Goal: Task Accomplishment & Management: Use online tool/utility

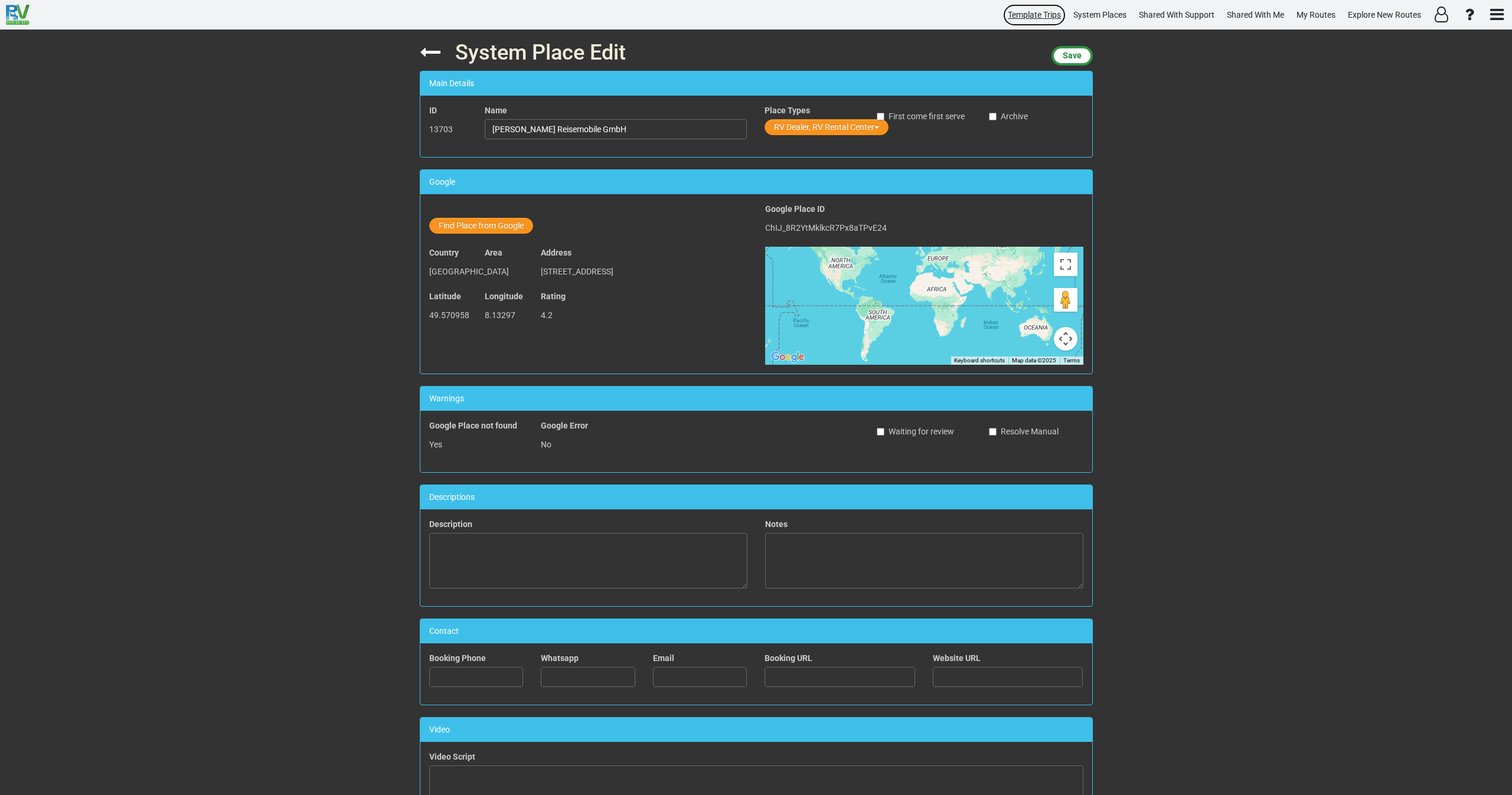
click at [1032, 12] on span "Template Trips" at bounding box center [1034, 15] width 53 height 9
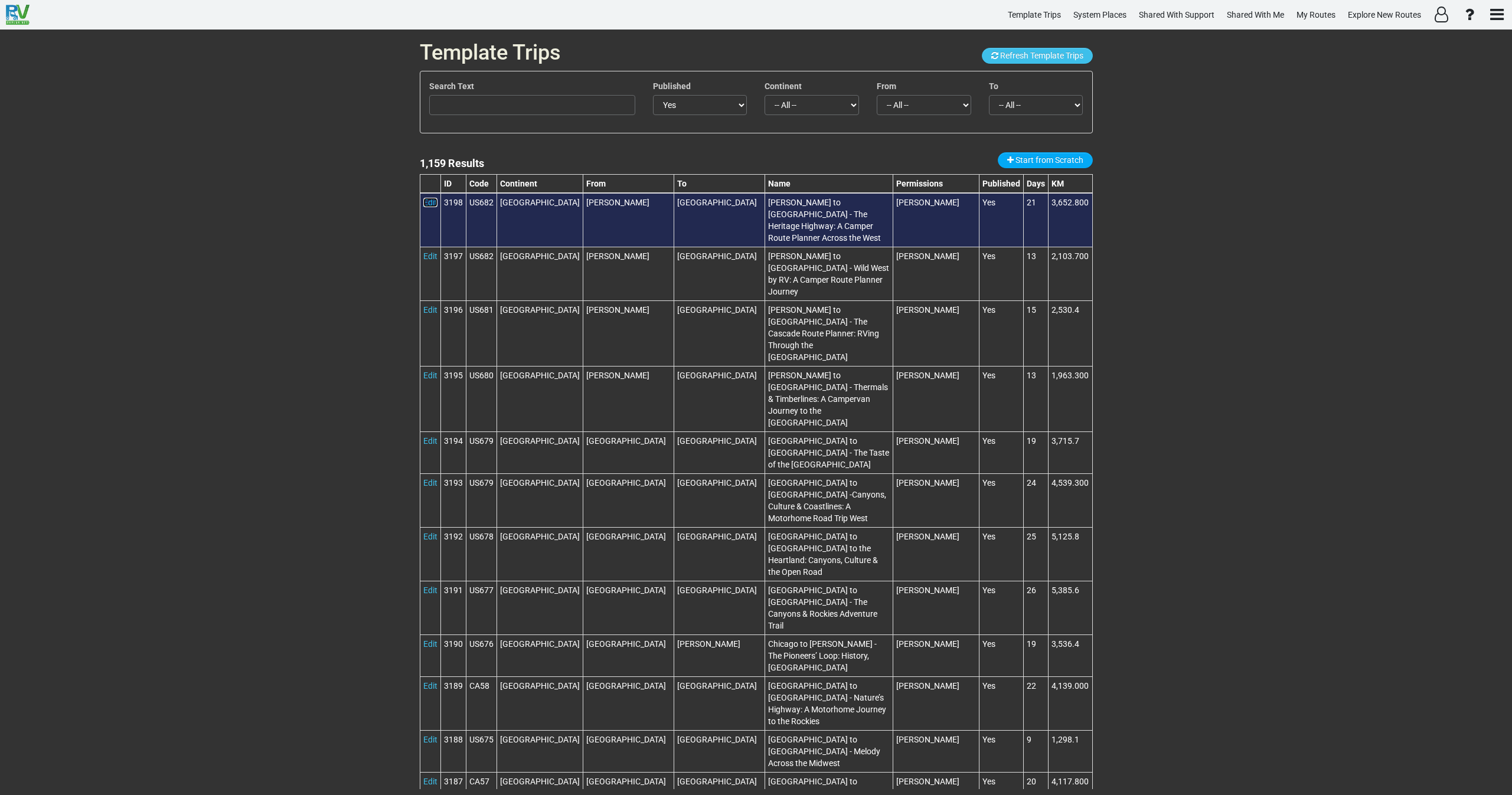
click at [436, 200] on link "Edit" at bounding box center [430, 203] width 14 height 9
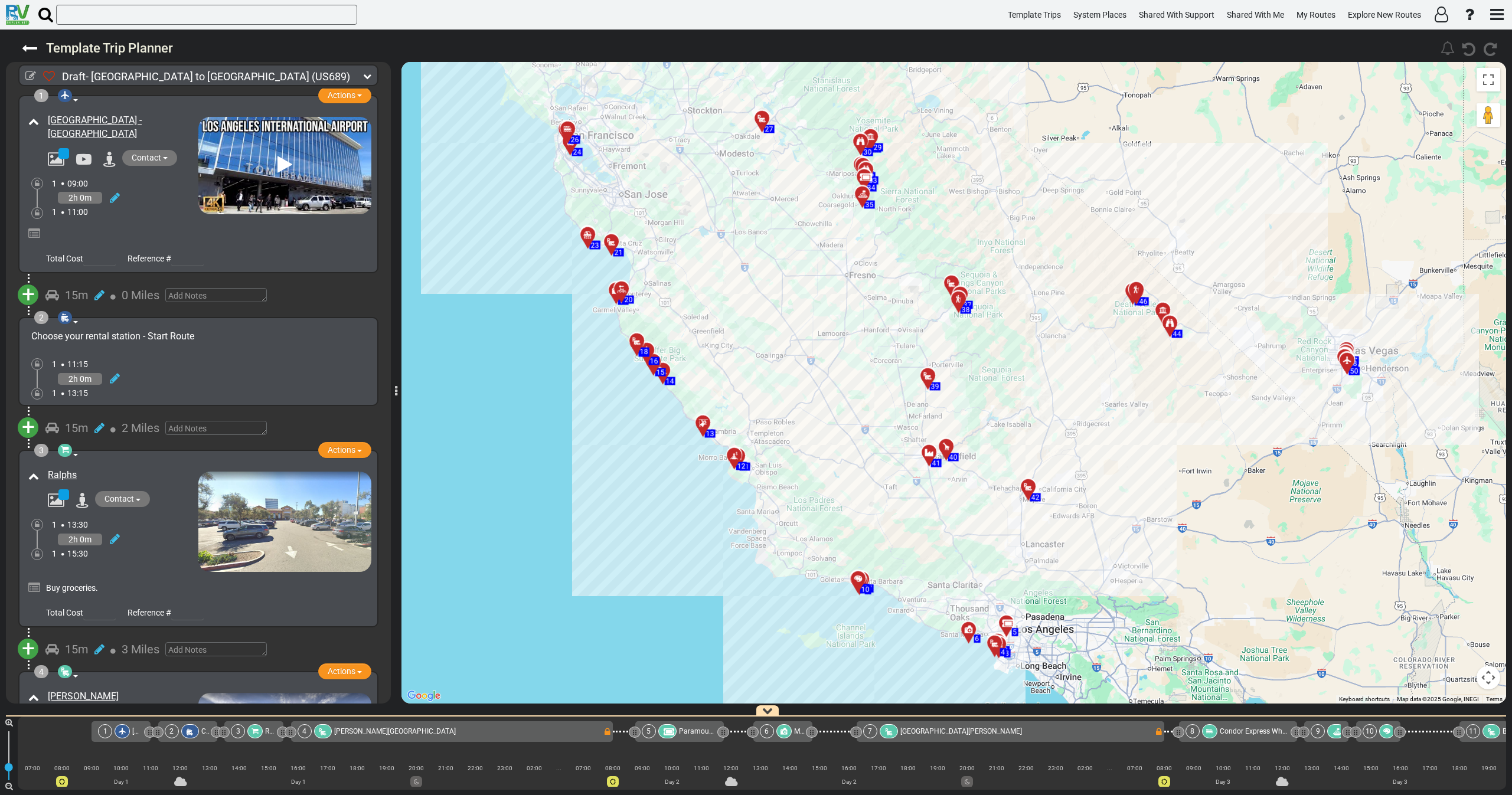
click at [366, 80] on div at bounding box center [367, 76] width 9 height 12
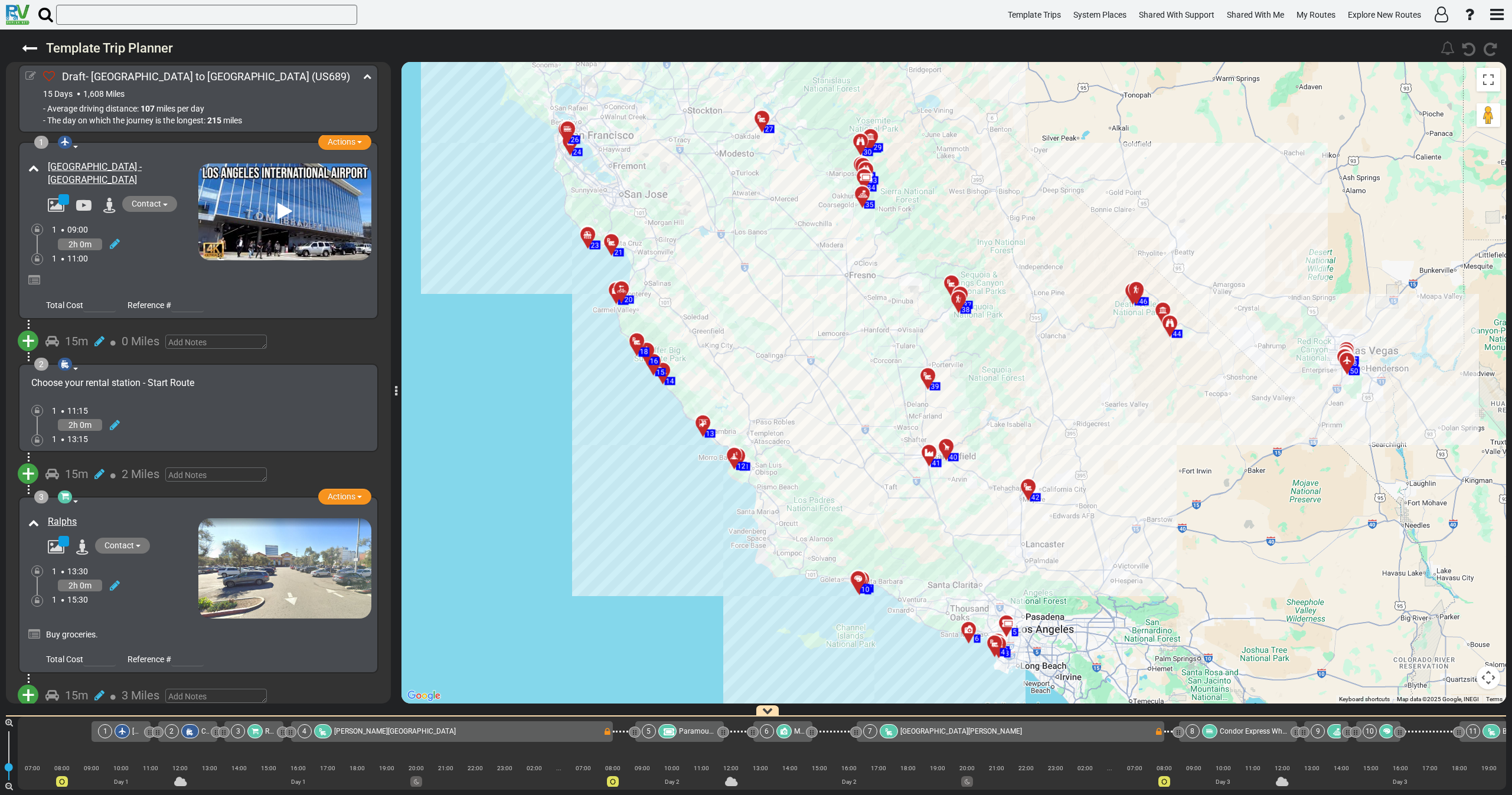
click at [30, 75] on icon at bounding box center [31, 76] width 11 height 11
select select "number:25"
select select "number:27"
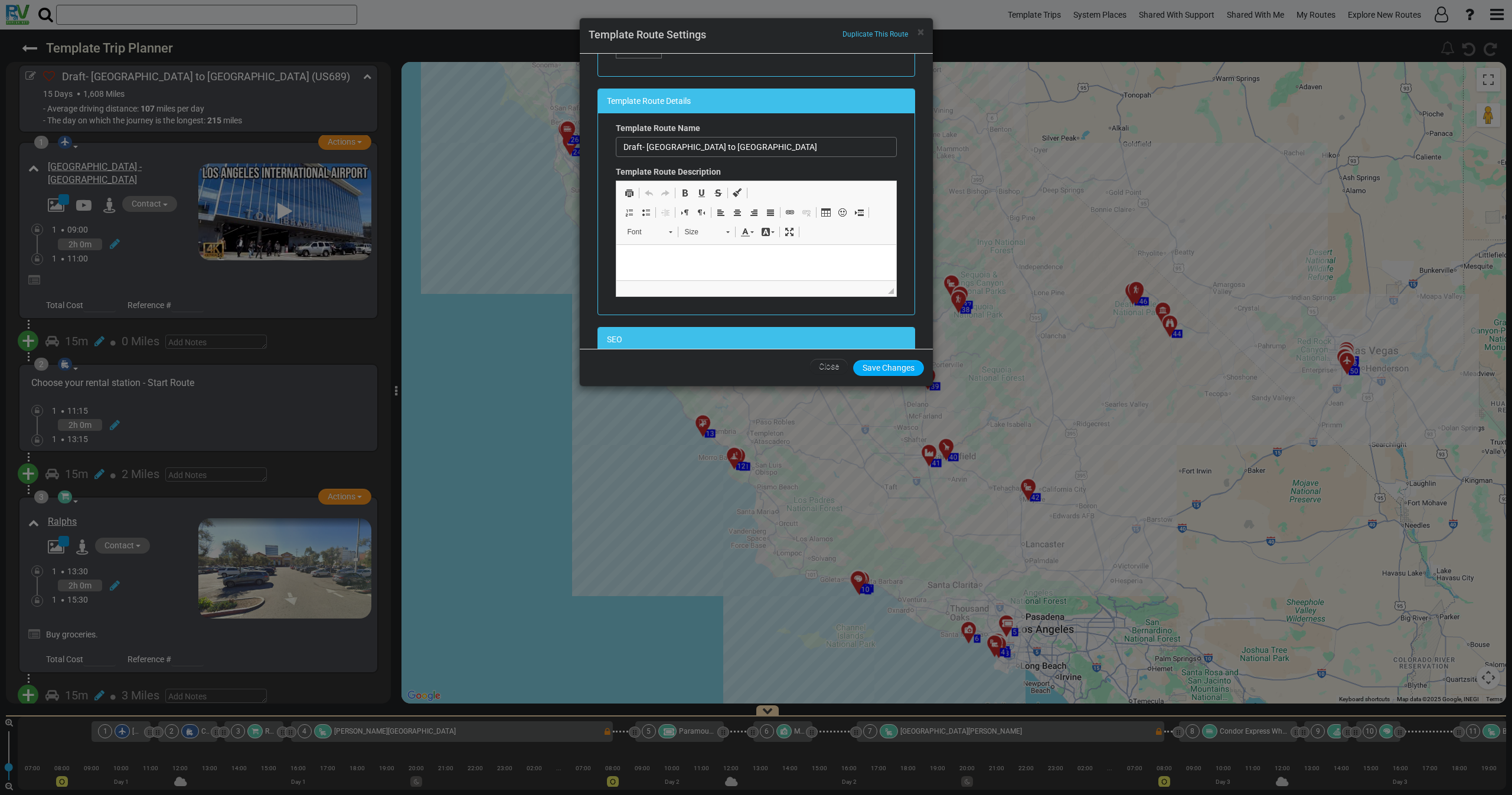
scroll to position [177, 0]
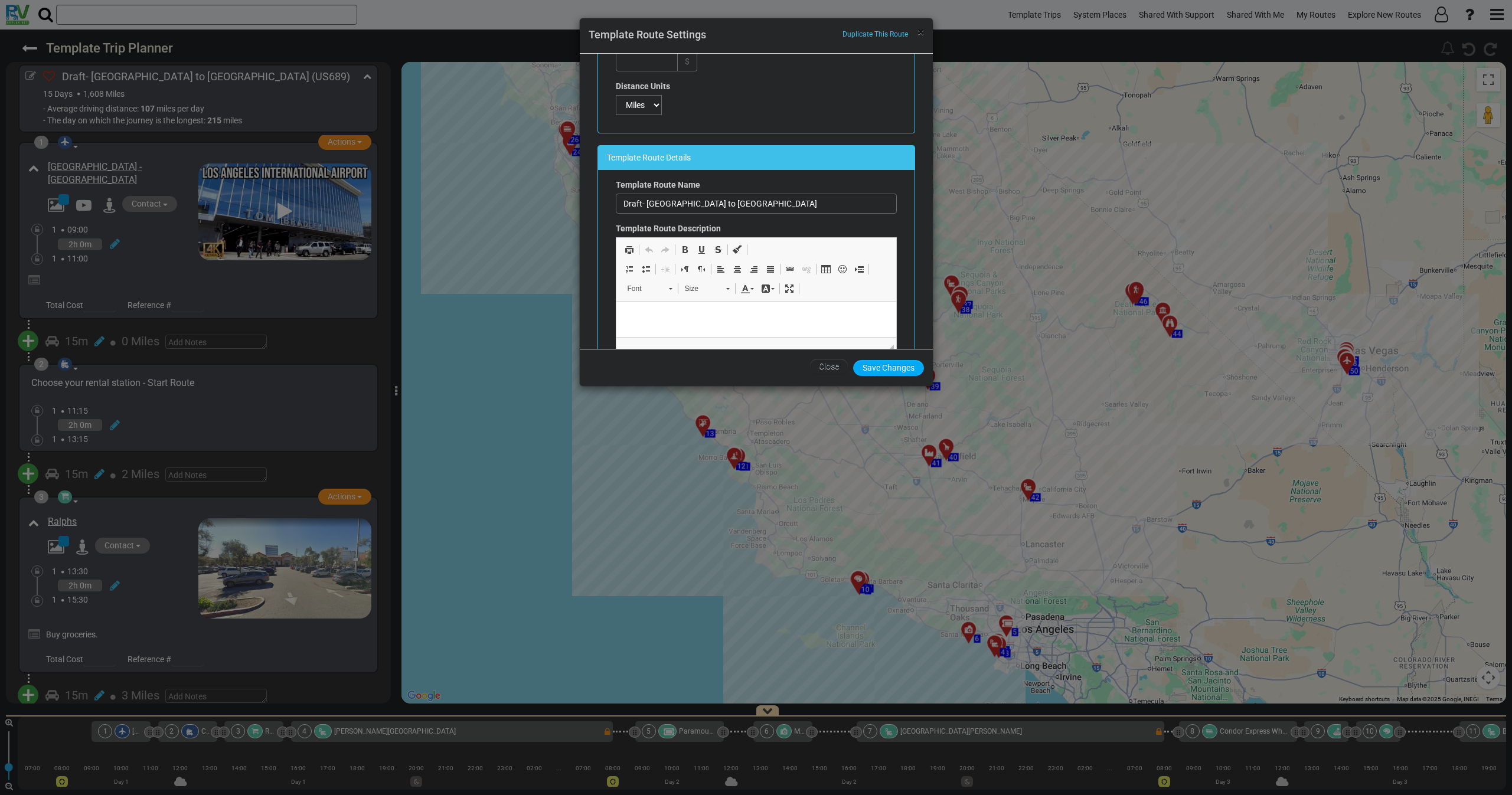
click at [920, 34] on span "×" at bounding box center [920, 32] width 6 height 14
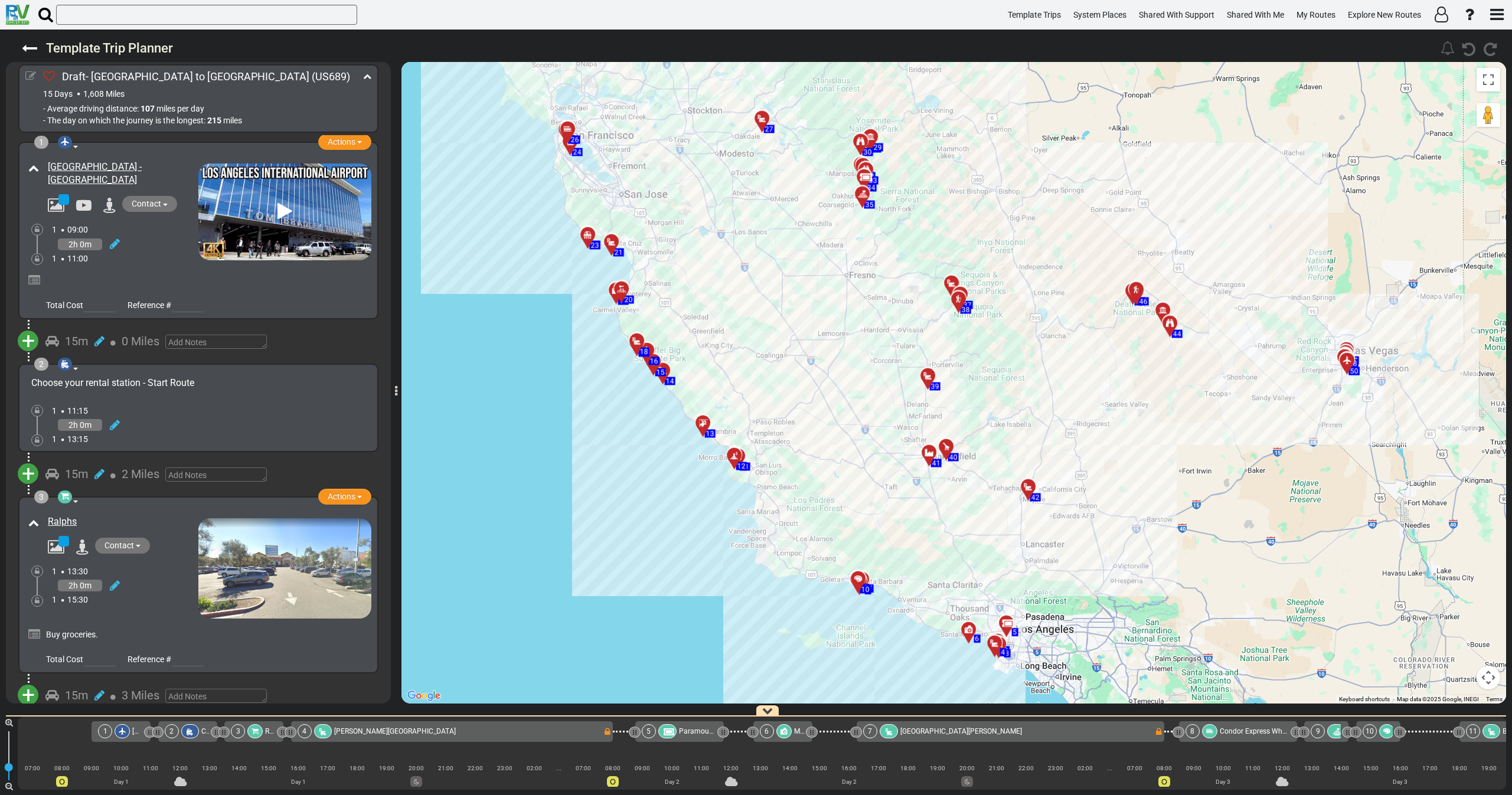
click at [31, 74] on icon at bounding box center [31, 76] width 11 height 11
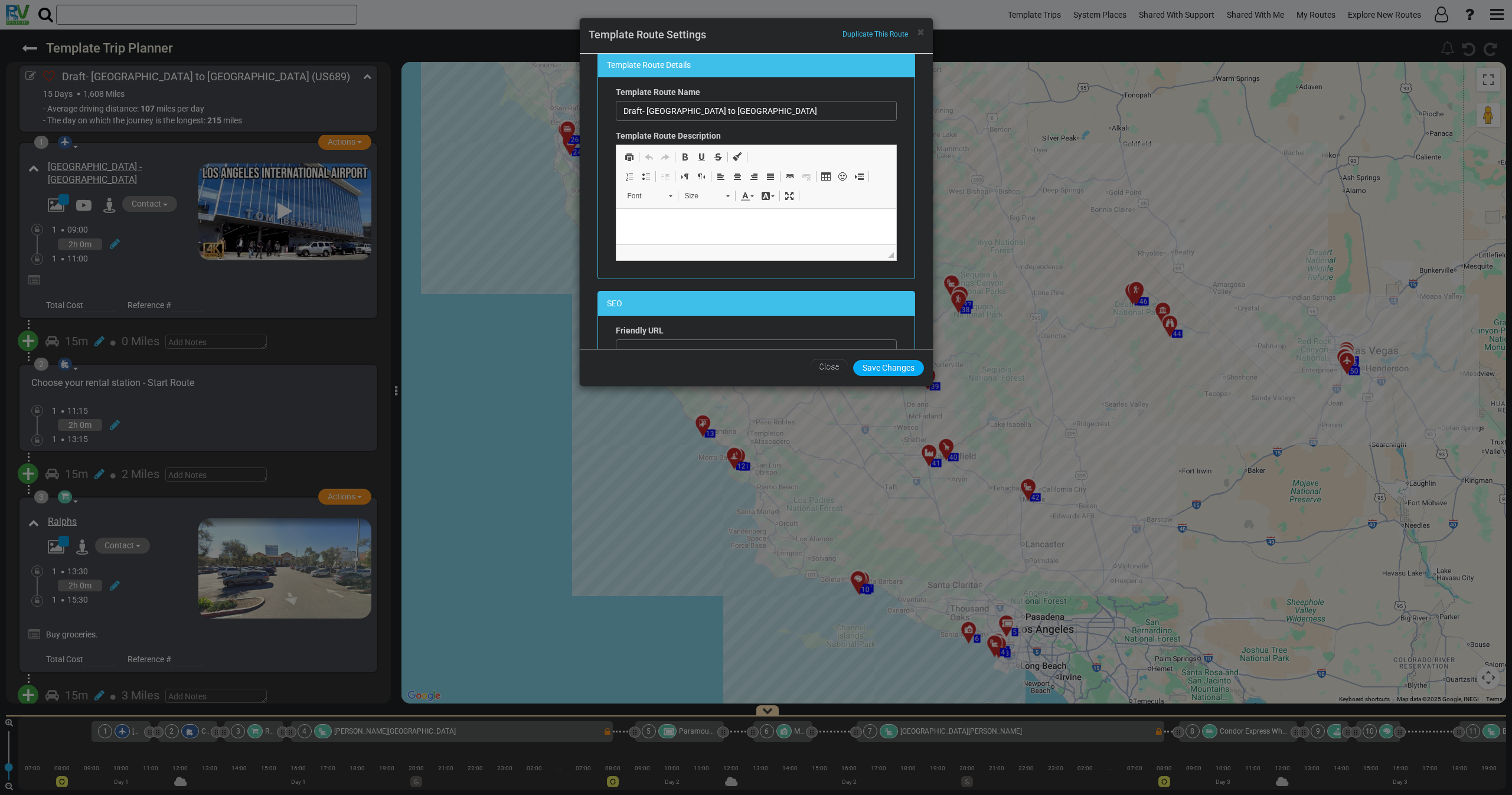
scroll to position [266, 0]
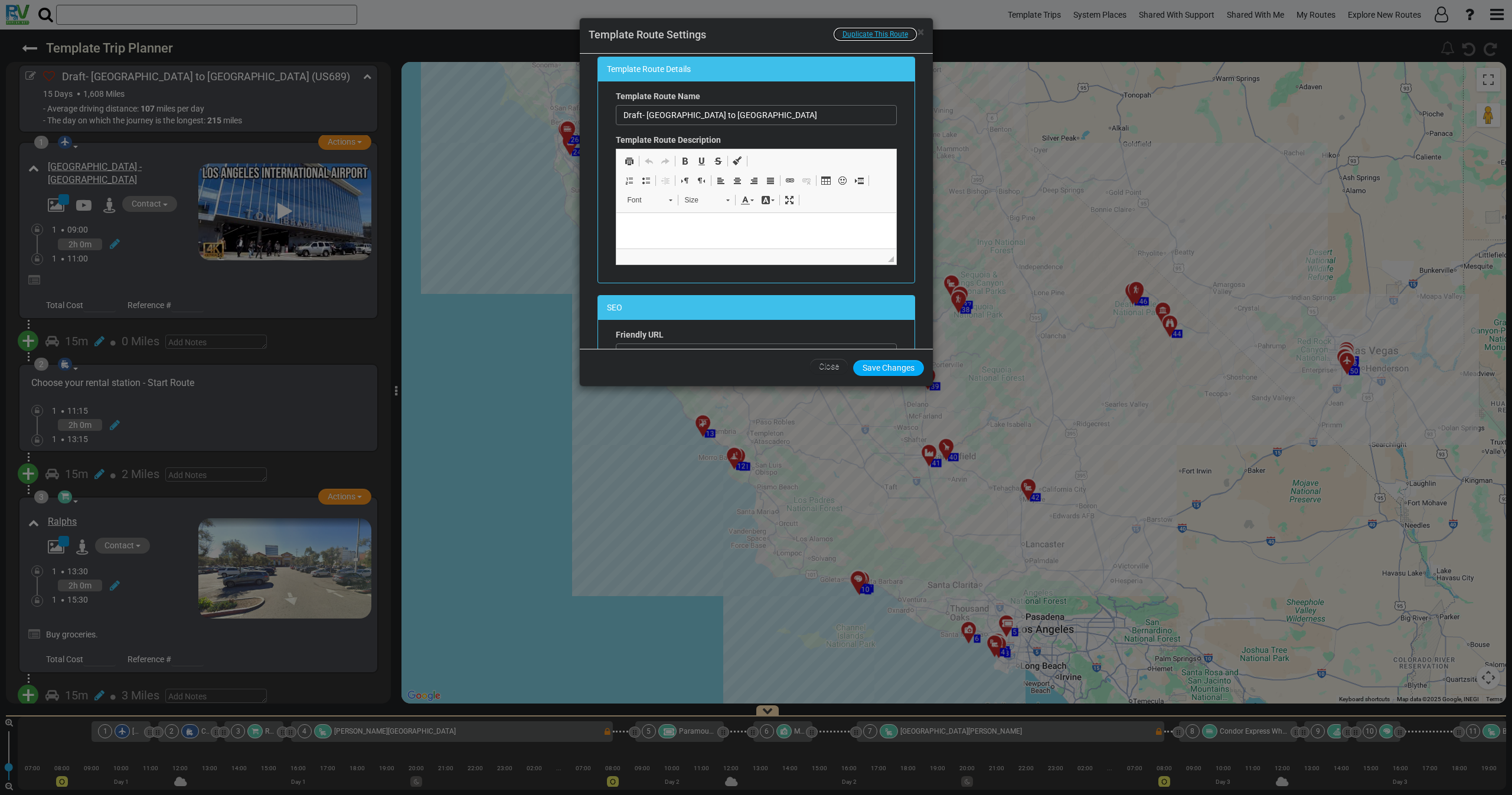
click at [916, 34] on button "Duplicate This Route" at bounding box center [875, 34] width 84 height 14
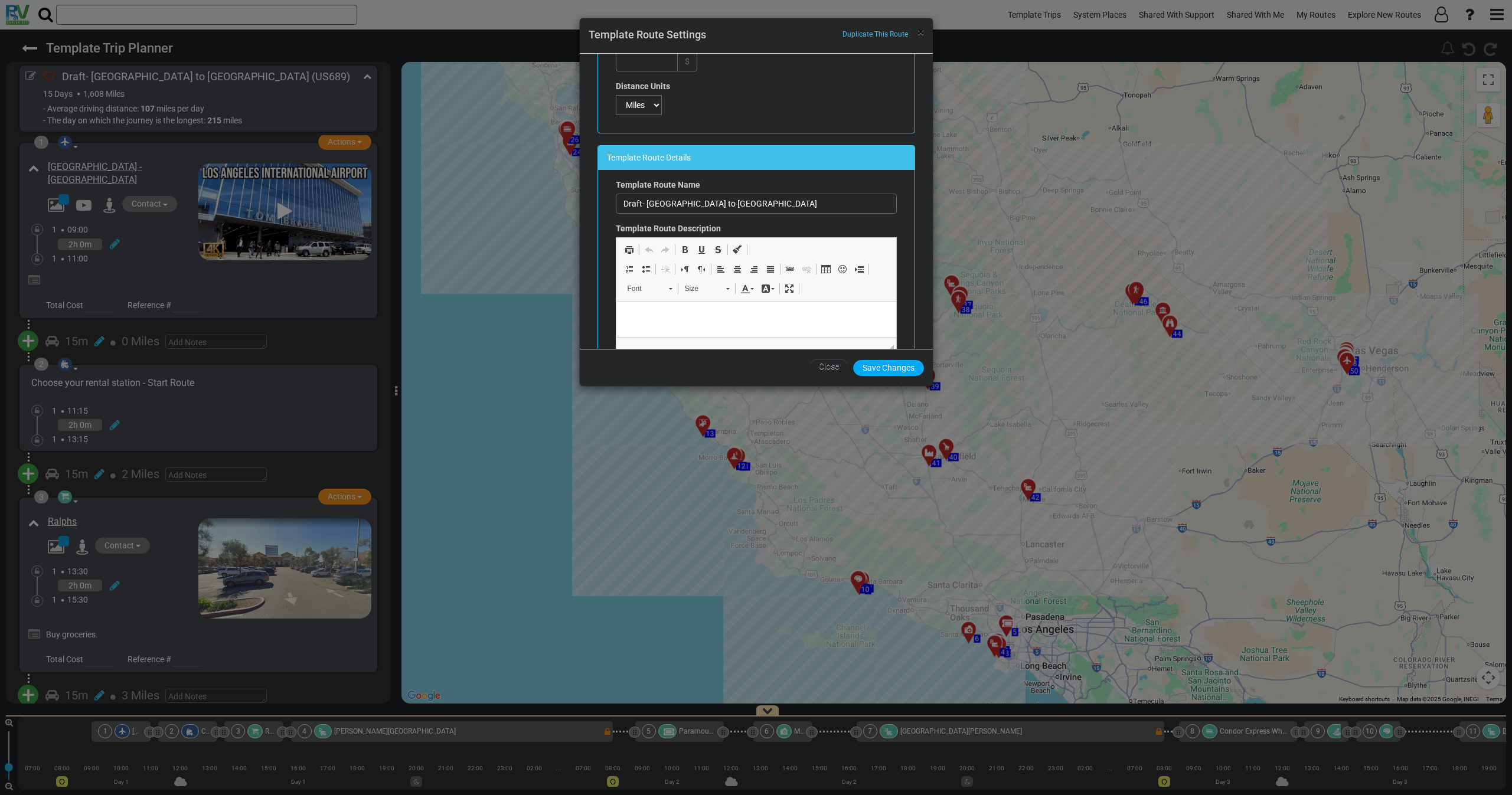
click at [922, 33] on span "×" at bounding box center [920, 32] width 6 height 14
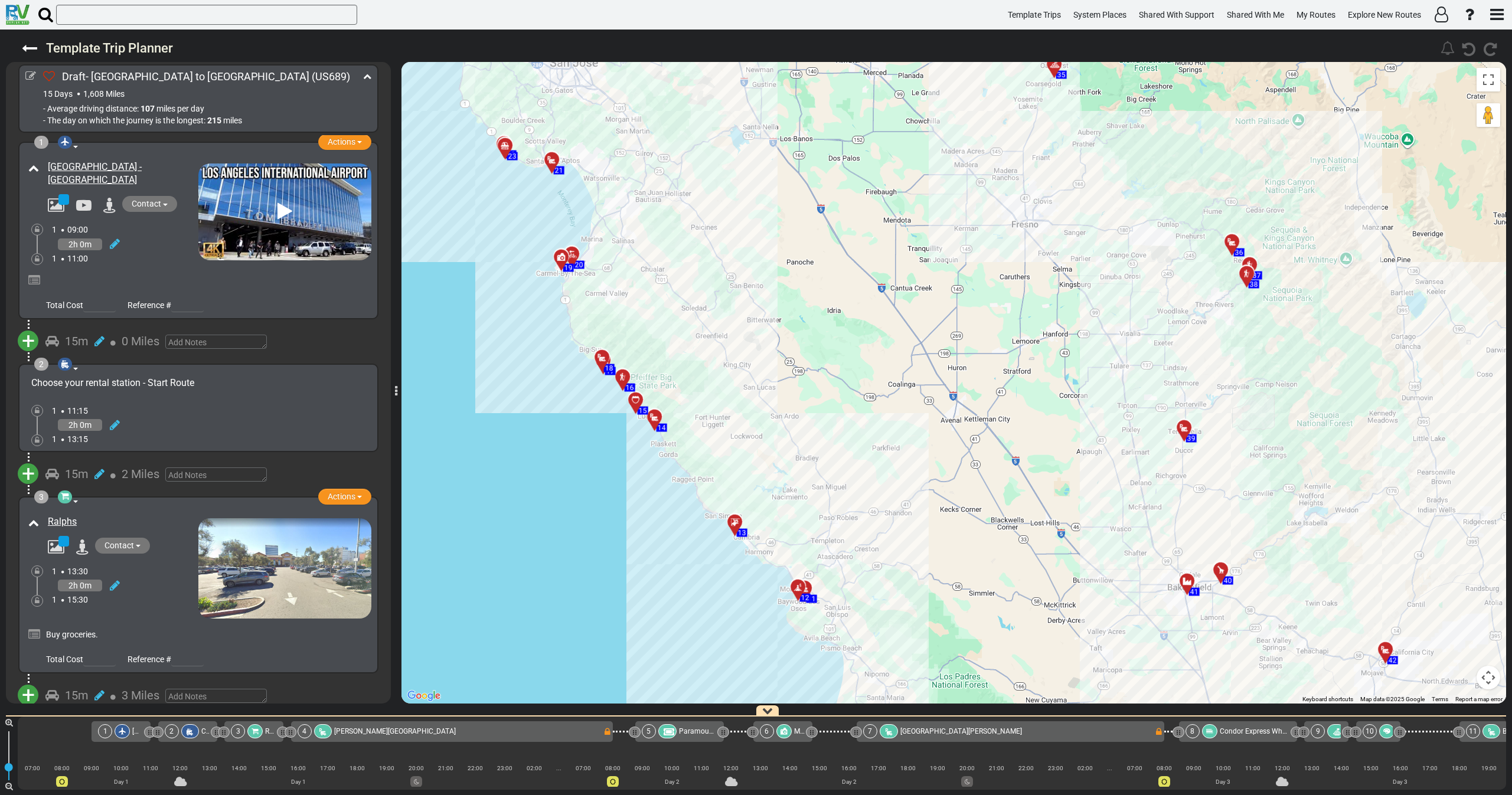
drag, startPoint x: 468, startPoint y: 346, endPoint x: 477, endPoint y: 330, distance: 18.4
click at [477, 330] on div "To activate drag with keyboard, press Alt + Enter. Once in keyboard drag state,…" at bounding box center [954, 382] width 1104 height 641
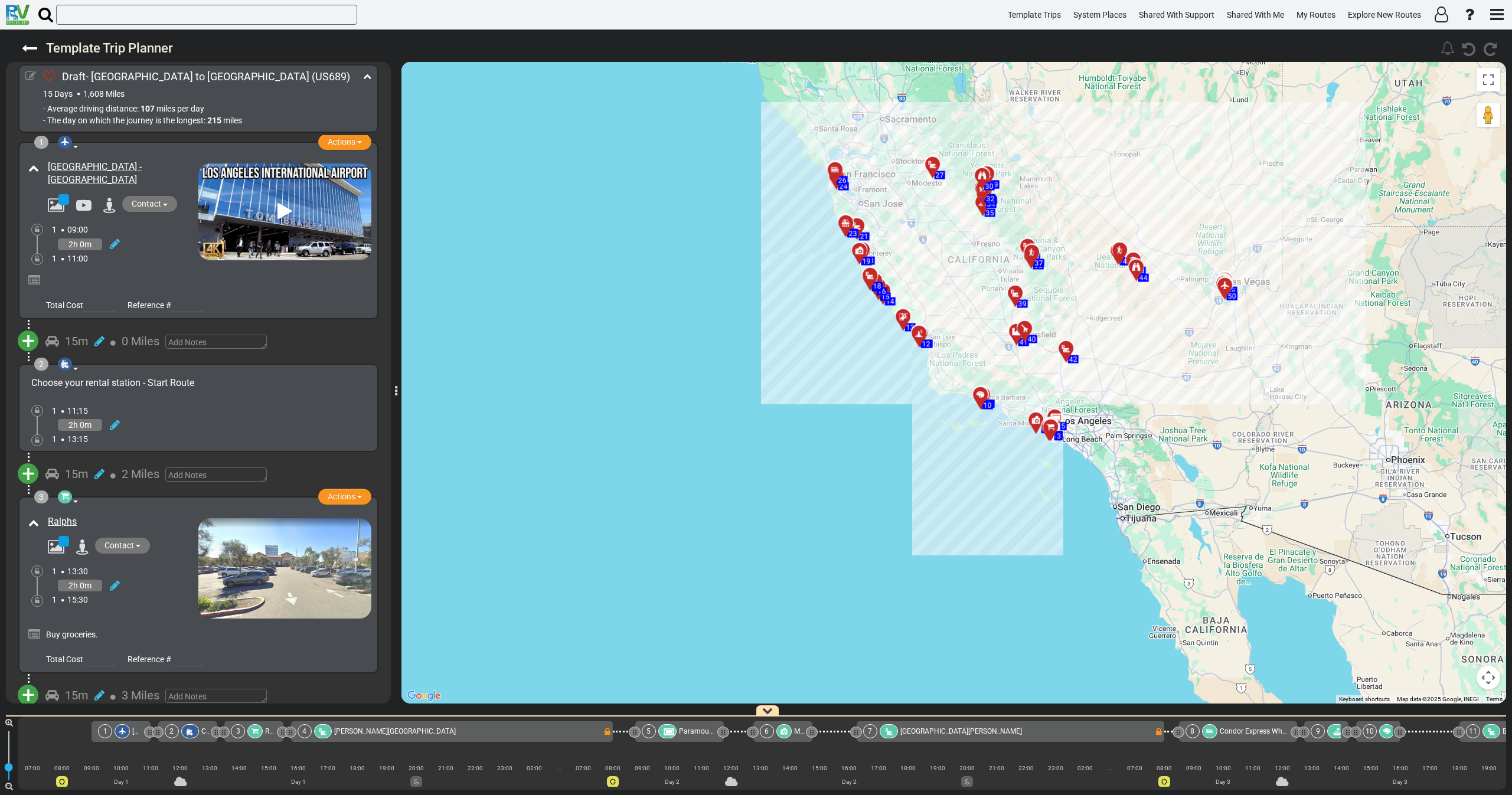
click at [30, 73] on icon at bounding box center [31, 76] width 11 height 11
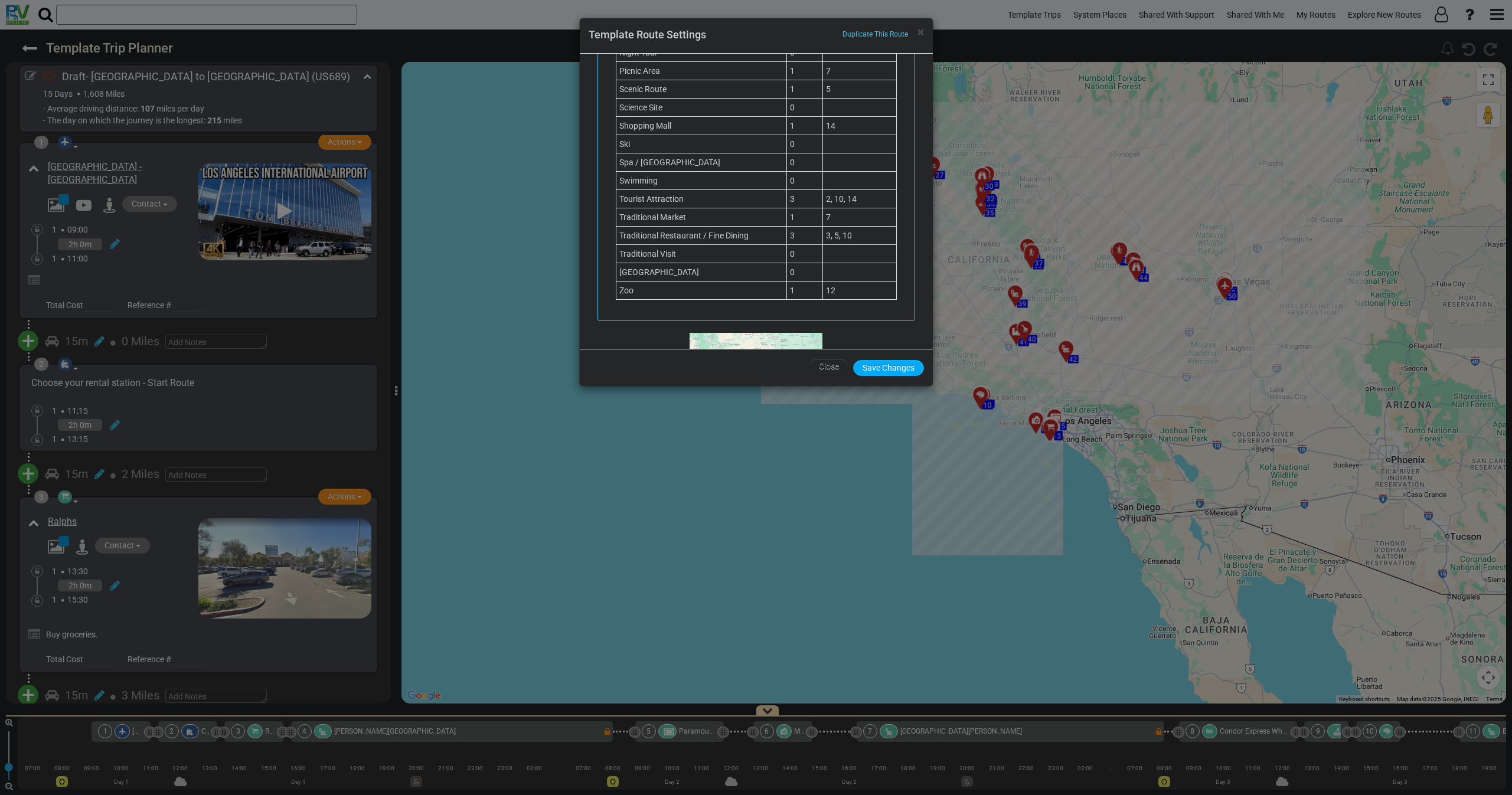
scroll to position [1239, 0]
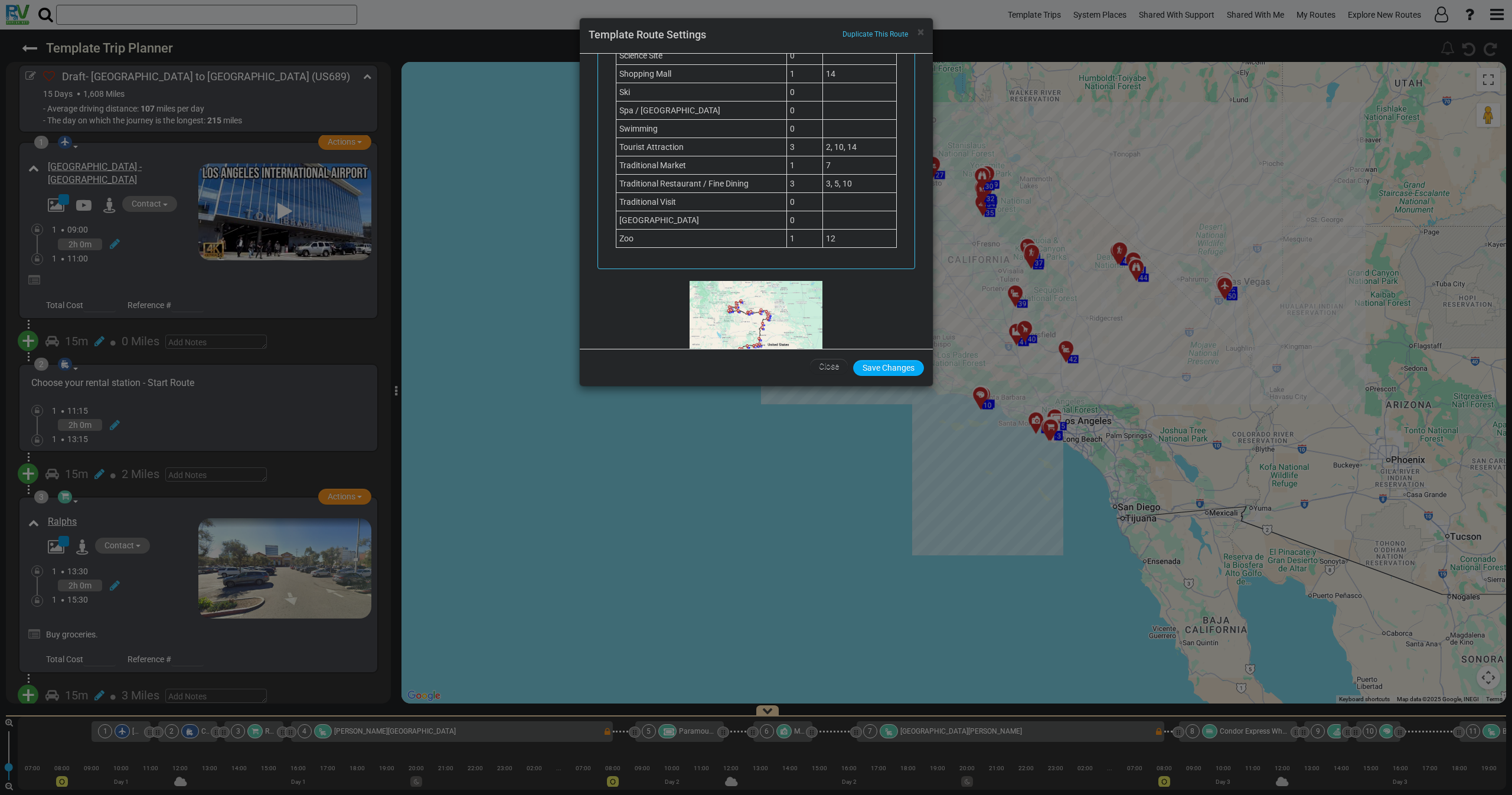
click at [925, 33] on div "× Duplicate This Route Template Route Settings" at bounding box center [756, 35] width 353 height 35
click at [922, 31] on span "×" at bounding box center [920, 32] width 6 height 14
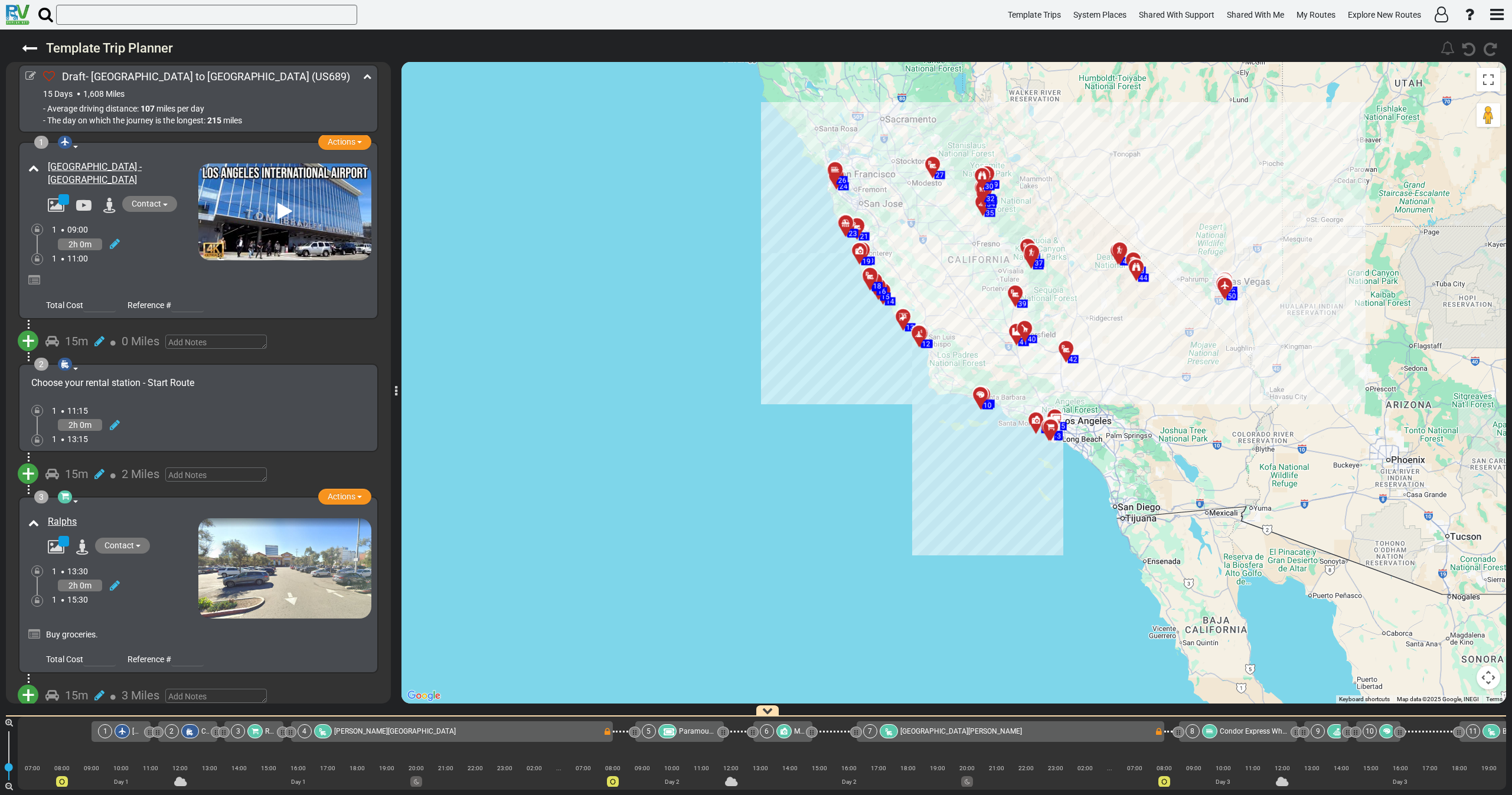
click at [130, 254] on div "1 11:00" at bounding box center [126, 258] width 147 height 12
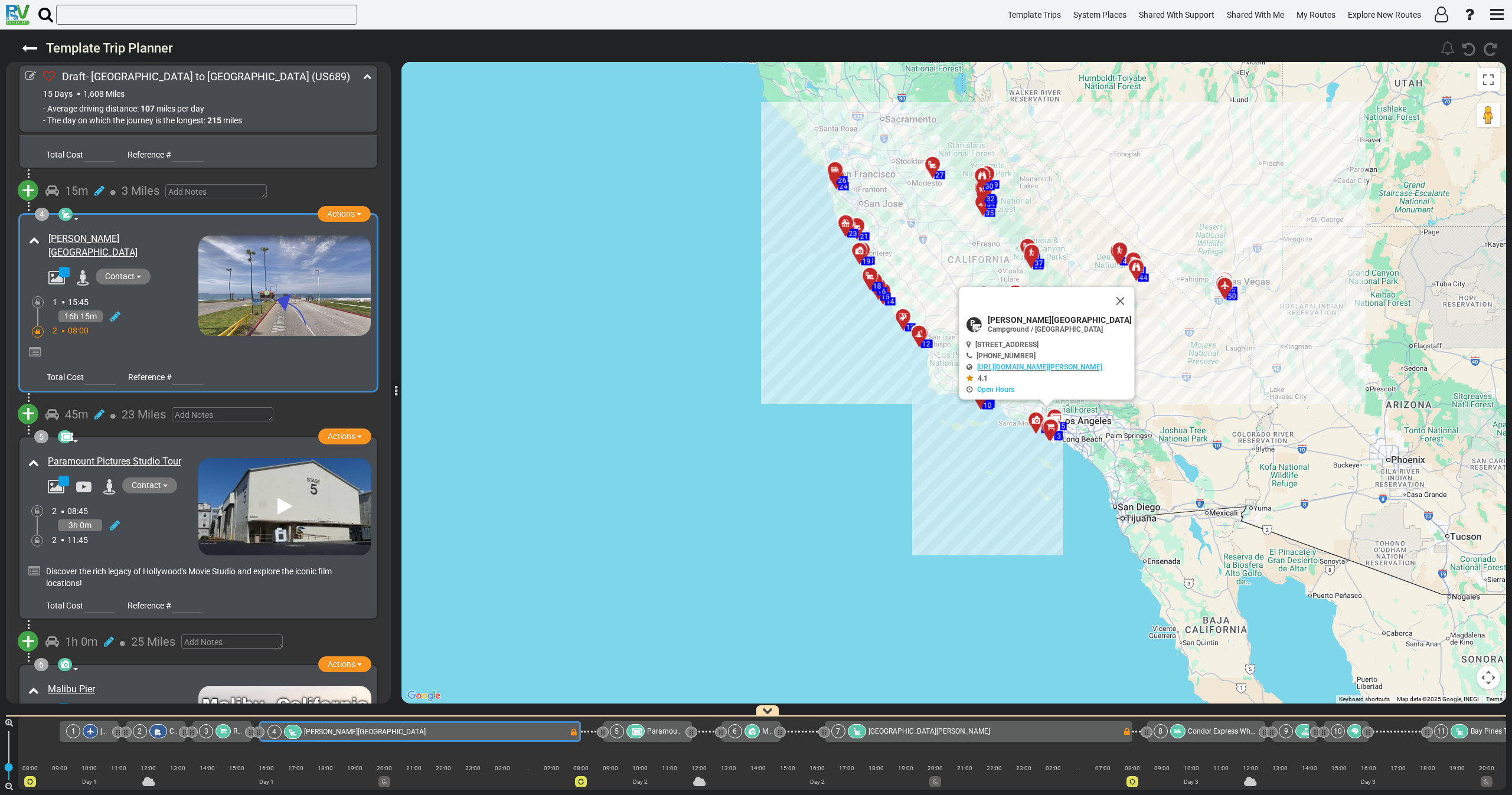
scroll to position [0, 37]
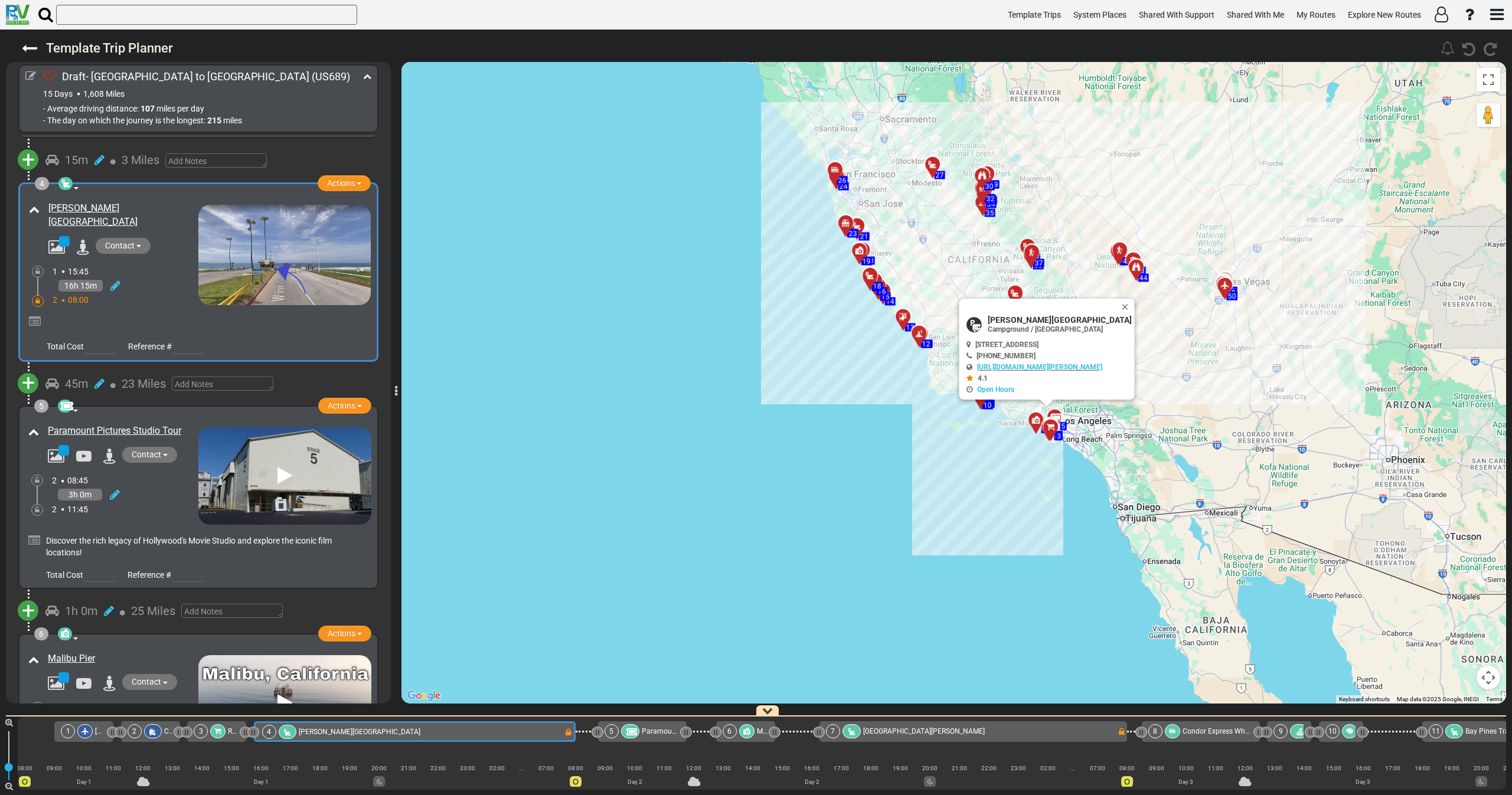
click at [145, 306] on div at bounding box center [198, 320] width 345 height 28
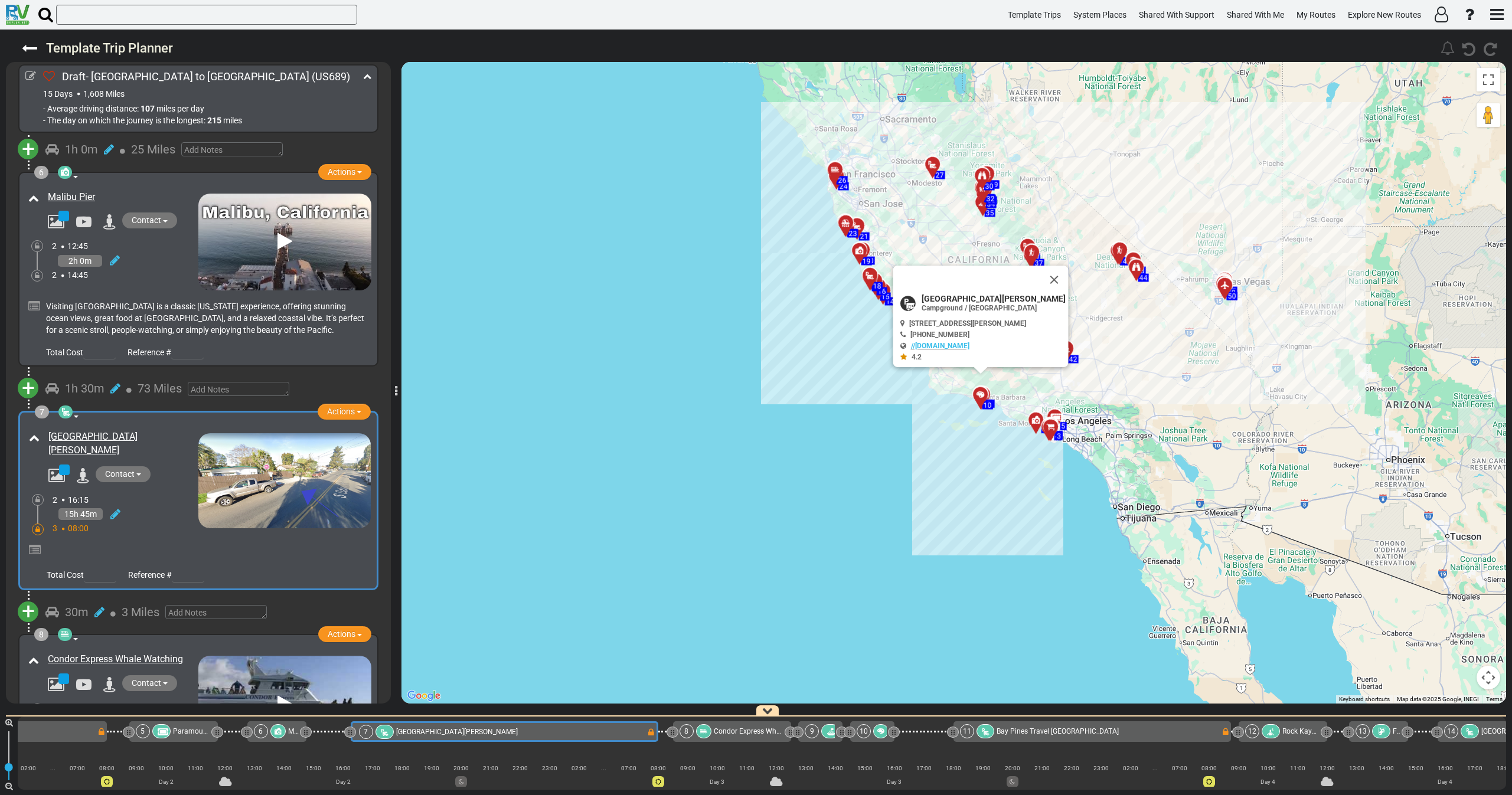
scroll to position [0, 0]
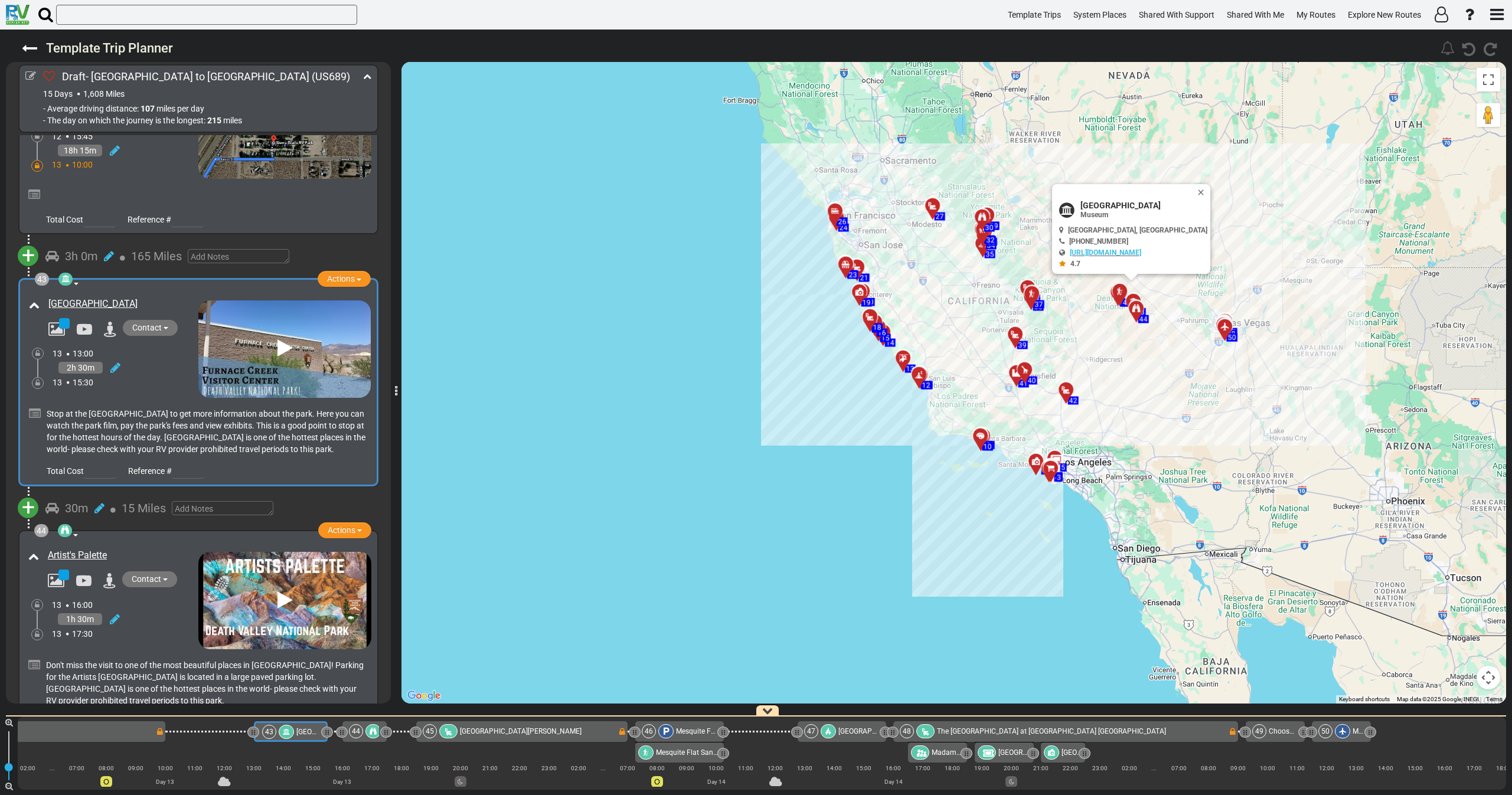
click at [133, 359] on div "2h 30m" at bounding box center [125, 368] width 146 height 17
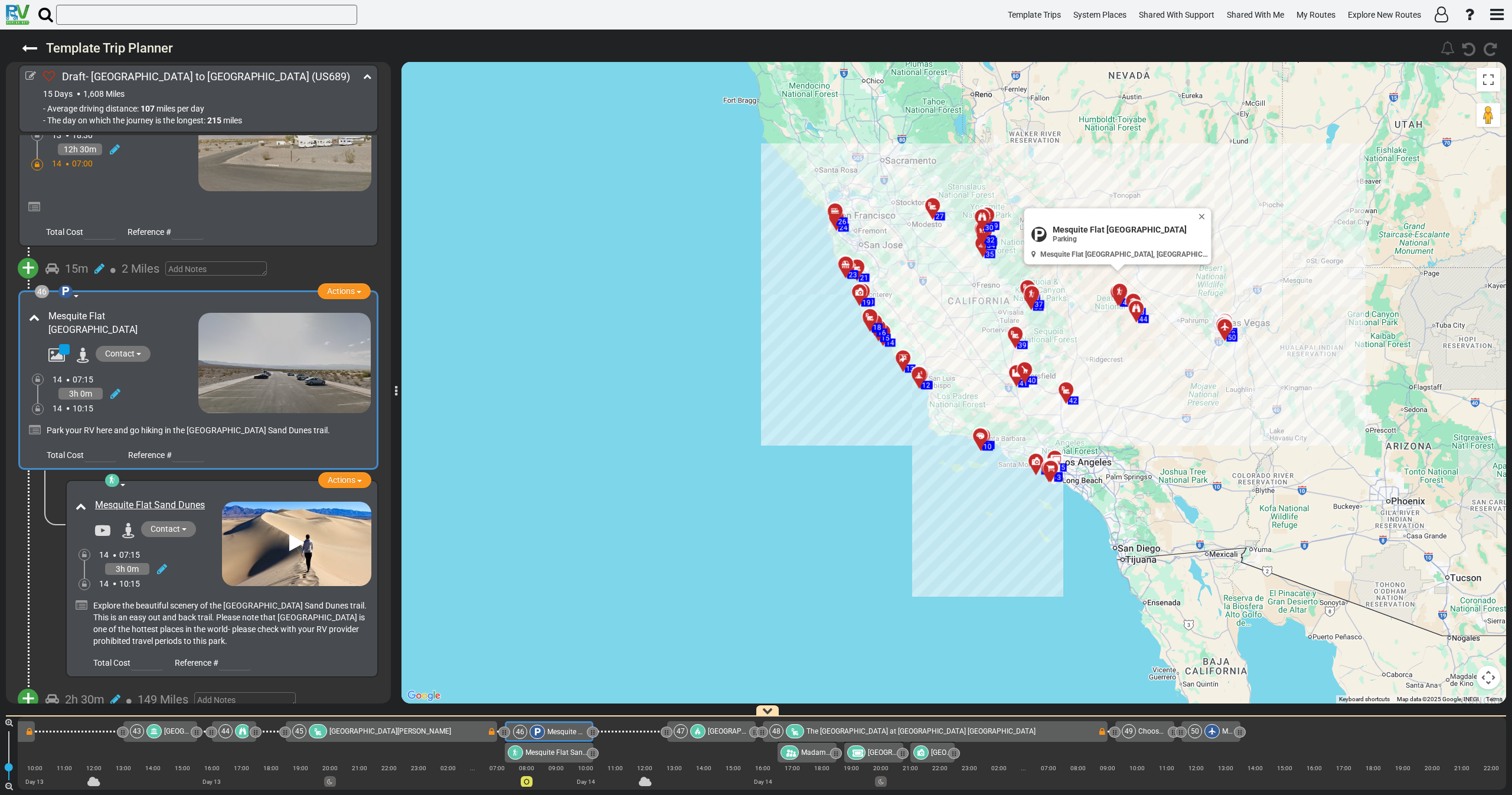
scroll to position [10646, 0]
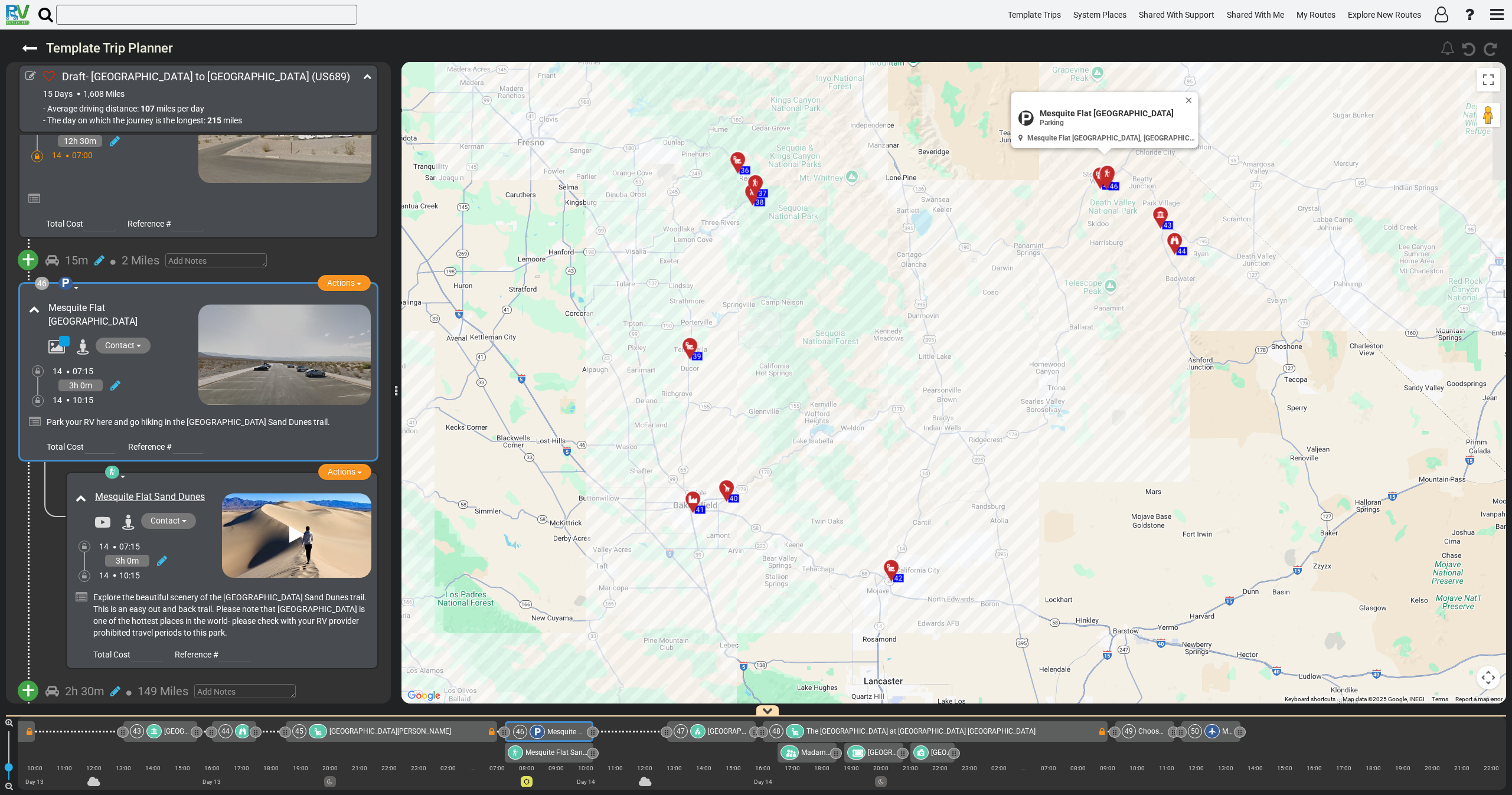
drag, startPoint x: 990, startPoint y: 376, endPoint x: 989, endPoint y: 423, distance: 47.0
click at [989, 422] on div "To activate drag with keyboard, press Alt + Enter. Once in keyboard drag state,…" at bounding box center [954, 382] width 1104 height 641
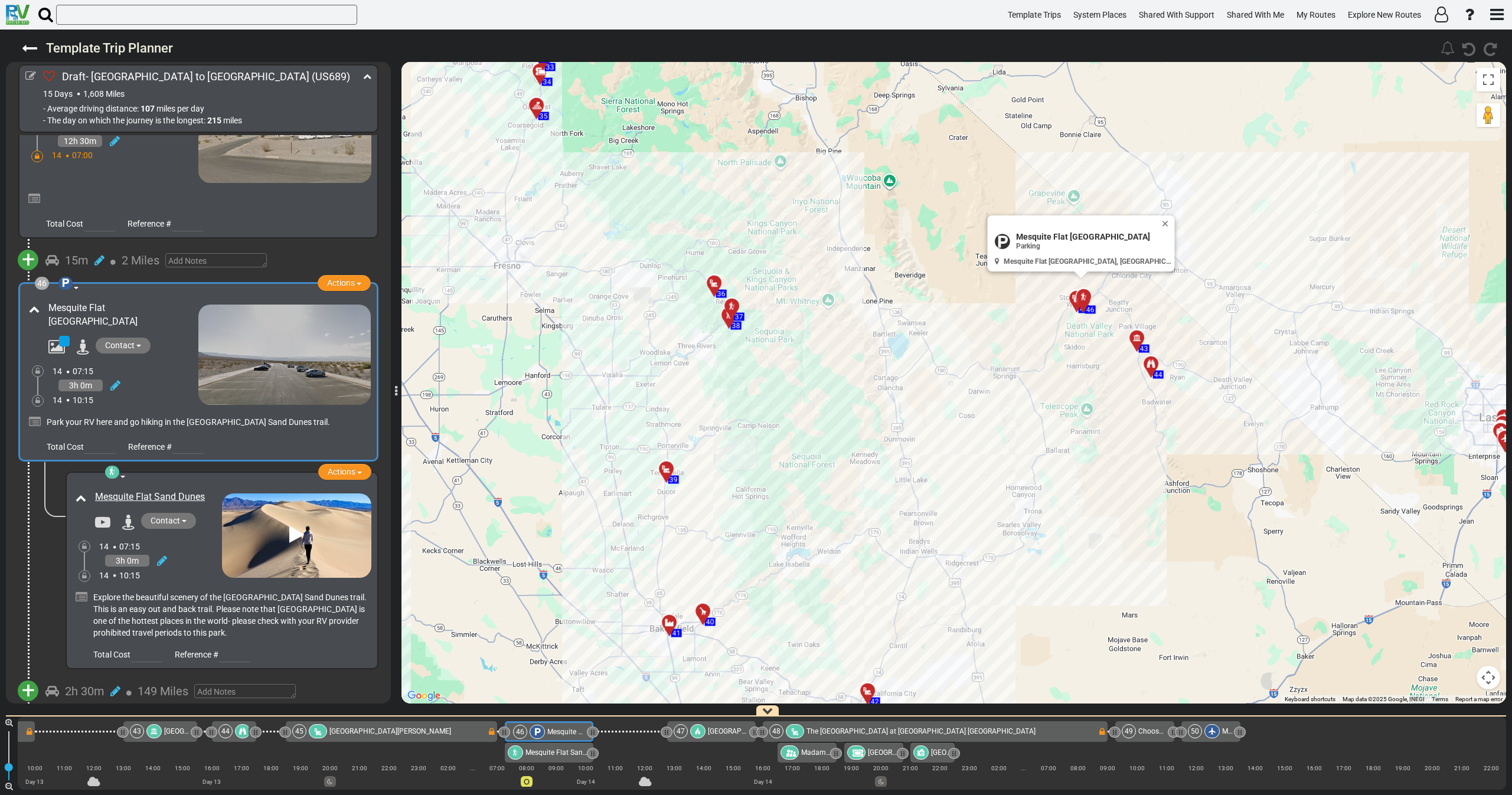
drag, startPoint x: 1082, startPoint y: 375, endPoint x: 1075, endPoint y: 385, distance: 12.2
click at [1075, 385] on div "To activate drag with keyboard, press Alt + Enter. Once in keyboard drag state,…" at bounding box center [954, 382] width 1104 height 641
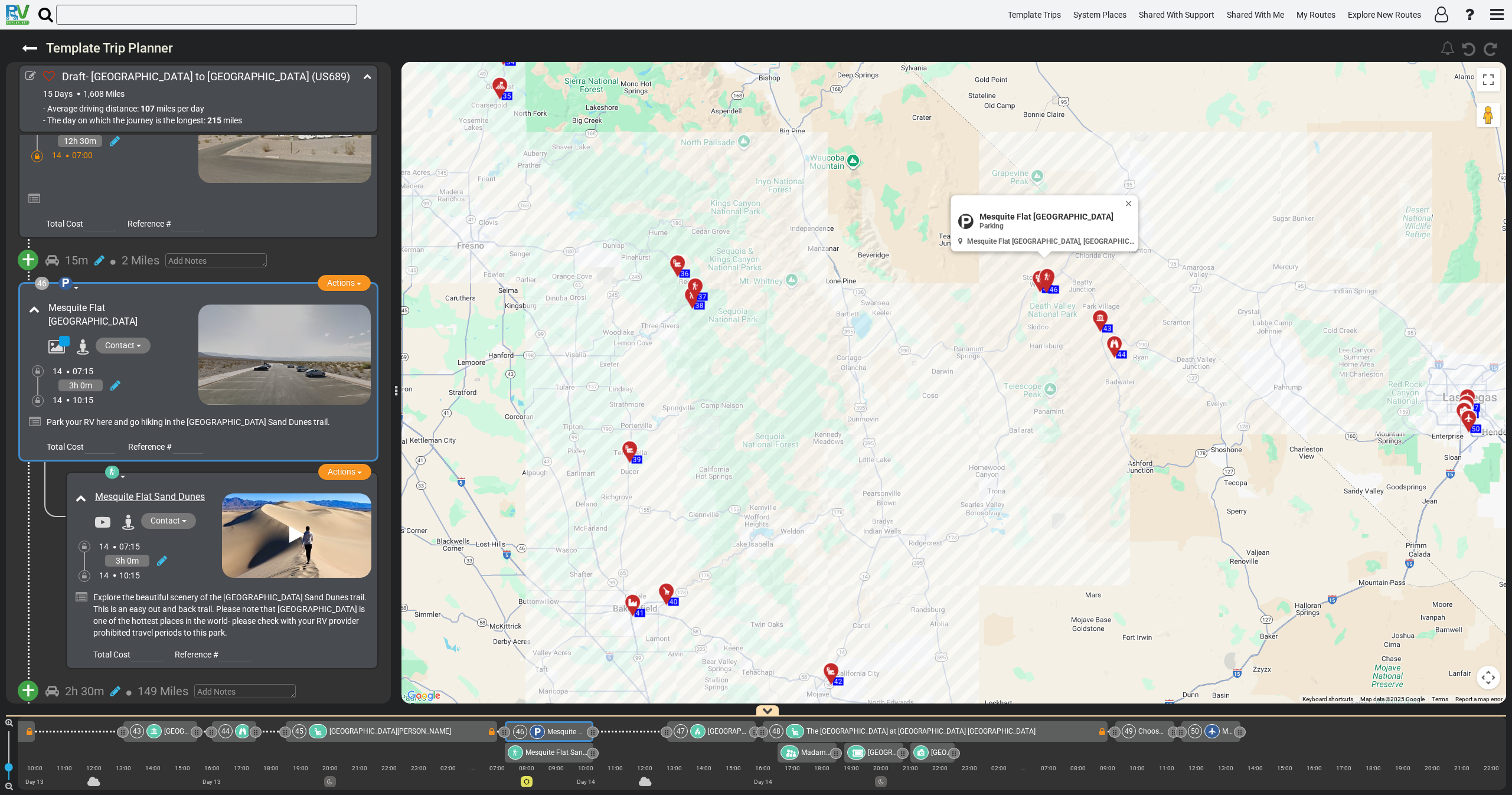
drag, startPoint x: 943, startPoint y: 396, endPoint x: 928, endPoint y: 378, distance: 23.4
click at [930, 379] on div "To activate drag with keyboard, press Alt + Enter. Once in keyboard drag state,…" at bounding box center [954, 382] width 1104 height 641
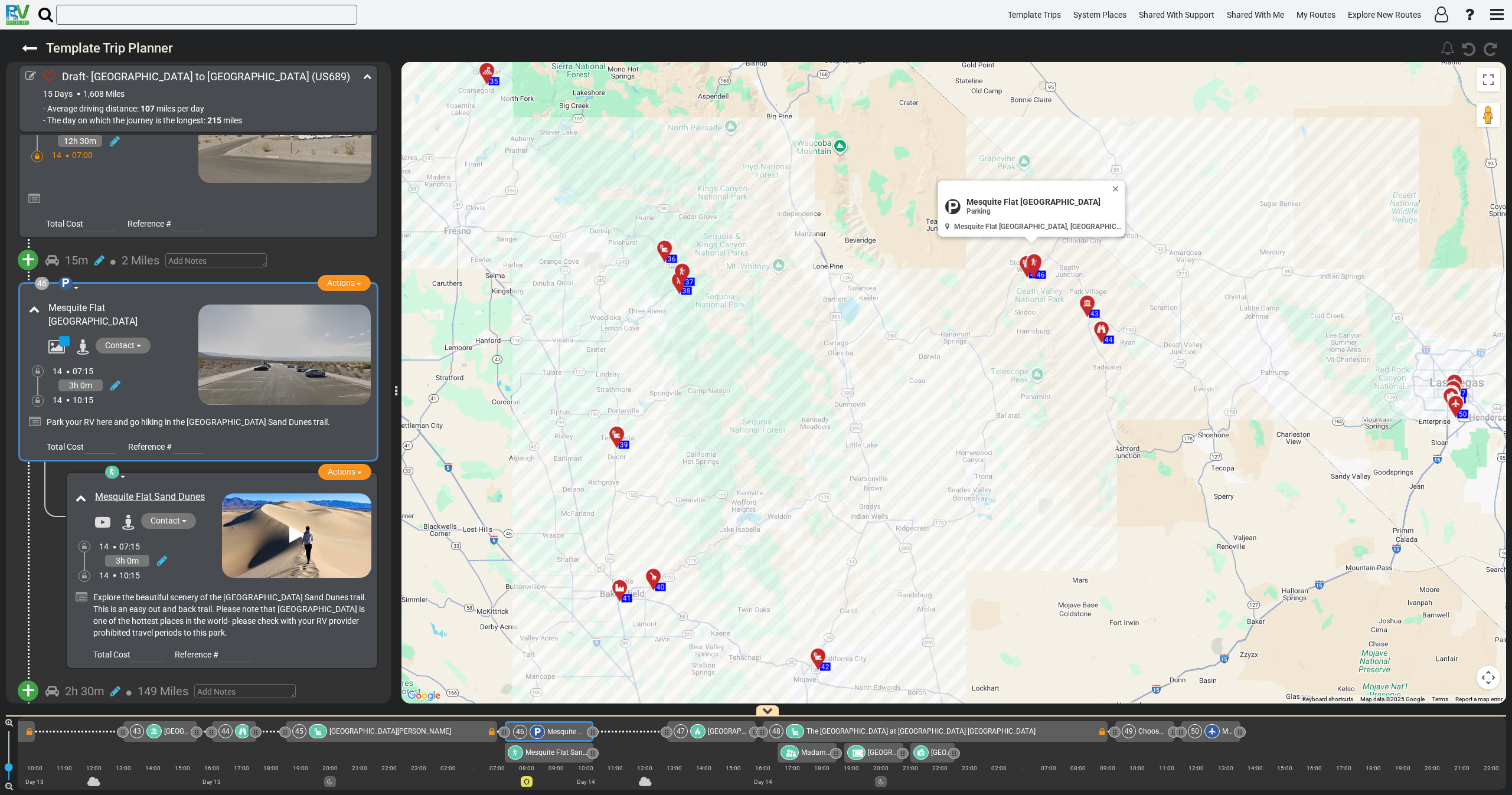
click at [817, 660] on div at bounding box center [821, 660] width 19 height 18
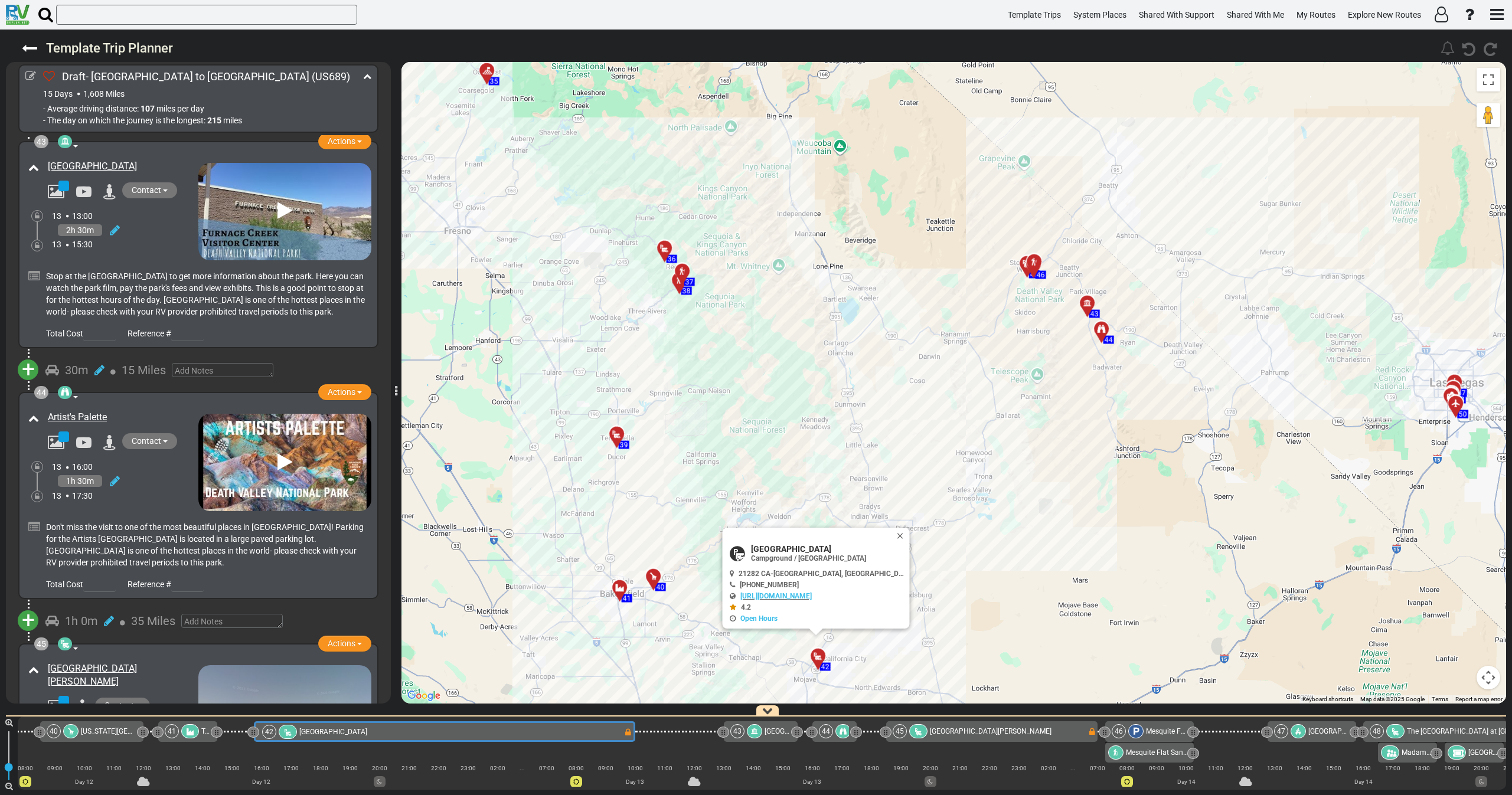
scroll to position [10220, 0]
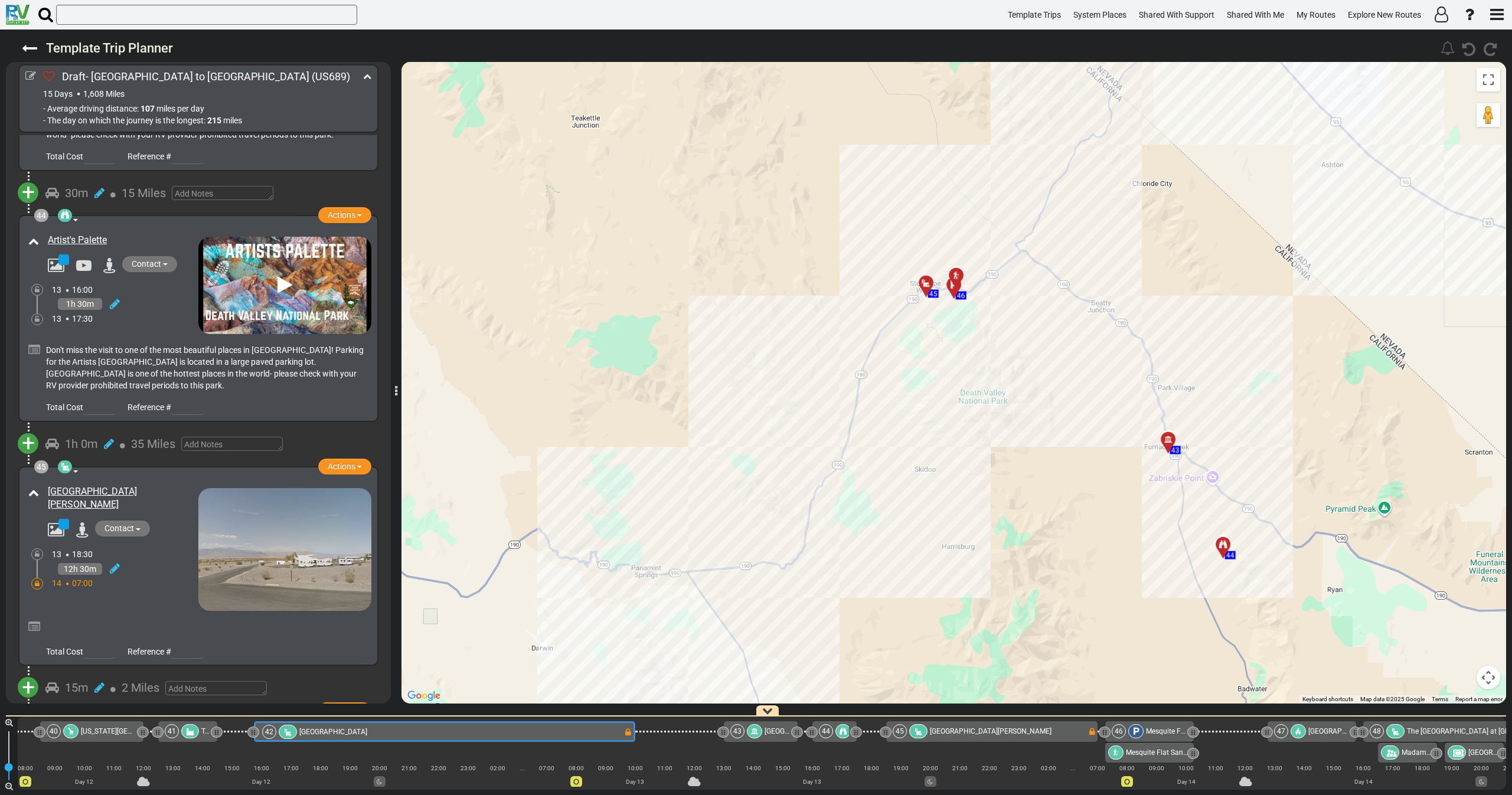
drag, startPoint x: 907, startPoint y: 315, endPoint x: 916, endPoint y: 355, distance: 41.0
click at [916, 355] on div "To activate drag with keyboard, press Alt + Enter. Once in keyboard drag state,…" at bounding box center [954, 382] width 1104 height 641
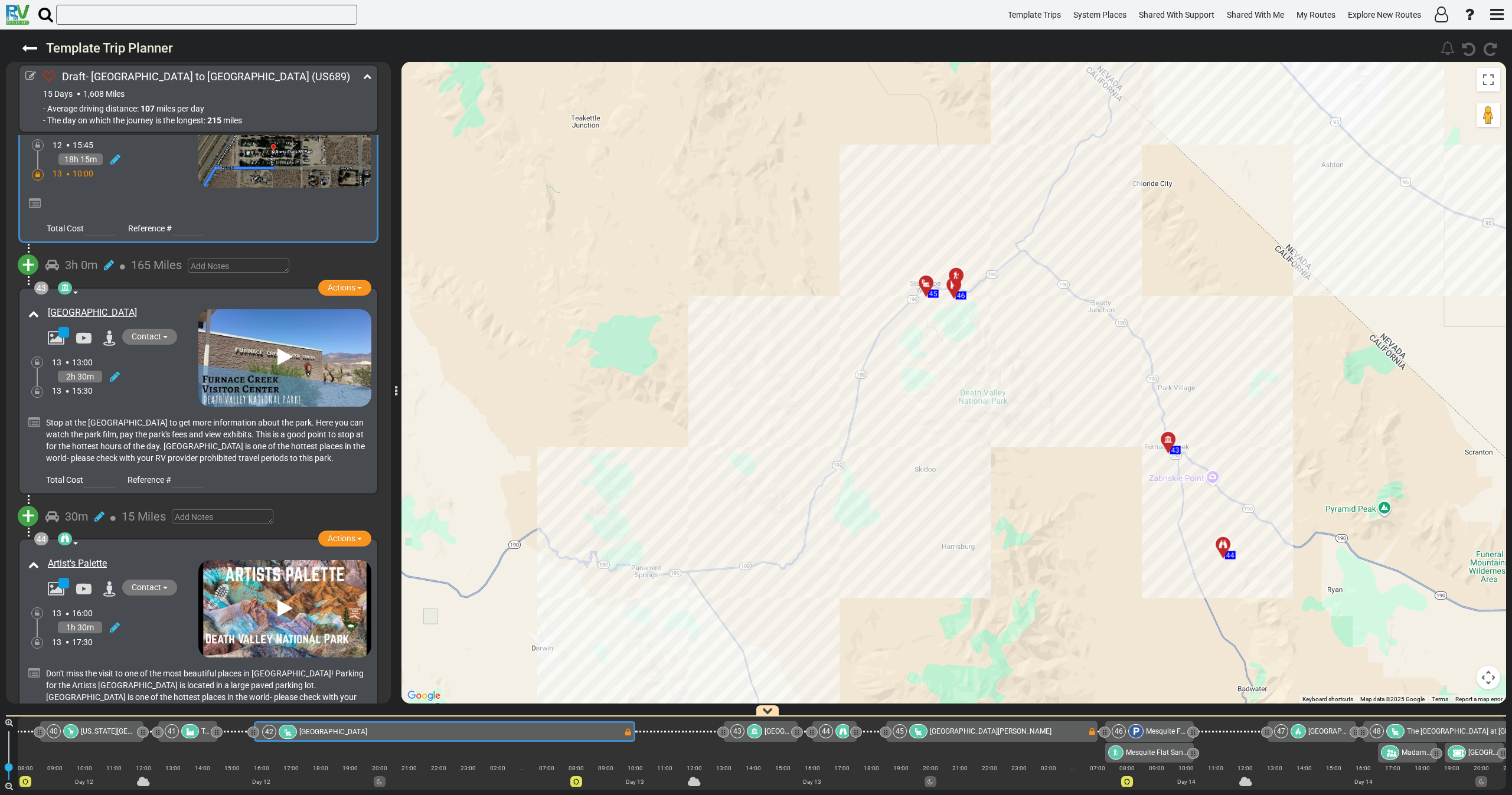
scroll to position [9865, 0]
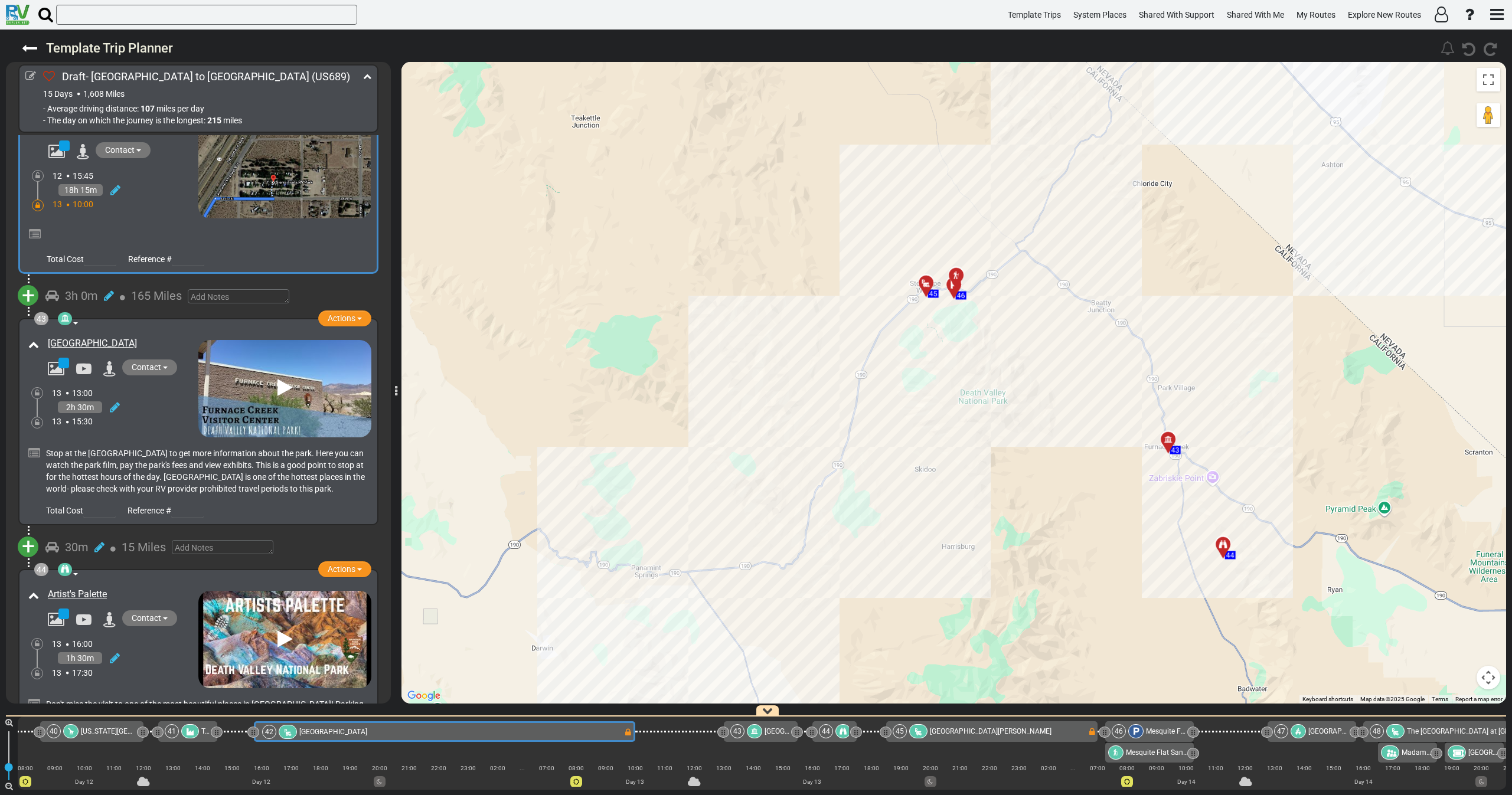
click at [152, 415] on div "13 15:30" at bounding box center [126, 421] width 147 height 12
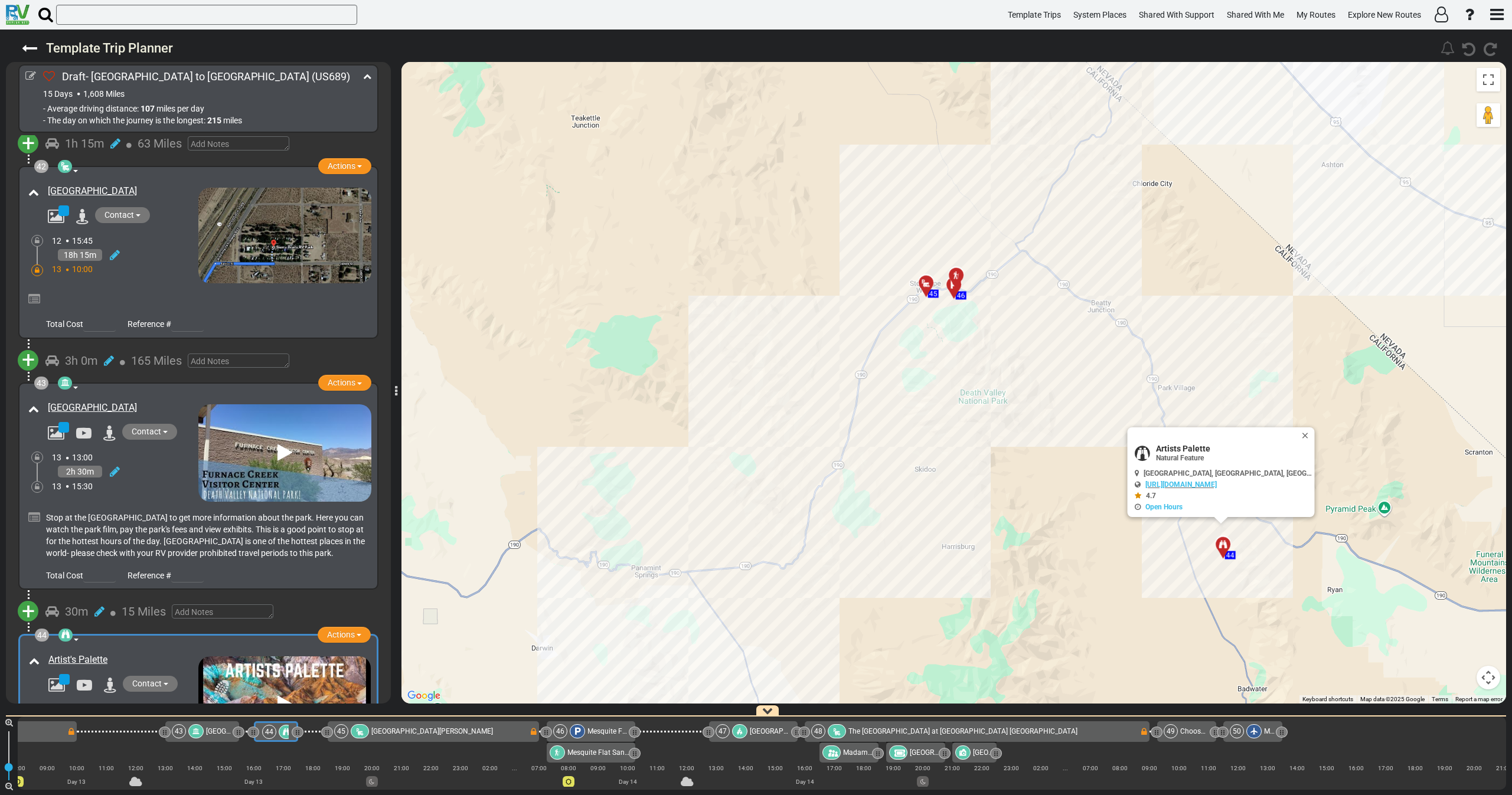
scroll to position [9623, 0]
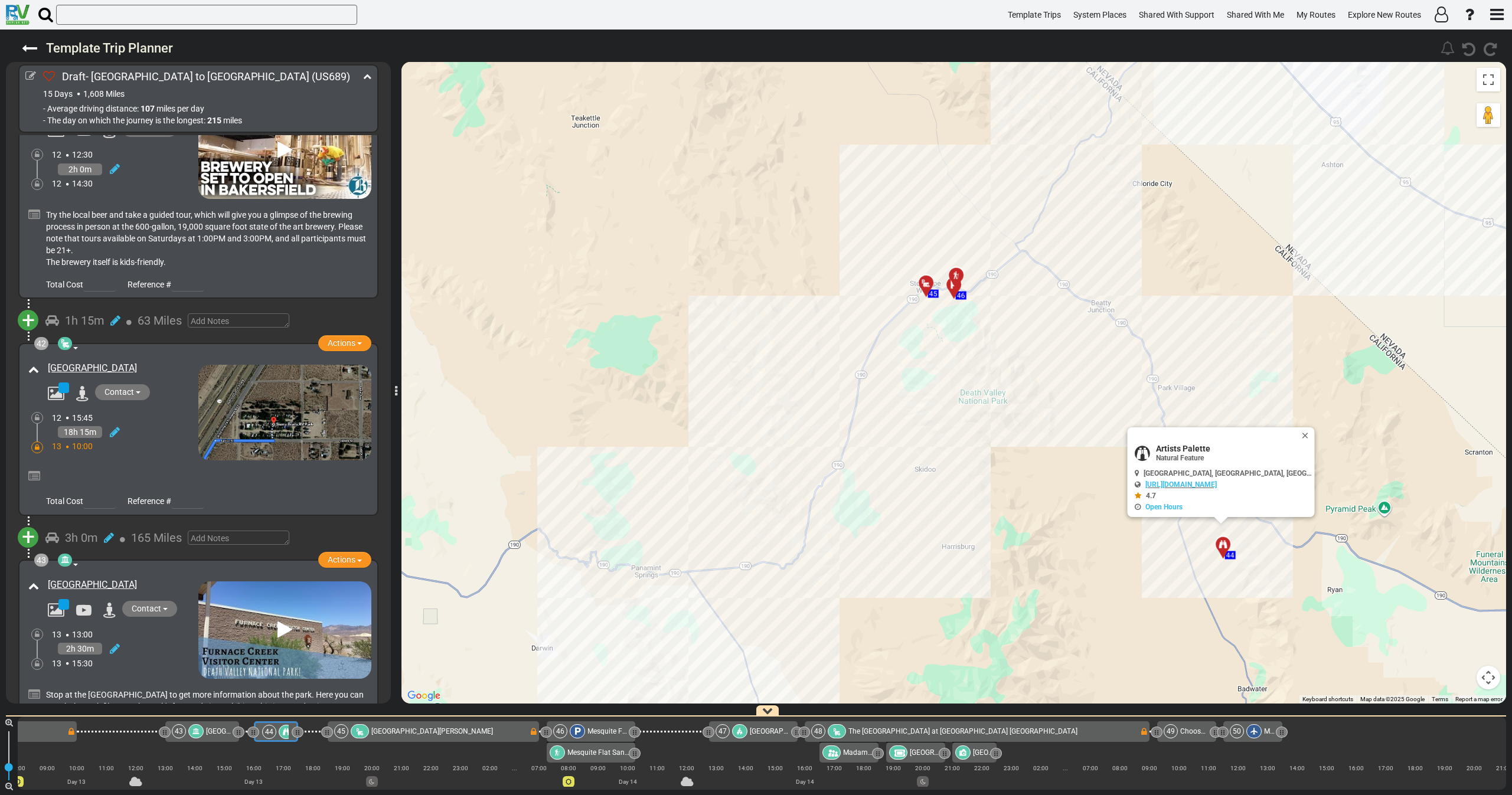
click at [120, 460] on div at bounding box center [199, 474] width 346 height 28
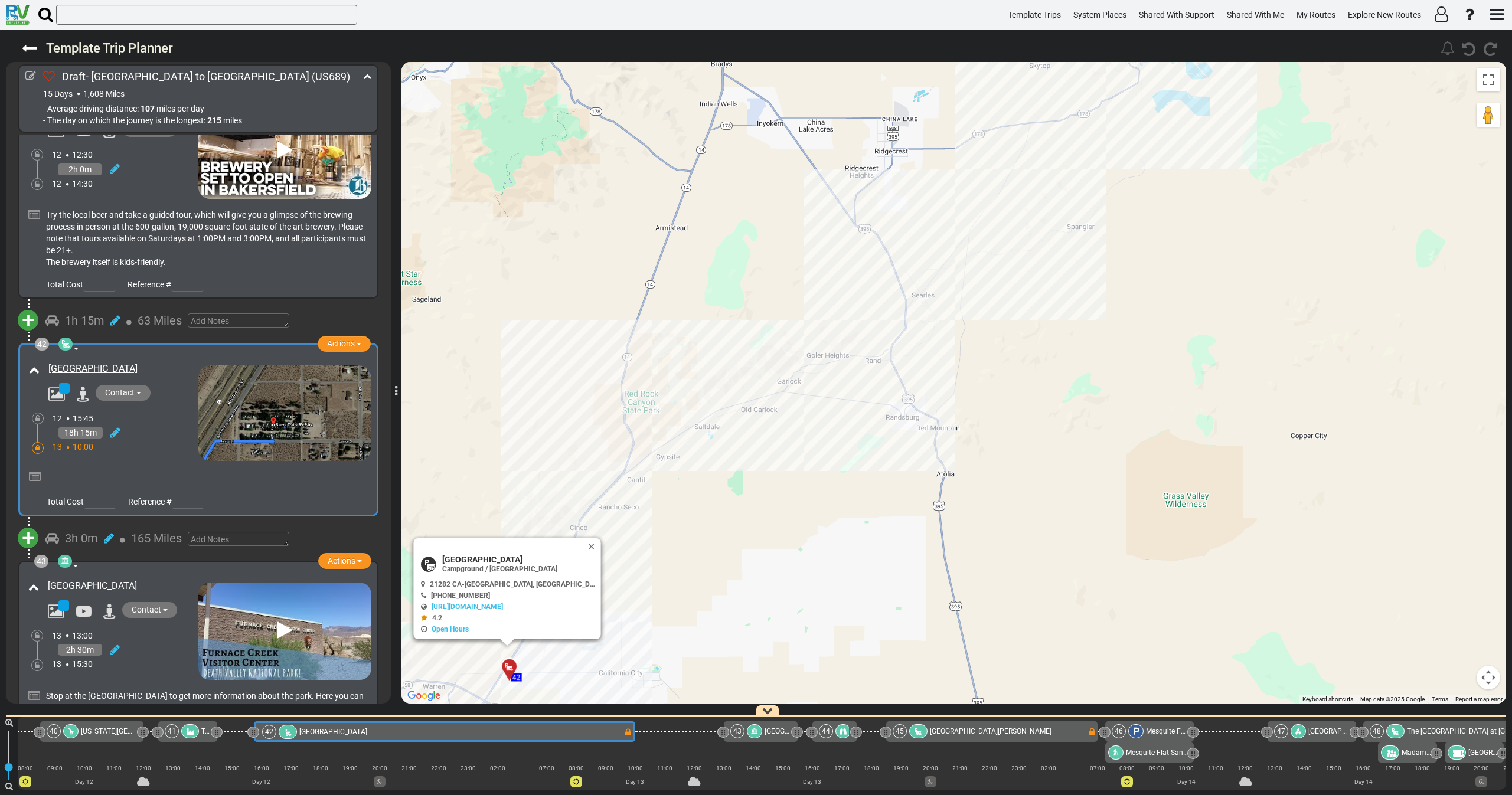
scroll to position [9800, 0]
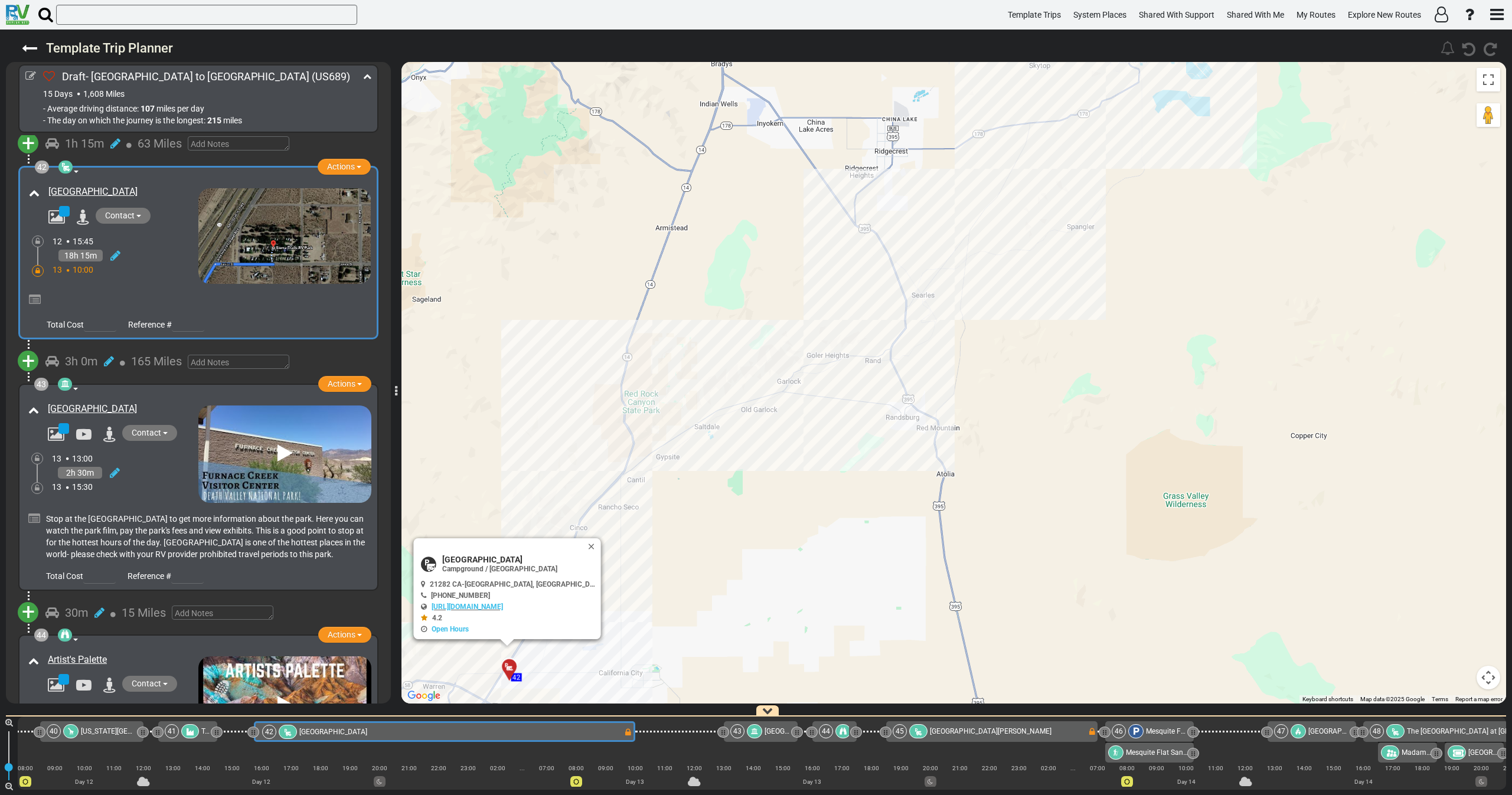
click at [147, 481] on div "13 15:30" at bounding box center [126, 486] width 147 height 12
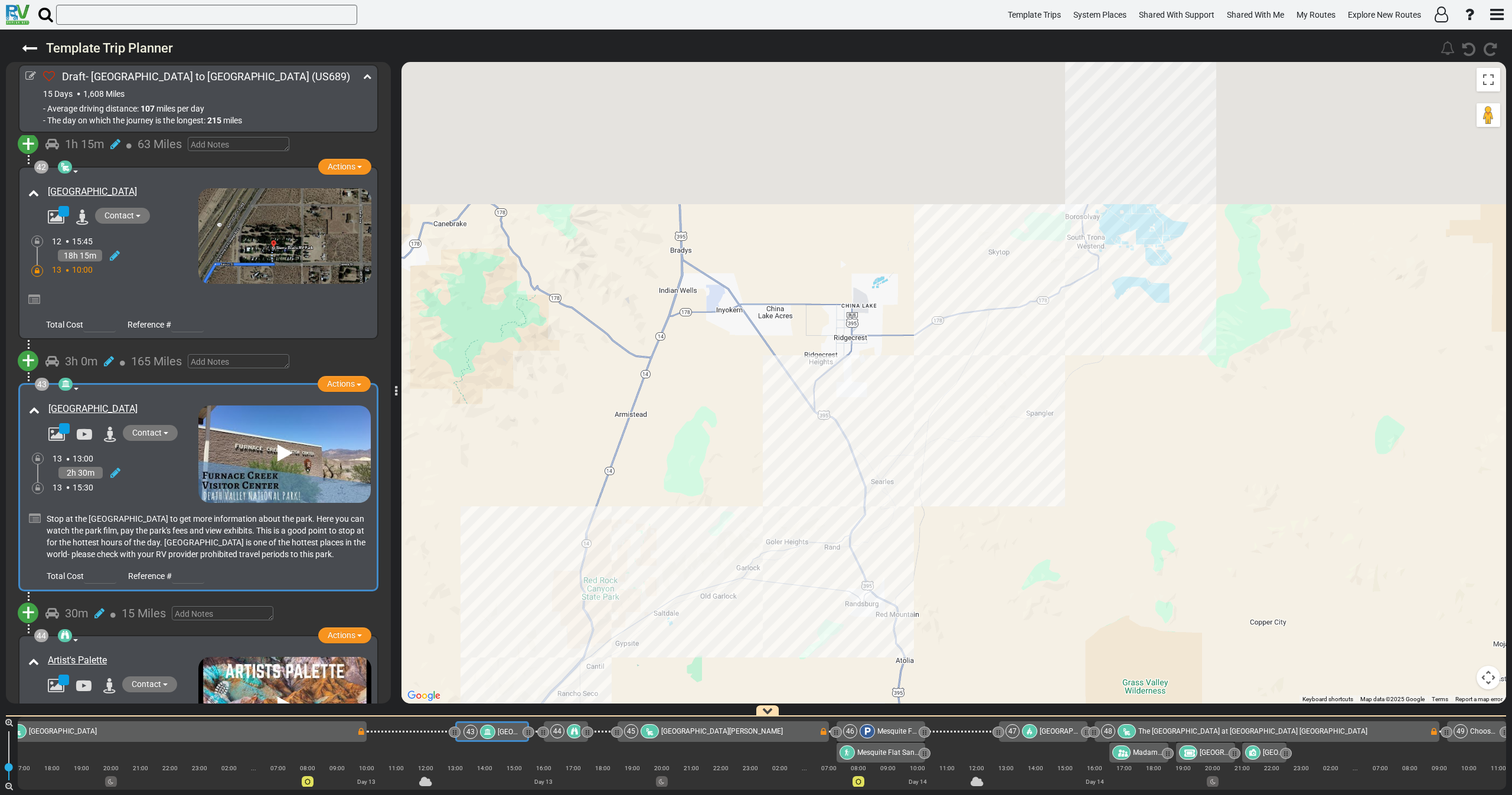
scroll to position [0, 6567]
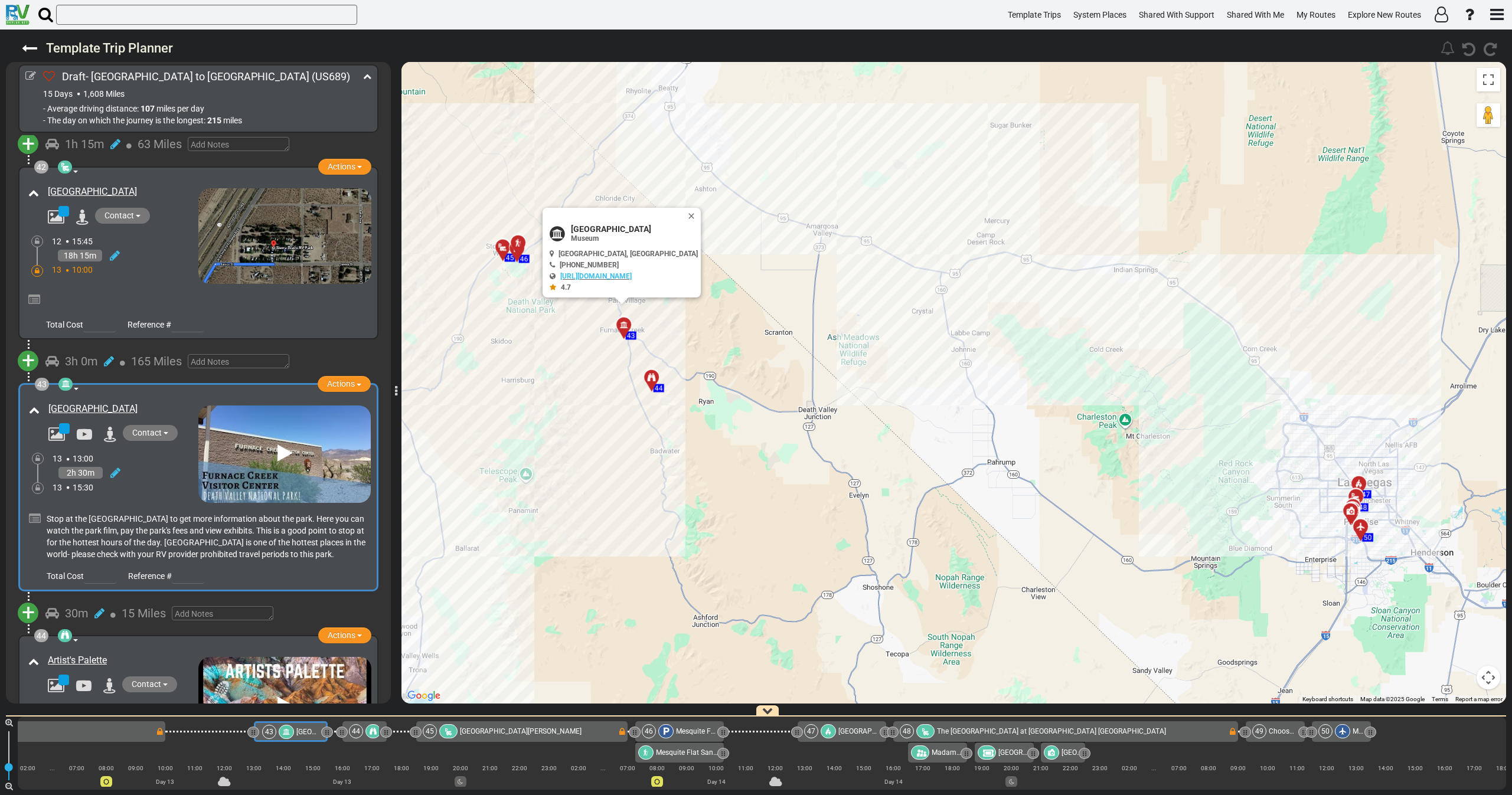
drag, startPoint x: 765, startPoint y: 344, endPoint x: 728, endPoint y: 363, distance: 41.6
click at [785, 341] on div "To activate drag with keyboard, press Alt + Enter. Once in keyboard drag state,…" at bounding box center [954, 382] width 1104 height 641
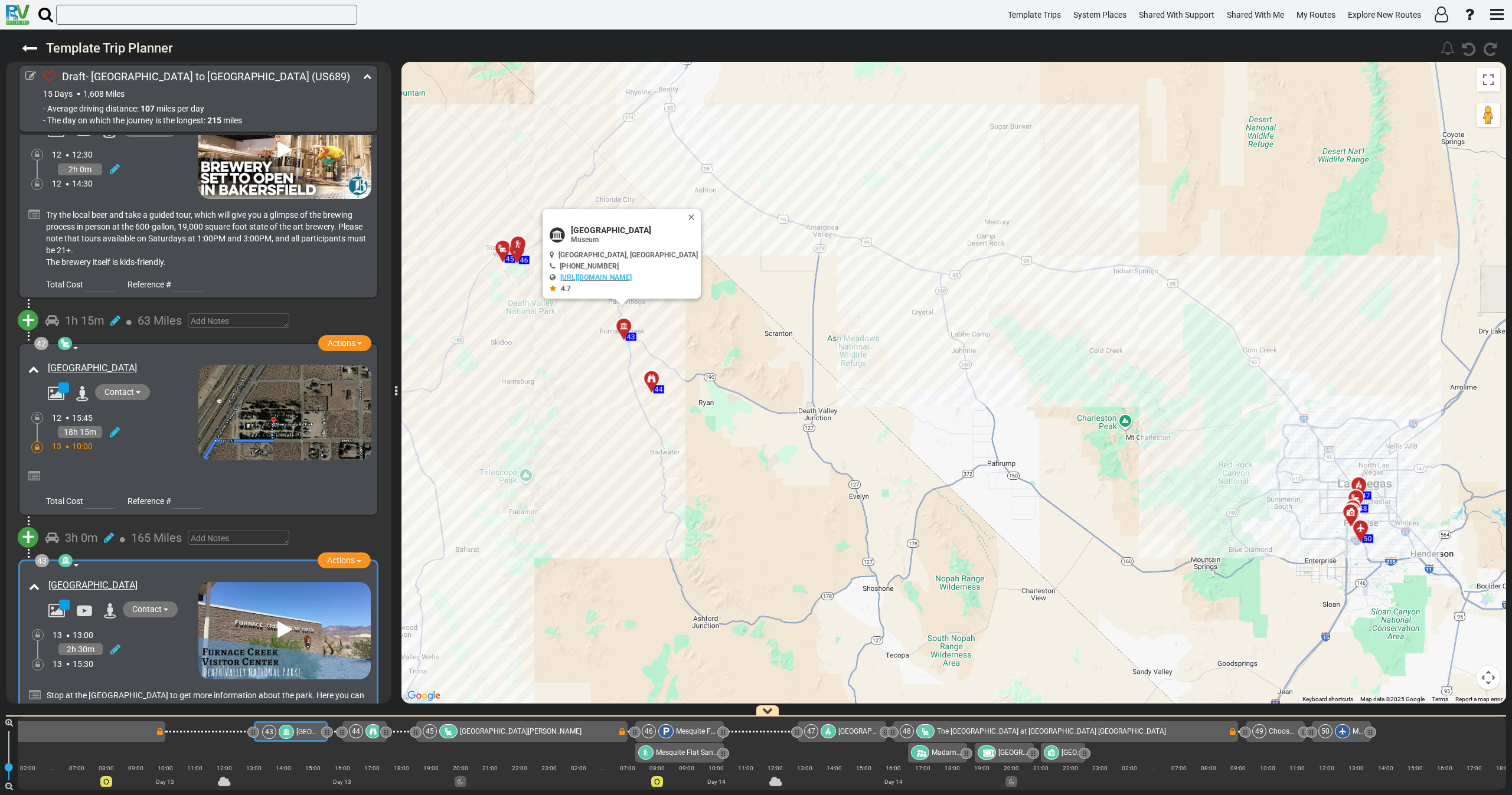
scroll to position [9623, 0]
click at [33, 471] on icon at bounding box center [34, 476] width 12 height 12
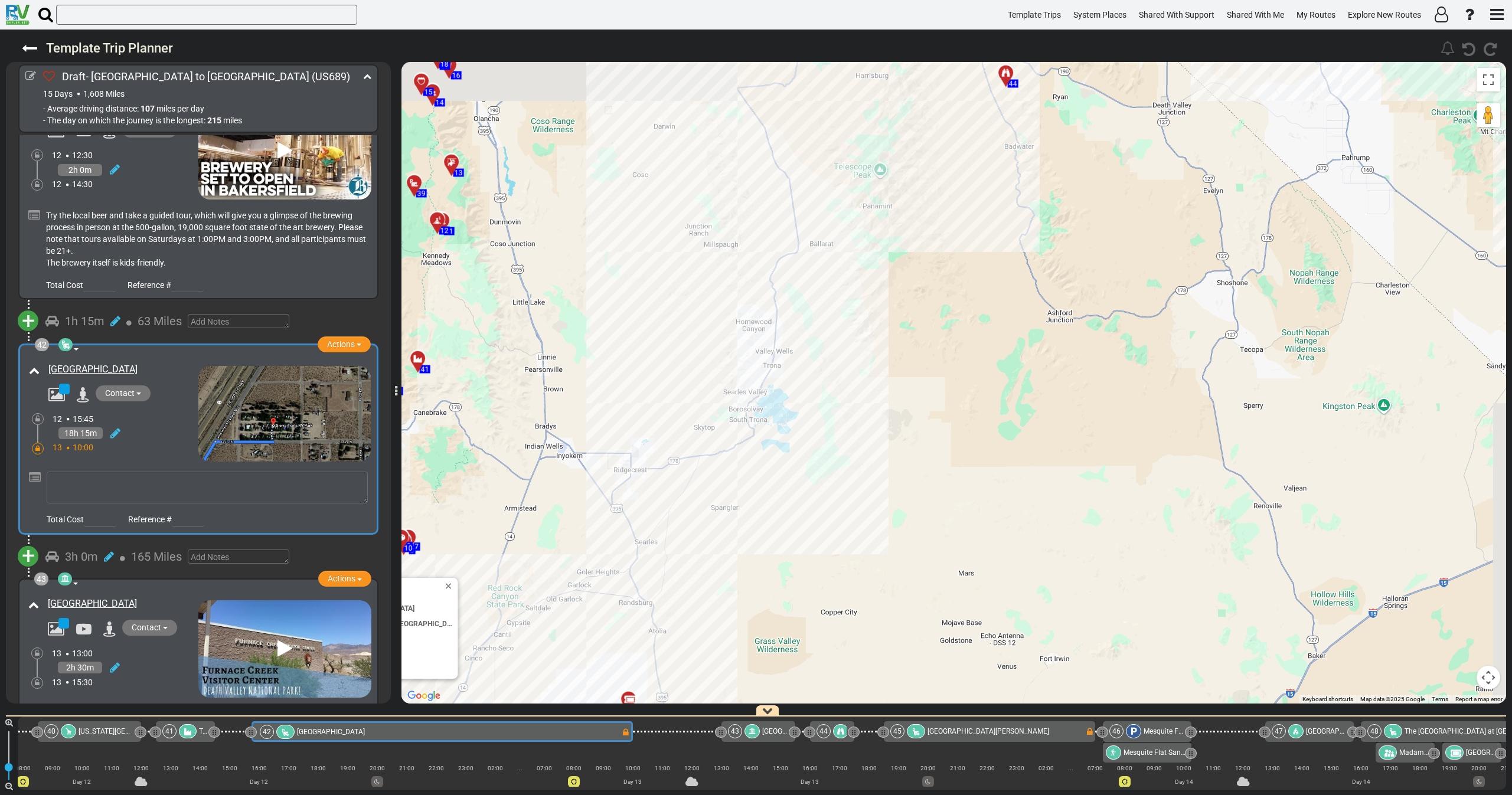
scroll to position [0, 6097]
click at [97, 389] on div "42 Campground / Rv Park Actions Add Activity Replace Add Notes Set as Booked Re…" at bounding box center [198, 439] width 345 height 176
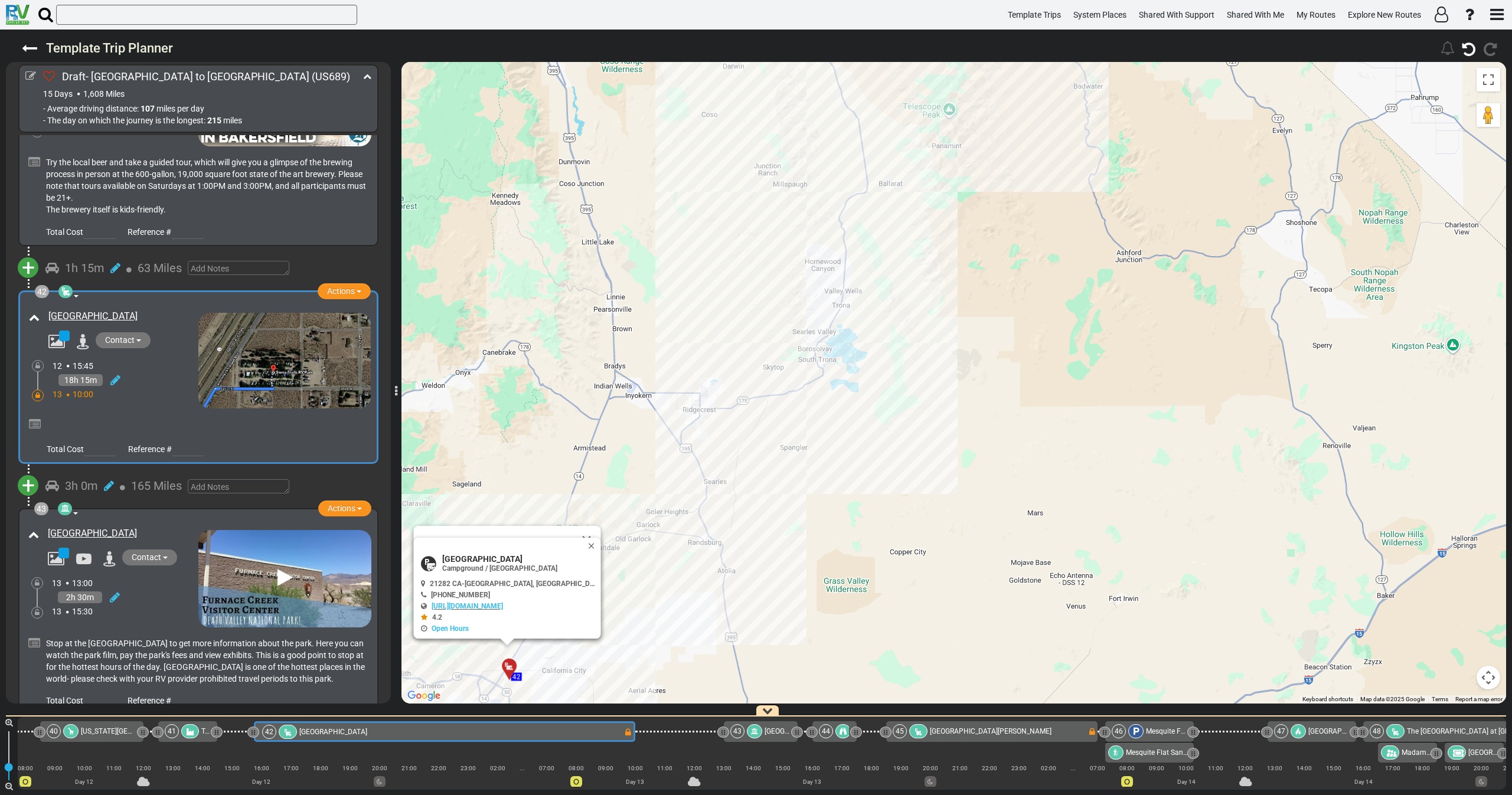
scroll to position [9688, 0]
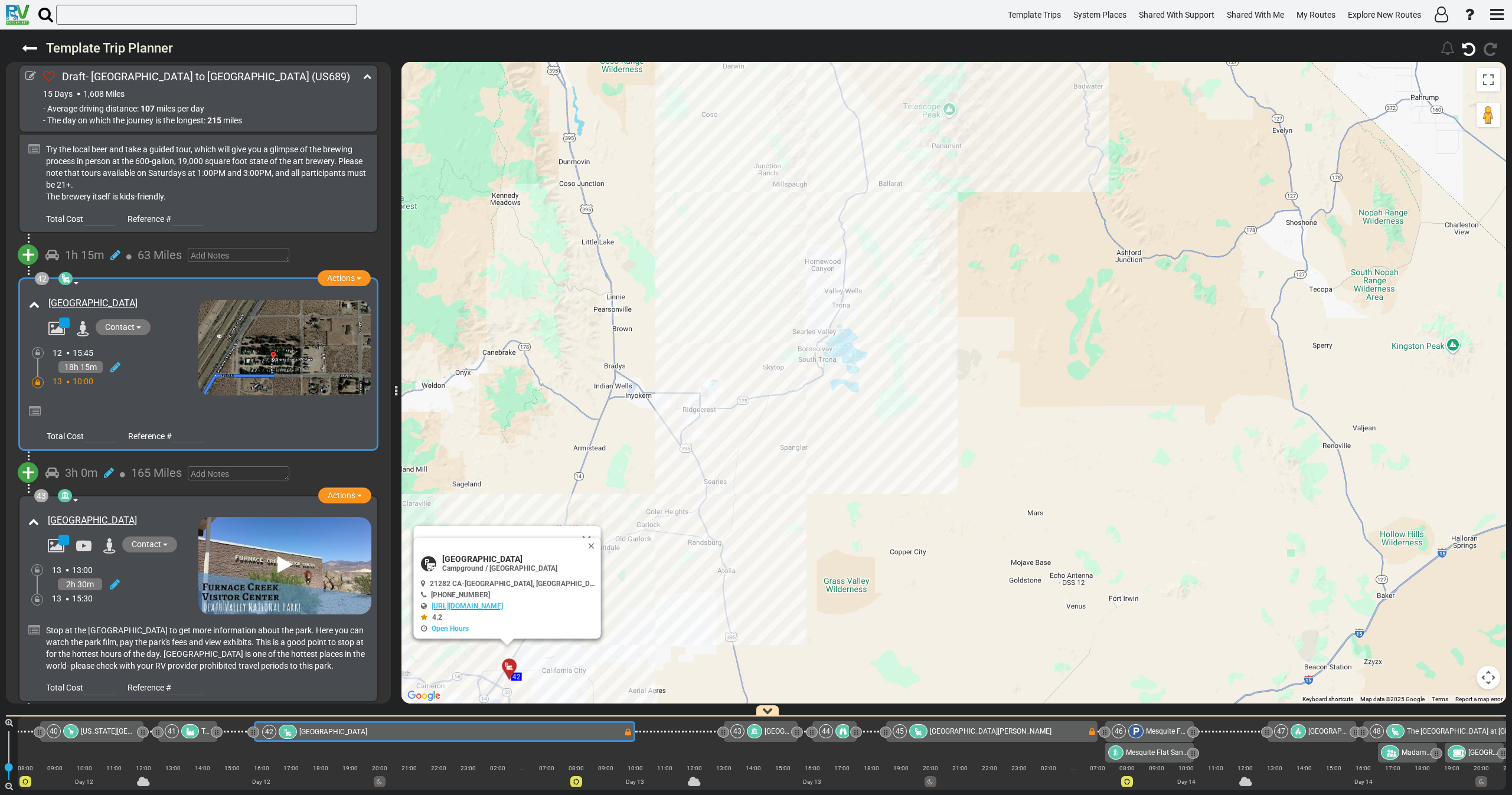
click at [37, 403] on div at bounding box center [34, 412] width 12 height 17
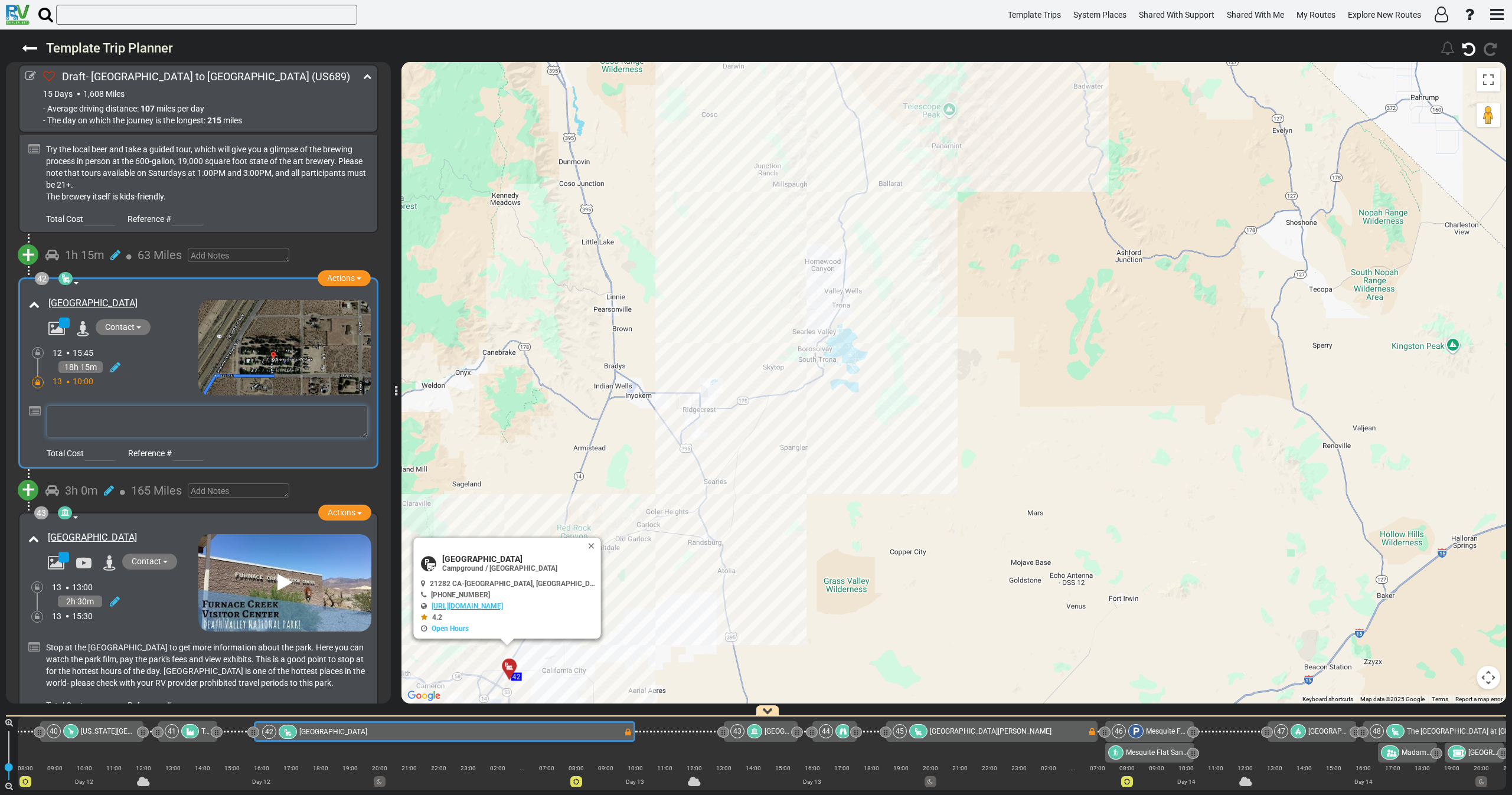
click at [122, 405] on textarea at bounding box center [207, 421] width 321 height 32
type textarea "להמליץ לצאת מוקדם בבוקר"
click at [154, 292] on div "42 Campground / Rv Park Actions Add Activity Replace Set as Booked Remove" at bounding box center [198, 373] width 345 height 176
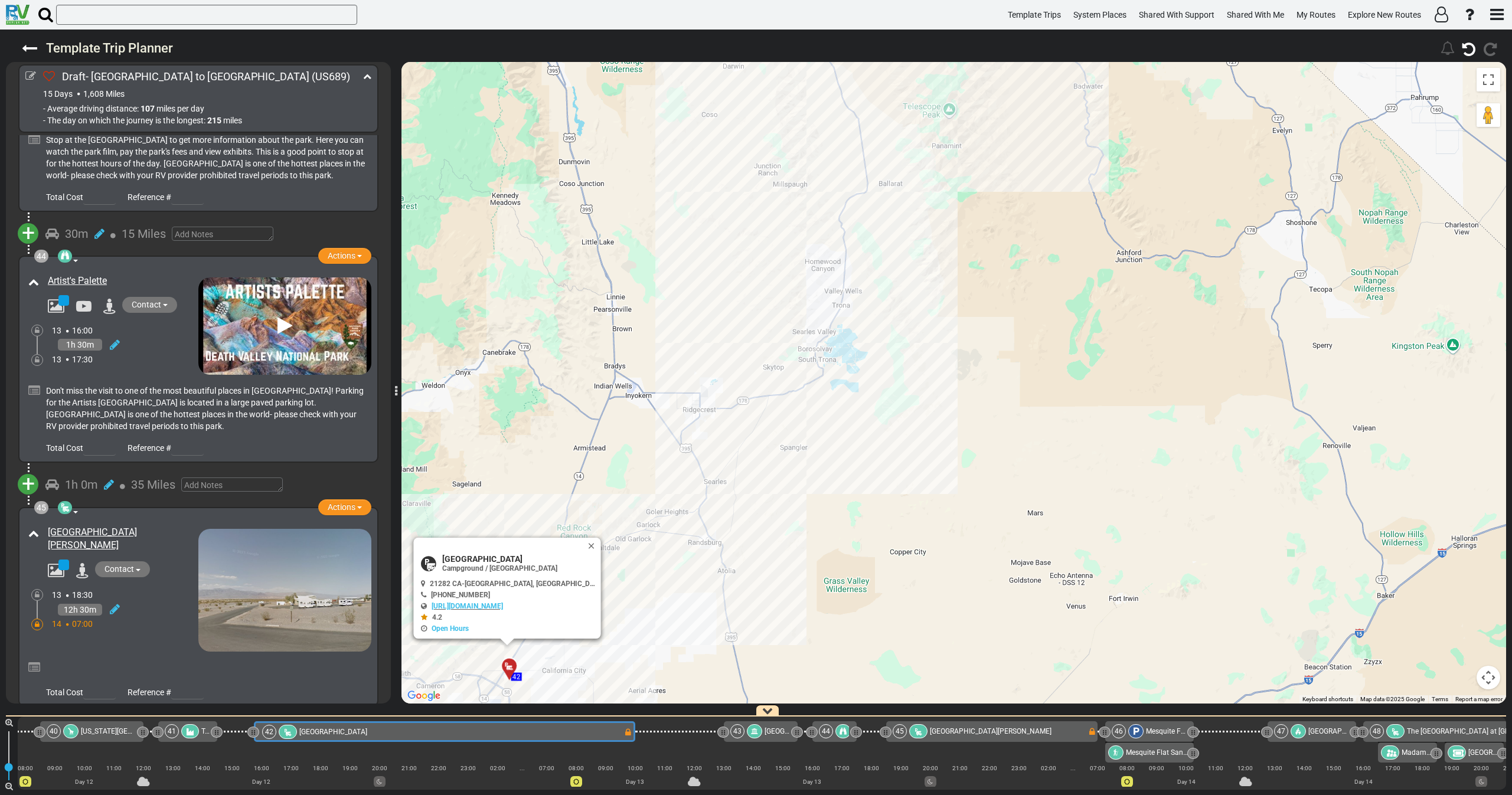
scroll to position [10220, 0]
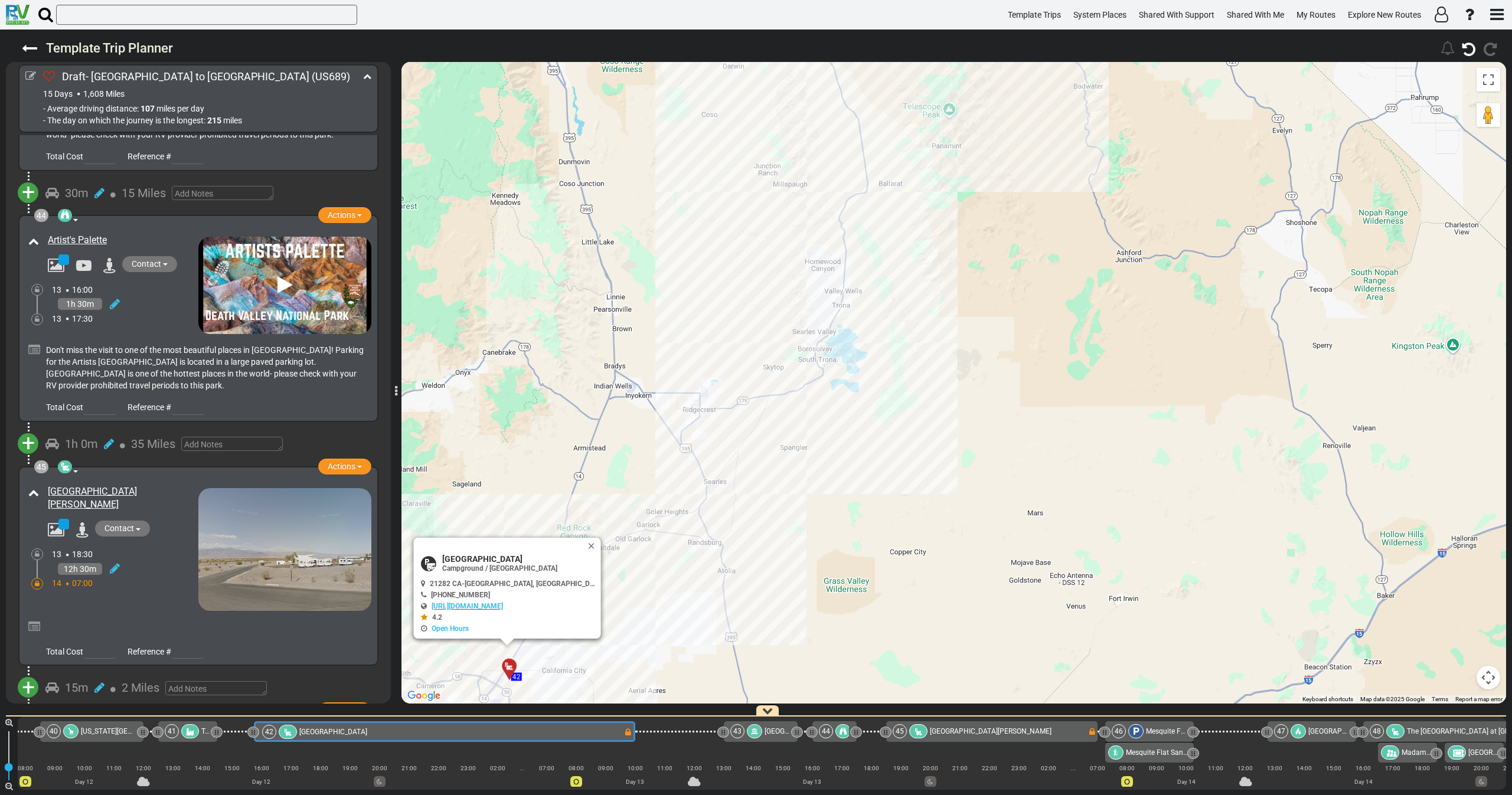
click at [586, 542] on button "Close" at bounding box center [593, 546] width 14 height 16
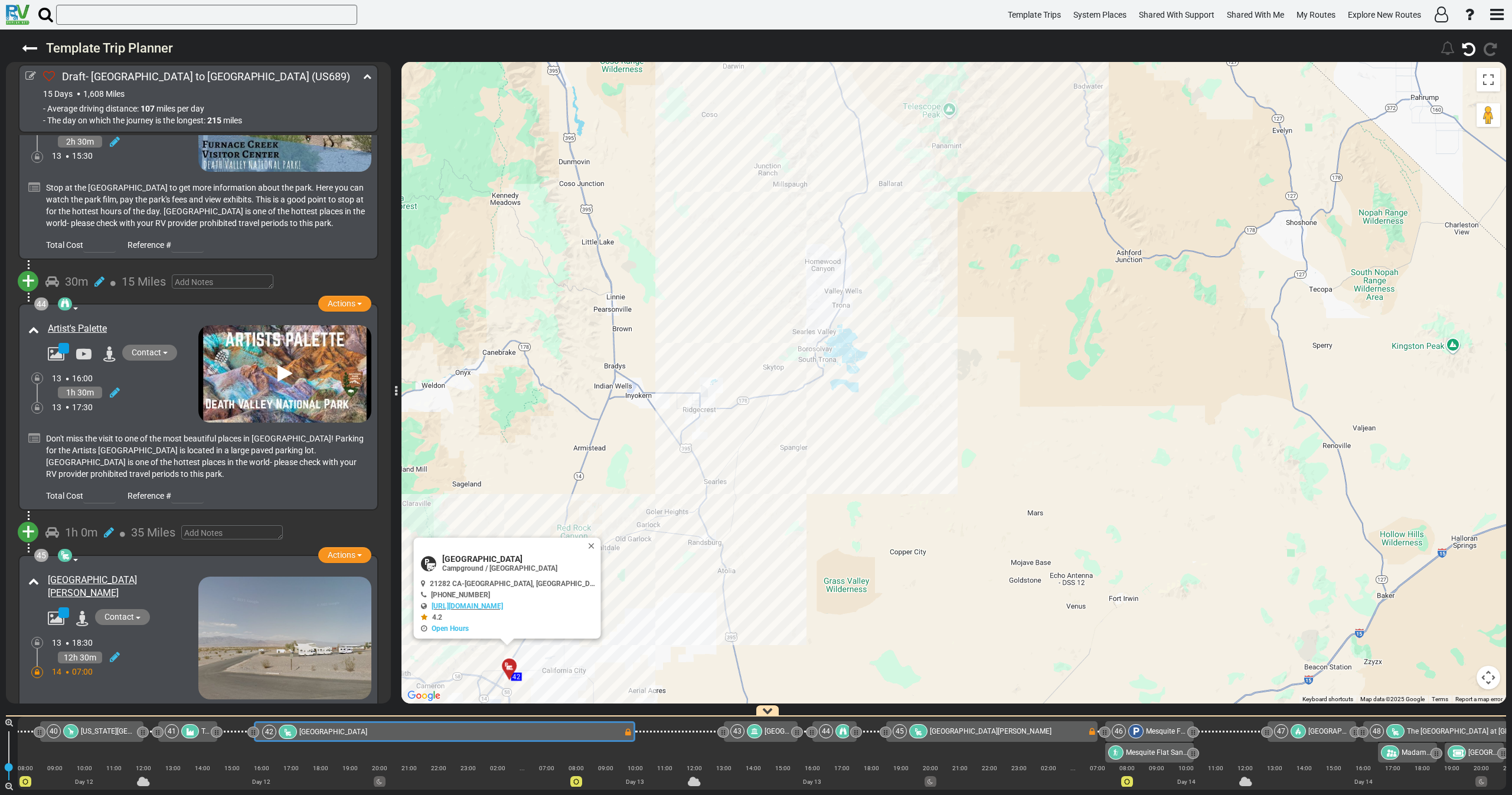
scroll to position [10397, 0]
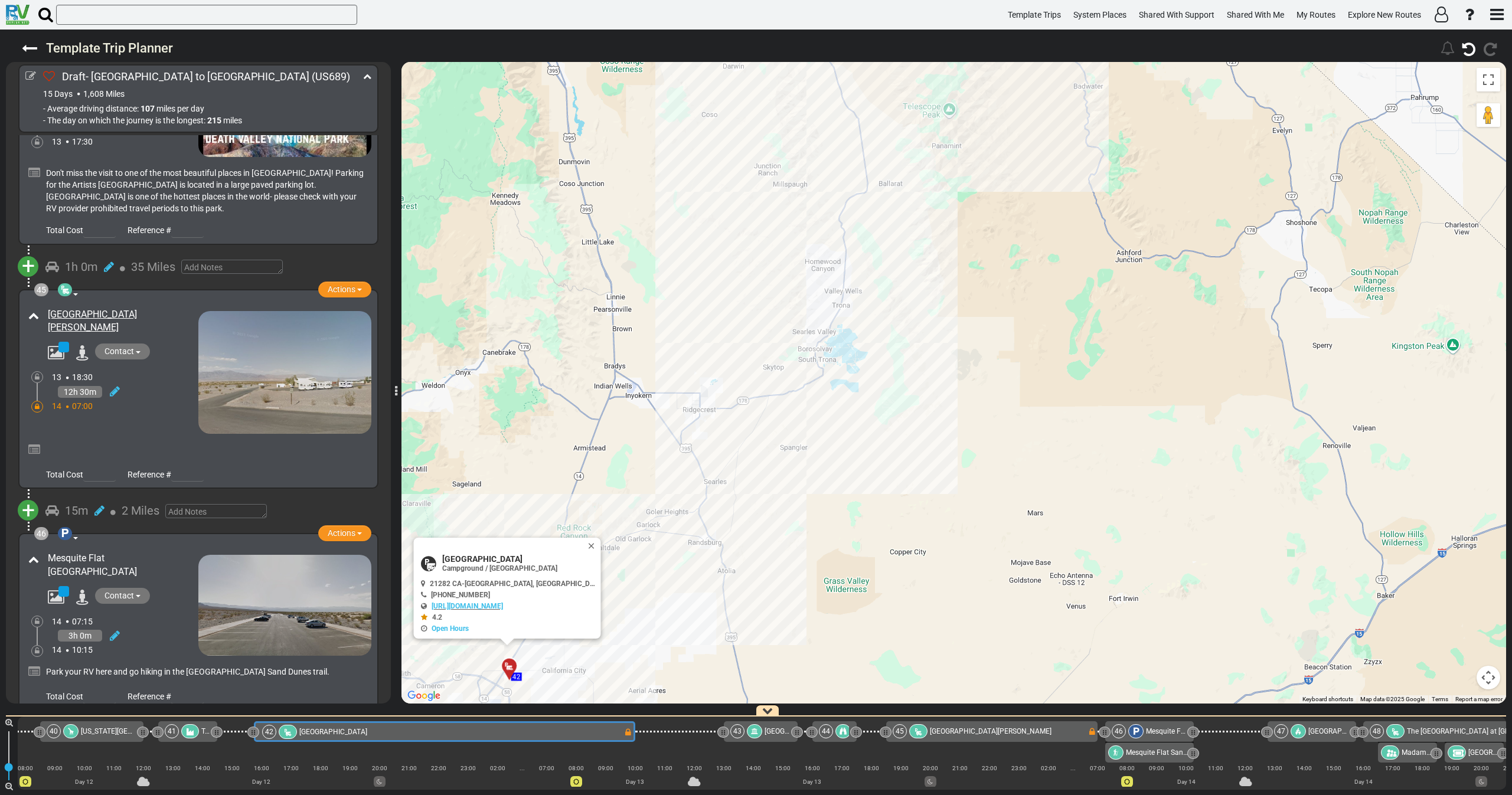
click at [132, 313] on div "Stovepipe Wells Campground" at bounding box center [112, 369] width 173 height 129
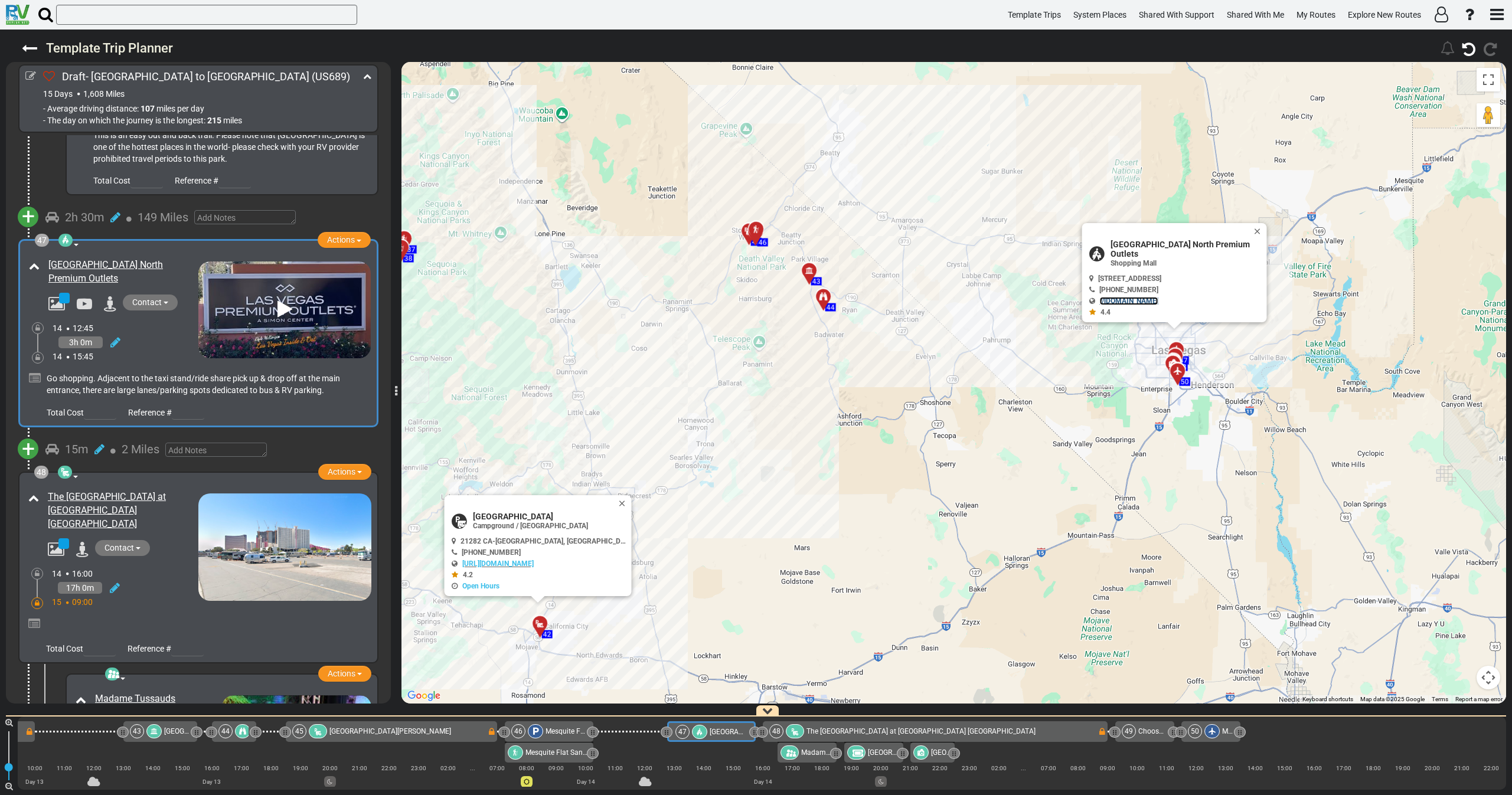
scroll to position [11162, 0]
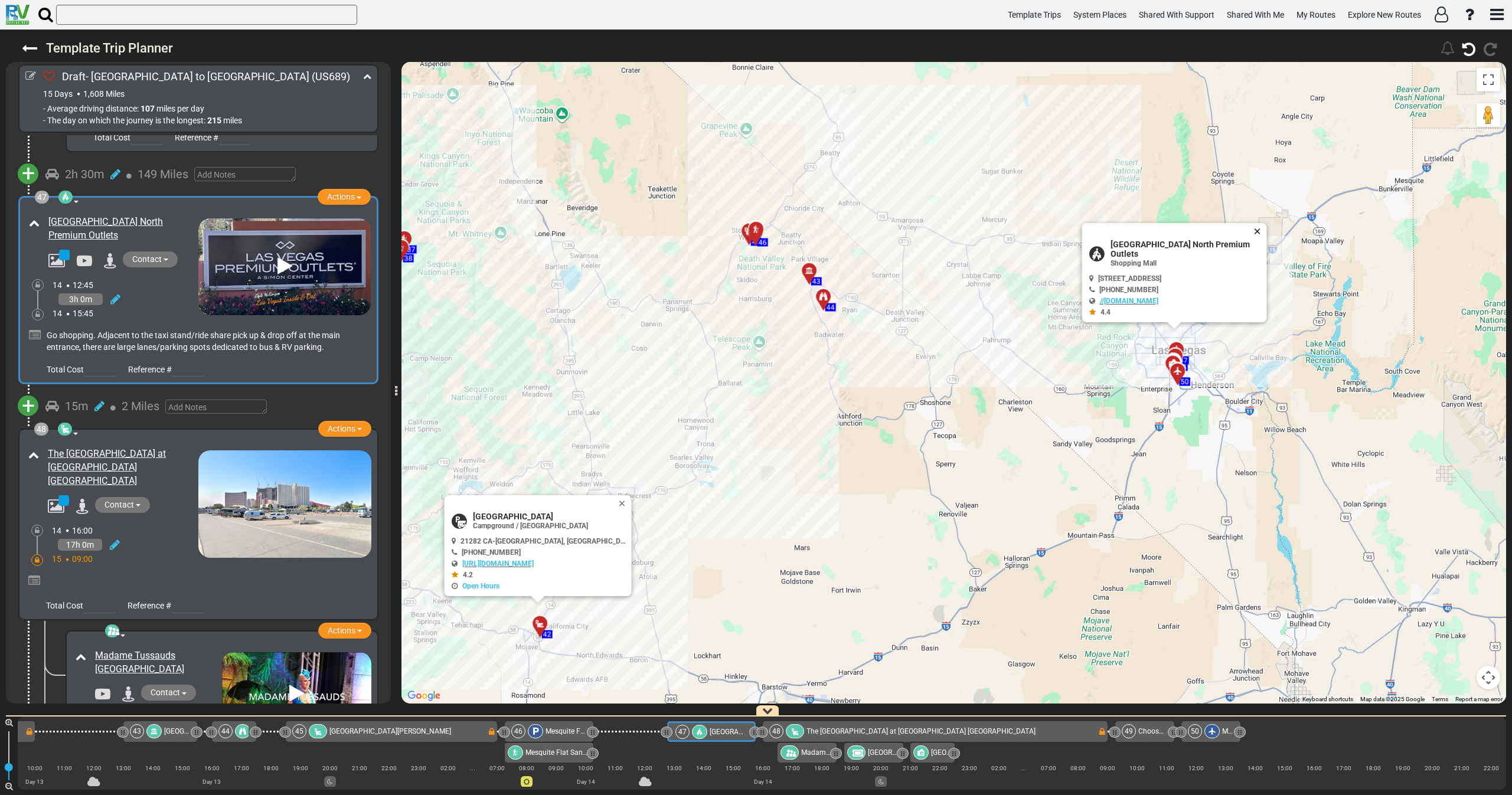
click at [1259, 239] on button "Close" at bounding box center [1259, 231] width 14 height 16
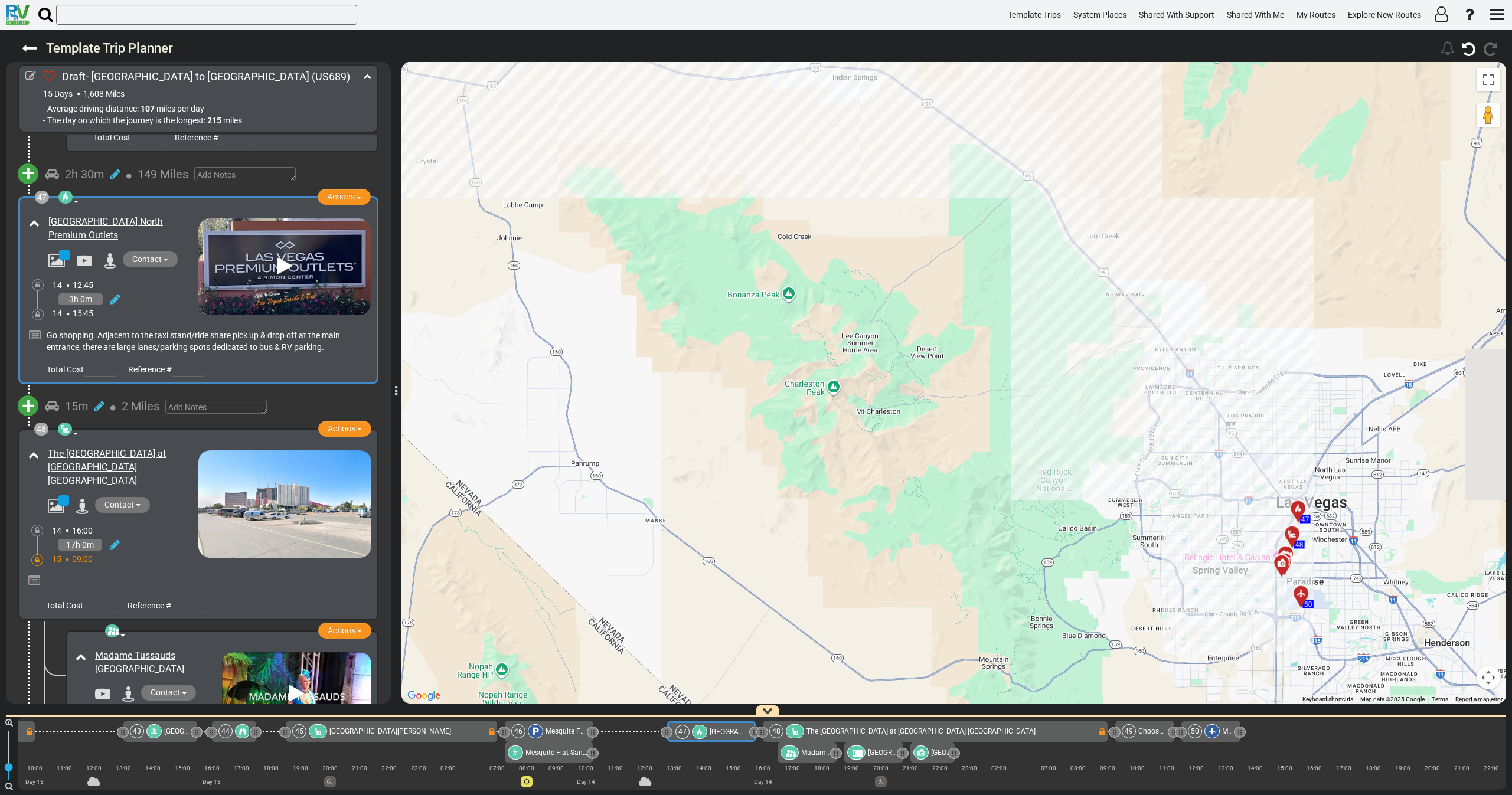
drag, startPoint x: 1030, startPoint y: 368, endPoint x: 1003, endPoint y: 408, distance: 48.3
click at [1003, 408] on div "To activate drag with keyboard, press Alt + Enter. Once in keyboard drag state,…" at bounding box center [954, 382] width 1104 height 641
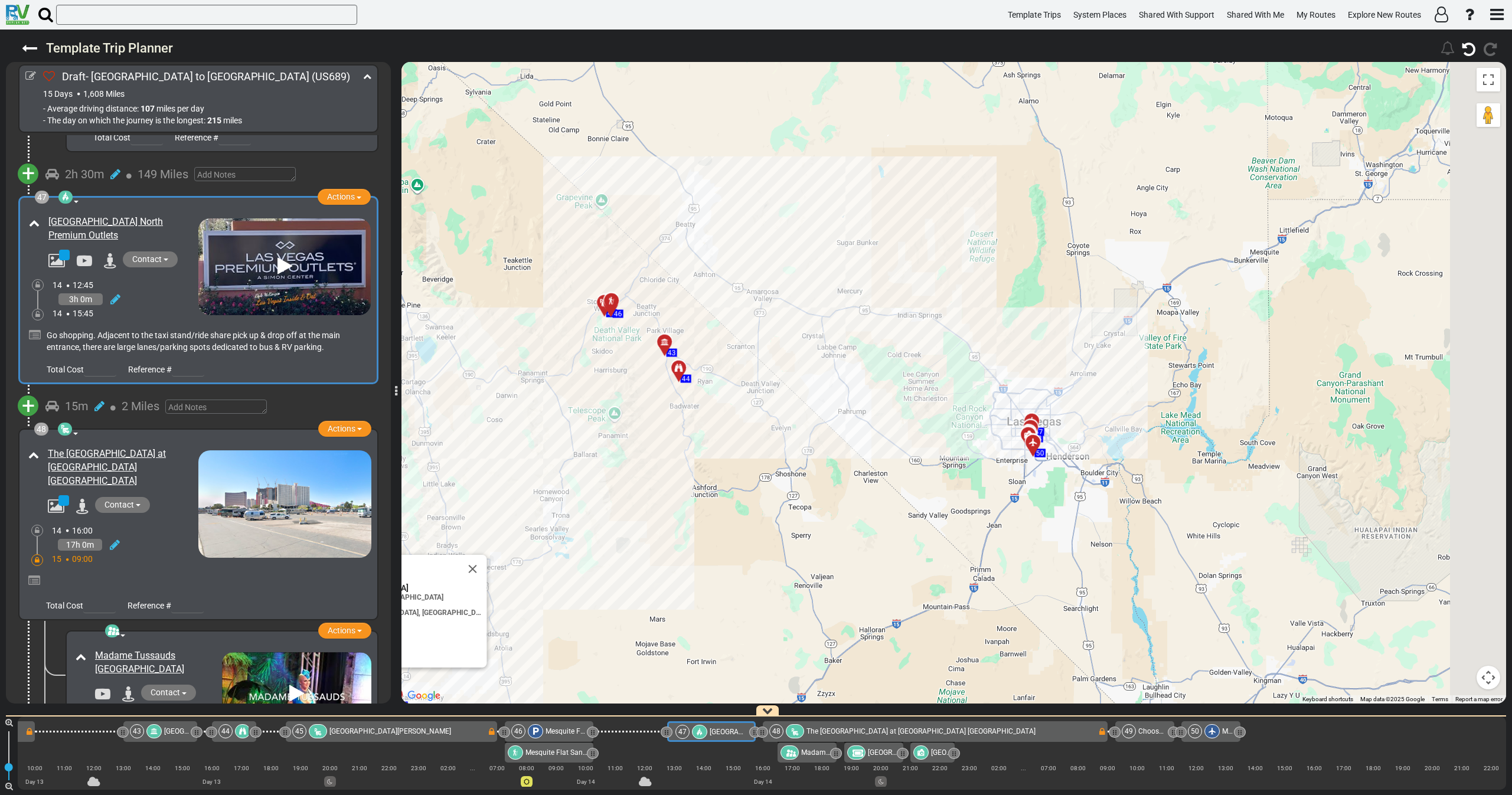
drag, startPoint x: 976, startPoint y: 445, endPoint x: 888, endPoint y: 465, distance: 90.2
click at [890, 465] on div "To activate drag with keyboard, press Alt + Enter. Once in keyboard drag state,…" at bounding box center [954, 382] width 1104 height 641
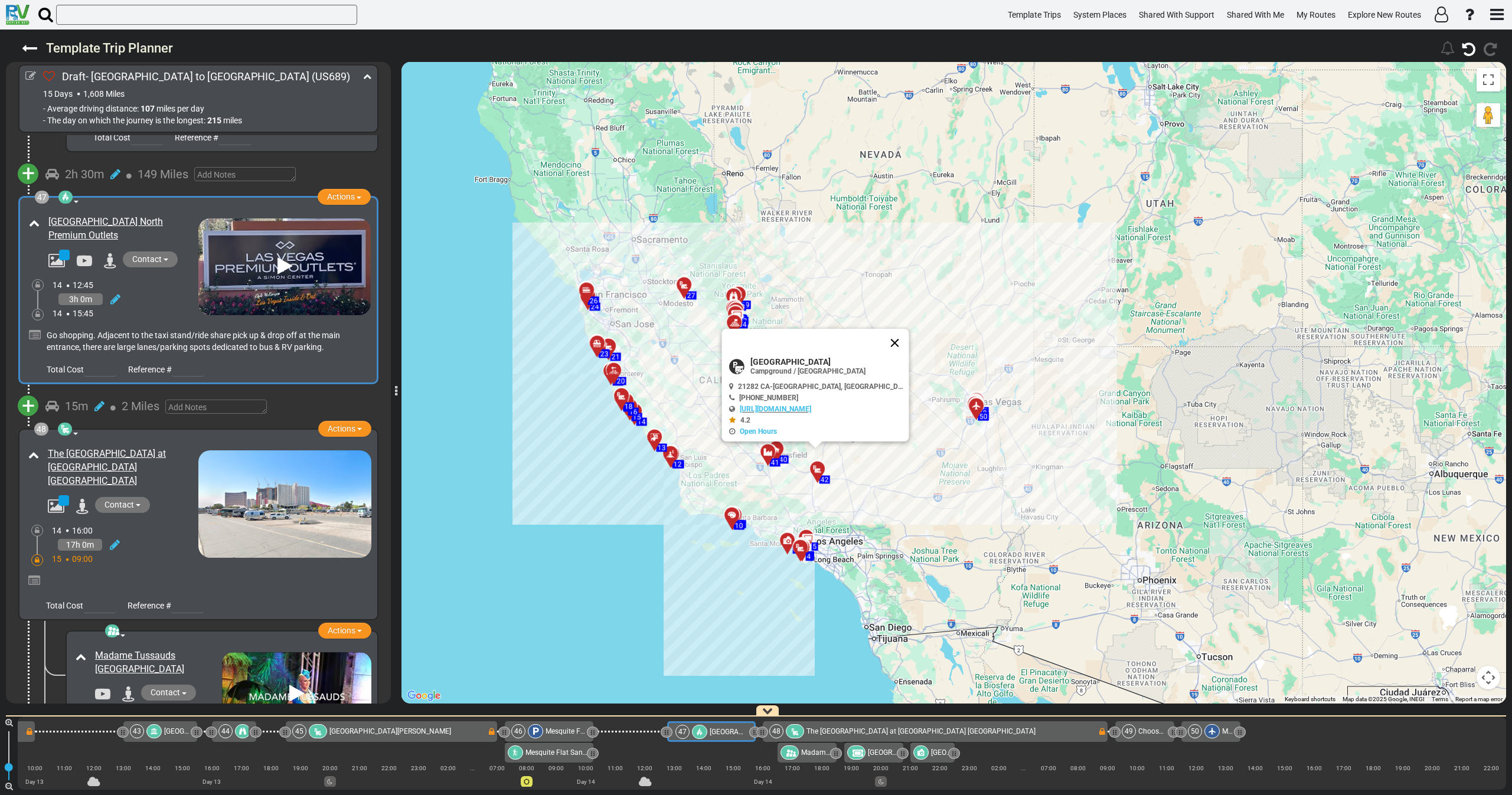
click at [880, 346] on button "Close" at bounding box center [894, 343] width 28 height 28
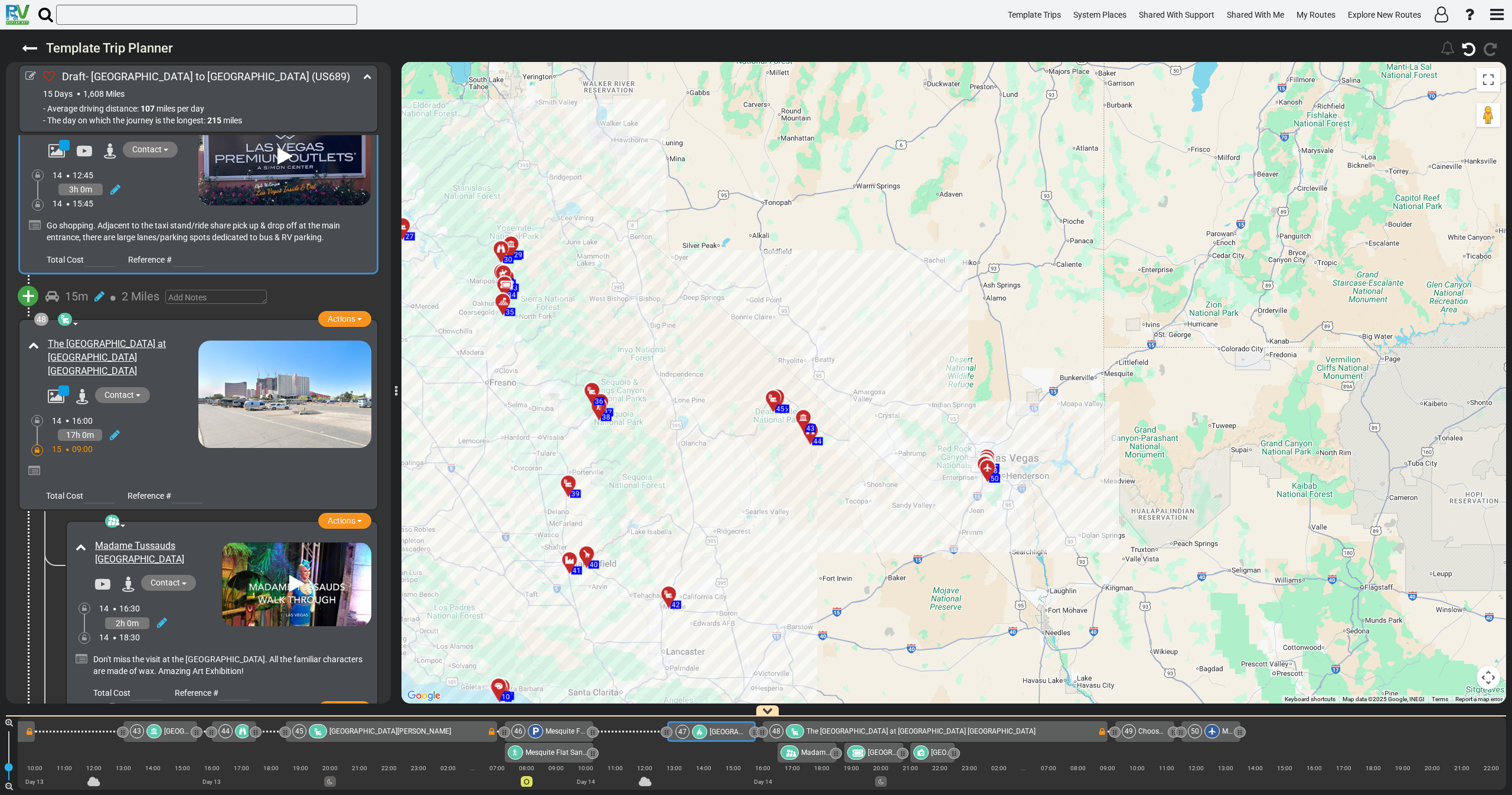
scroll to position [11250, 0]
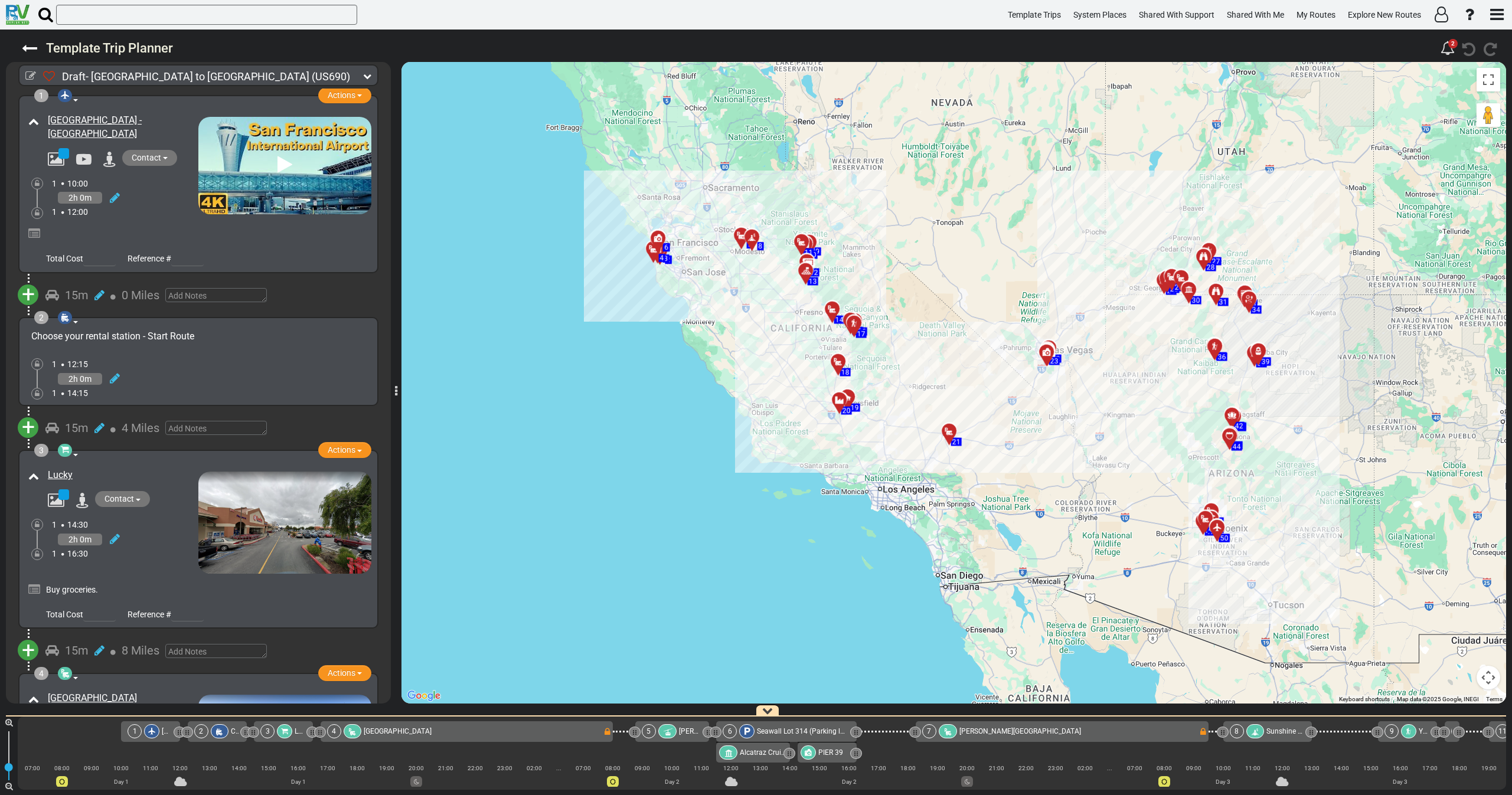
click at [363, 77] on icon at bounding box center [367, 76] width 9 height 9
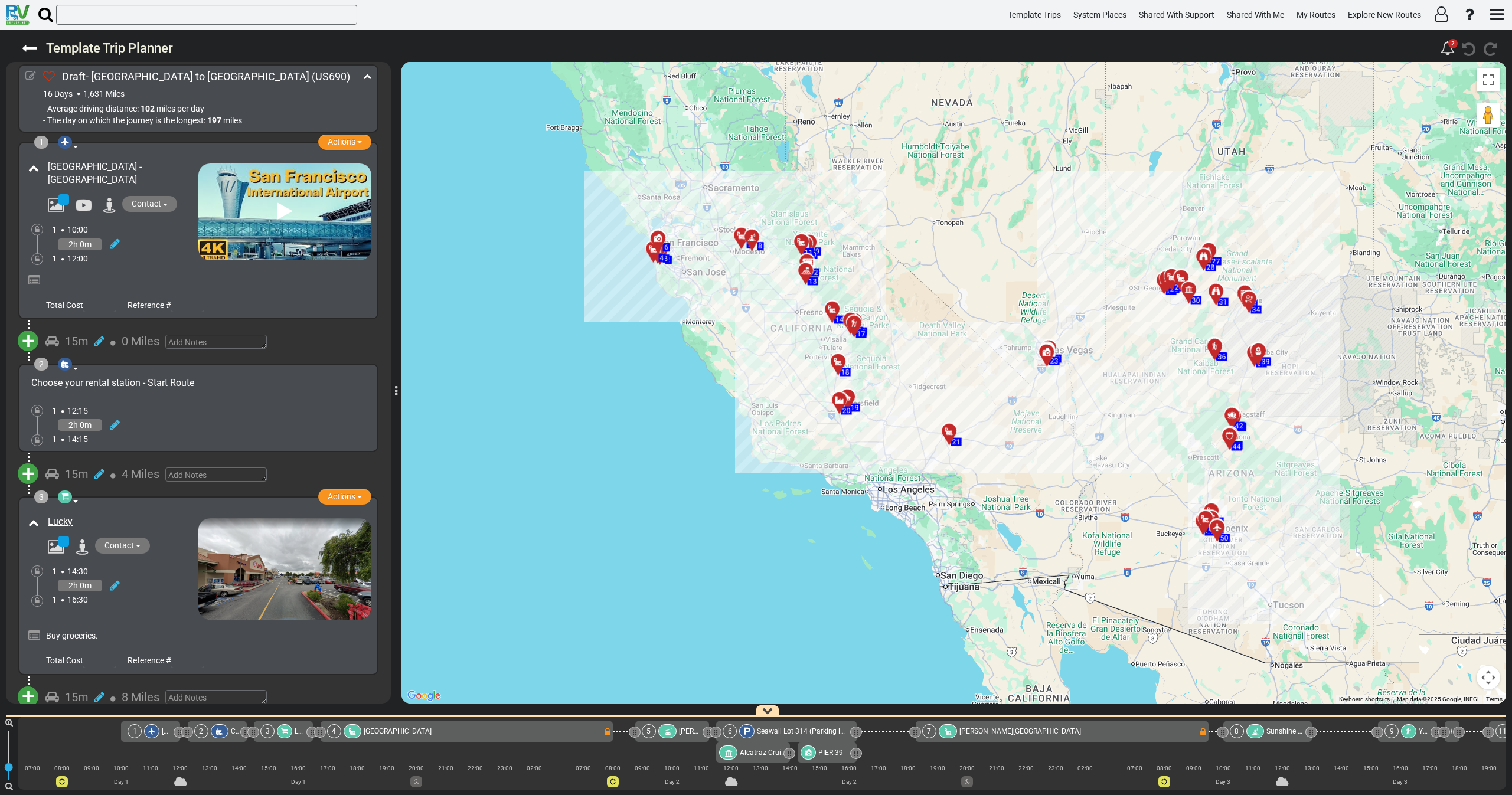
click at [30, 73] on icon at bounding box center [31, 76] width 11 height 11
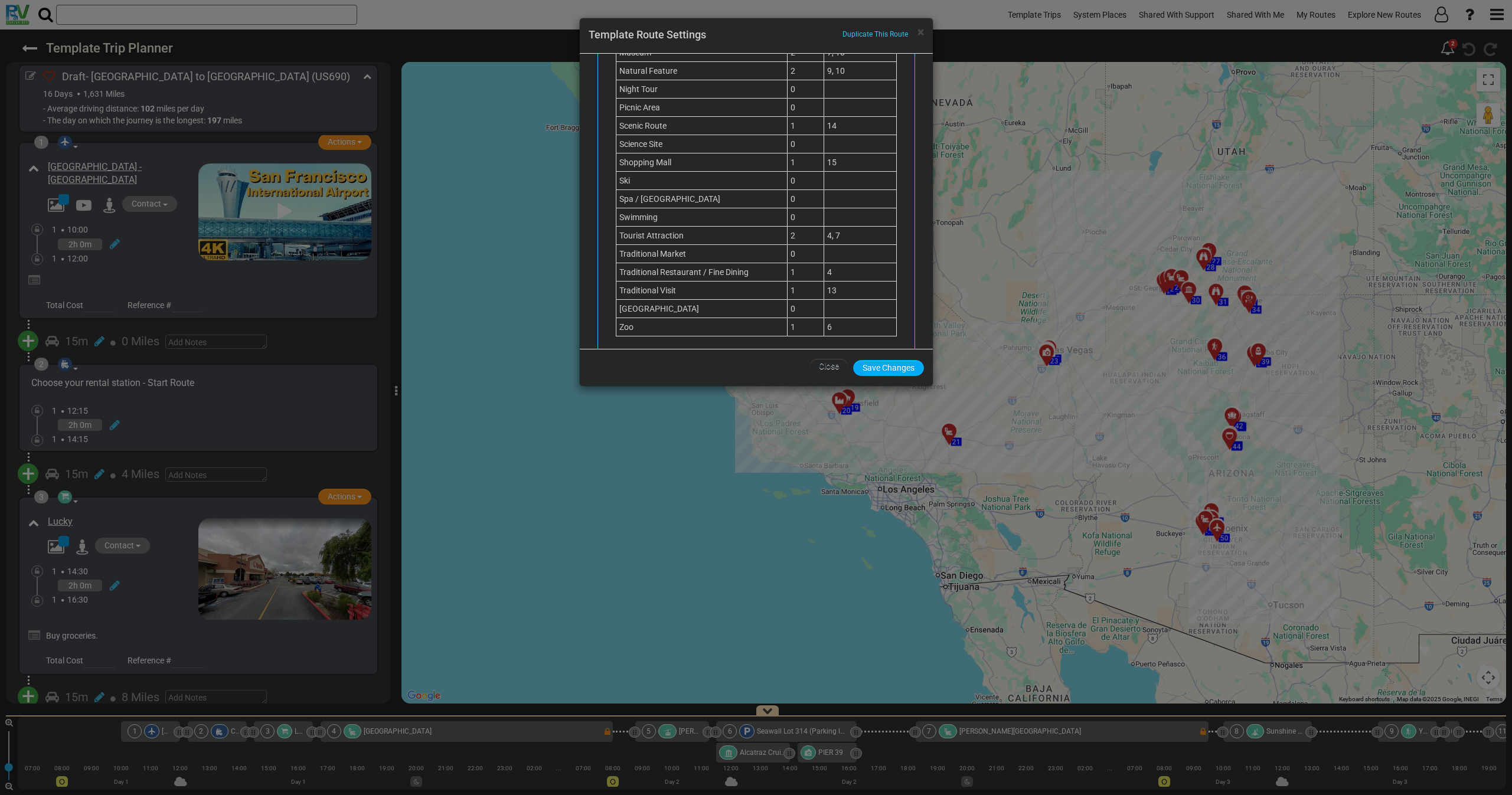
scroll to position [1217, 0]
click at [922, 34] on span "×" at bounding box center [920, 32] width 6 height 14
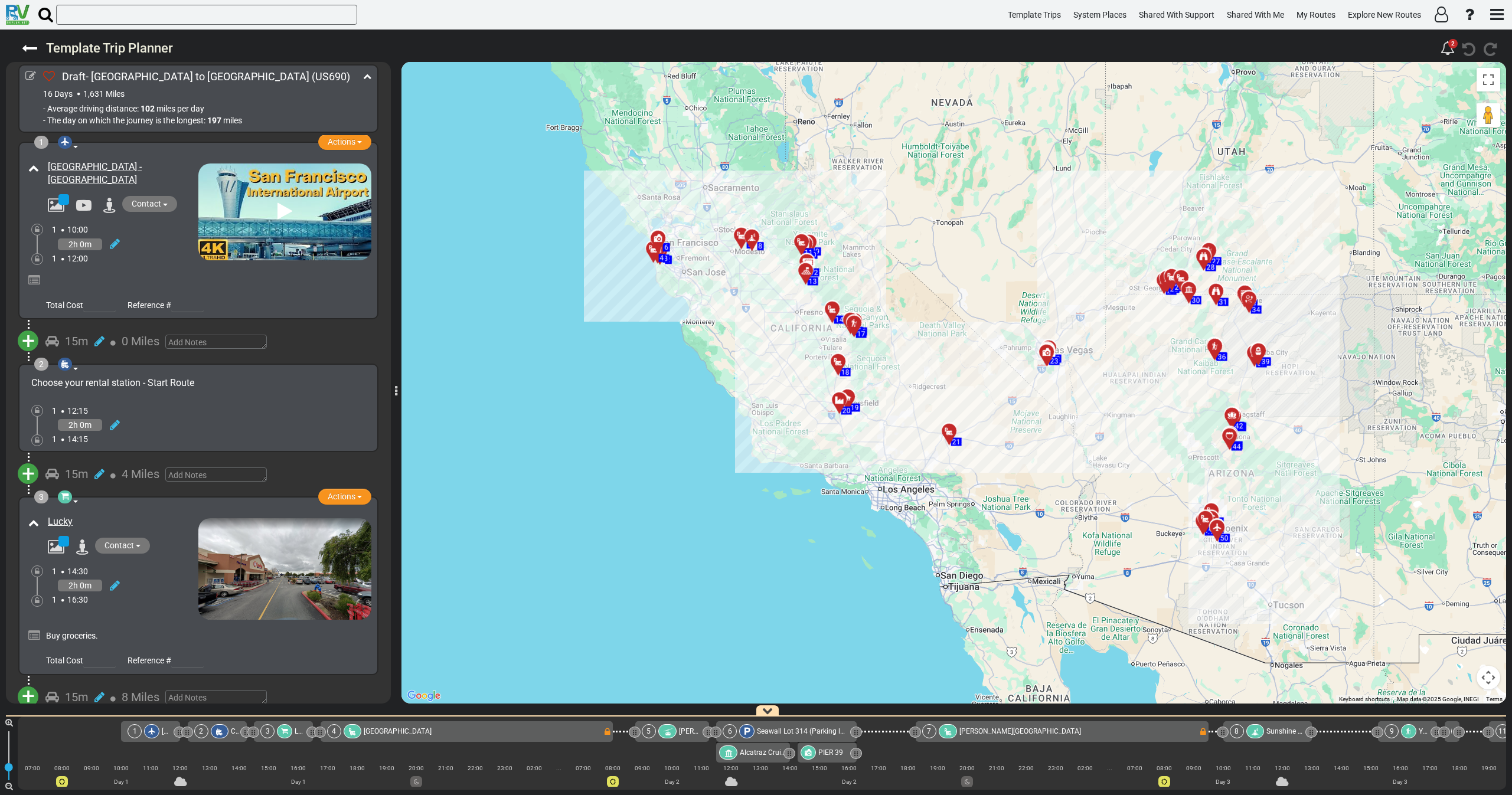
click at [148, 256] on div "1 12:00" at bounding box center [126, 258] width 147 height 12
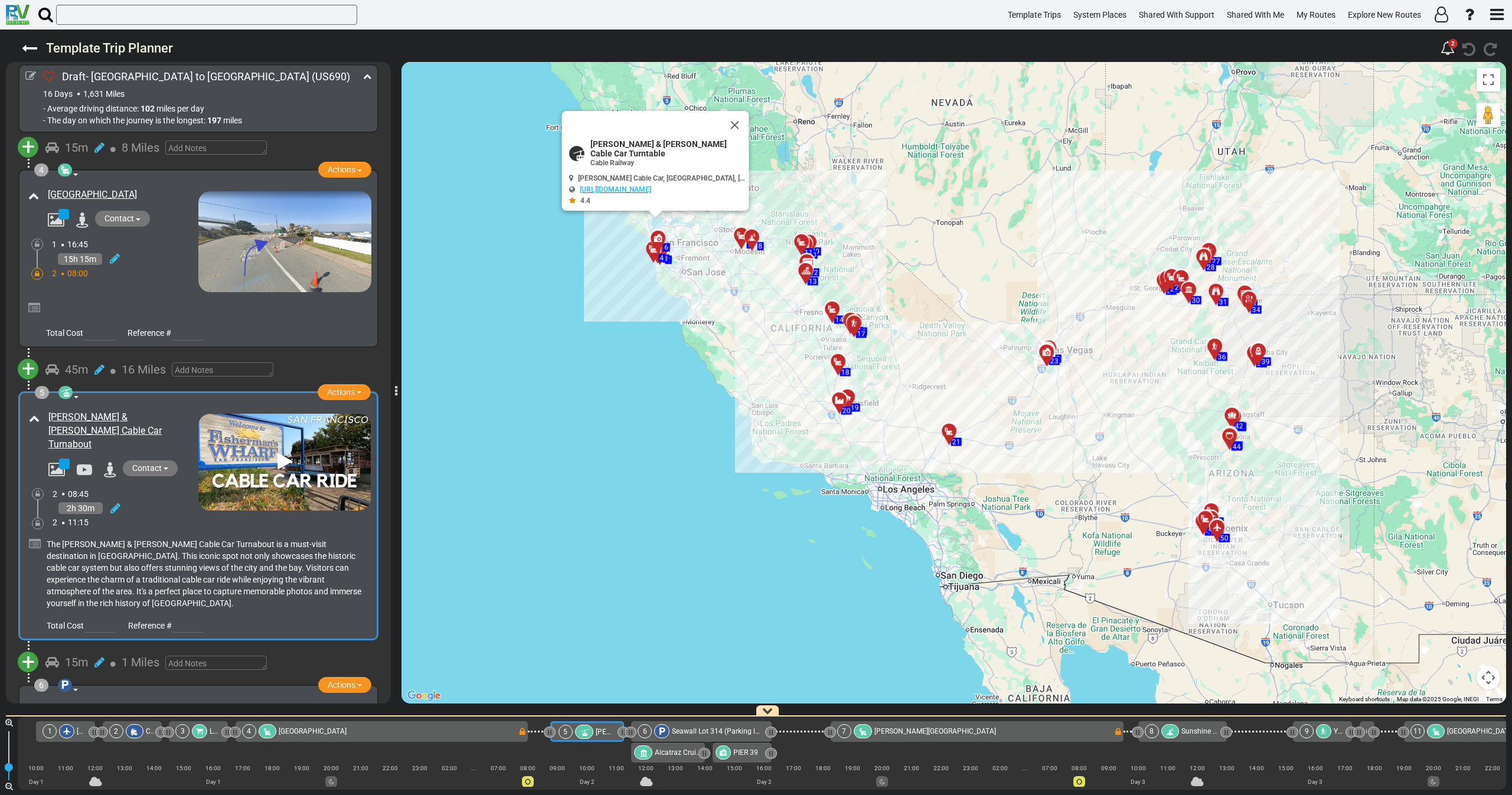
scroll to position [0, 197]
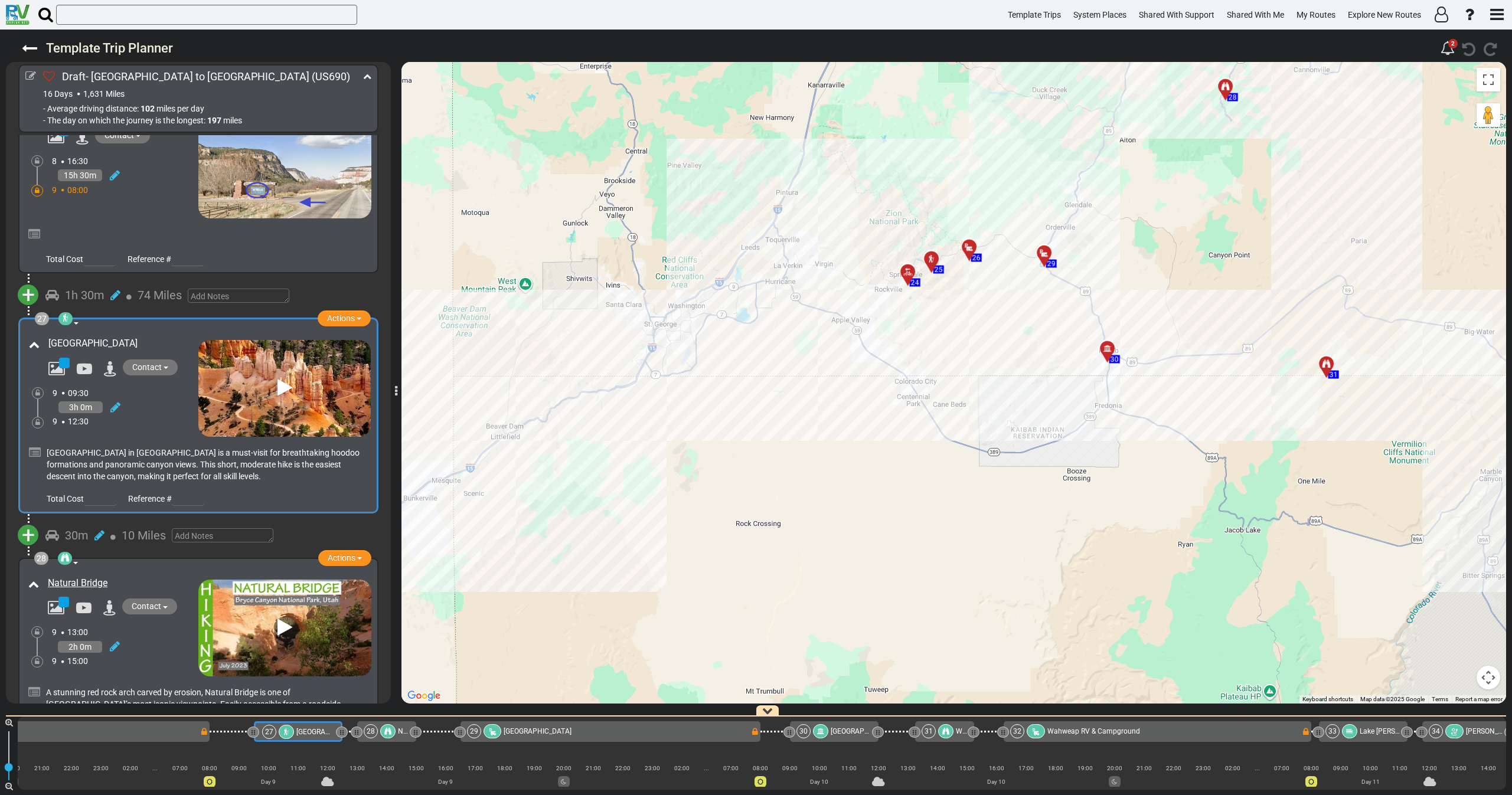
click at [147, 415] on div "9 12:30" at bounding box center [125, 421] width 146 height 12
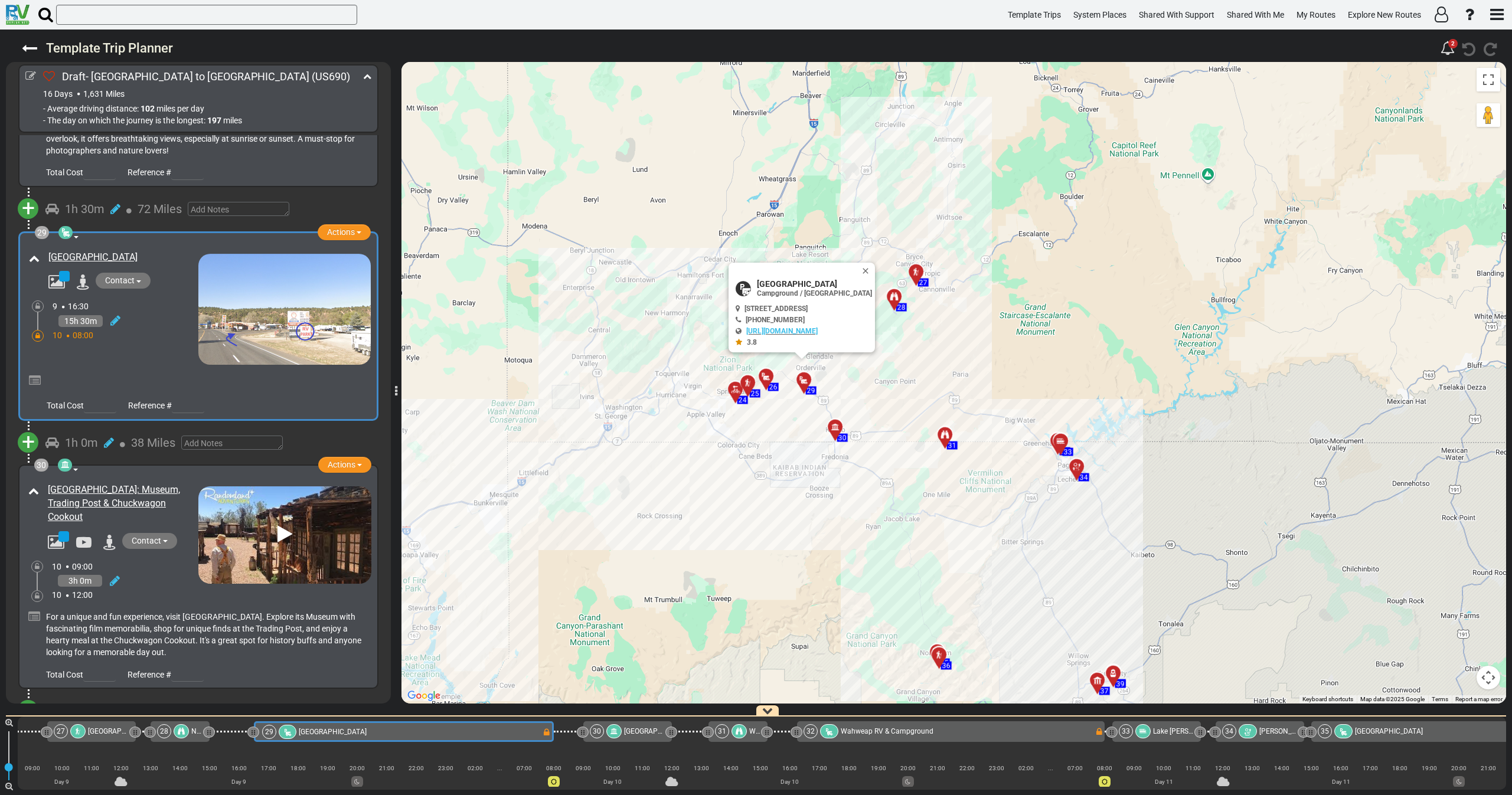
drag, startPoint x: 1135, startPoint y: 337, endPoint x: 889, endPoint y: 357, distance: 246.8
click at [889, 357] on div "To activate drag with keyboard, press Alt + Enter. Once in keyboard drag state,…" at bounding box center [954, 382] width 1104 height 641
click at [141, 329] on div "10 08:00" at bounding box center [125, 334] width 146 height 12
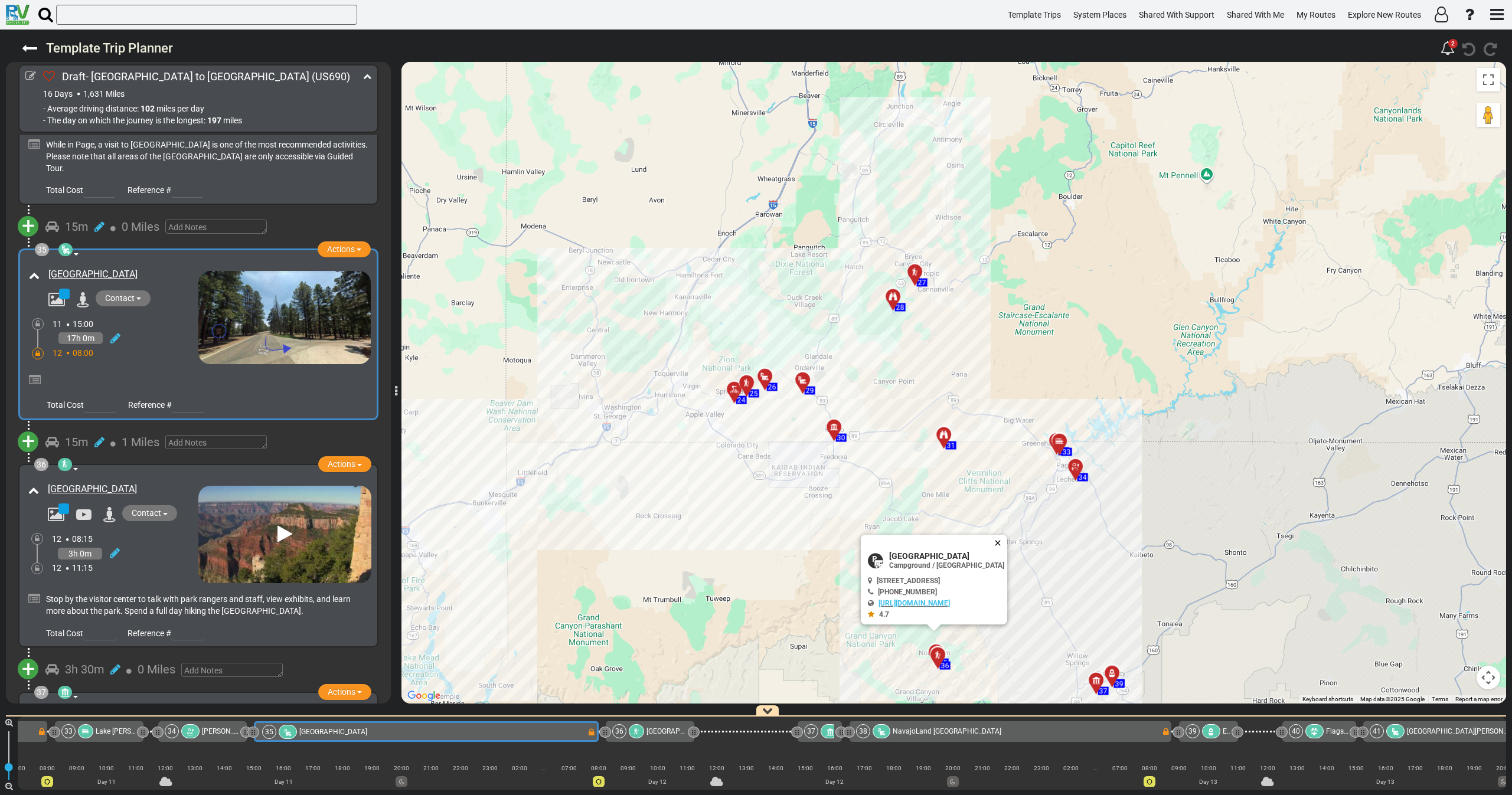
click at [1007, 540] on button "Close" at bounding box center [1000, 542] width 14 height 16
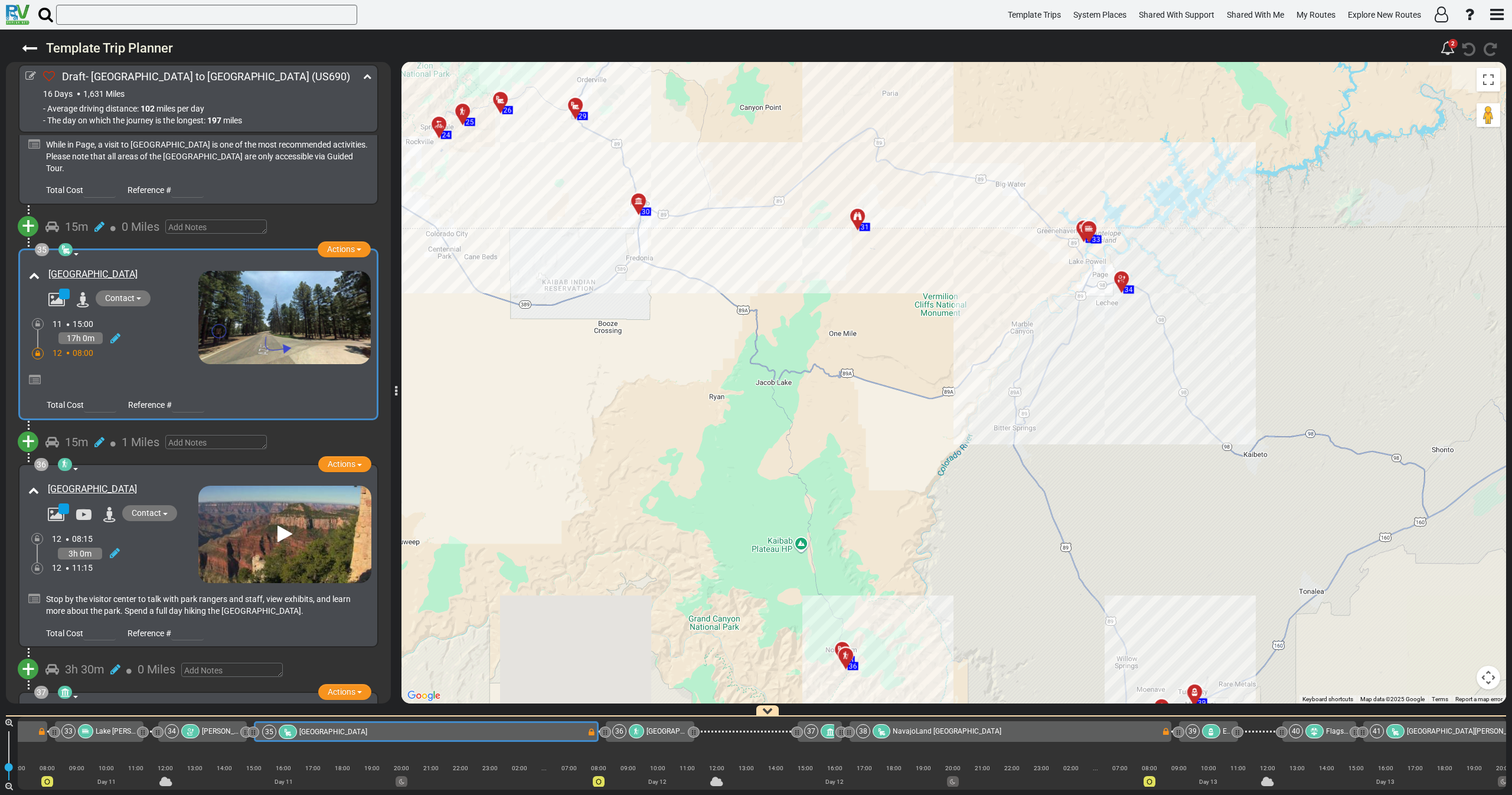
drag, startPoint x: 914, startPoint y: 507, endPoint x: 902, endPoint y: 416, distance: 91.8
click at [902, 418] on div "To activate drag with keyboard, press Alt + Enter. Once in keyboard drag state,…" at bounding box center [954, 382] width 1104 height 641
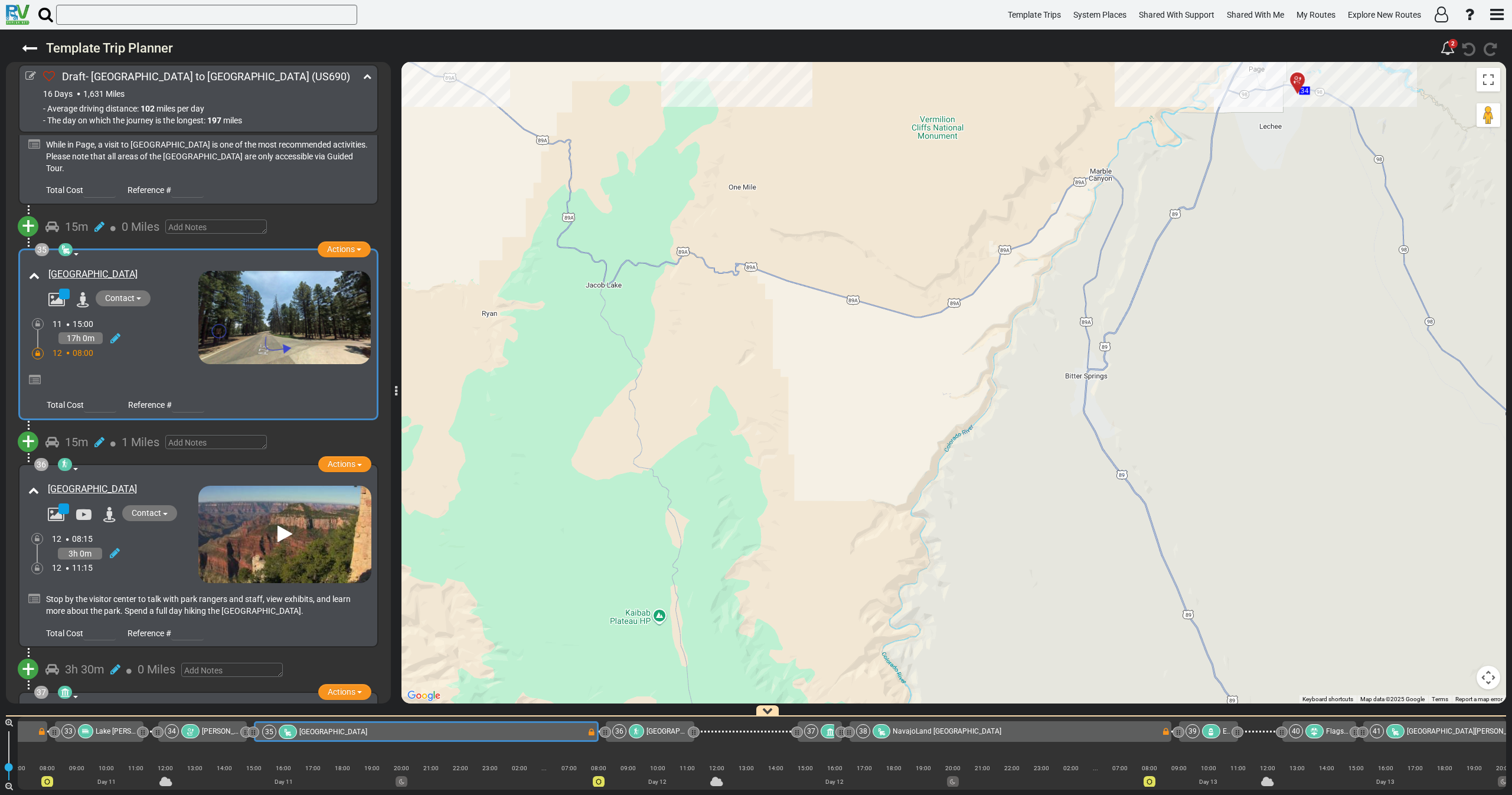
drag, startPoint x: 824, startPoint y: 374, endPoint x: 818, endPoint y: 317, distance: 57.3
click at [818, 310] on div "To activate drag with keyboard, press Alt + Enter. Once in keyboard drag state,…" at bounding box center [954, 382] width 1104 height 641
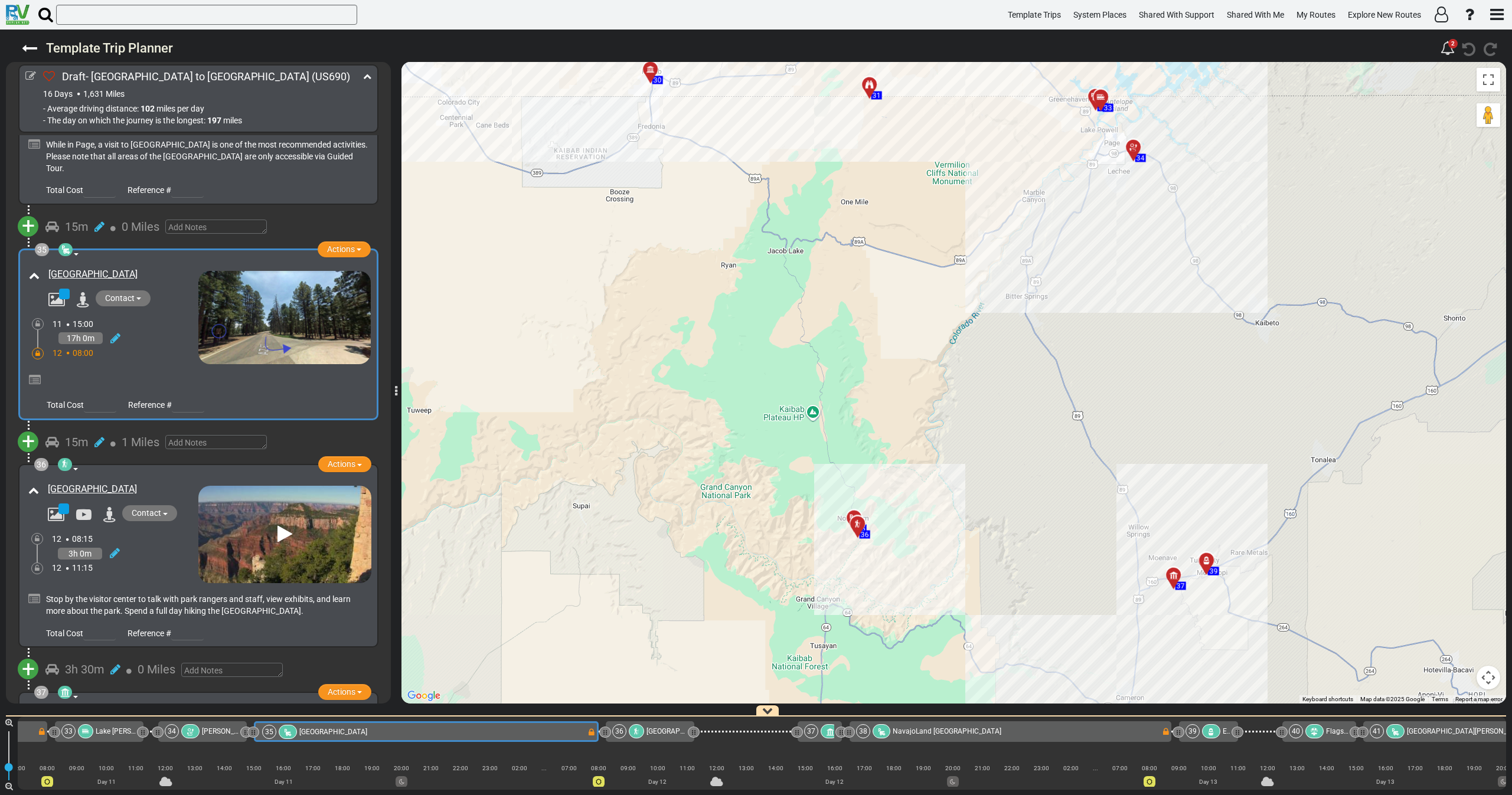
drag, startPoint x: 776, startPoint y: 434, endPoint x: 772, endPoint y: 523, distance: 89.1
click at [772, 523] on div "To activate drag with keyboard, press Alt + Enter. Once in keyboard drag state,…" at bounding box center [954, 382] width 1104 height 641
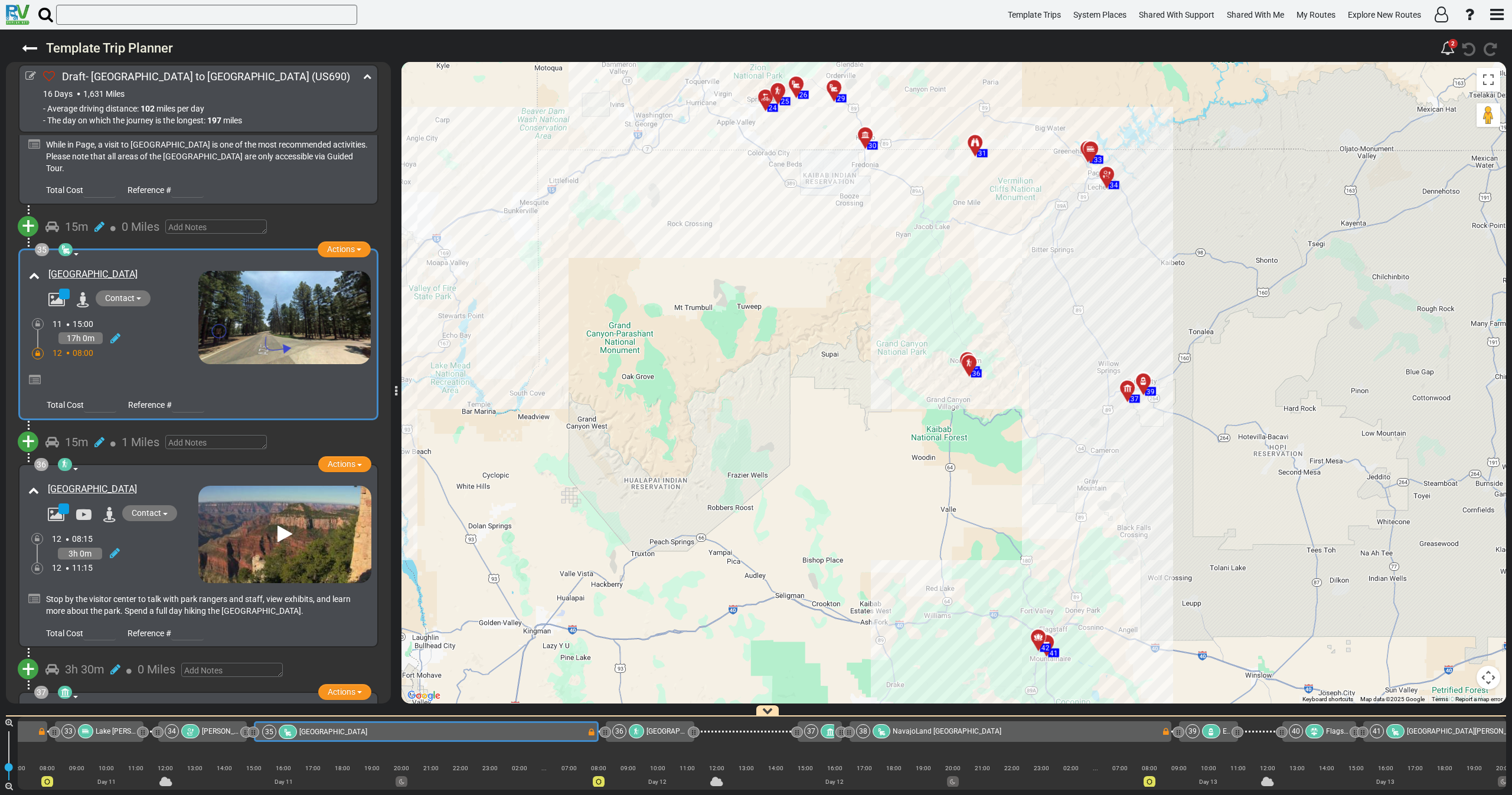
drag, startPoint x: 997, startPoint y: 540, endPoint x: 1004, endPoint y: 452, distance: 88.3
click at [1004, 452] on div "To activate drag with keyboard, press Alt + Enter. Once in keyboard drag state,…" at bounding box center [954, 382] width 1104 height 641
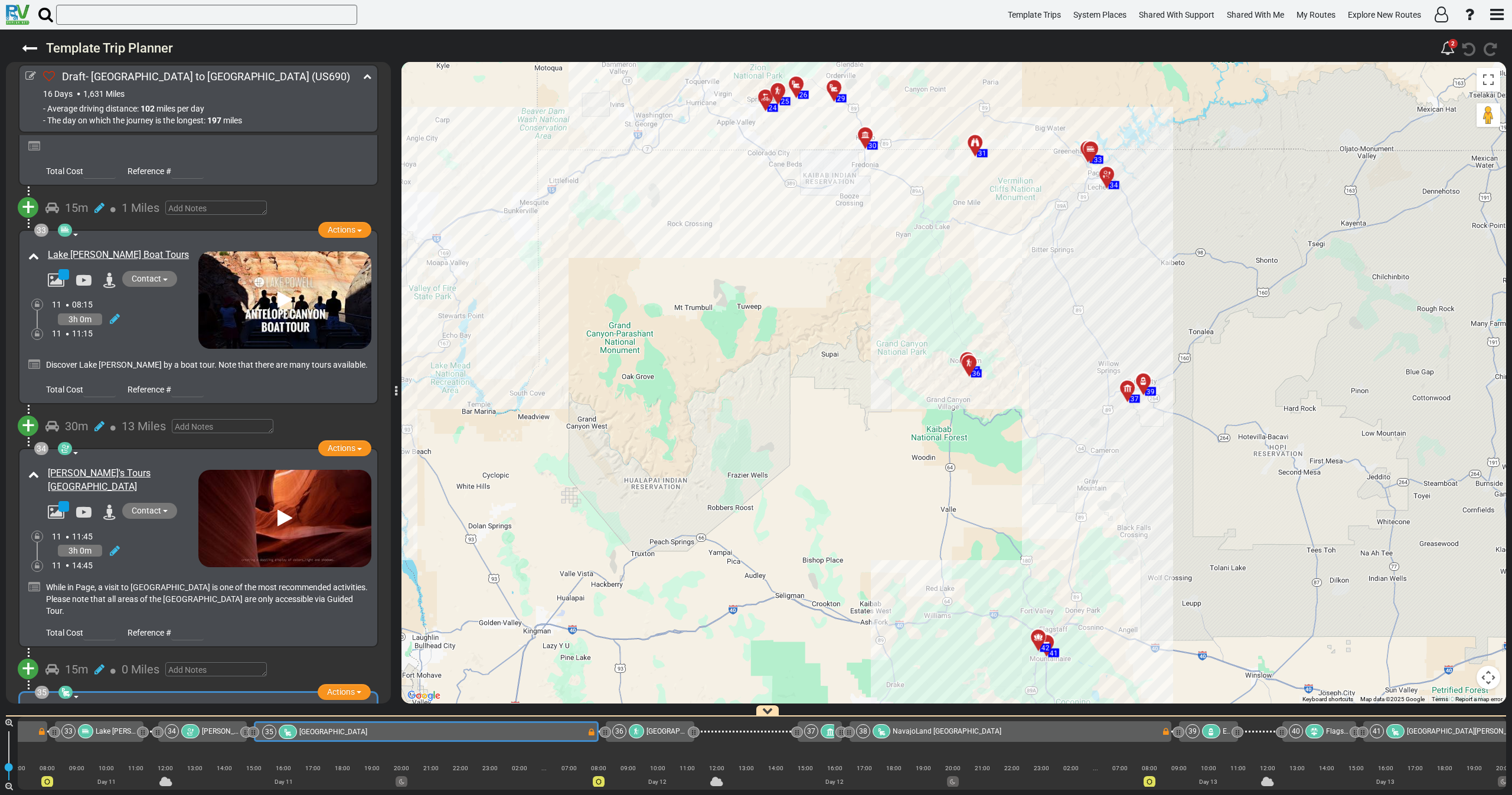
scroll to position [8655, 0]
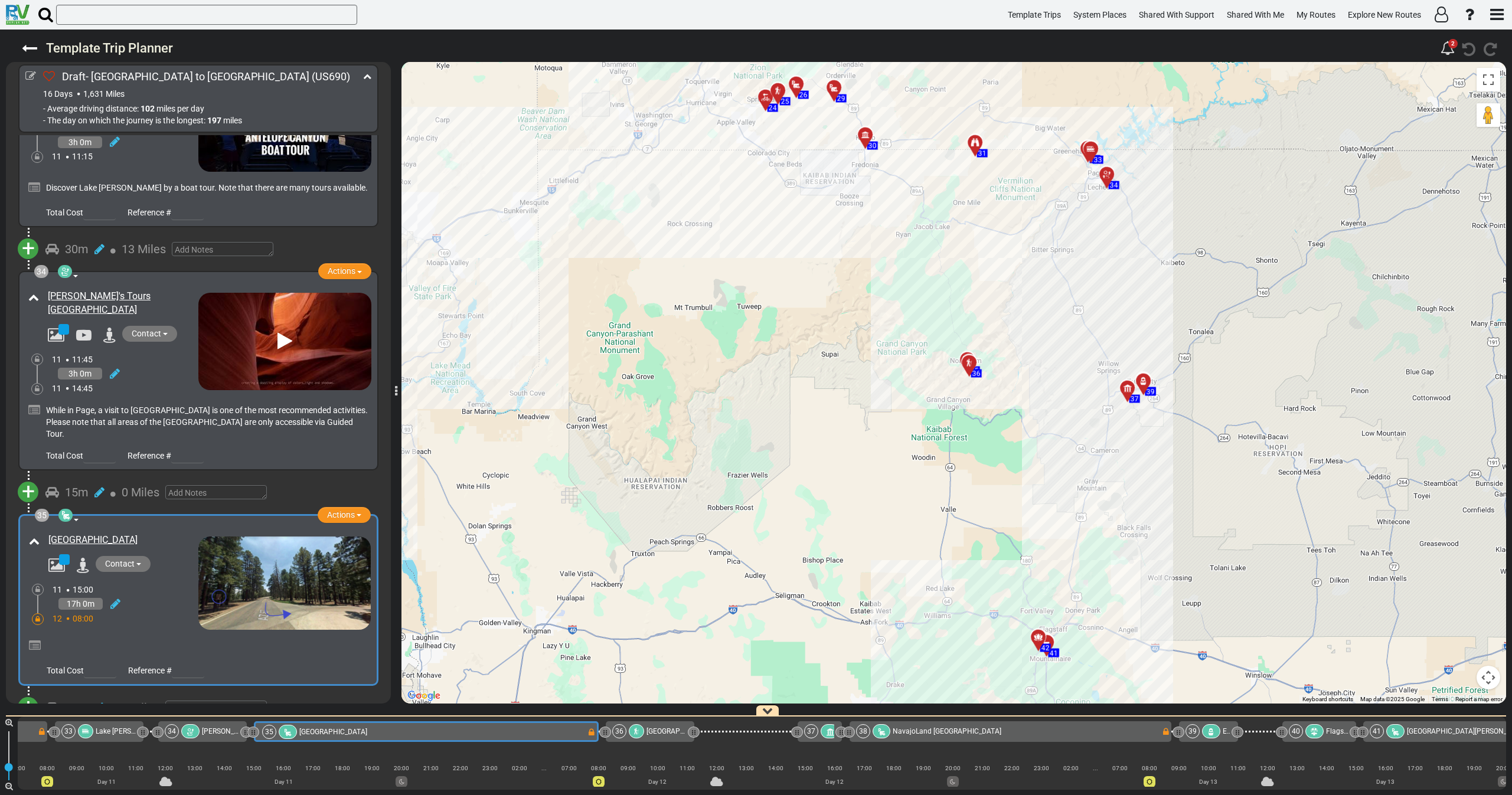
drag, startPoint x: 163, startPoint y: 472, endPoint x: 41, endPoint y: 473, distance: 122.0
click at [41, 531] on div "North Rim Campground Contact" at bounding box center [112, 553] width 172 height 44
copy link "[GEOGRAPHIC_DATA]"
click at [139, 366] on div "3h 0m" at bounding box center [126, 374] width 147 height 17
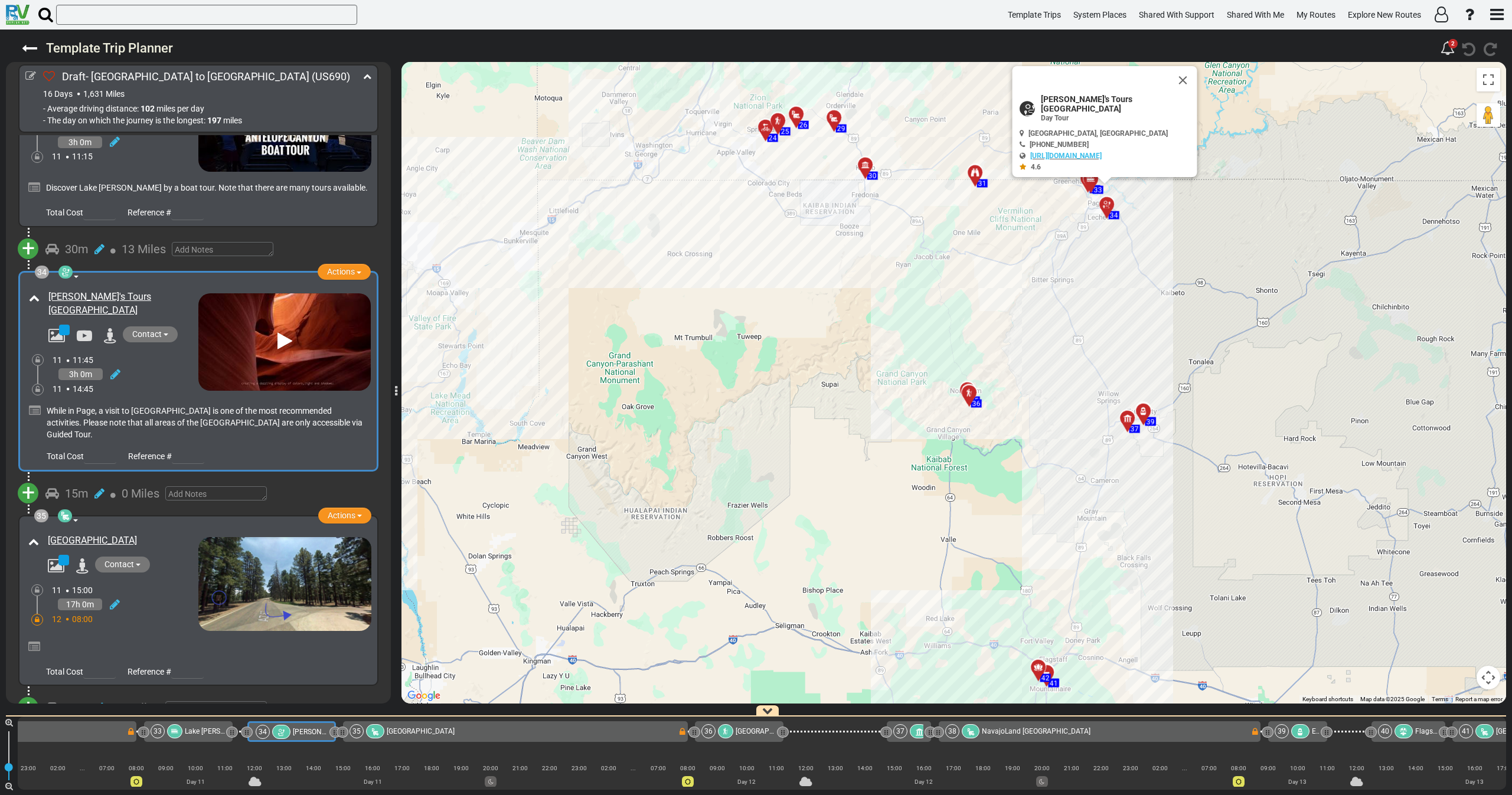
scroll to position [0, 5429]
drag, startPoint x: 79, startPoint y: 258, endPoint x: 49, endPoint y: 246, distance: 32.3
click at [49, 290] on div "Ken's Tours Lower Antelope Canyon" at bounding box center [122, 303] width 147 height 27
copy link "Ken's Tours Lower Antelope Canyon"
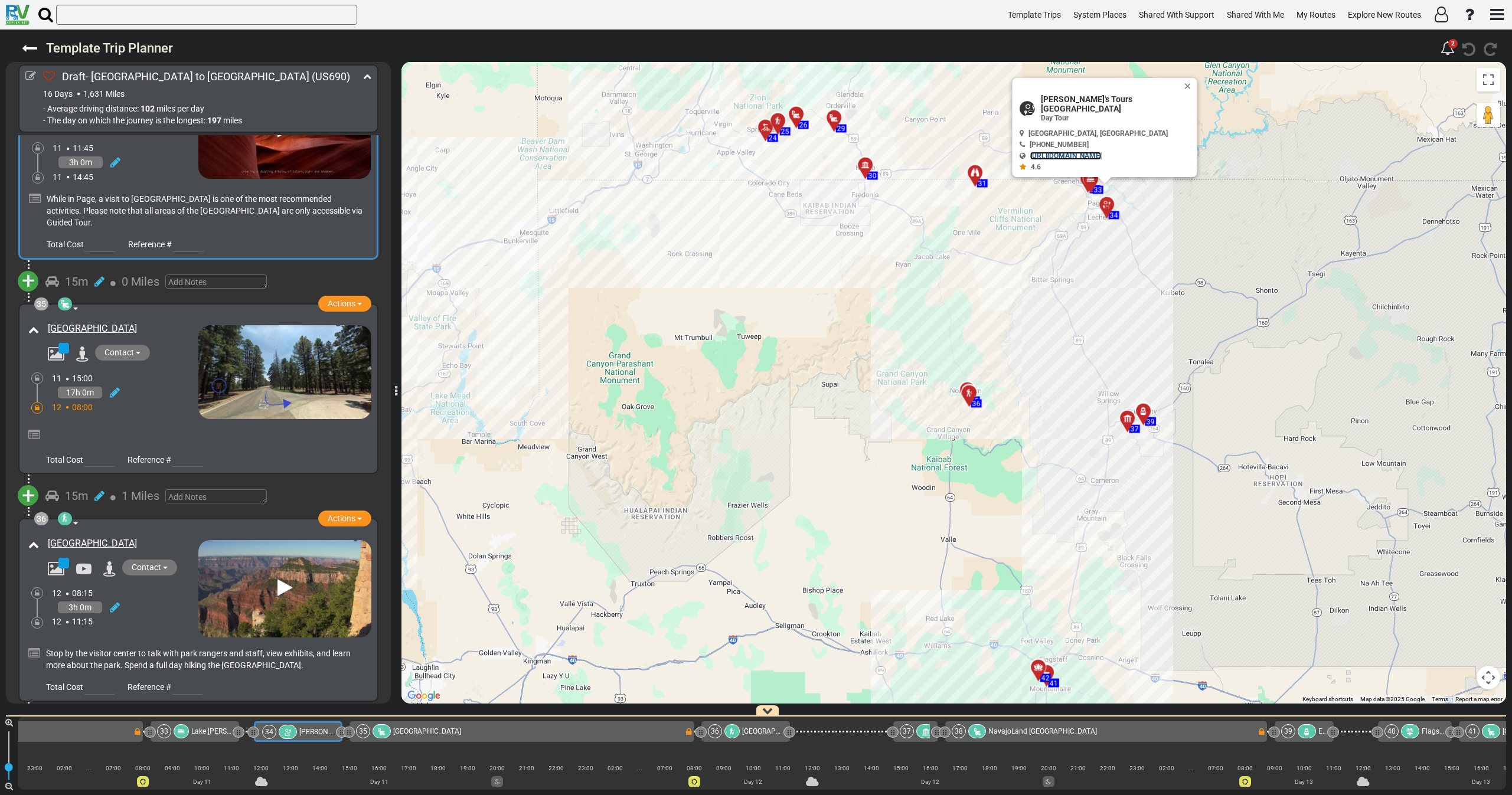
scroll to position [8920, 0]
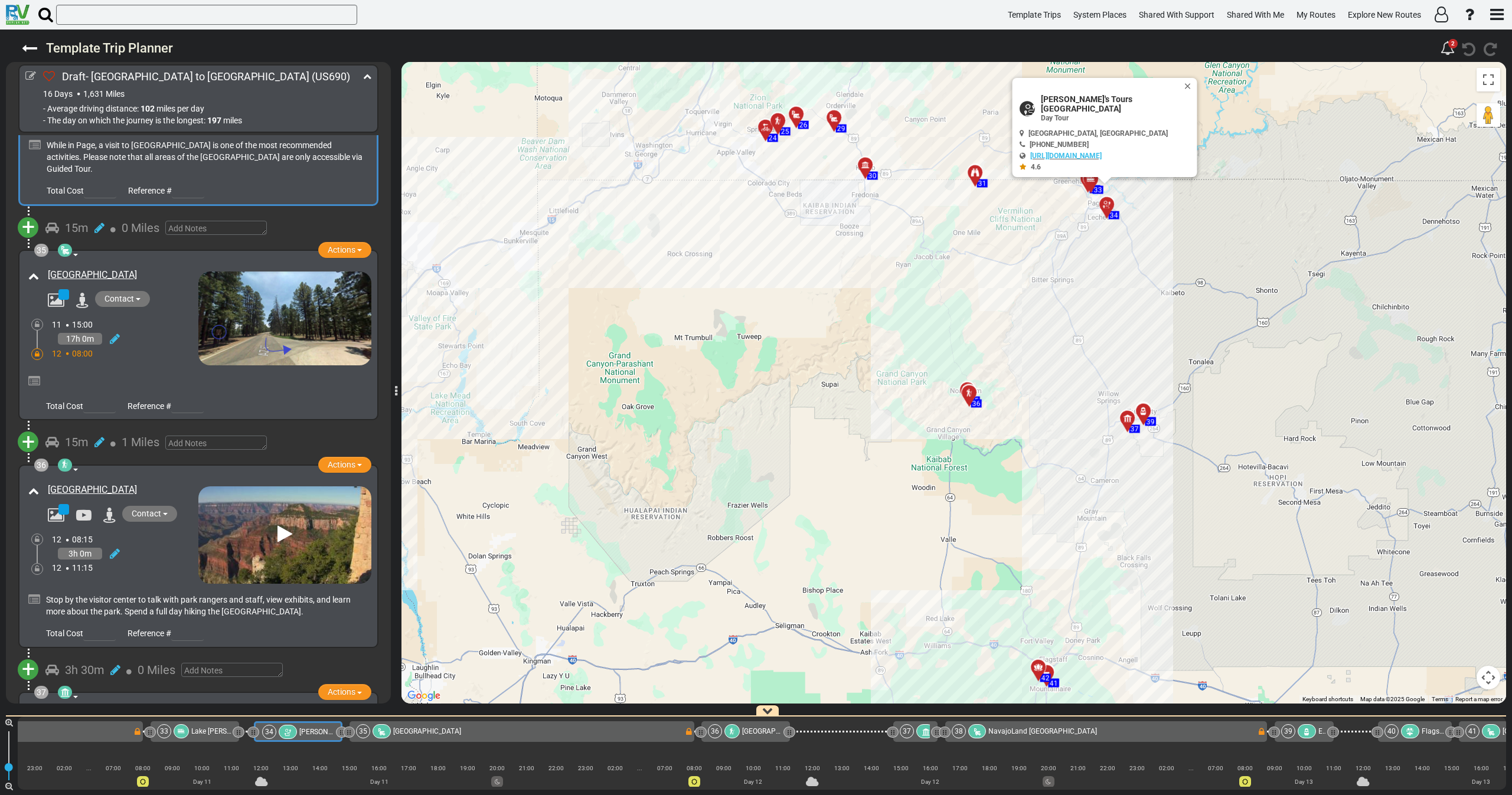
click at [152, 330] on div "17h 0m" at bounding box center [126, 339] width 147 height 17
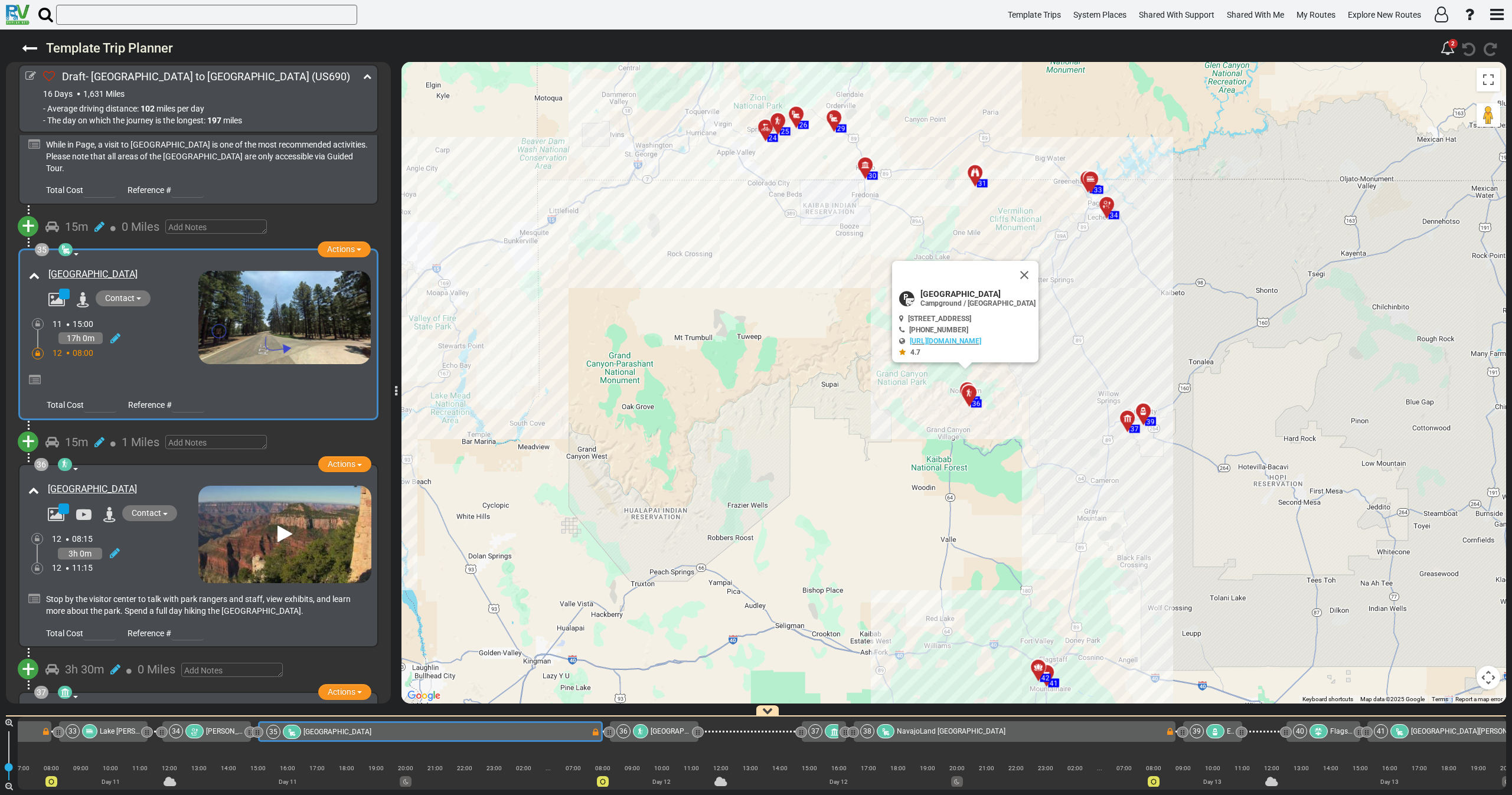
scroll to position [0, 5524]
click at [338, 244] on span "Actions" at bounding box center [341, 249] width 28 height 9
click at [316, 281] on span "Replace" at bounding box center [310, 286] width 29 height 9
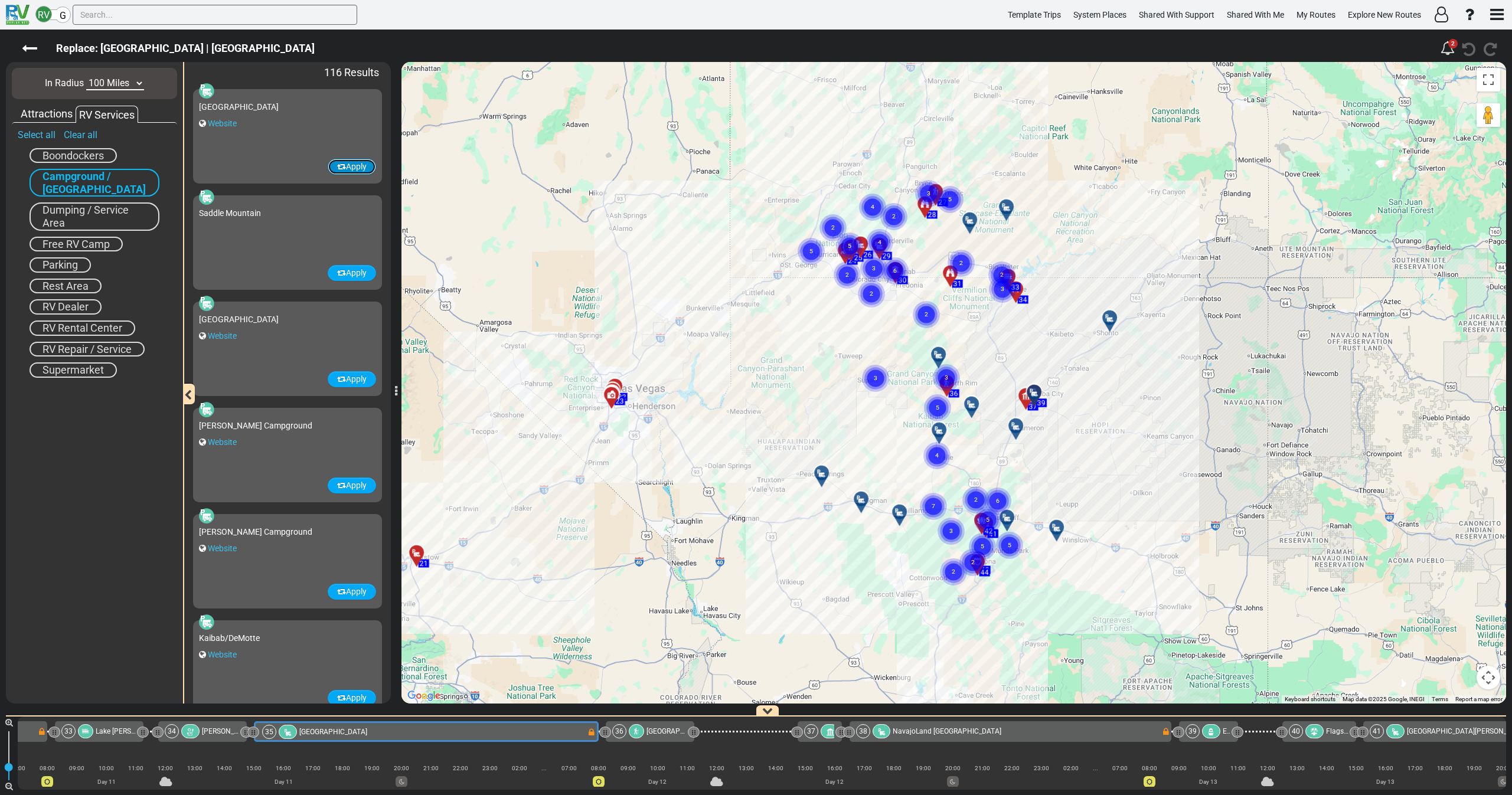
click at [343, 164] on button "Apply" at bounding box center [352, 167] width 48 height 16
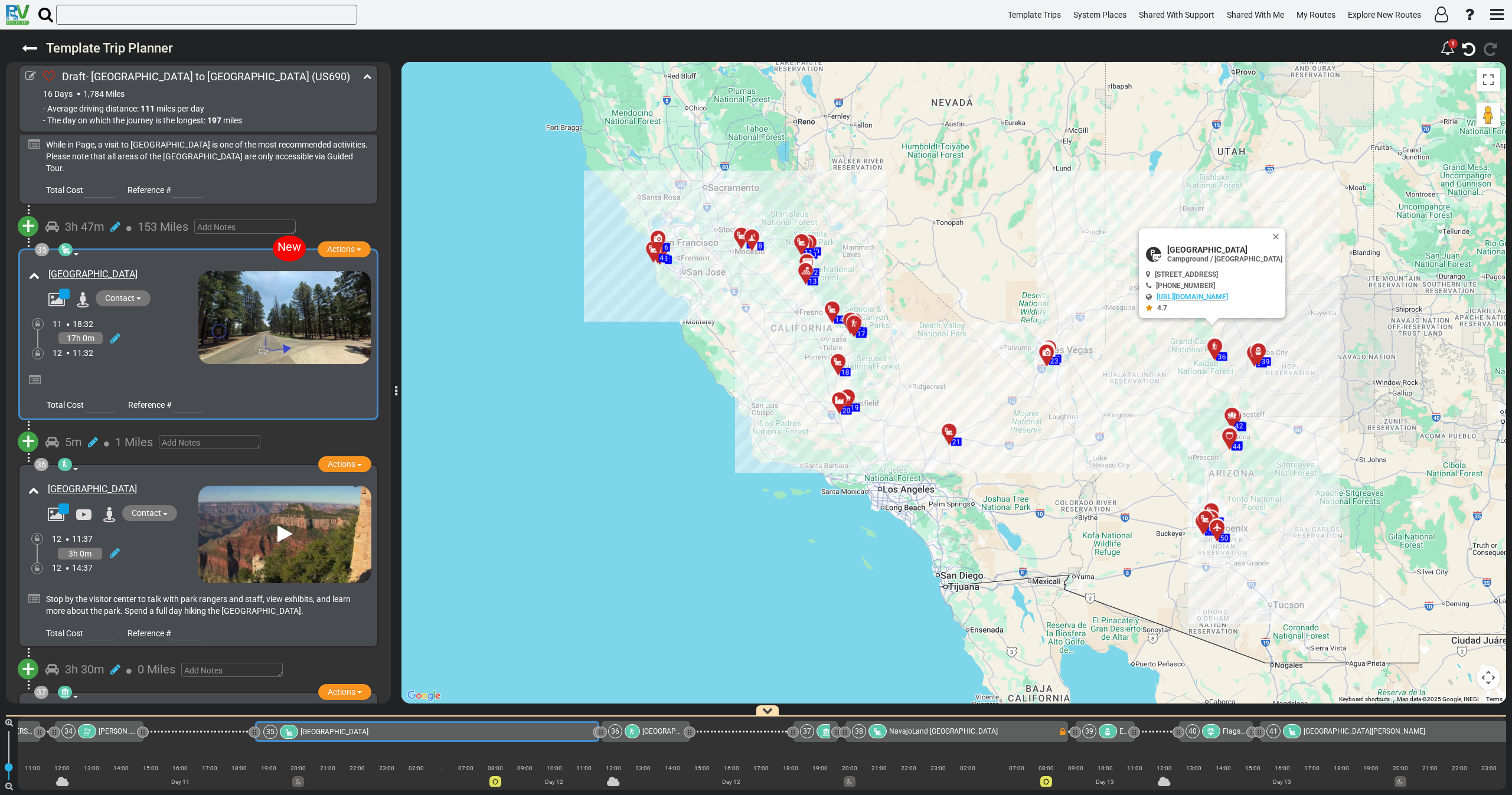
scroll to position [0, 5628]
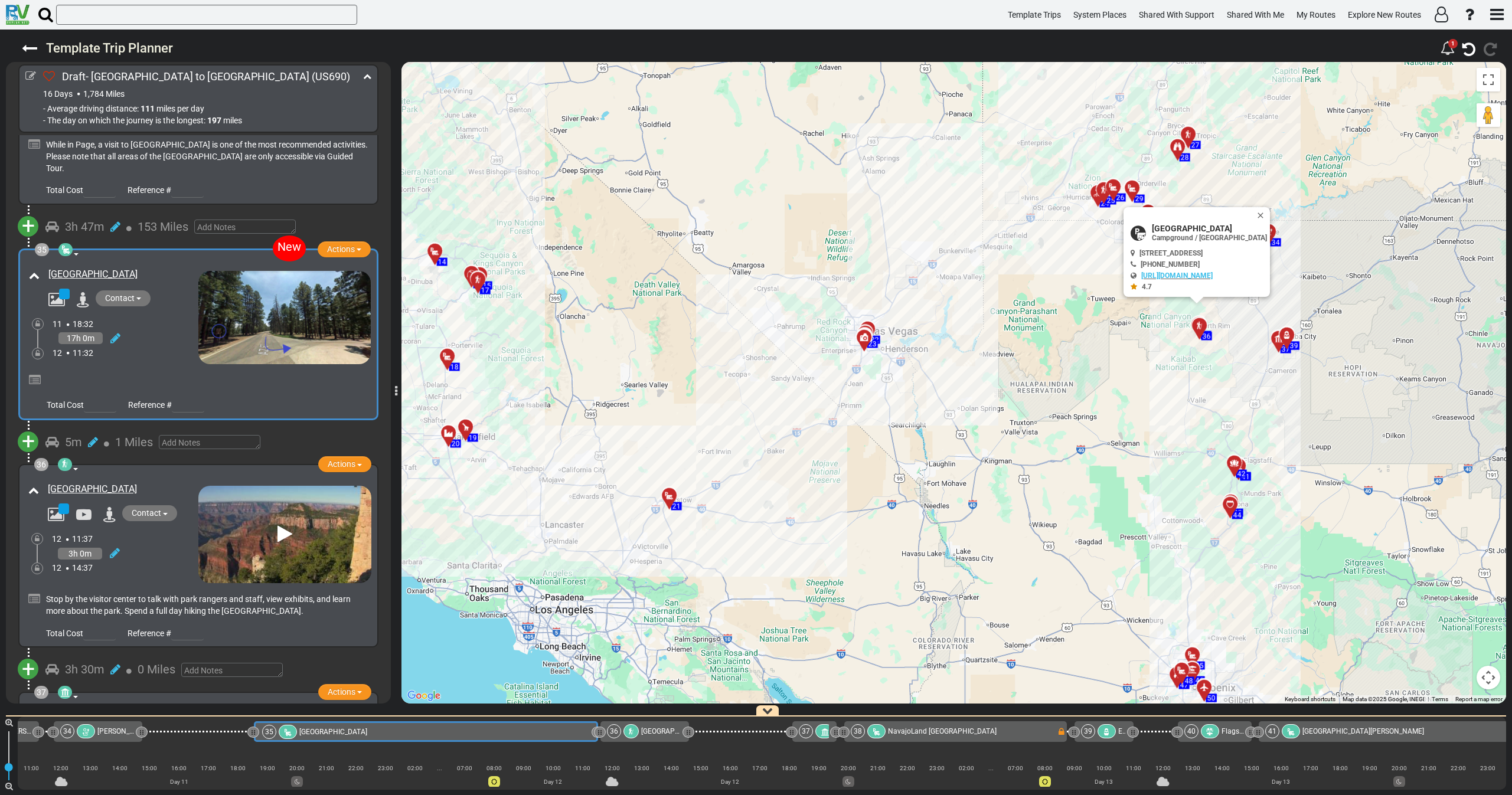
drag, startPoint x: 1141, startPoint y: 390, endPoint x: 1064, endPoint y: 391, distance: 77.0
click at [1057, 405] on div "To activate drag with keyboard, press Alt + Enter. Once in keyboard drag state,…" at bounding box center [954, 382] width 1104 height 641
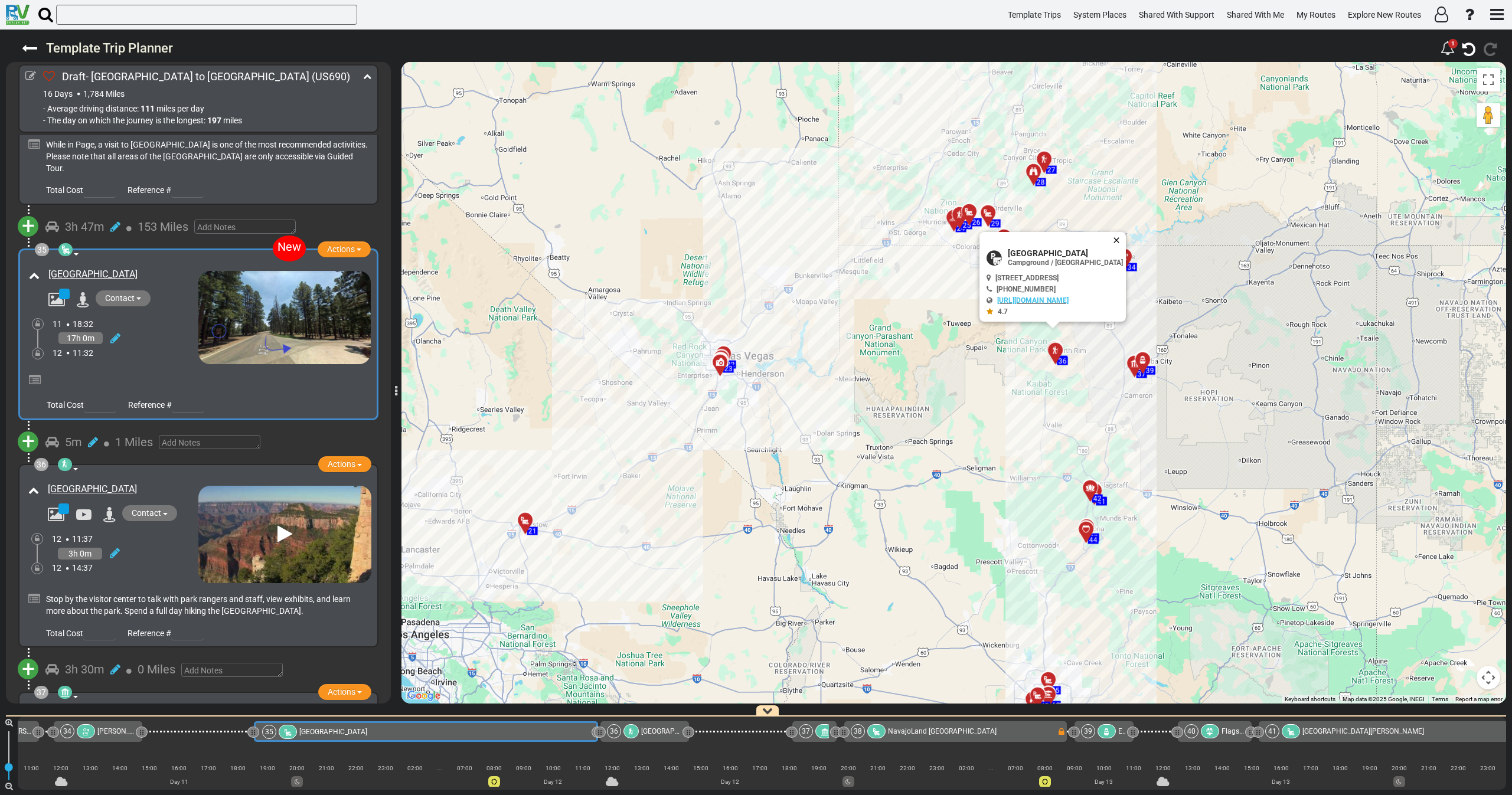
click at [1126, 239] on button "Close" at bounding box center [1118, 240] width 14 height 16
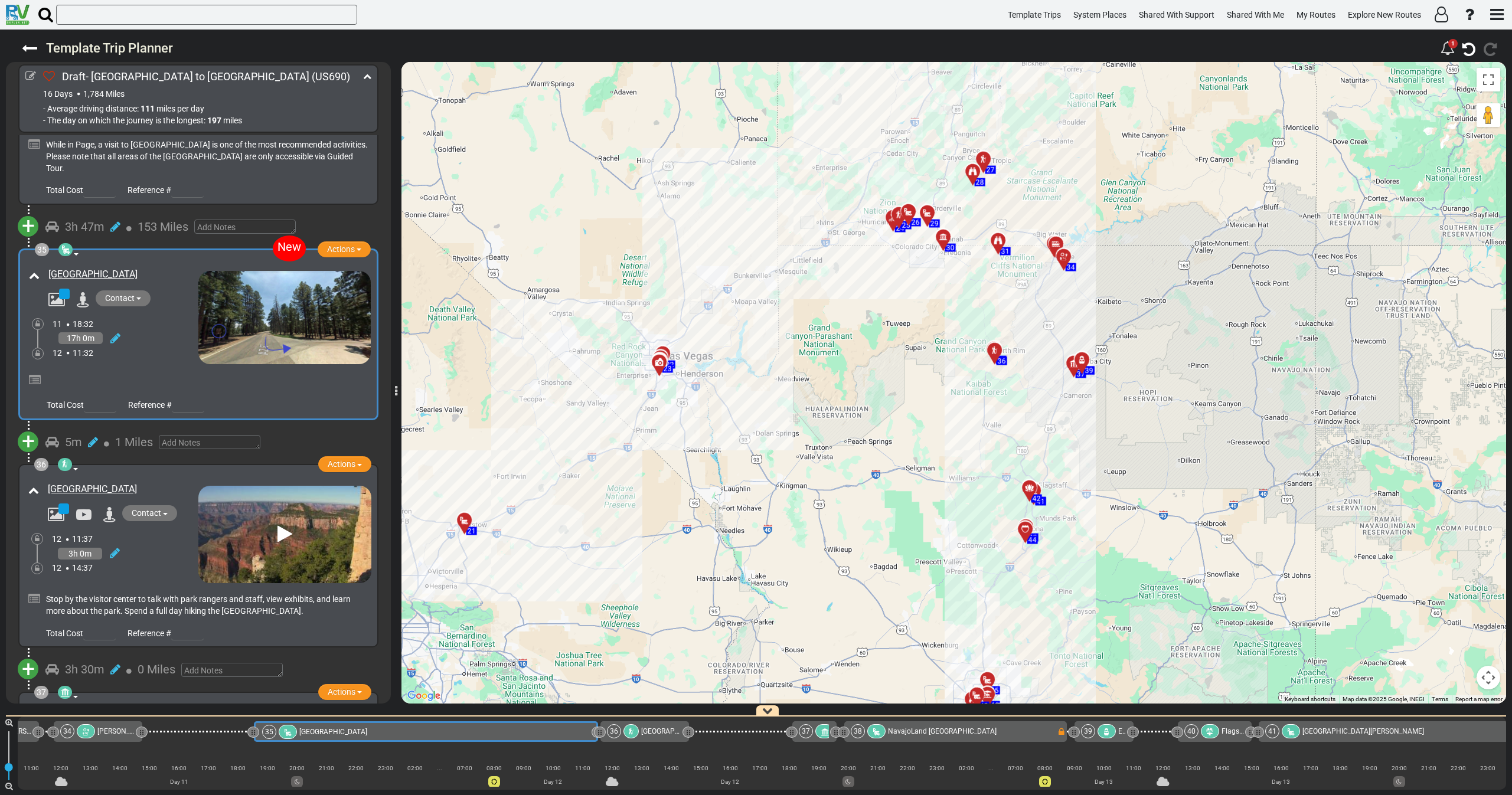
drag, startPoint x: 1004, startPoint y: 408, endPoint x: 936, endPoint y: 408, distance: 68.0
click at [936, 408] on div "To activate drag with keyboard, press Alt + Enter. Once in keyboard drag state,…" at bounding box center [954, 382] width 1104 height 641
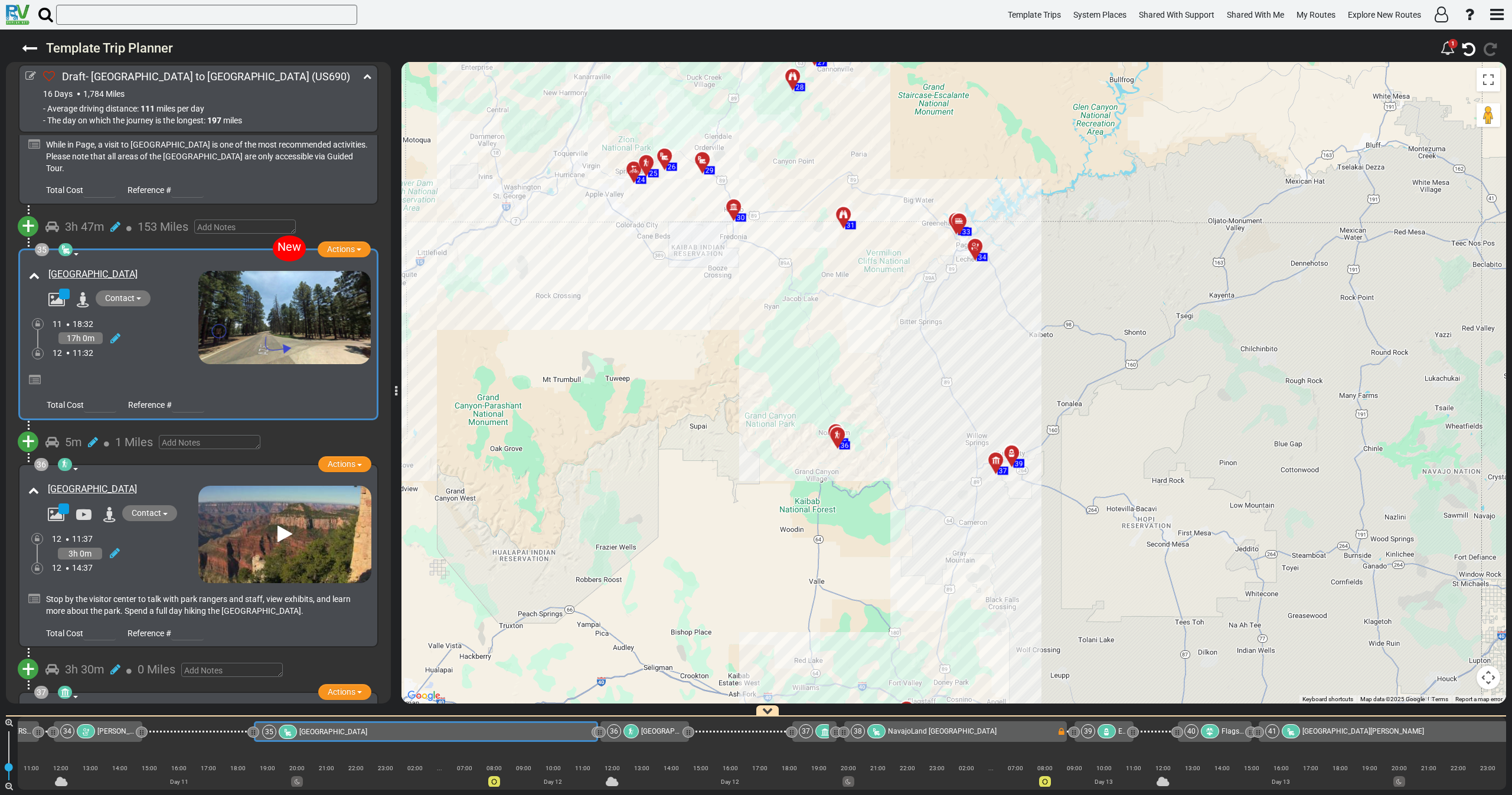
drag, startPoint x: 806, startPoint y: 363, endPoint x: 796, endPoint y: 385, distance: 24.2
click at [798, 384] on div "To activate drag with keyboard, press Alt + Enter. Once in keyboard drag state,…" at bounding box center [954, 382] width 1104 height 641
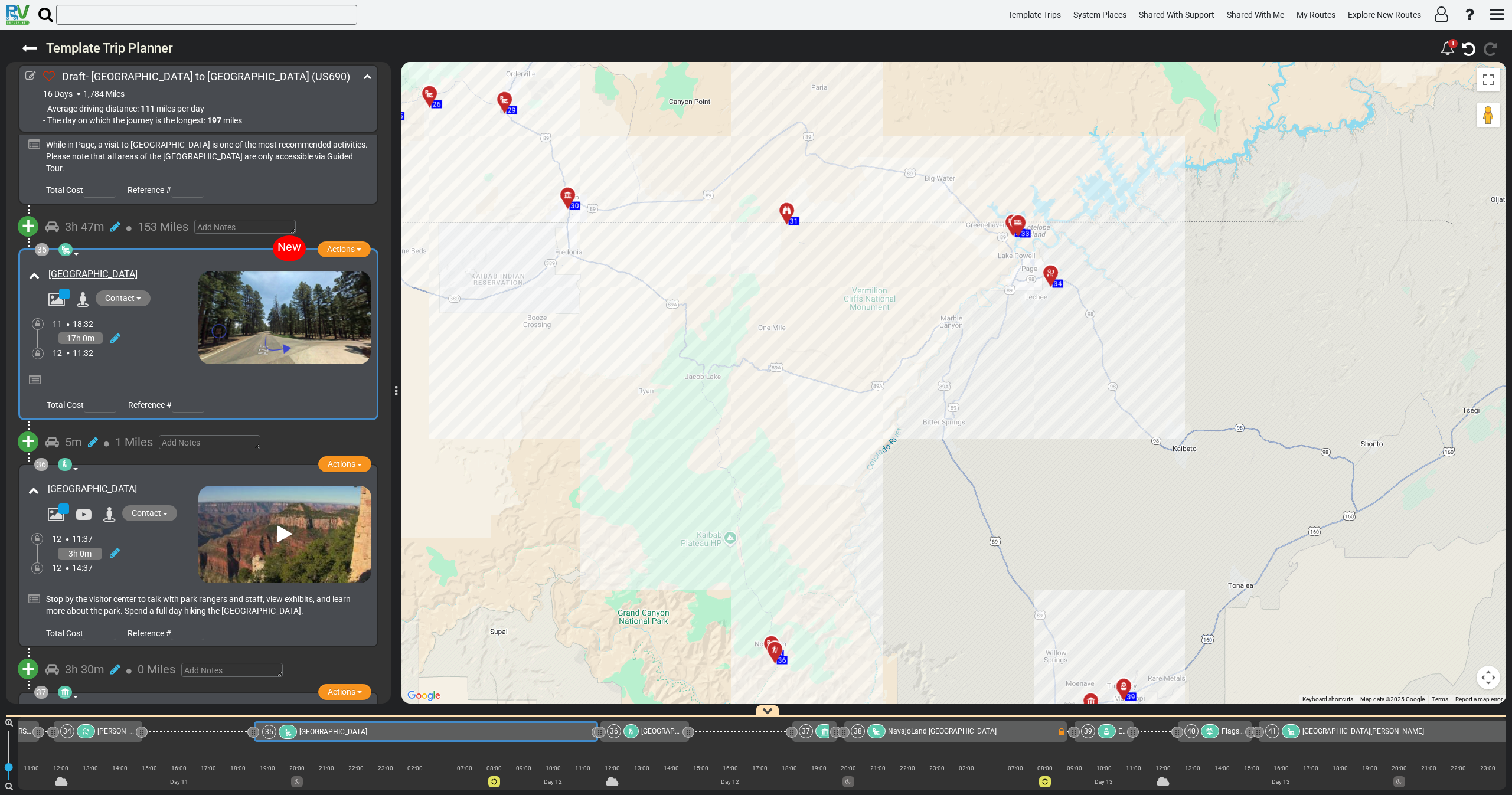
drag, startPoint x: 792, startPoint y: 321, endPoint x: 791, endPoint y: 328, distance: 7.1
click at [791, 328] on div "To activate drag with keyboard, press Alt + Enter. Once in keyboard drag state,…" at bounding box center [954, 382] width 1104 height 641
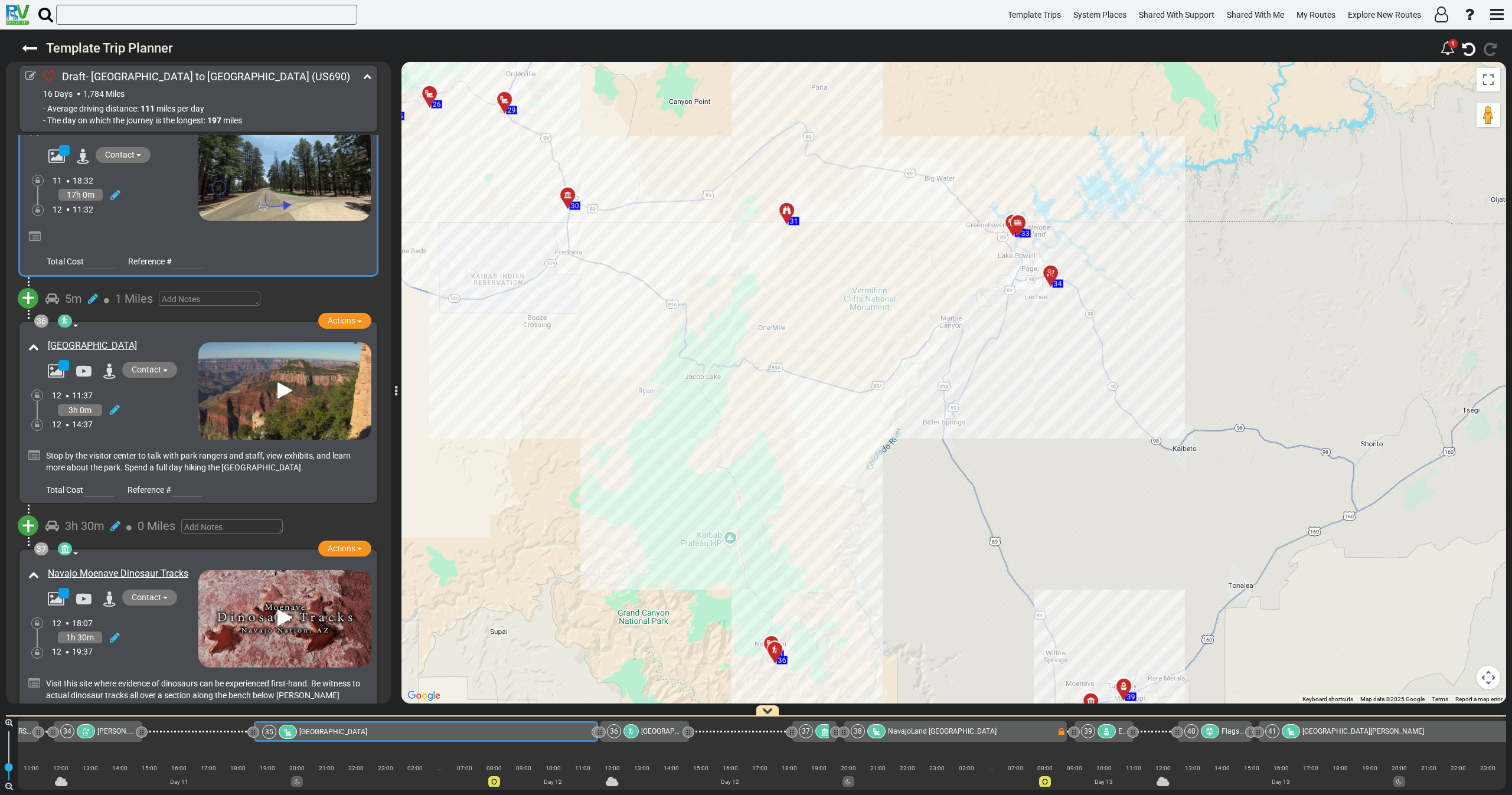
scroll to position [9098, 0]
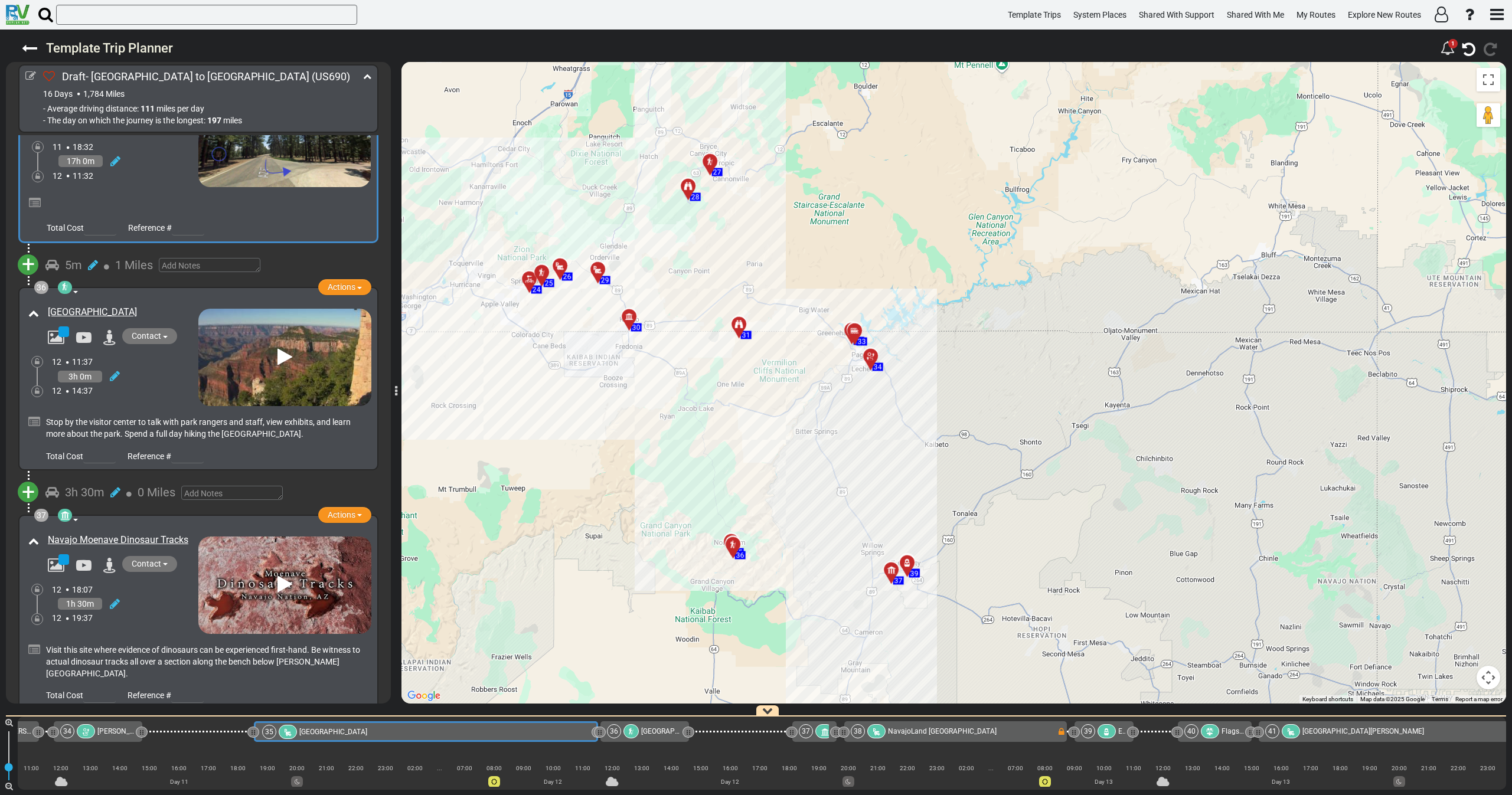
drag, startPoint x: 801, startPoint y: 479, endPoint x: 760, endPoint y: 429, distance: 64.7
click at [760, 429] on div "To activate drag with keyboard, press Alt + Enter. Once in keyboard drag state,…" at bounding box center [954, 382] width 1104 height 641
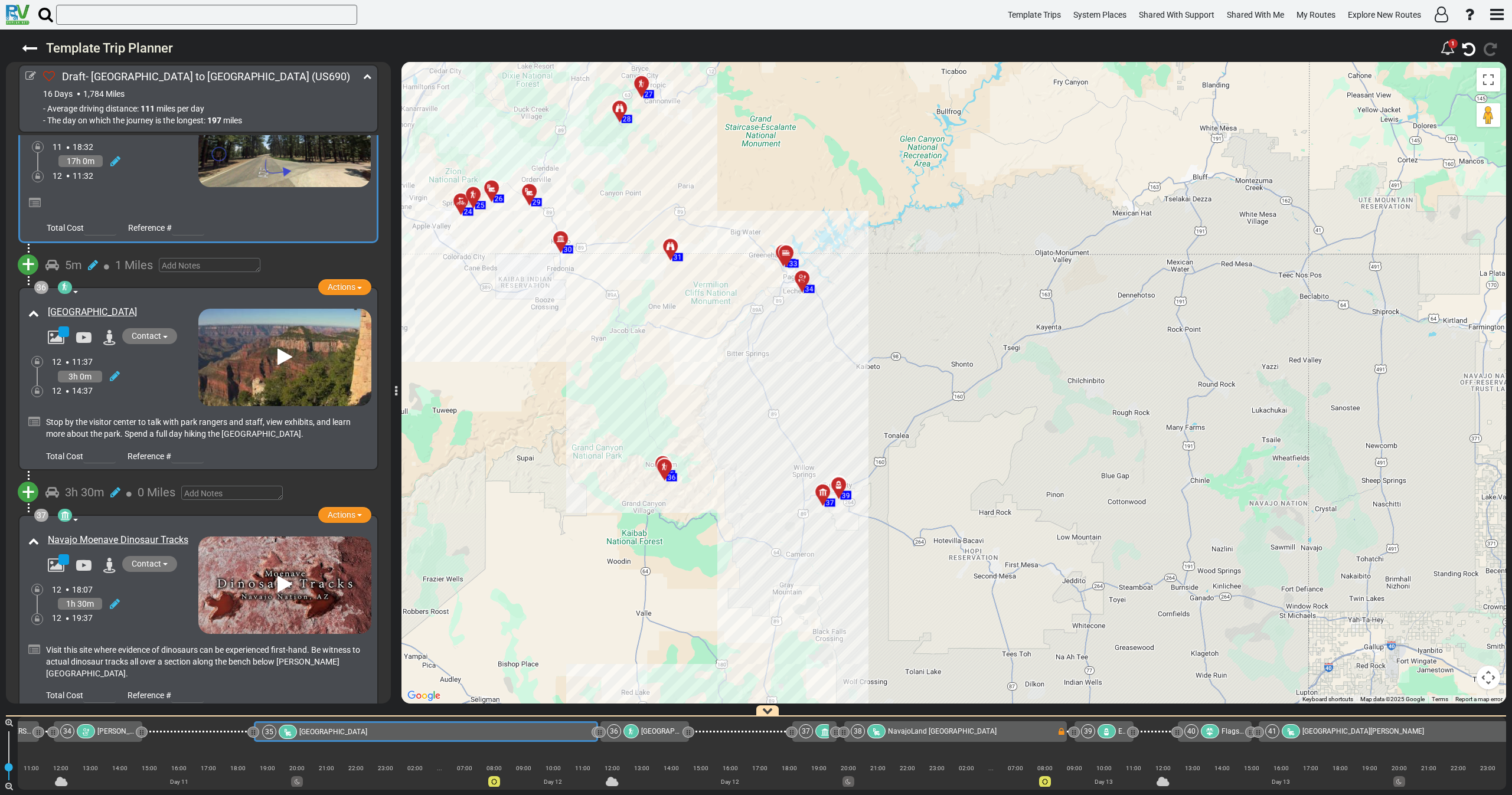
click at [837, 485] on div at bounding box center [841, 489] width 19 height 18
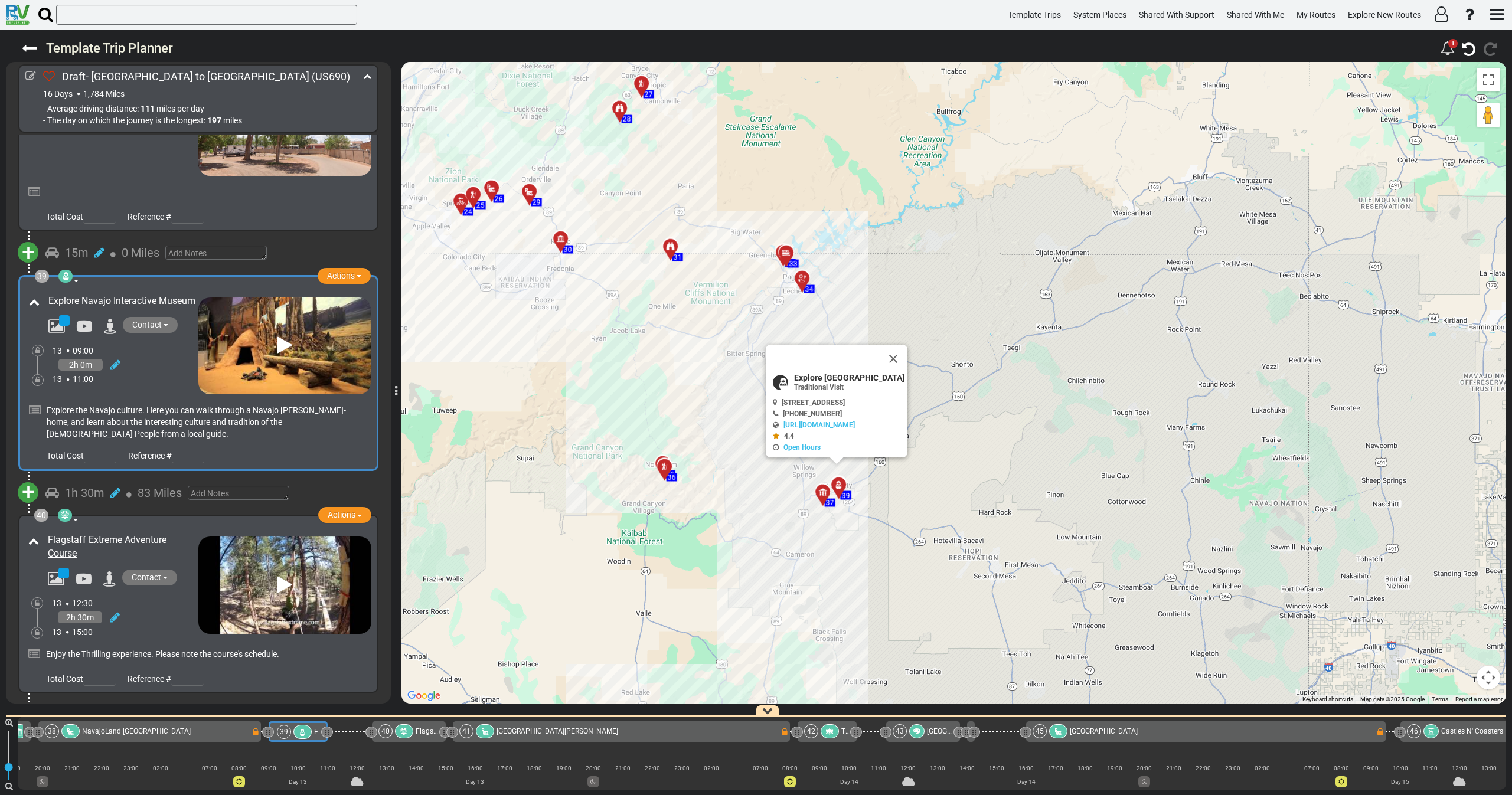
scroll to position [0, 6449]
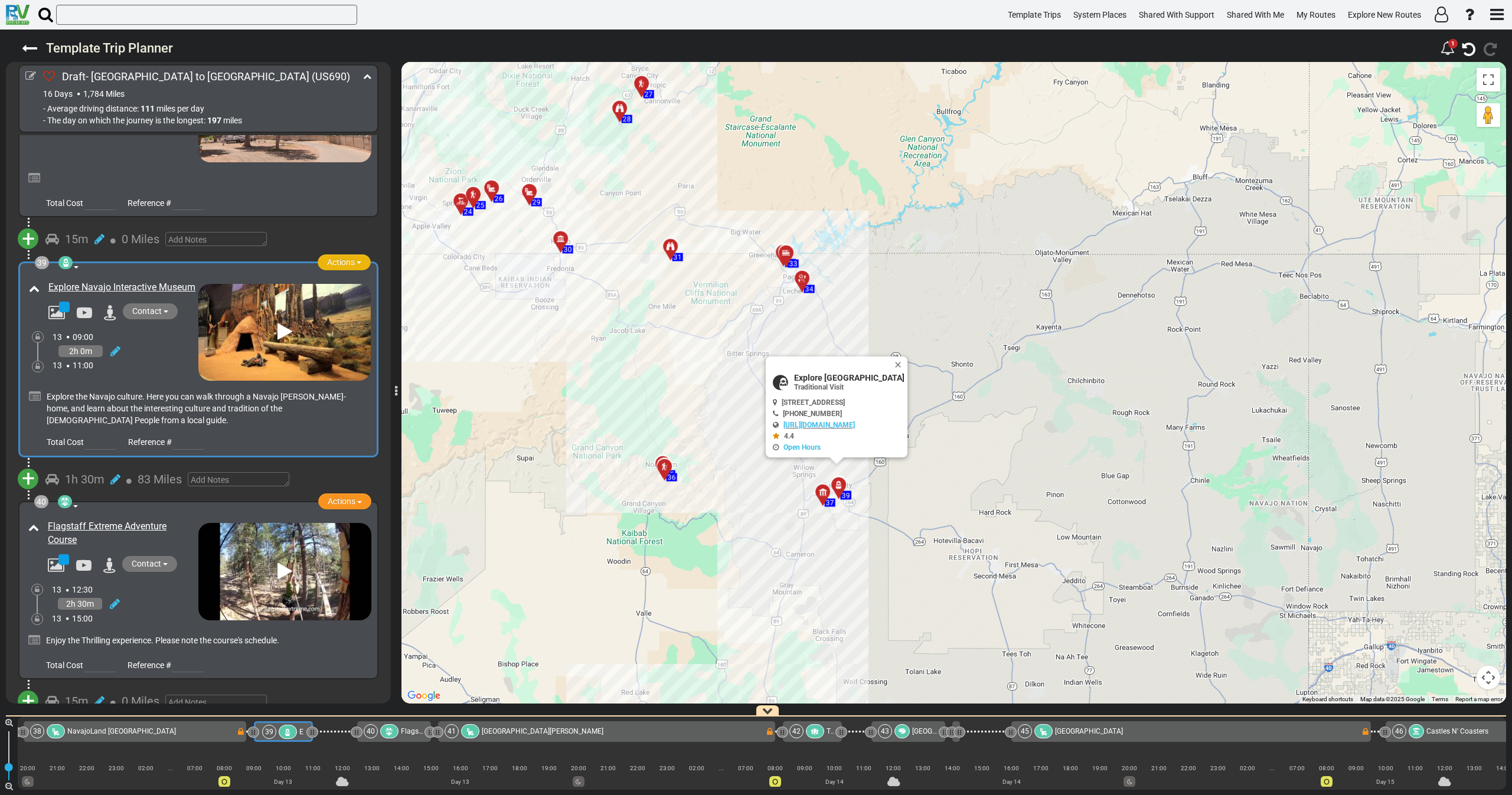
click at [335, 257] on span "Actions" at bounding box center [341, 262] width 28 height 9
click at [314, 295] on span "Replace" at bounding box center [310, 299] width 29 height 9
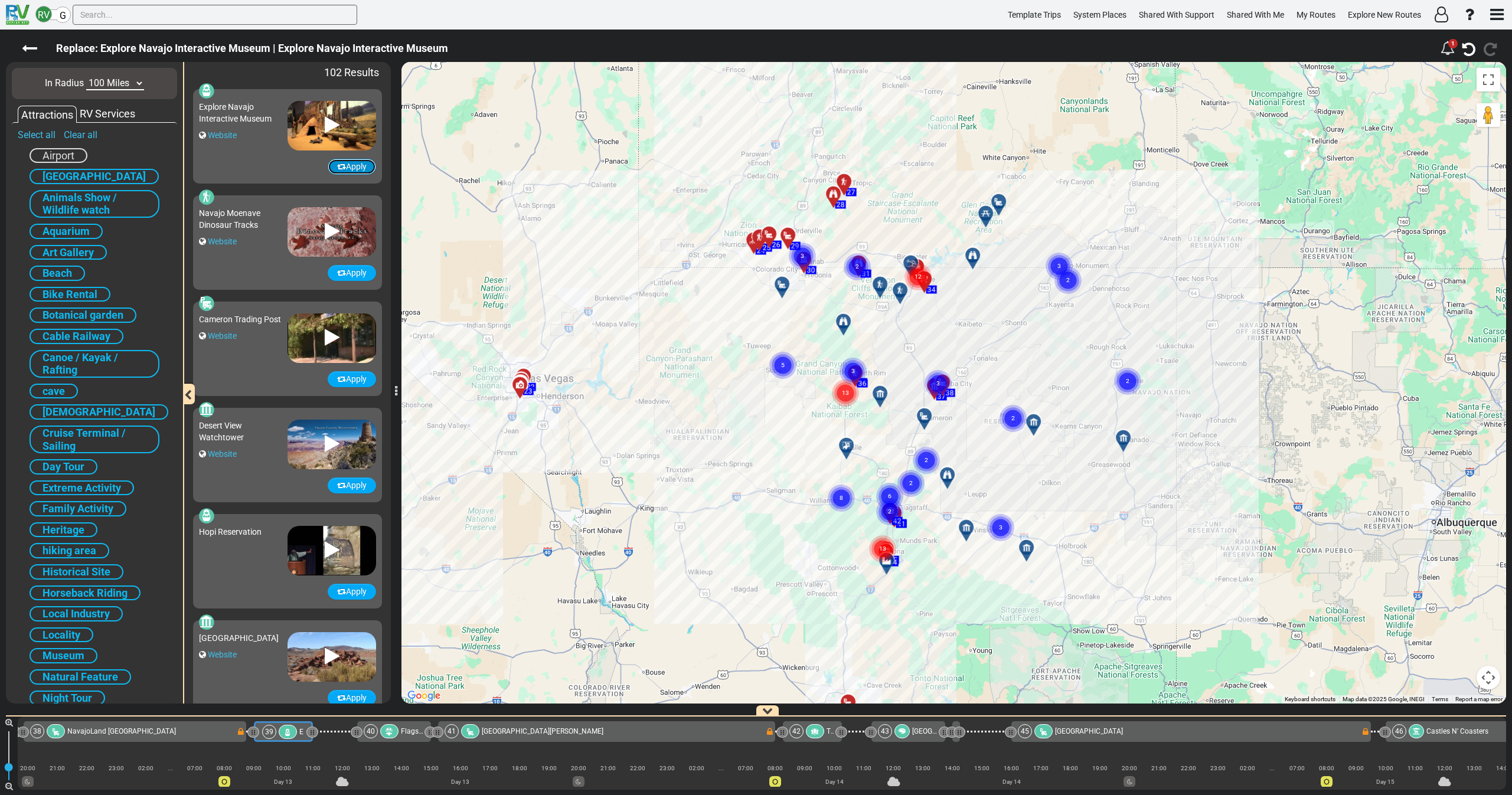
click at [343, 161] on button "Apply" at bounding box center [352, 167] width 48 height 16
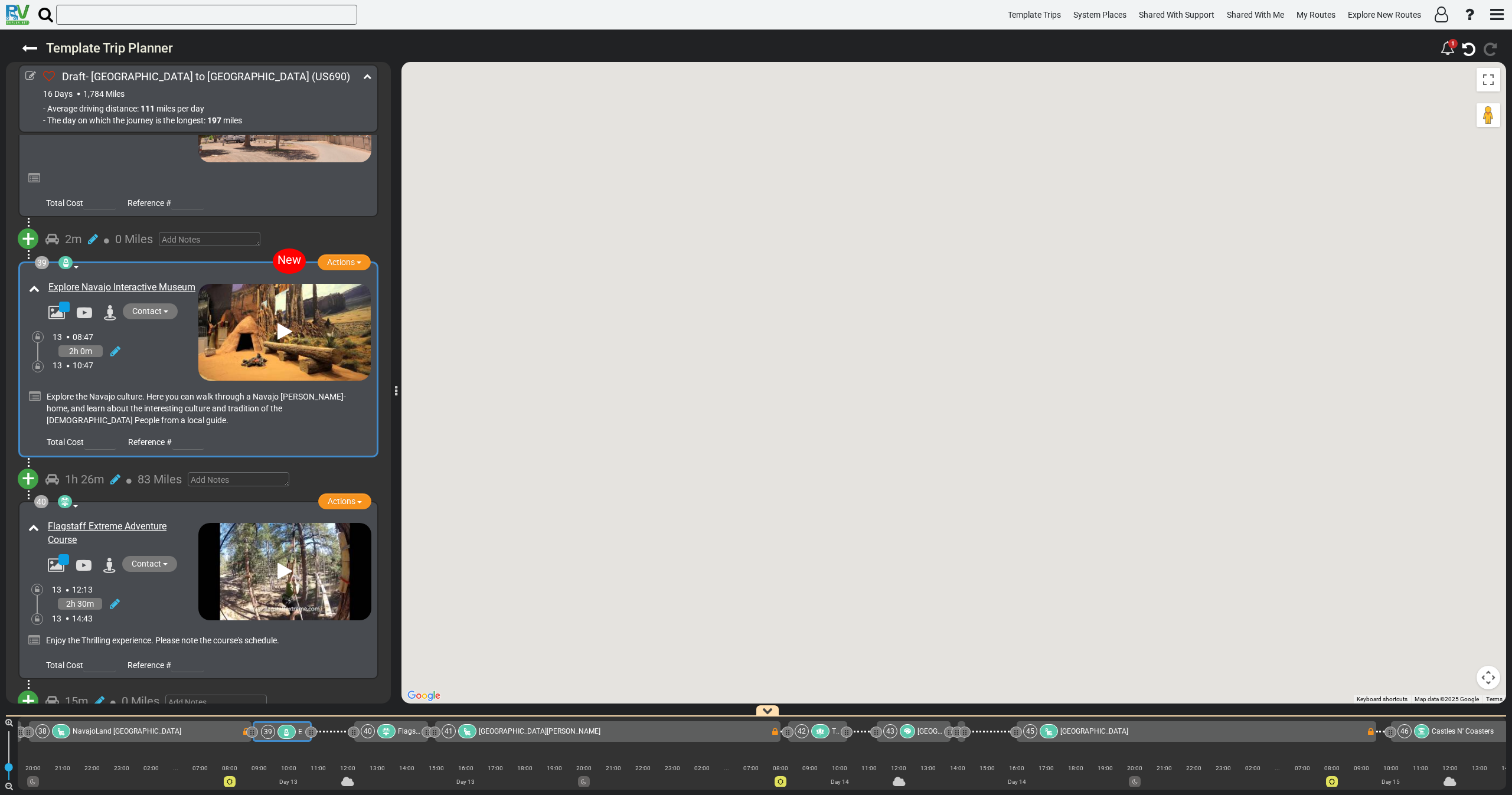
scroll to position [0, 6443]
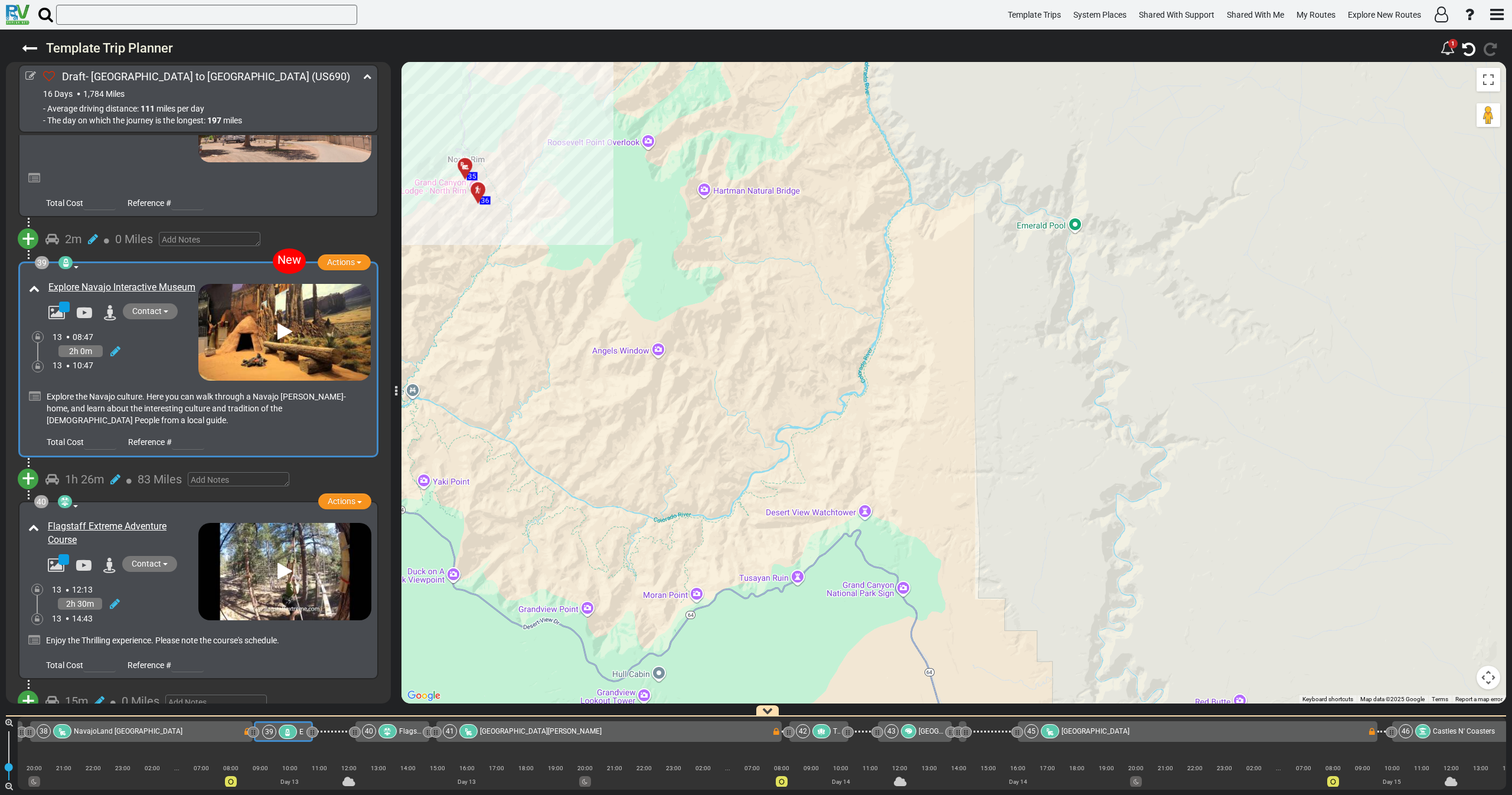
click at [477, 187] on icon at bounding box center [477, 189] width 9 height 9
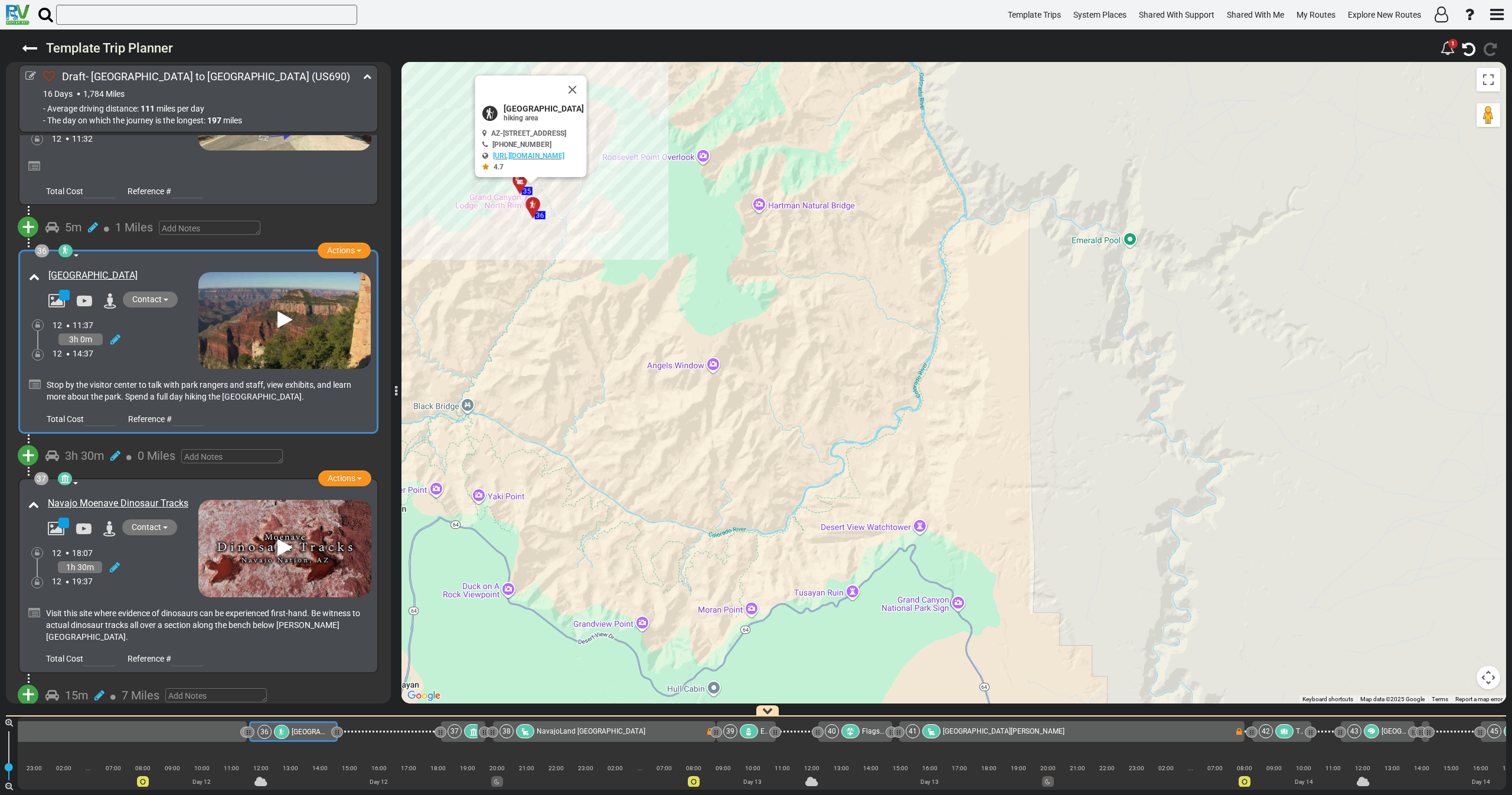
scroll to position [0, 5975]
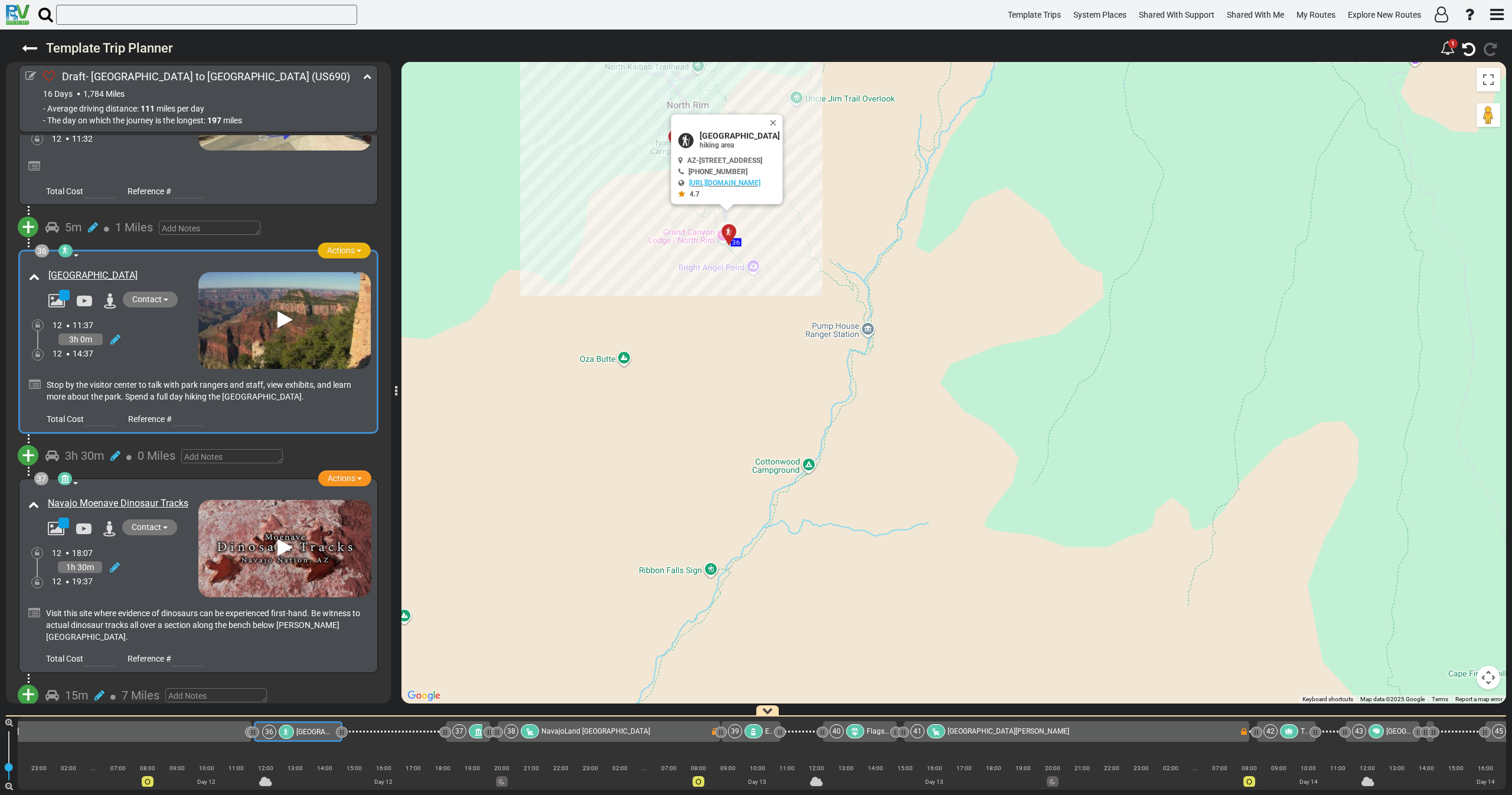
click at [327, 246] on span "Actions" at bounding box center [341, 250] width 28 height 9
click at [317, 283] on span "Replace" at bounding box center [310, 288] width 29 height 9
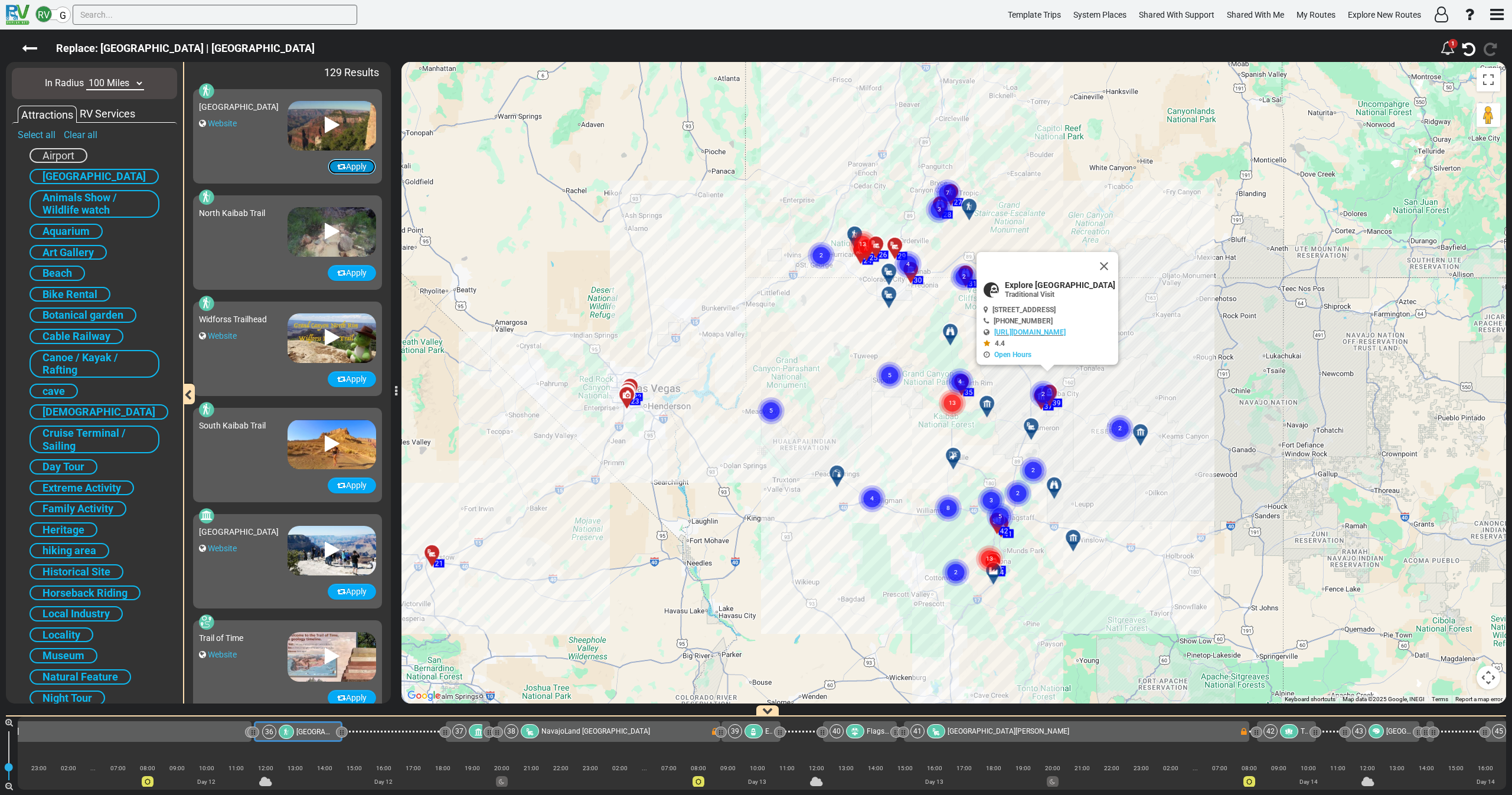
click at [343, 171] on button "Apply" at bounding box center [352, 167] width 48 height 16
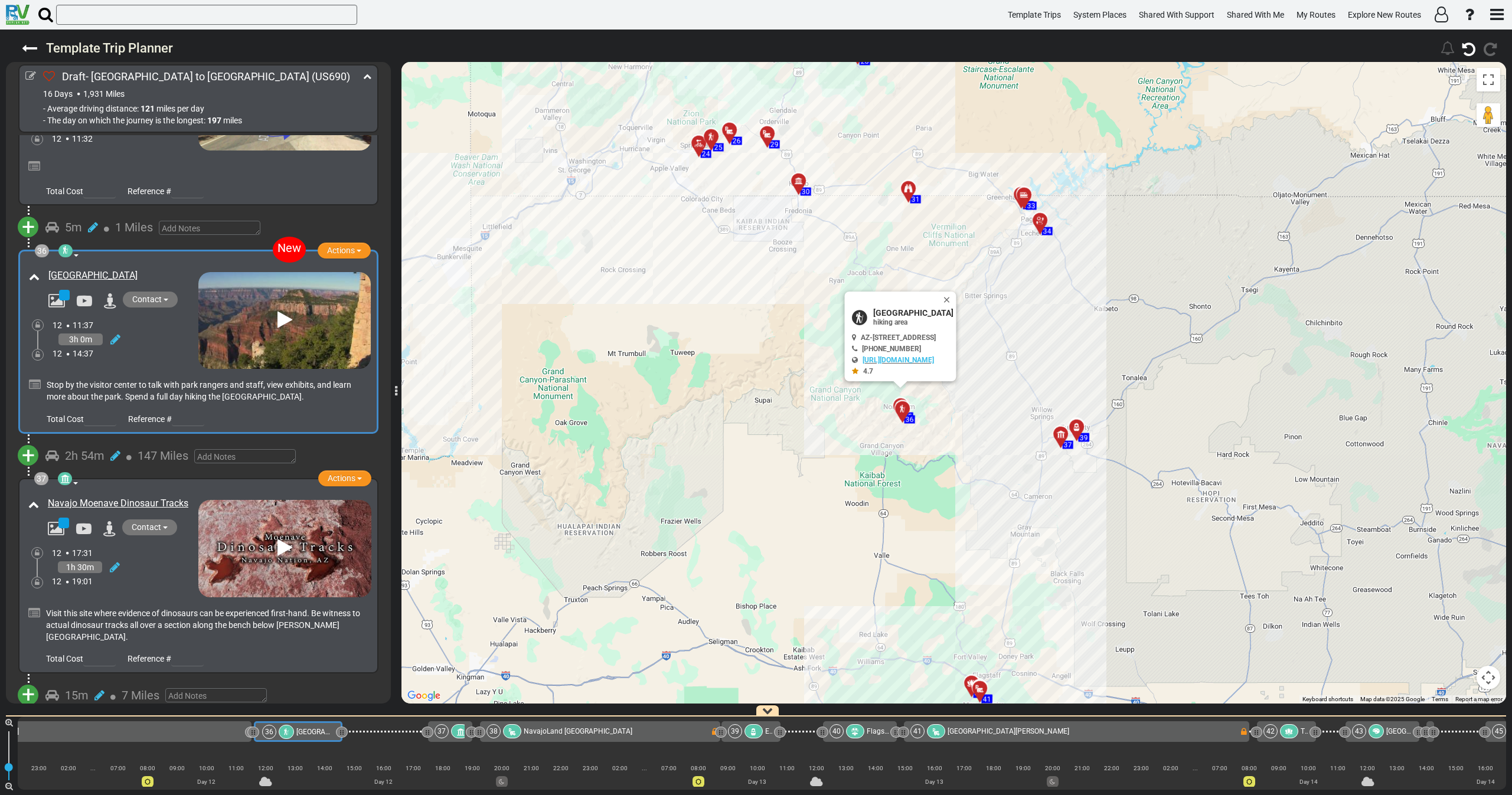
drag, startPoint x: 980, startPoint y: 298, endPoint x: 979, endPoint y: 317, distance: 19.0
click at [956, 297] on button "Close" at bounding box center [948, 299] width 14 height 16
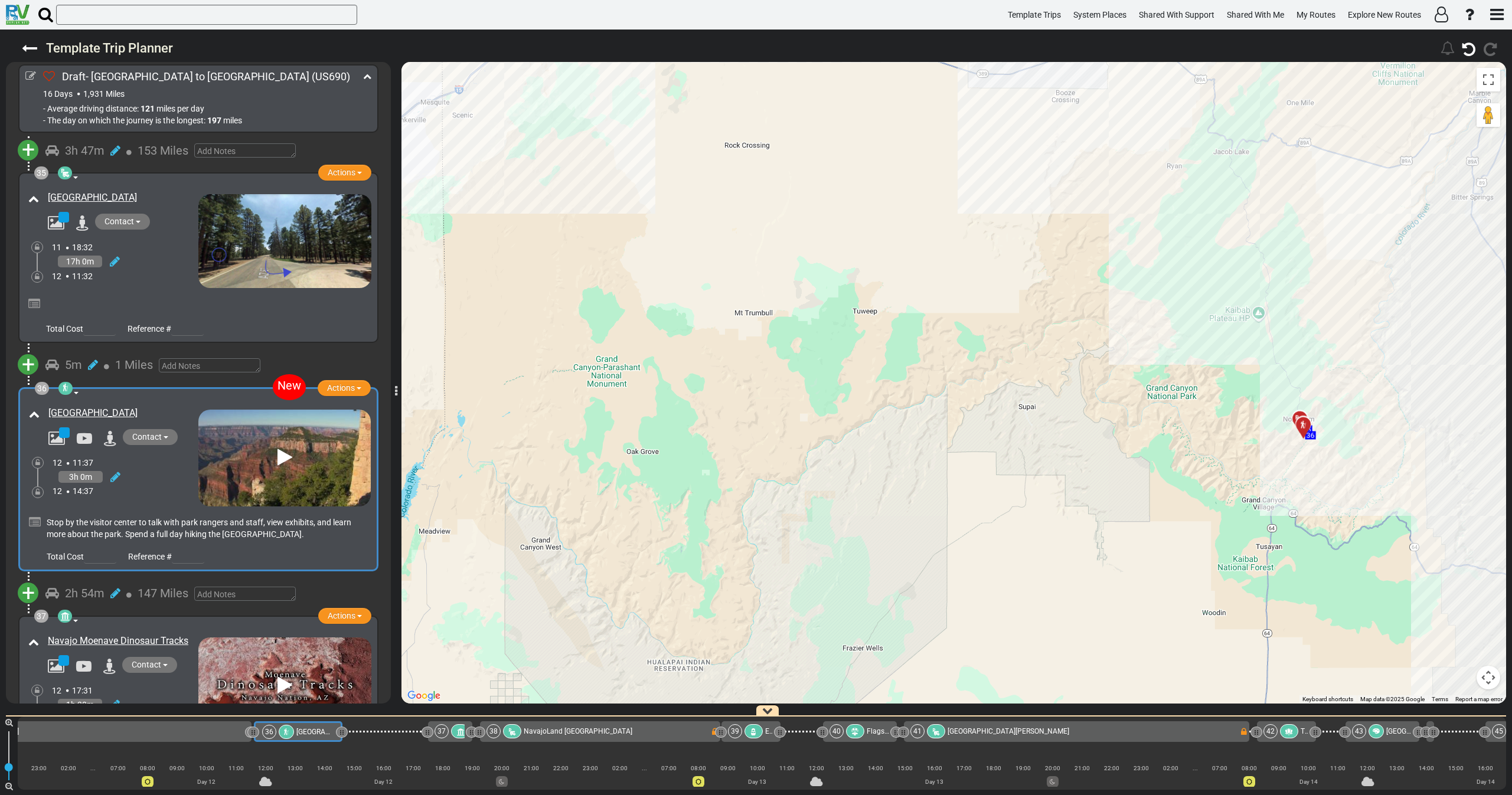
scroll to position [9223, 0]
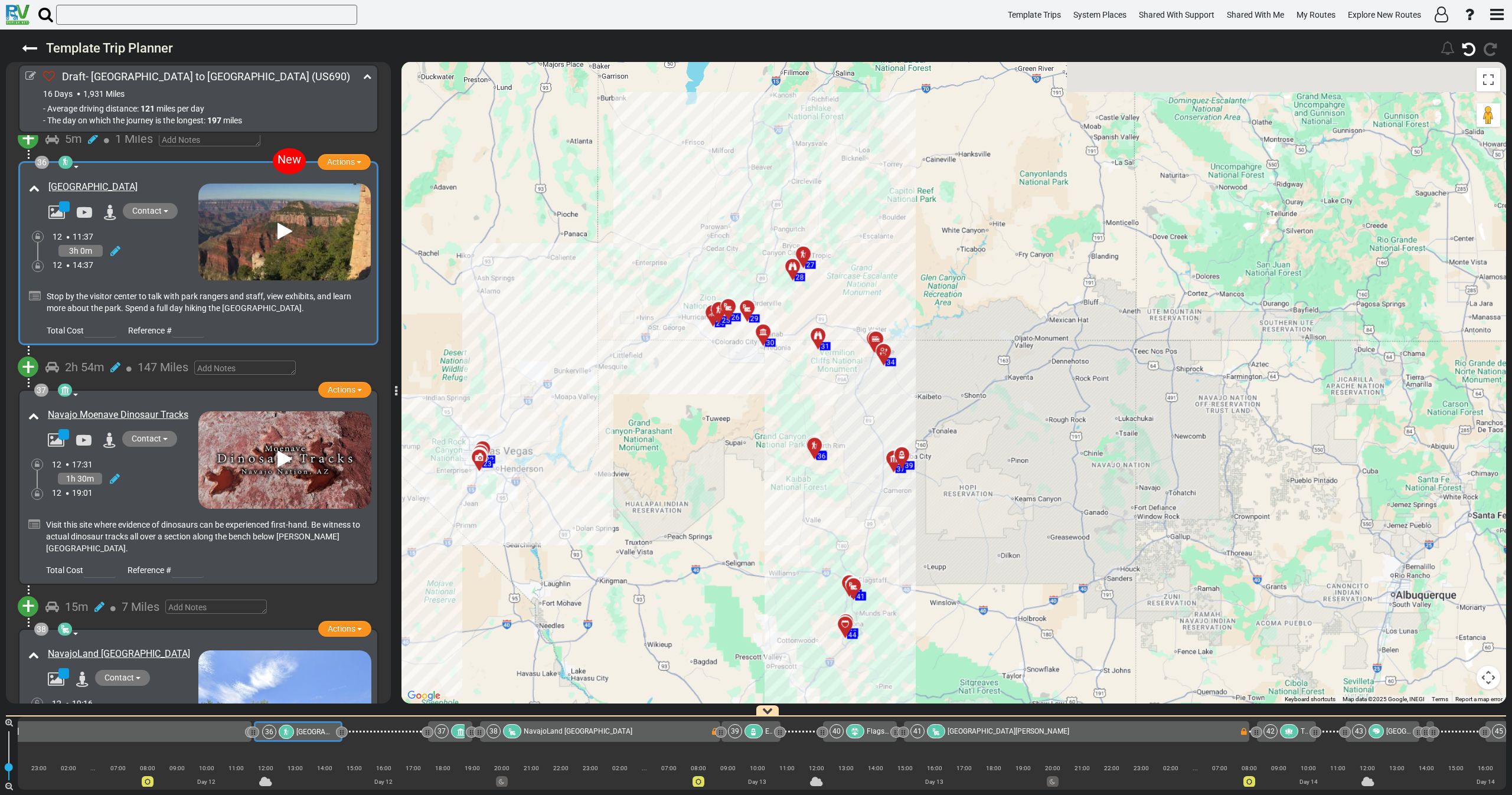
drag, startPoint x: 639, startPoint y: 383, endPoint x: 640, endPoint y: 465, distance: 82.0
click at [640, 465] on div "To activate drag with keyboard, press Alt + Enter. Once in keyboard drag state,…" at bounding box center [954, 382] width 1104 height 641
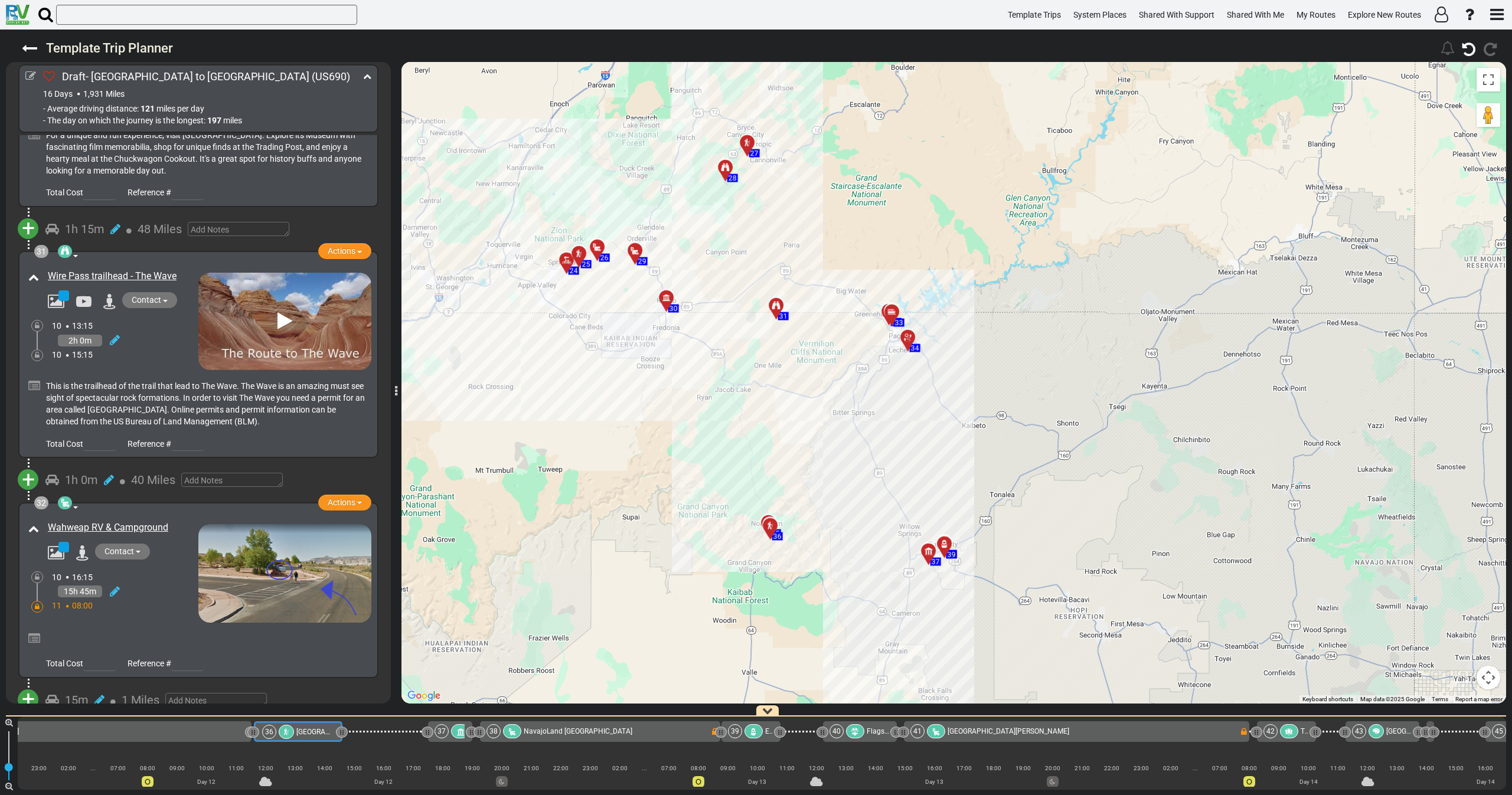
scroll to position [7984, 0]
click at [166, 319] on div "Wire Pass trailhead - The Wave" at bounding box center [112, 320] width 173 height 103
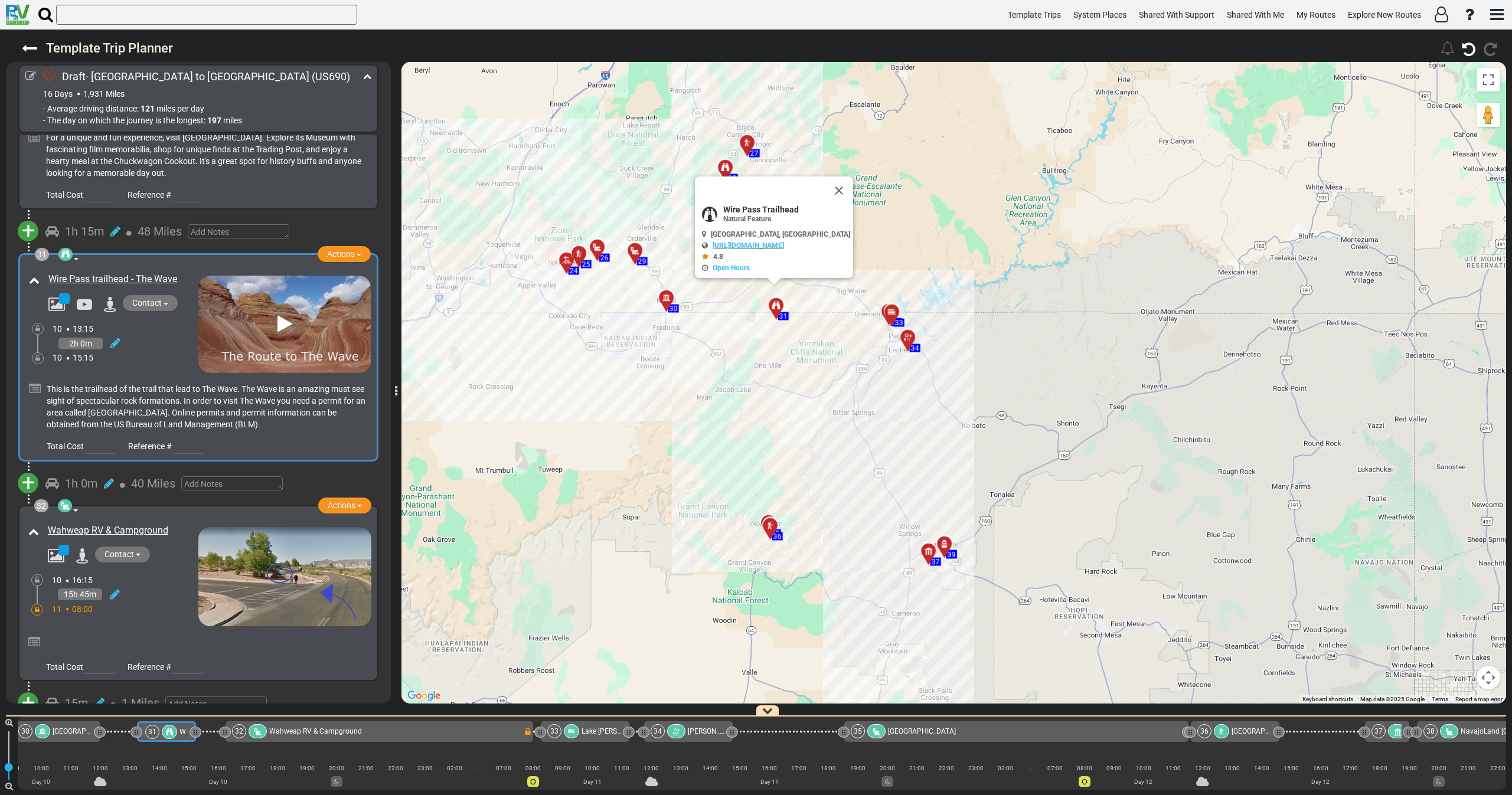
scroll to position [0, 4921]
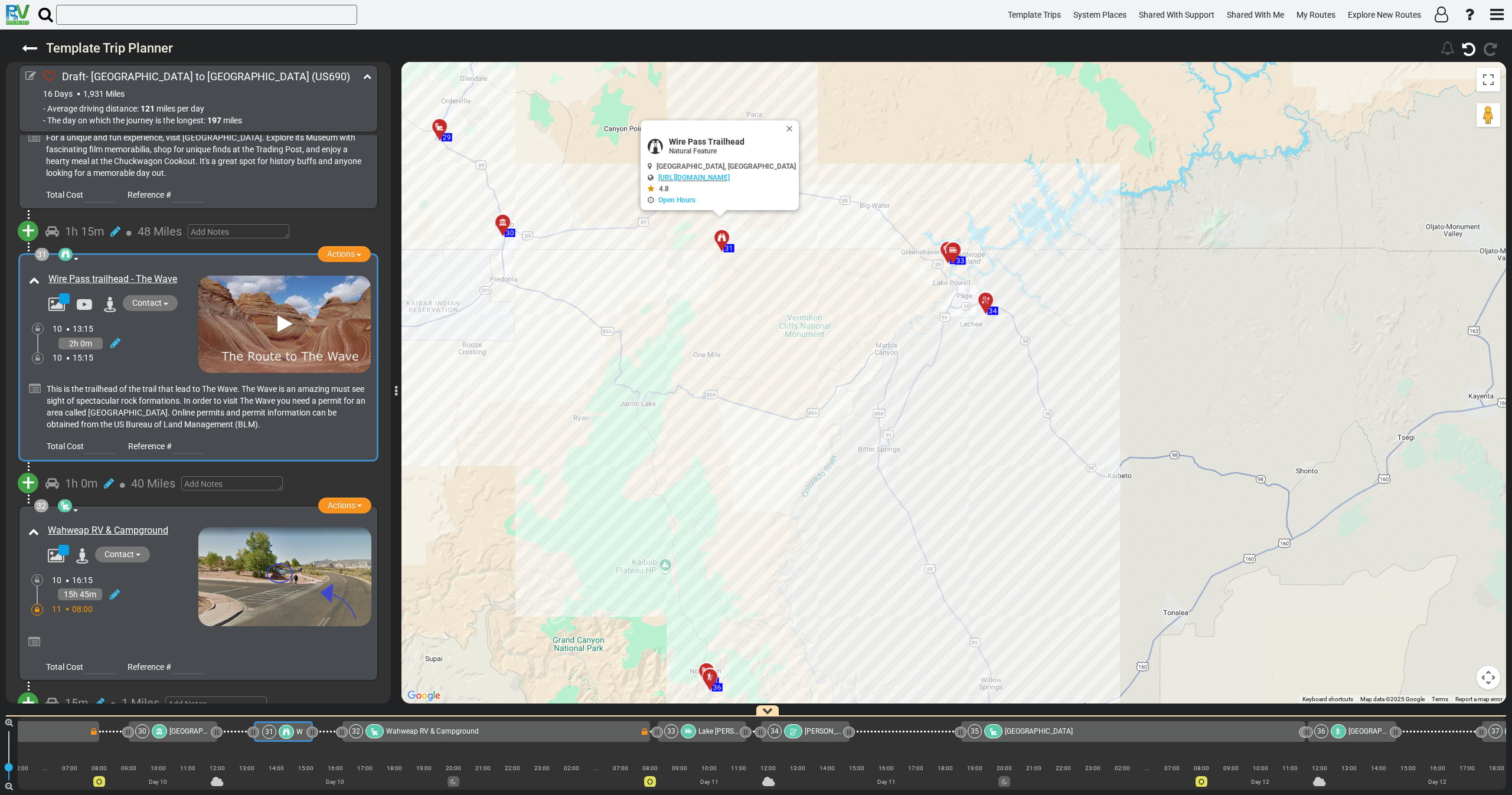
drag, startPoint x: 774, startPoint y: 475, endPoint x: 773, endPoint y: 498, distance: 23.0
click at [773, 498] on div "To activate drag with keyboard, press Alt + Enter. Once in keyboard drag state,…" at bounding box center [954, 382] width 1104 height 641
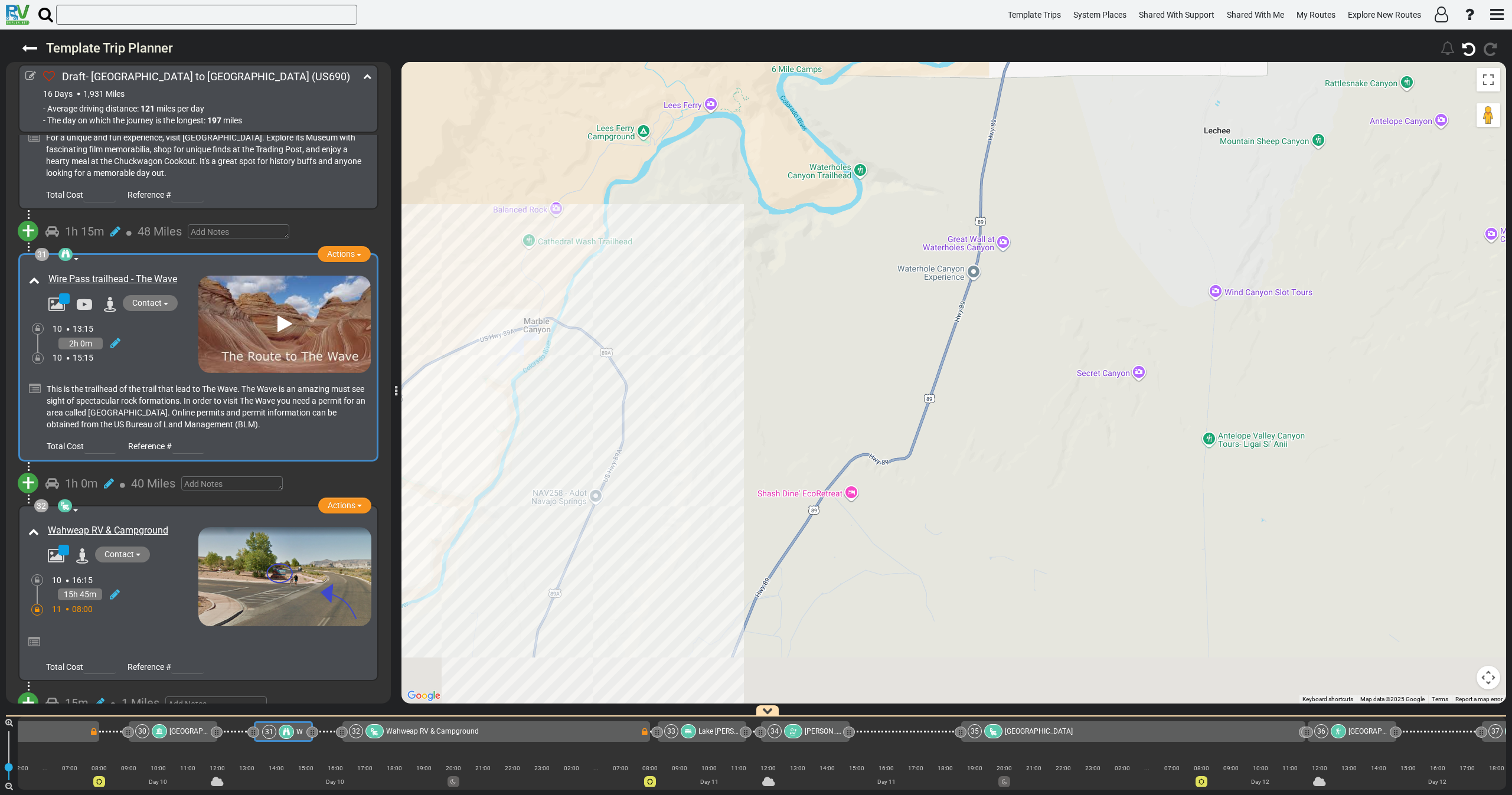
drag, startPoint x: 817, startPoint y: 344, endPoint x: 830, endPoint y: 298, distance: 47.8
click at [830, 298] on div "To activate drag with keyboard, press Alt + Enter. Once in keyboard drag state,…" at bounding box center [954, 382] width 1104 height 641
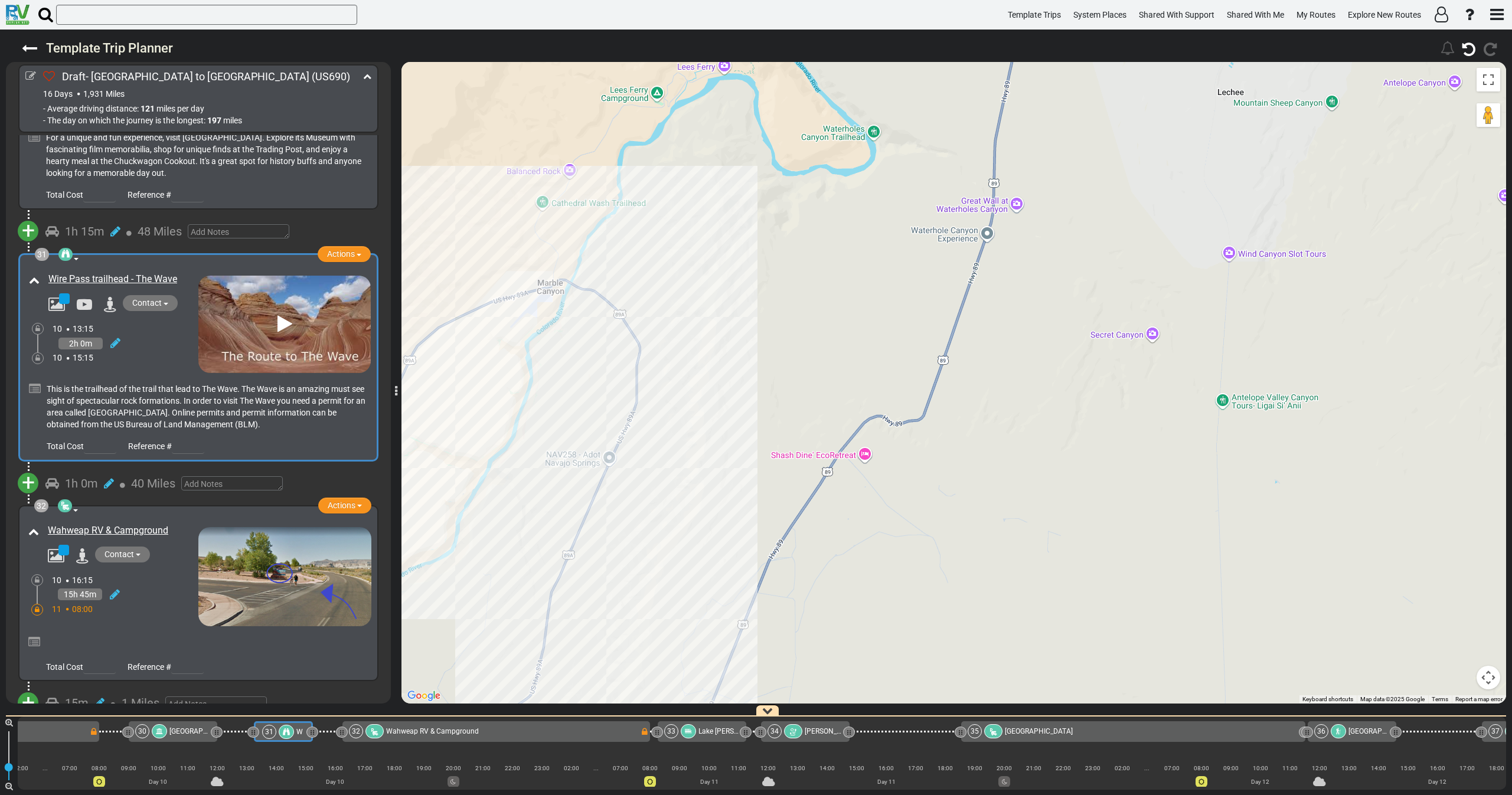
click at [979, 207] on div "To activate drag with keyboard, press Alt + Enter. Once in keyboard drag state,…" at bounding box center [954, 382] width 1104 height 641
click at [1022, 207] on div "To activate drag with keyboard, press Alt + Enter. Once in keyboard drag state,…" at bounding box center [954, 382] width 1104 height 641
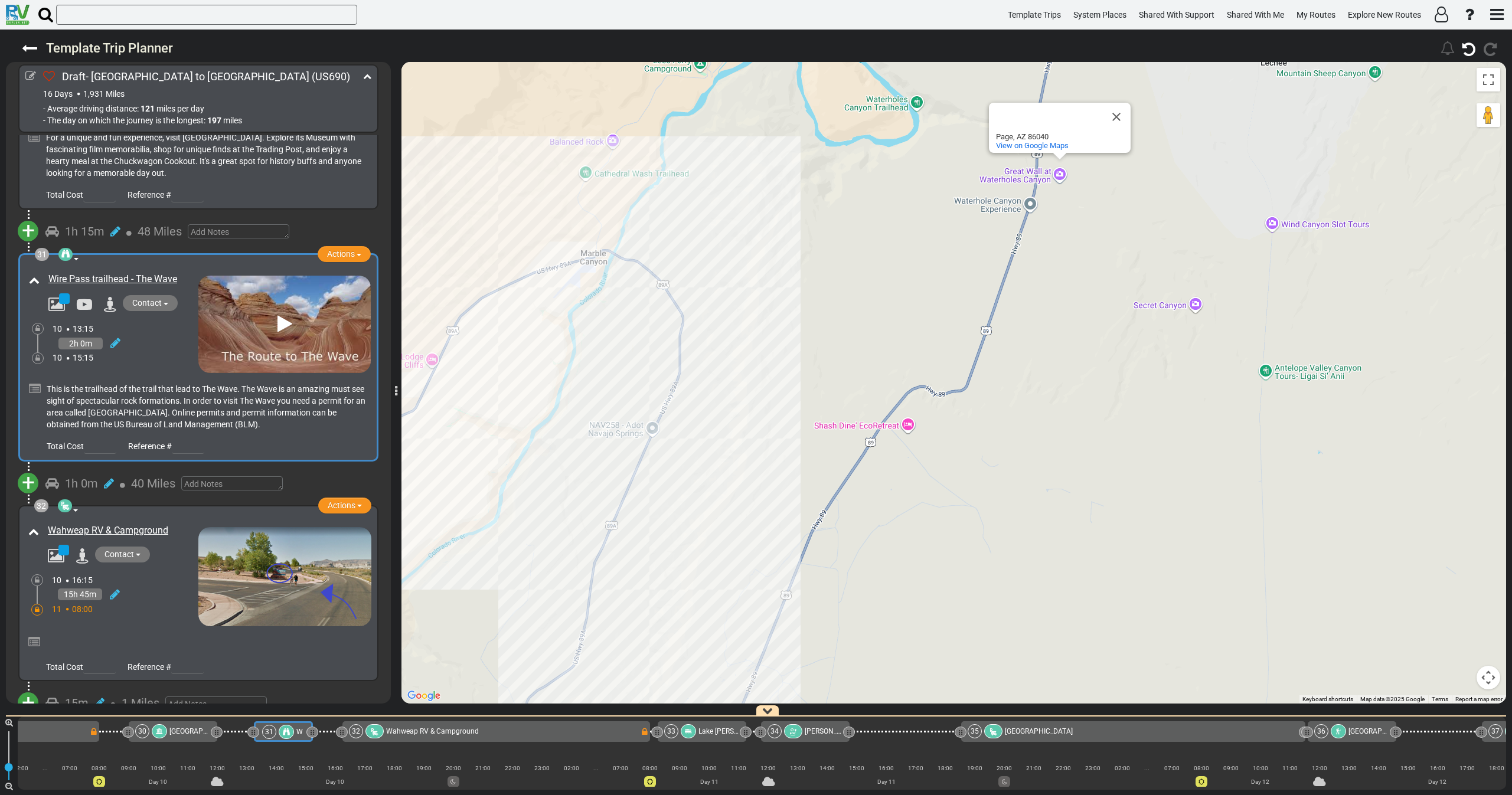
drag, startPoint x: 748, startPoint y: 414, endPoint x: 777, endPoint y: 455, distance: 50.2
click at [777, 455] on div "To activate drag with keyboard, press Alt + Enter. Once in keyboard drag state,…" at bounding box center [954, 382] width 1104 height 641
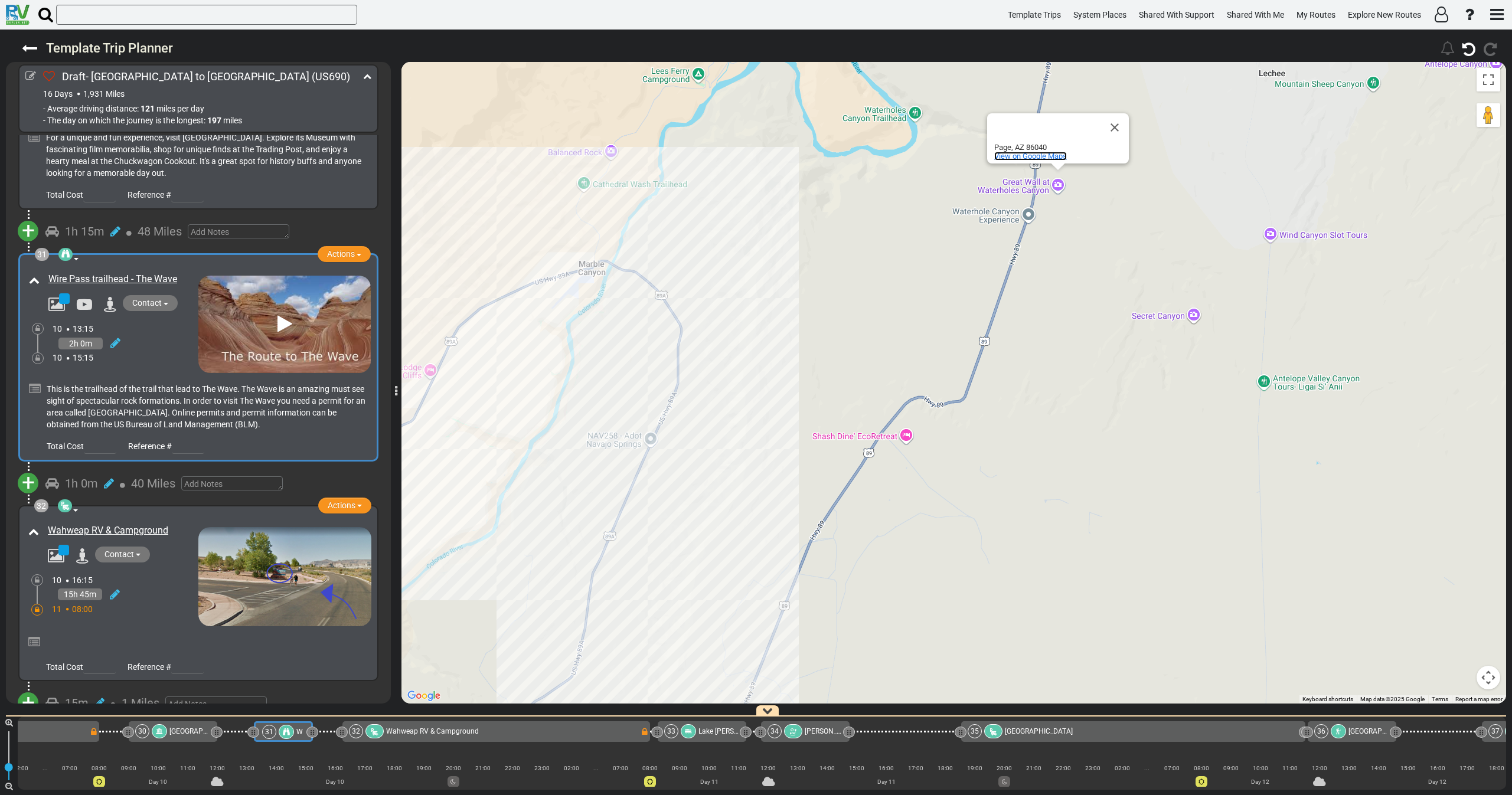
click at [1042, 159] on span "View on Google Maps" at bounding box center [1030, 156] width 73 height 9
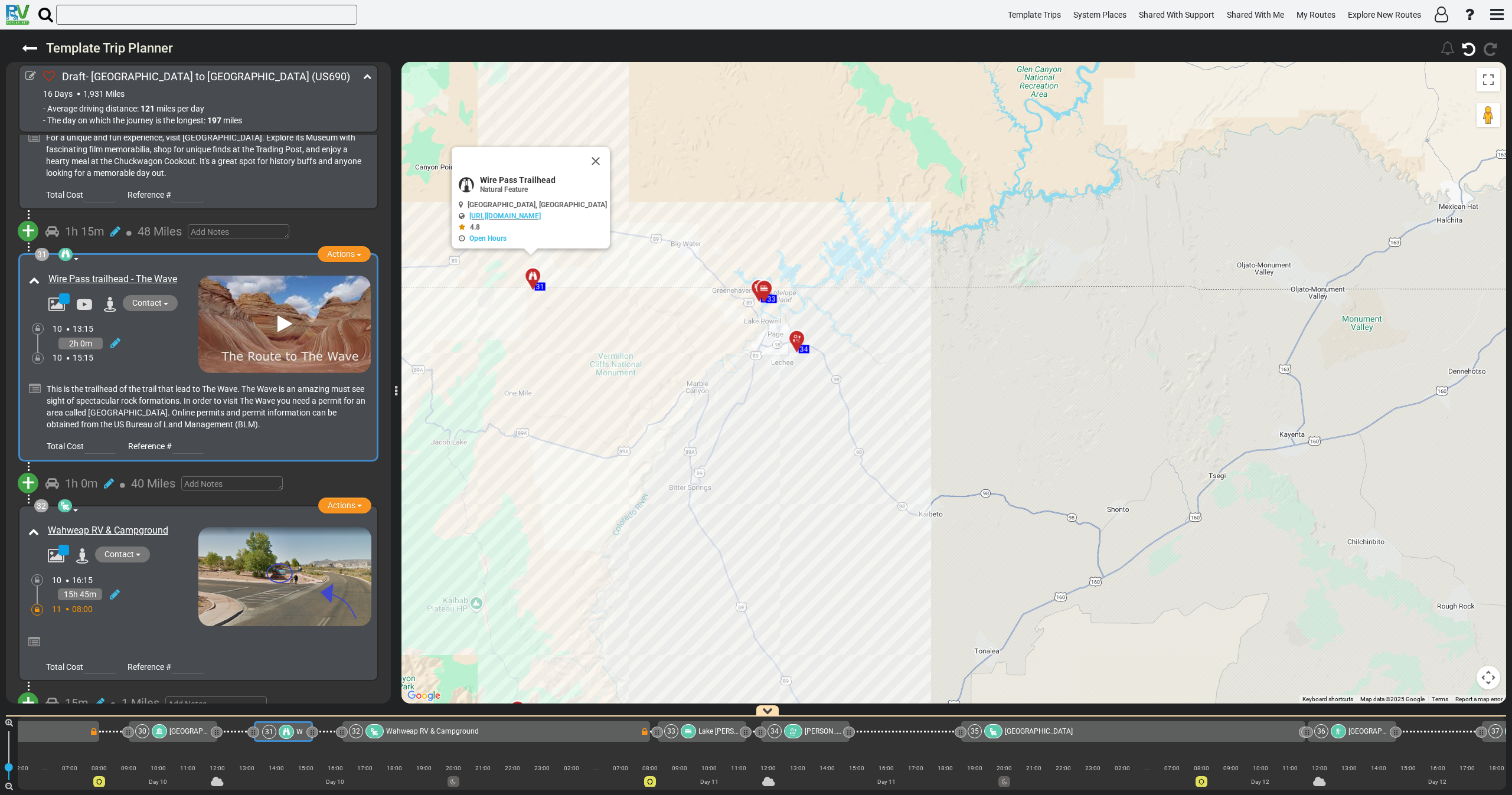
click at [154, 334] on div "2h 0m" at bounding box center [125, 343] width 146 height 17
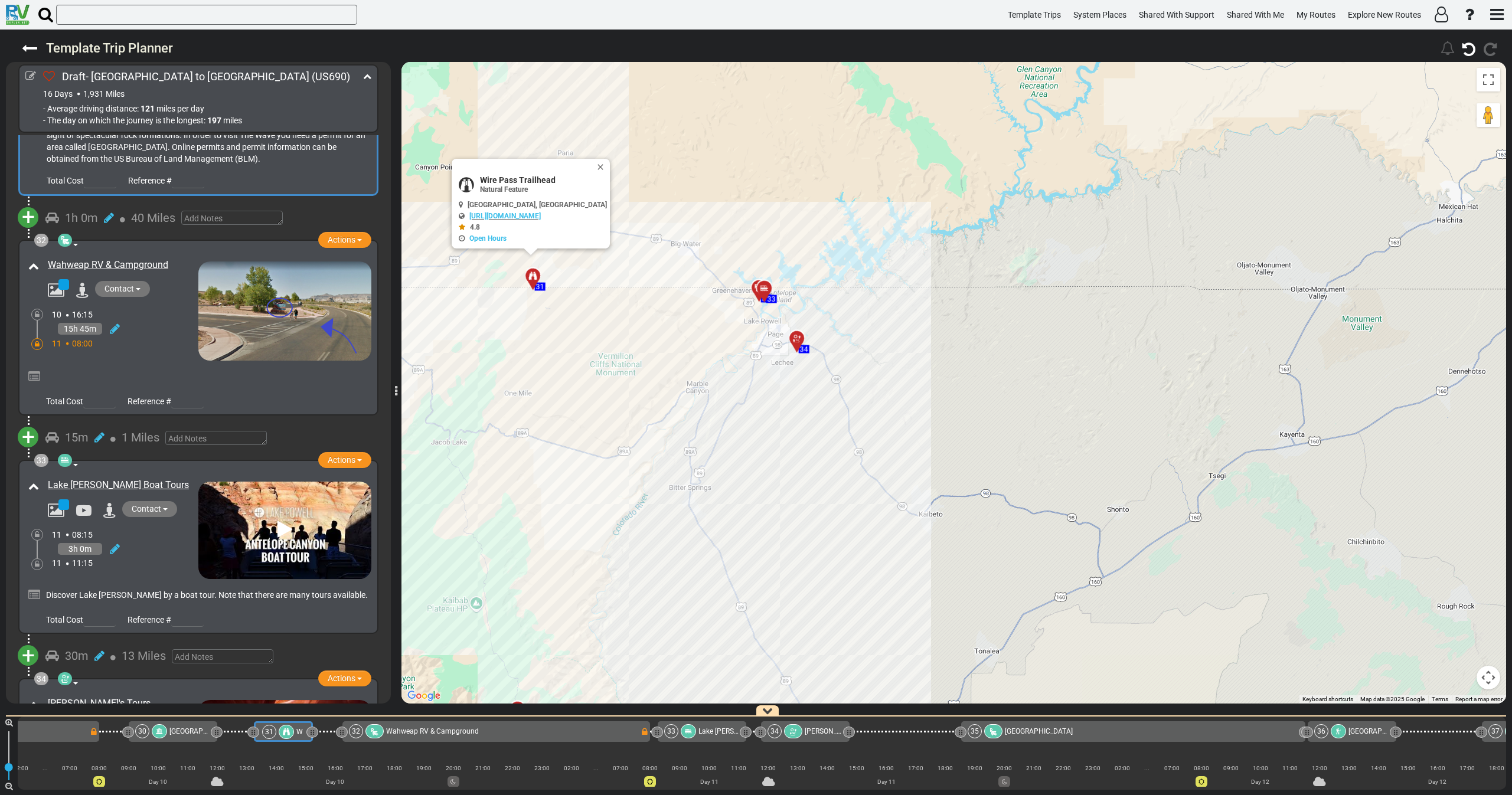
click at [155, 309] on div "10 16:15" at bounding box center [126, 314] width 147 height 12
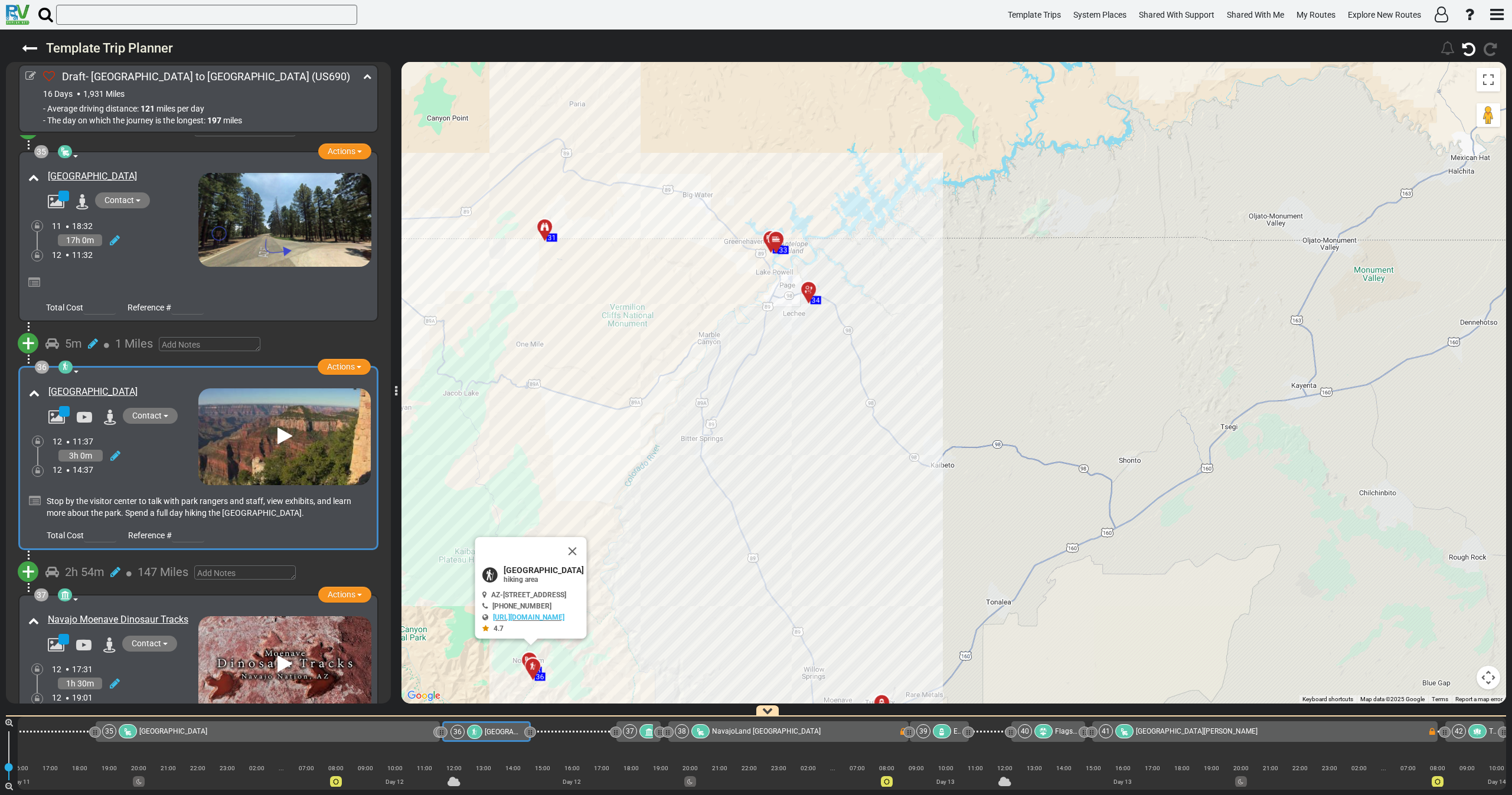
scroll to position [0, 5869]
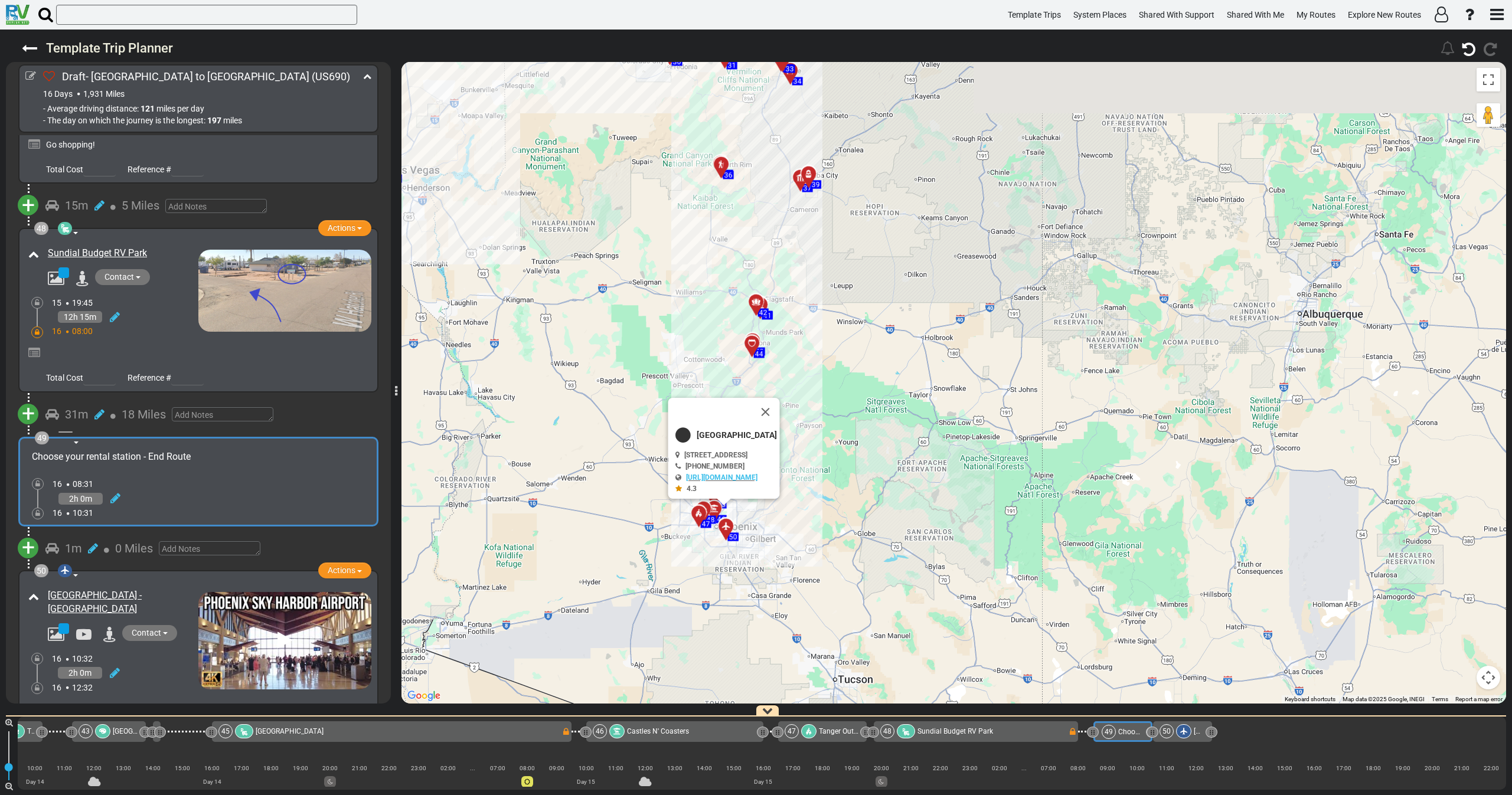
drag, startPoint x: 643, startPoint y: 284, endPoint x: 655, endPoint y: 367, distance: 83.9
click at [655, 365] on div "To activate drag with keyboard, press Alt + Enter. Once in keyboard drag state,…" at bounding box center [954, 382] width 1104 height 641
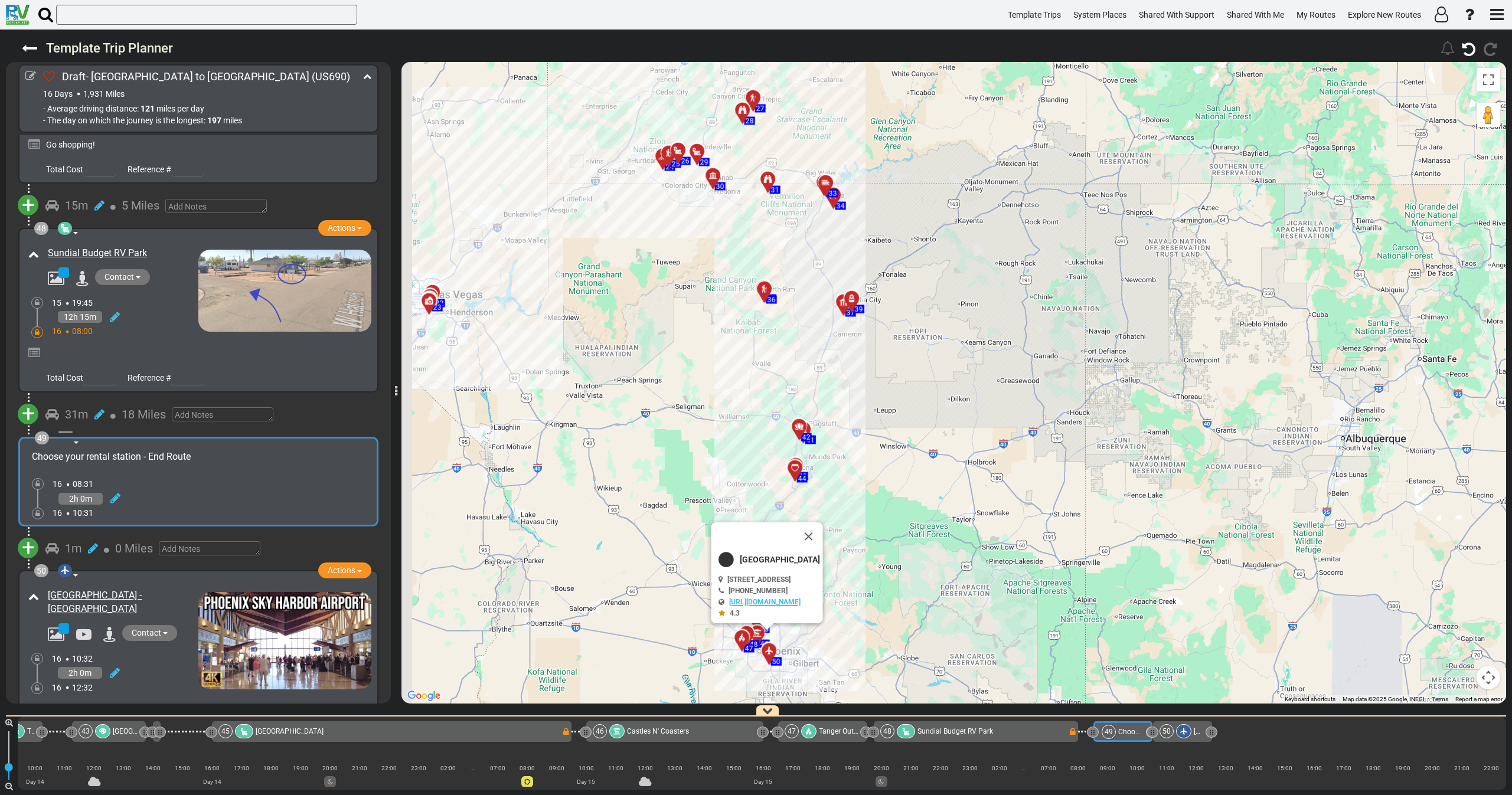
drag, startPoint x: 689, startPoint y: 407, endPoint x: 704, endPoint y: 443, distance: 39.0
click at [707, 436] on div "To activate drag with keyboard, press Alt + Enter. Once in keyboard drag state,…" at bounding box center [954, 382] width 1104 height 641
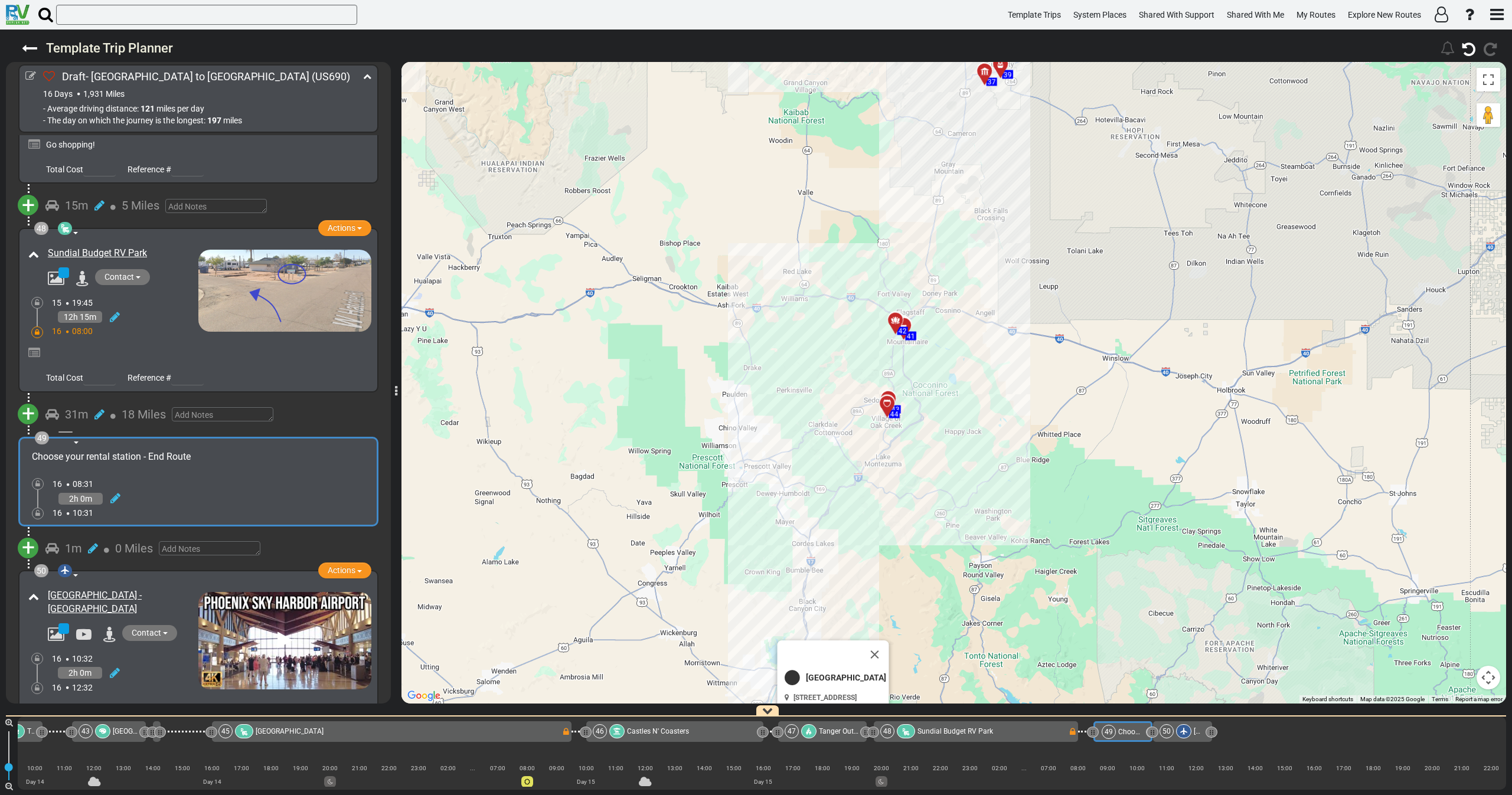
drag, startPoint x: 750, startPoint y: 398, endPoint x: 770, endPoint y: 479, distance: 83.4
click at [769, 476] on div "To activate drag with keyboard, press Alt + Enter. Once in keyboard drag state,…" at bounding box center [954, 382] width 1104 height 641
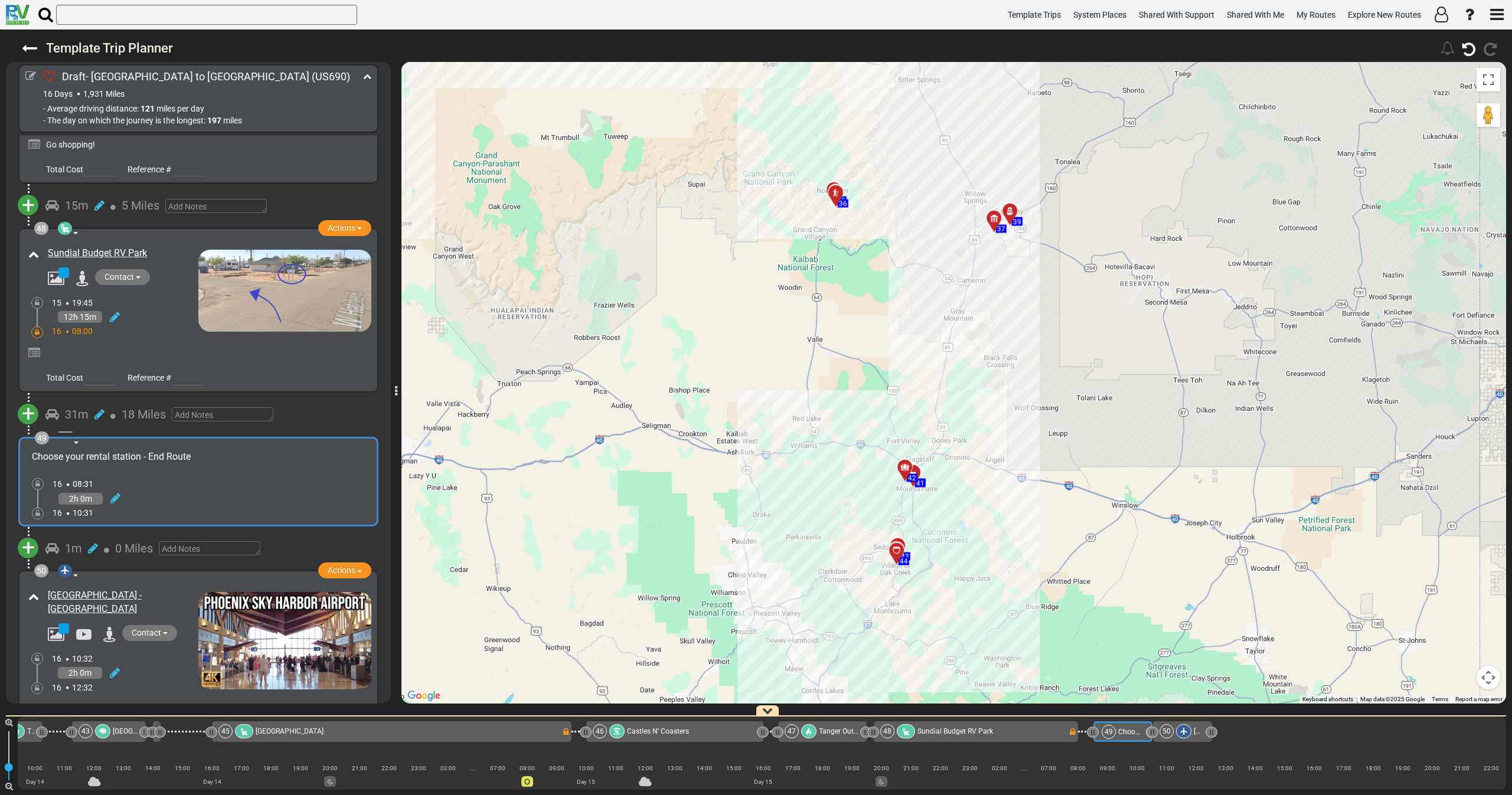
drag, startPoint x: 887, startPoint y: 177, endPoint x: 898, endPoint y: 353, distance: 176.3
click at [898, 352] on div "To activate drag with keyboard, press Alt + Enter. Once in keyboard drag state,…" at bounding box center [954, 382] width 1104 height 641
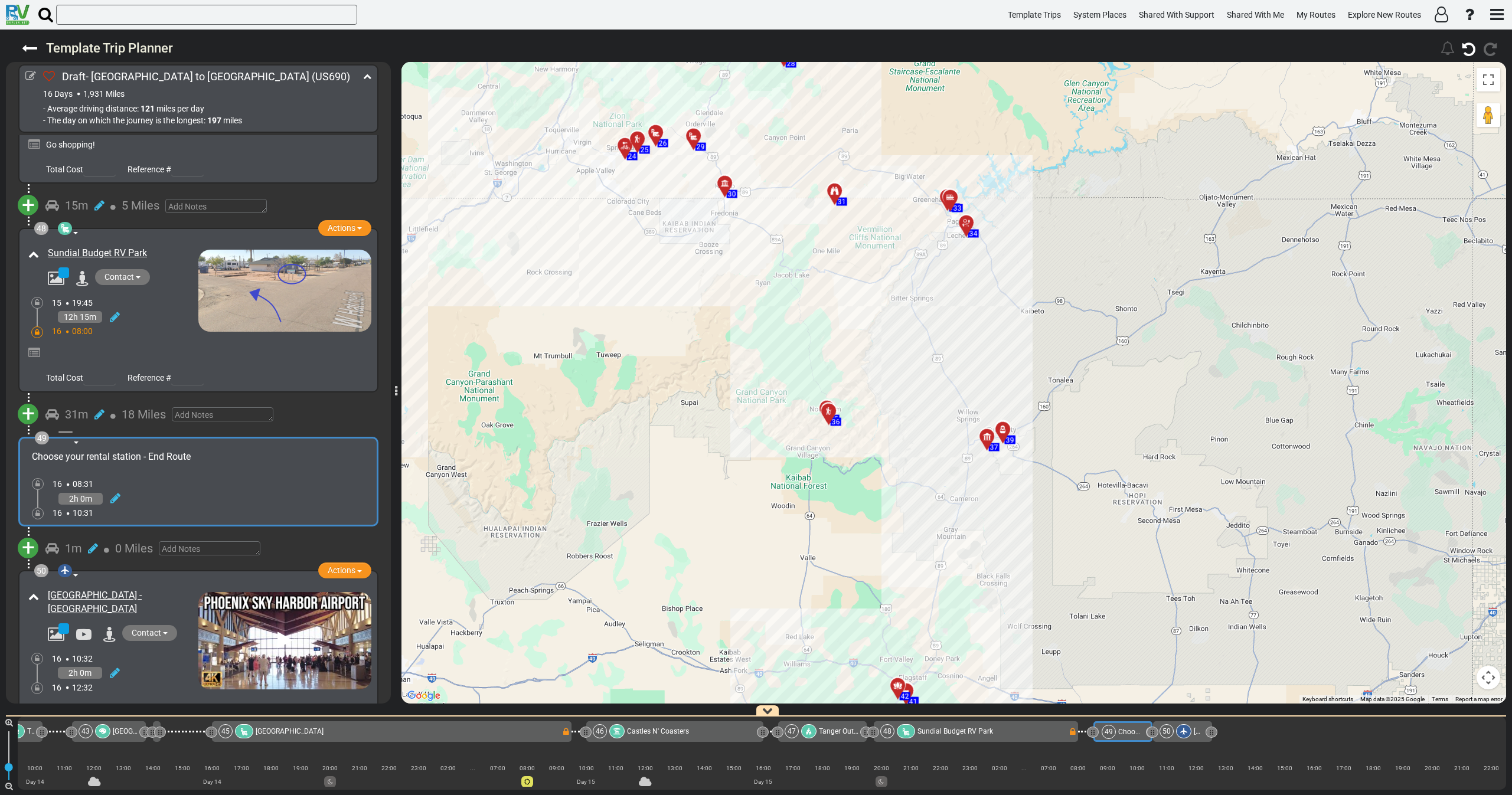
drag, startPoint x: 879, startPoint y: 310, endPoint x: 880, endPoint y: 467, distance: 157.0
click at [880, 467] on div "To activate drag with keyboard, press Alt + Enter. Once in keyboard drag state,…" at bounding box center [954, 382] width 1104 height 641
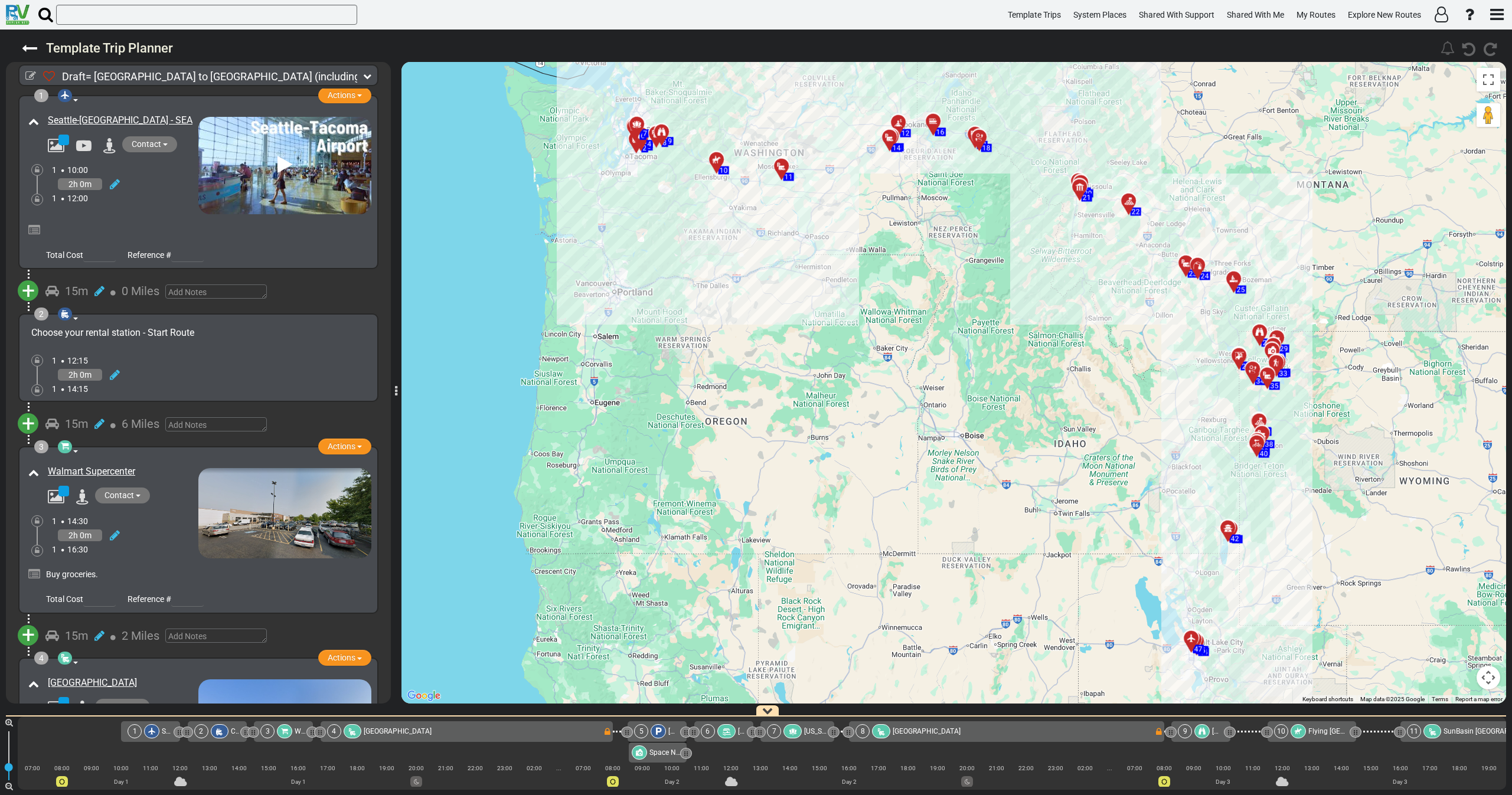
click at [366, 76] on icon at bounding box center [367, 76] width 9 height 9
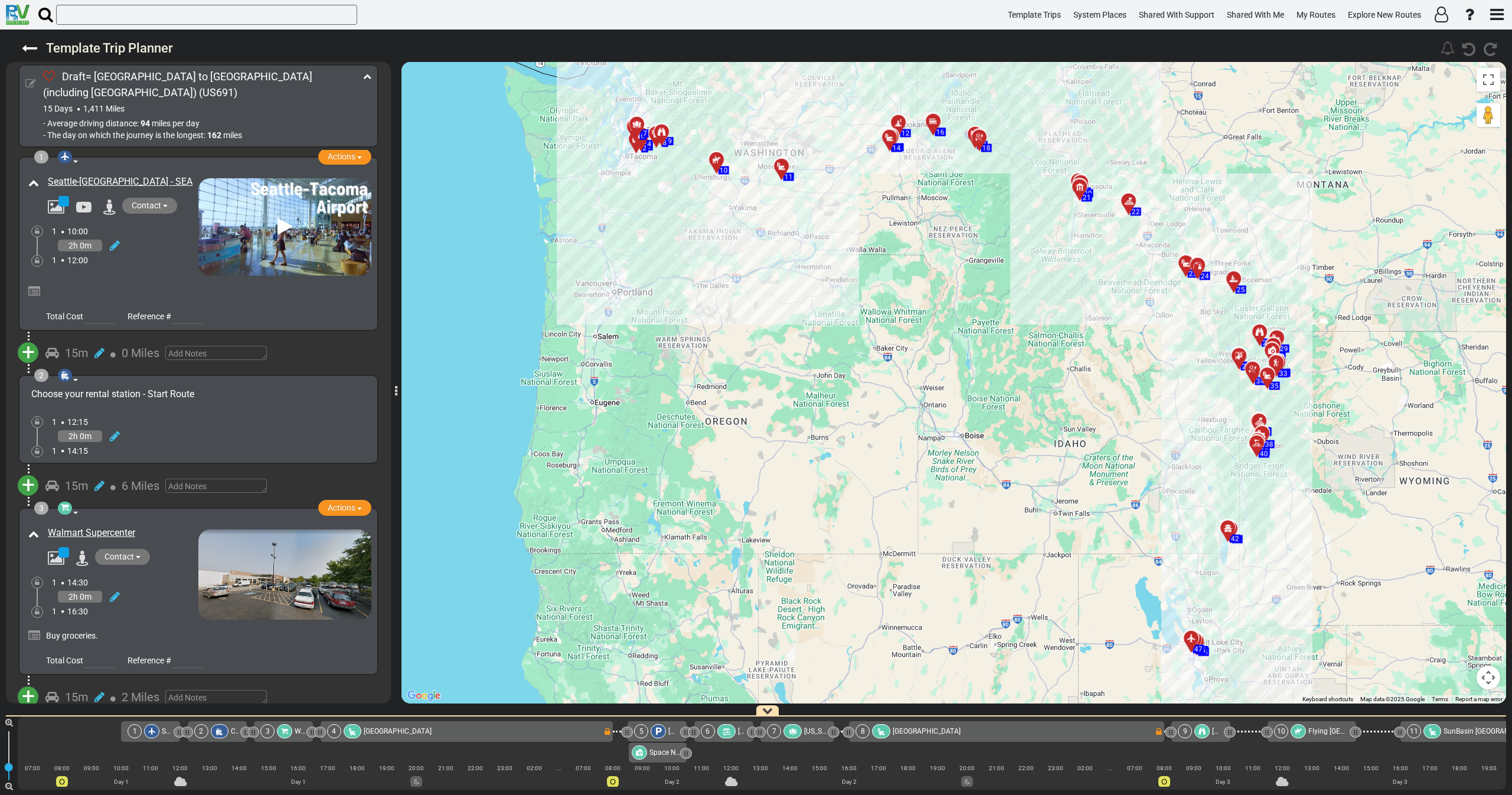
click at [34, 80] on icon at bounding box center [31, 84] width 11 height 11
select select "number:23"
select select "number:30"
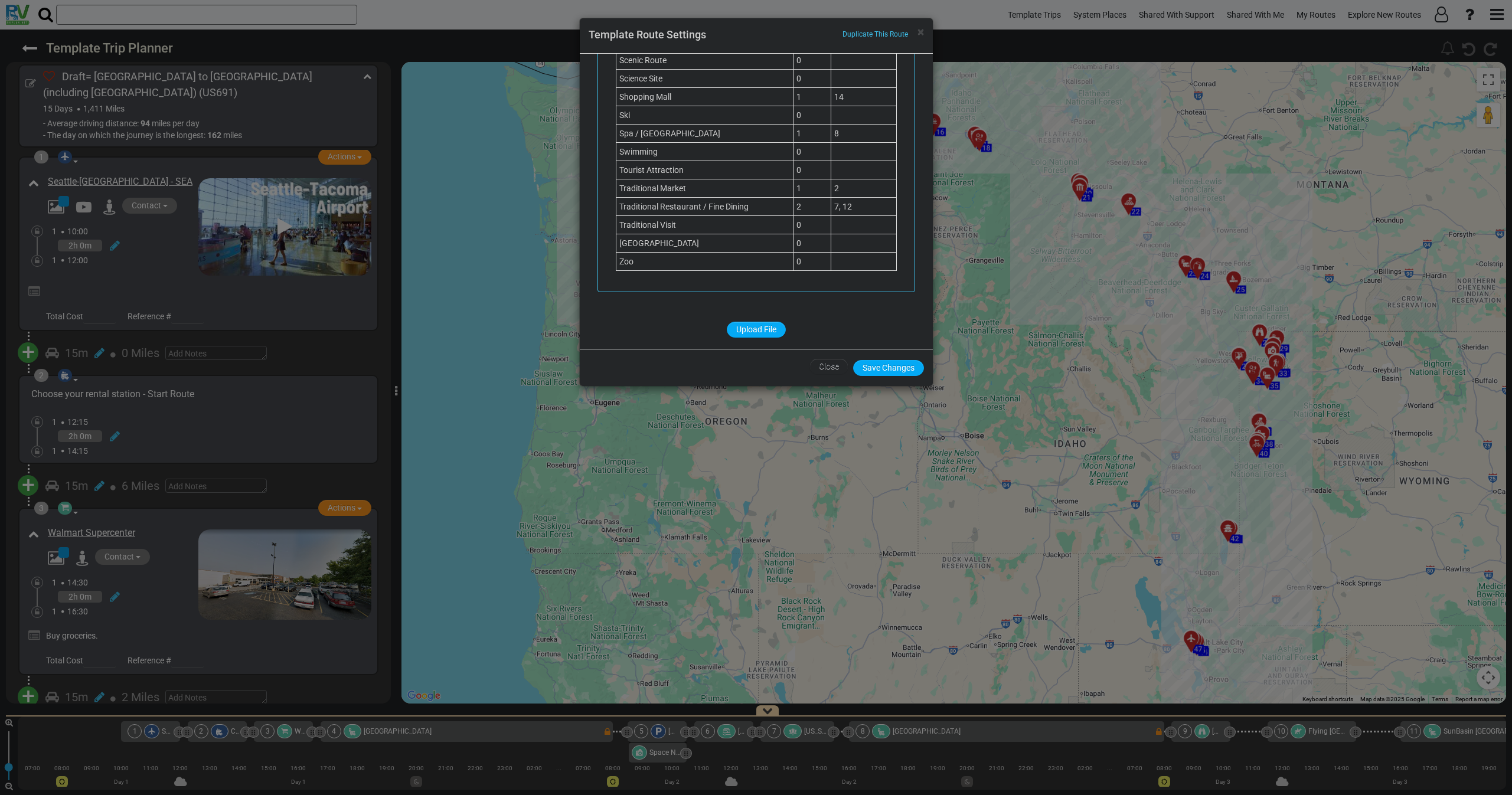
scroll to position [1217, 0]
click at [919, 35] on span "×" at bounding box center [920, 32] width 6 height 14
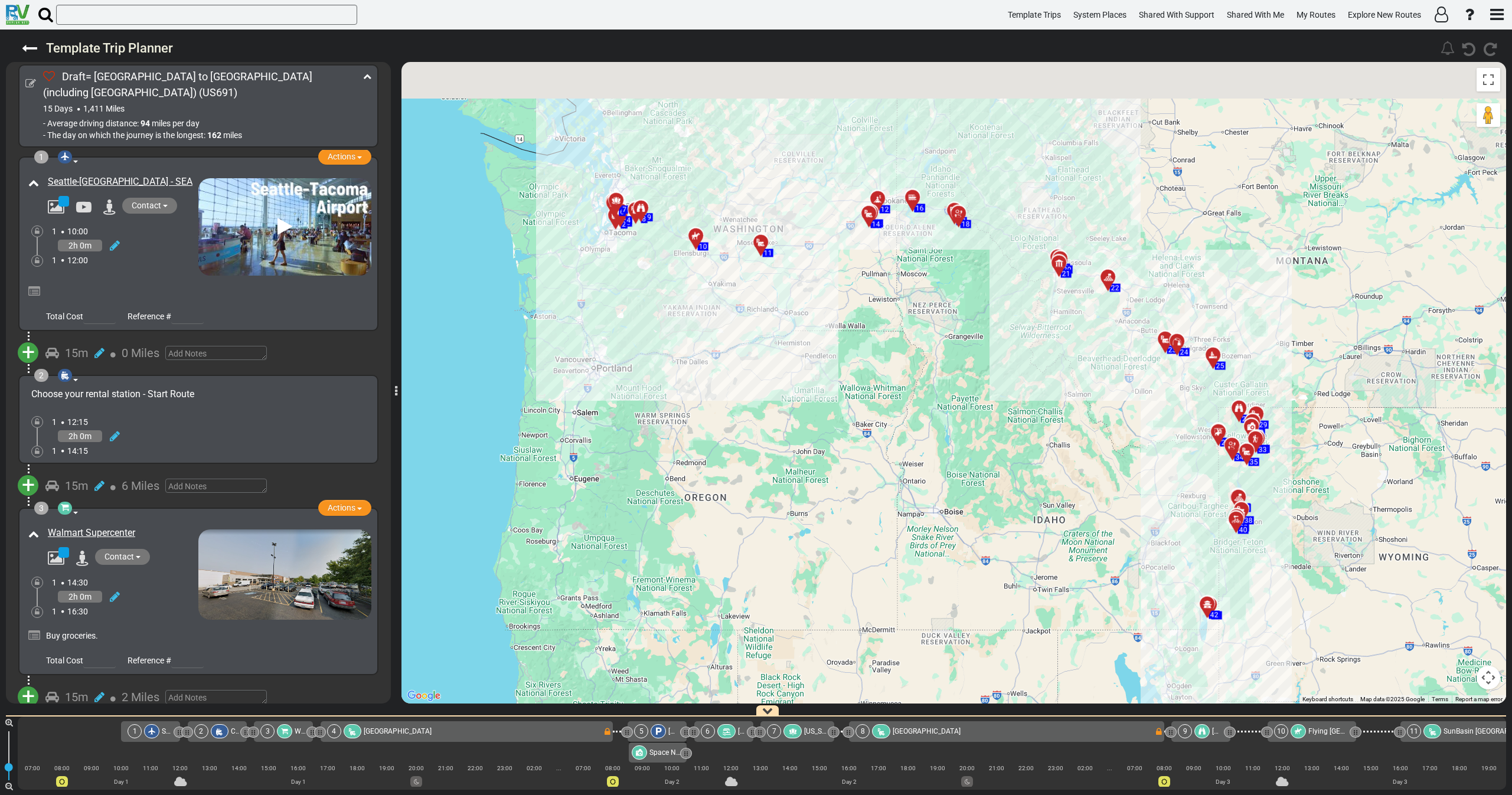
drag, startPoint x: 843, startPoint y: 365, endPoint x: 820, endPoint y: 445, distance: 83.2
click at [820, 444] on div "To activate drag with keyboard, press Alt + Enter. Once in keyboard drag state,…" at bounding box center [954, 382] width 1104 height 641
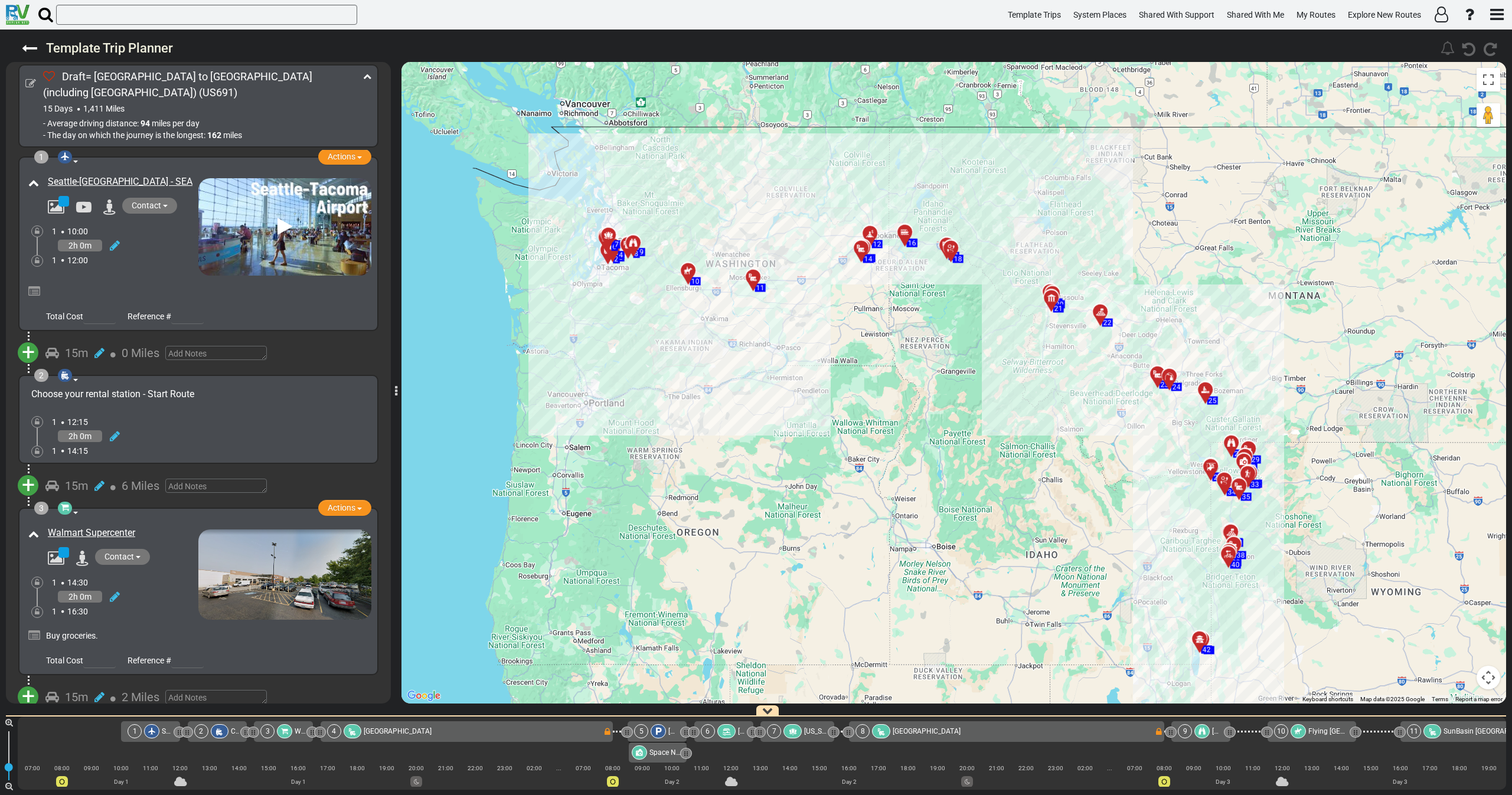
click at [161, 266] on div "1 12:00" at bounding box center [126, 260] width 147 height 12
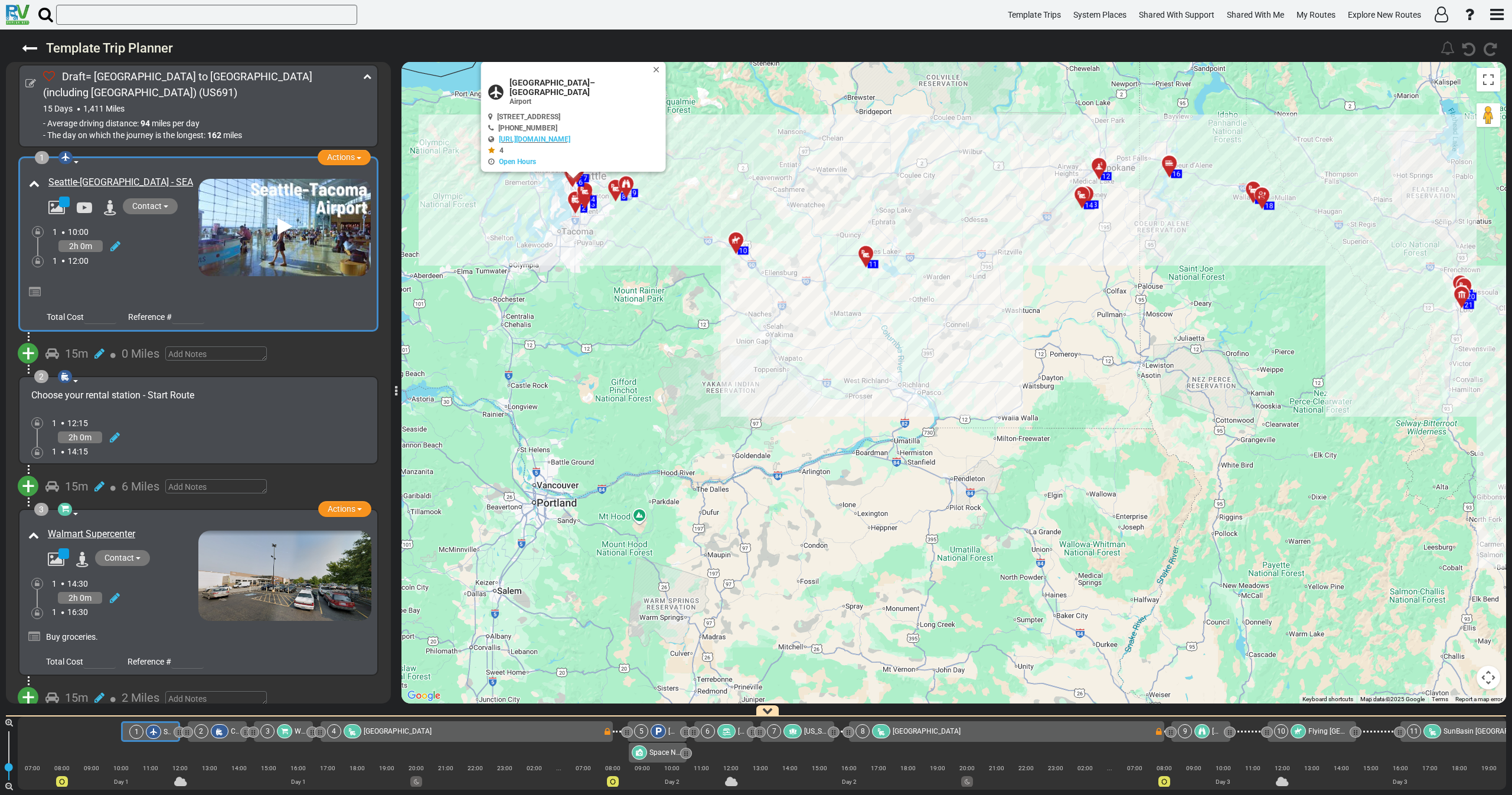
drag, startPoint x: 604, startPoint y: 390, endPoint x: 619, endPoint y: 403, distance: 19.8
click at [611, 401] on div "To activate drag with keyboard, press Alt + Enter. Once in keyboard drag state,…" at bounding box center [954, 382] width 1104 height 641
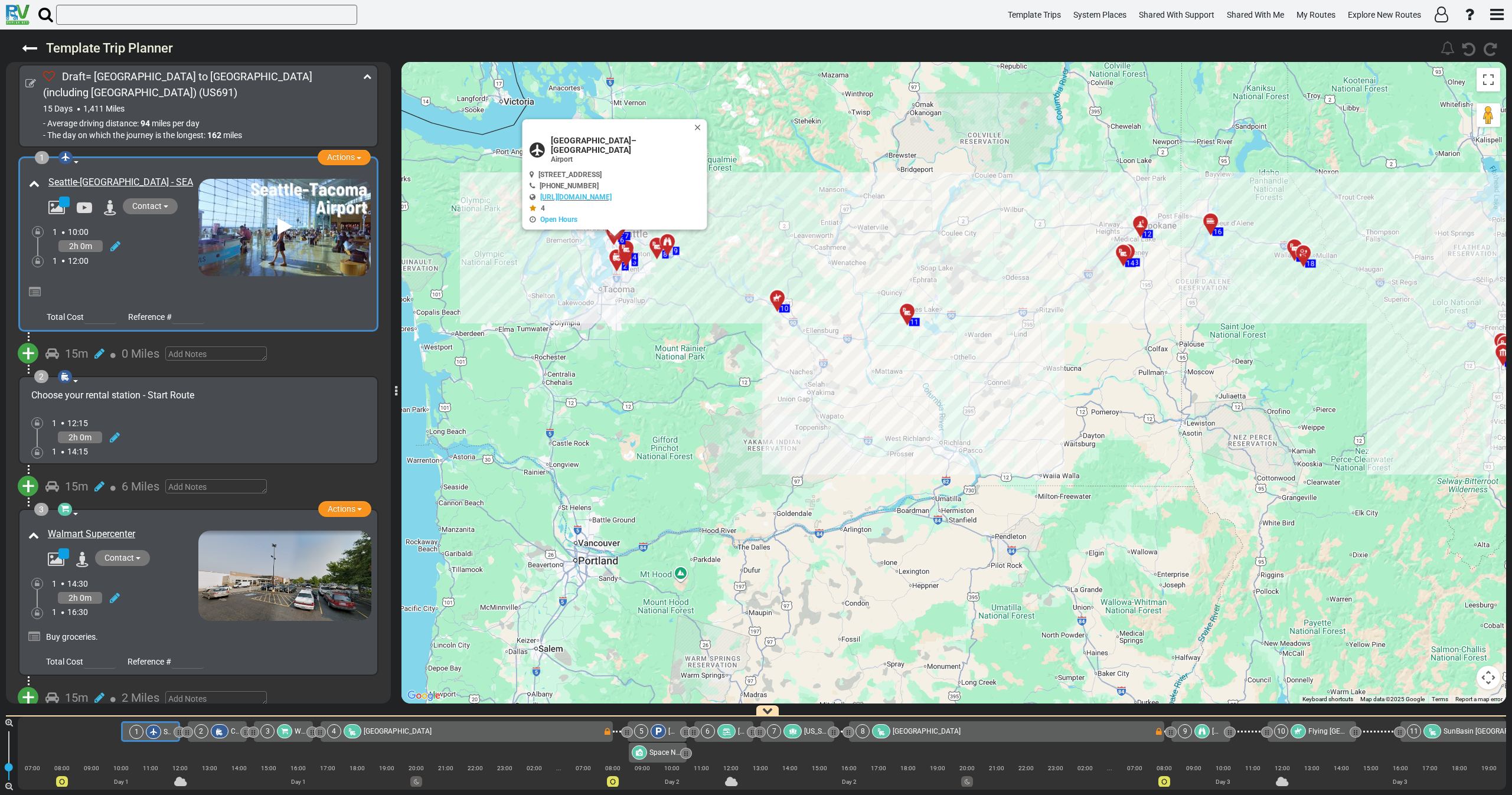
click at [124, 281] on div at bounding box center [198, 290] width 345 height 28
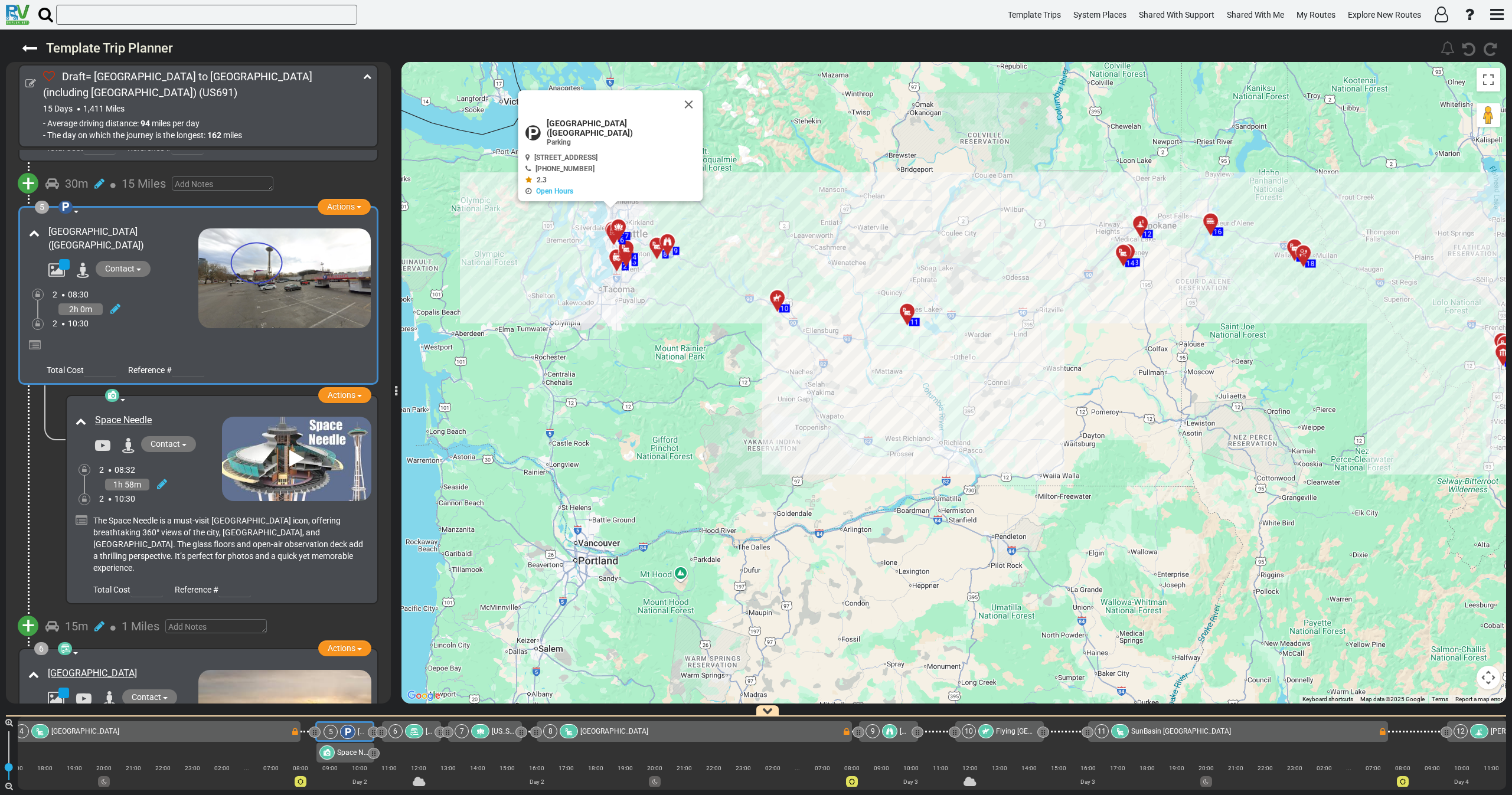
scroll to position [0, 374]
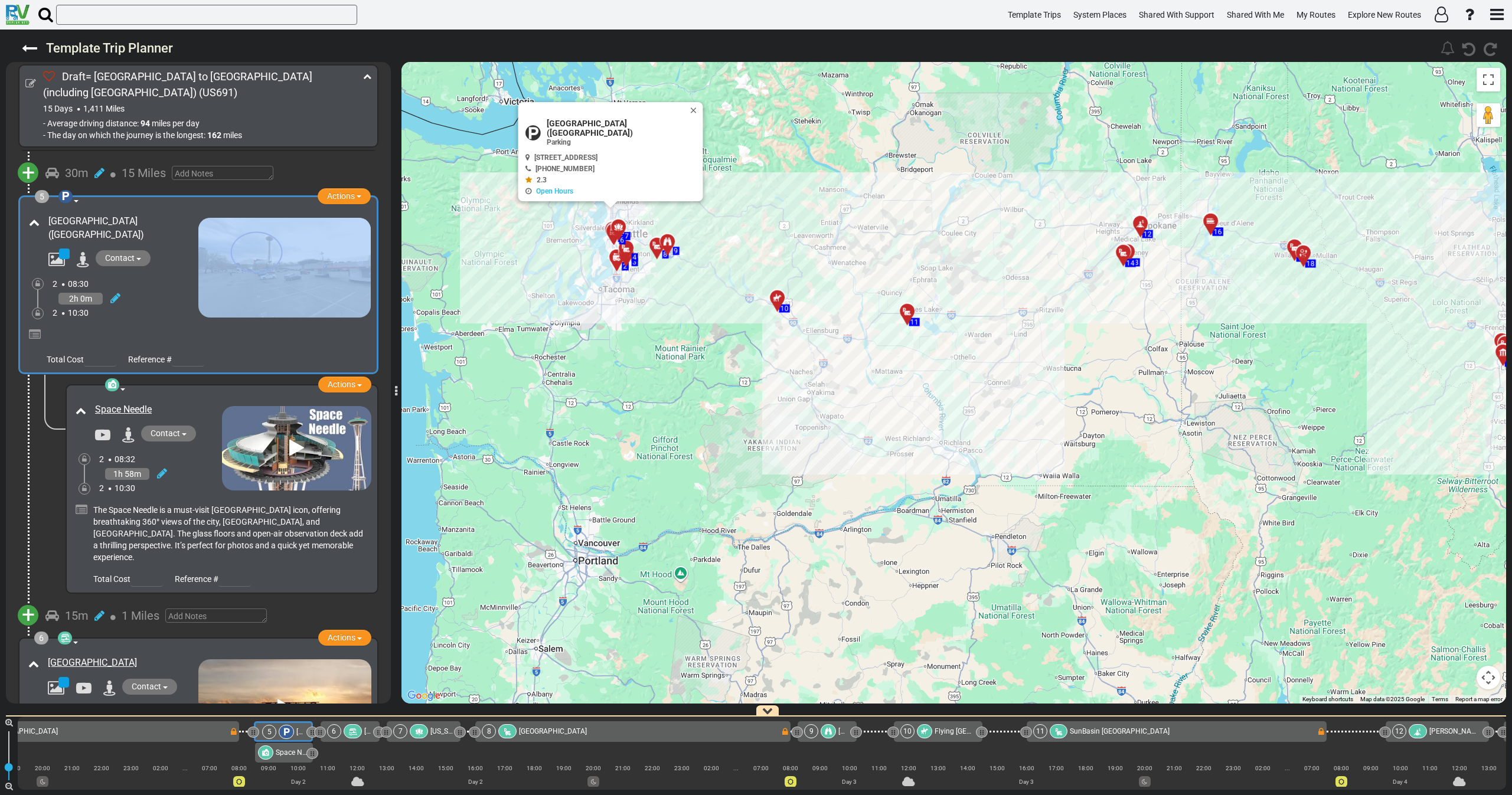
click at [133, 319] on div "5 Parking Actions Add Activity Replace Add Notes Set as Booked Remove" at bounding box center [198, 284] width 345 height 164
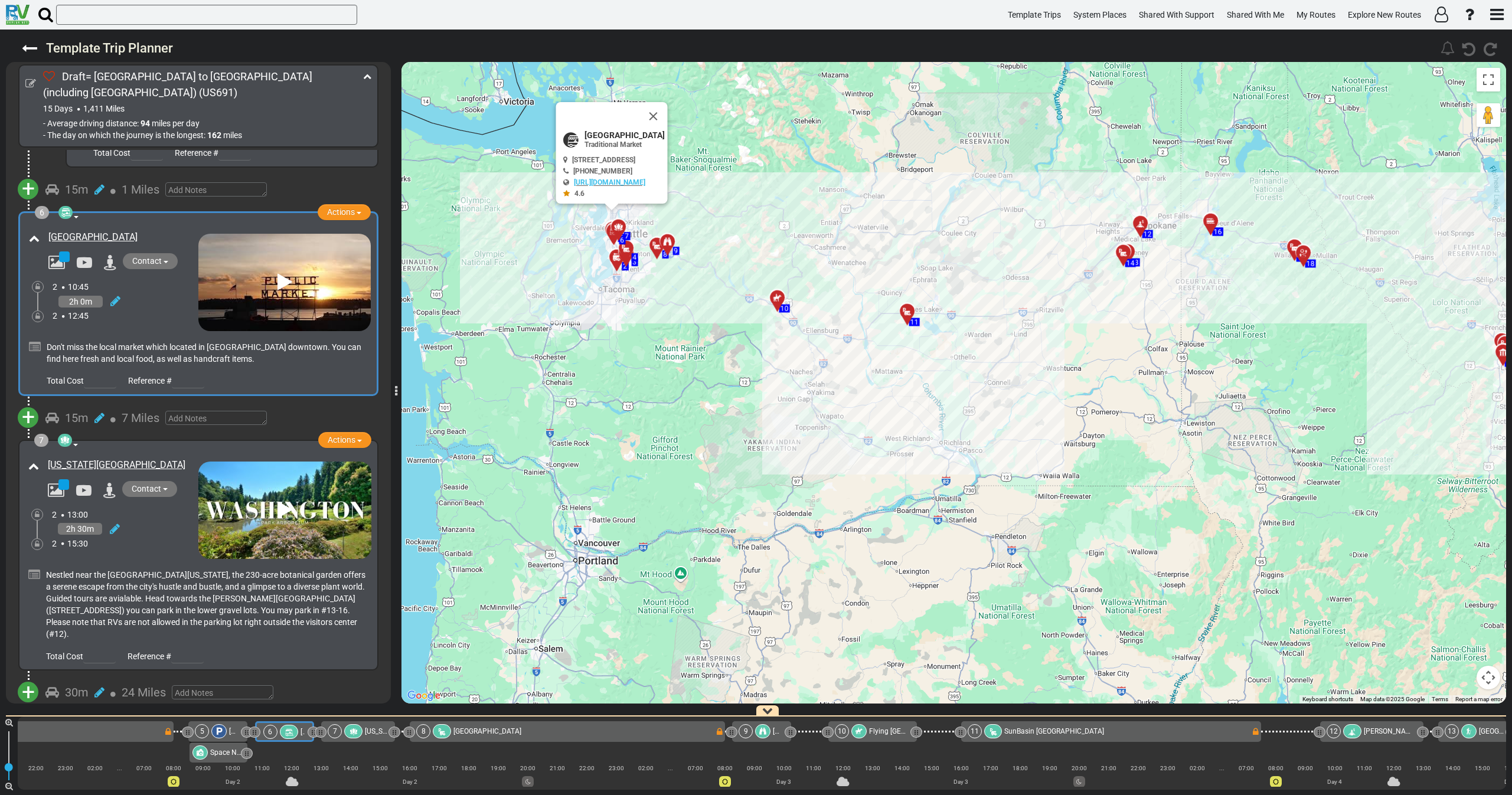
scroll to position [0, 0]
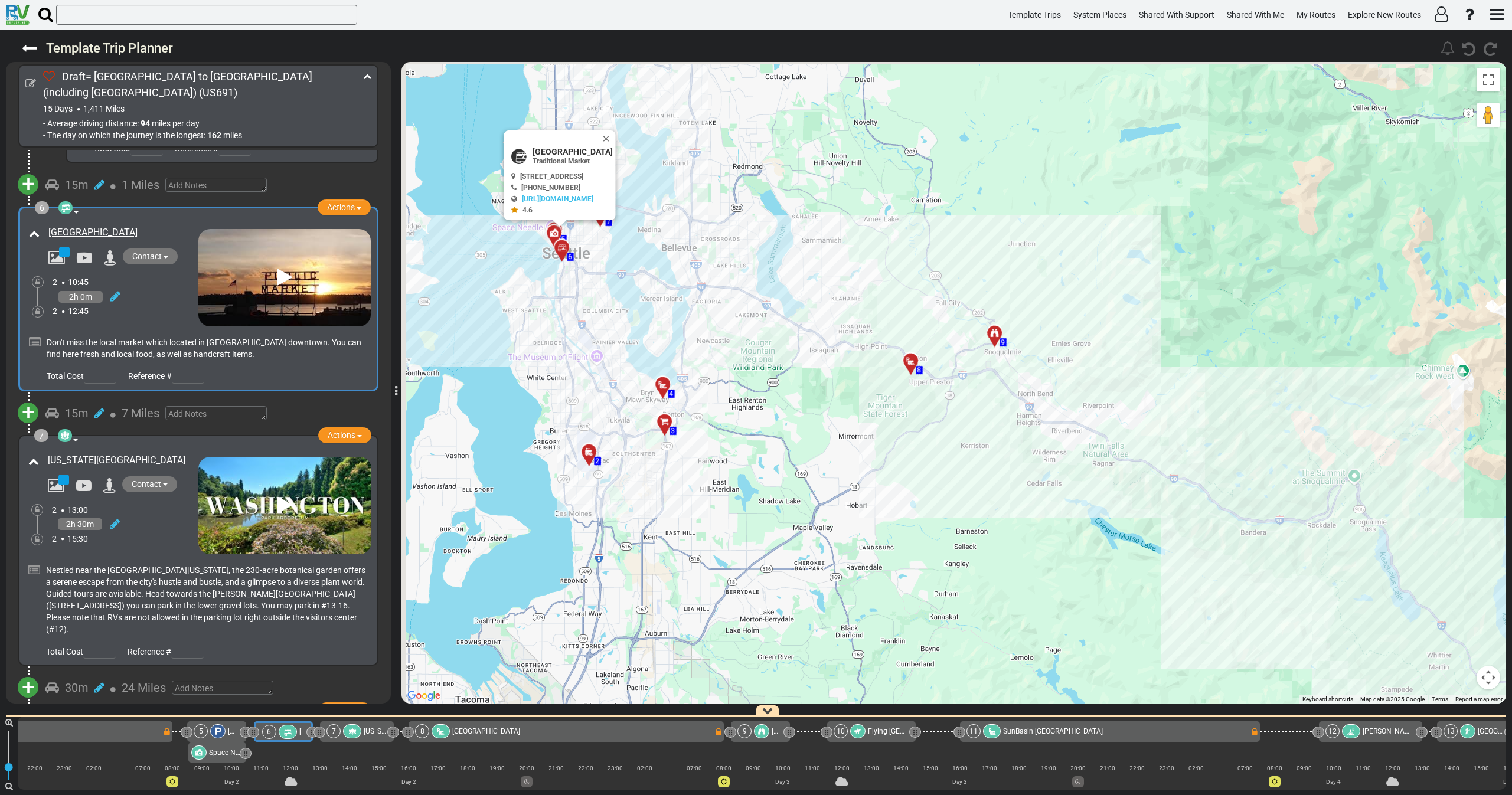
drag, startPoint x: 617, startPoint y: 210, endPoint x: 686, endPoint y: 355, distance: 160.6
click at [699, 350] on div "To activate drag with keyboard, press Alt + Enter. Once in keyboard drag state,…" at bounding box center [954, 382] width 1104 height 641
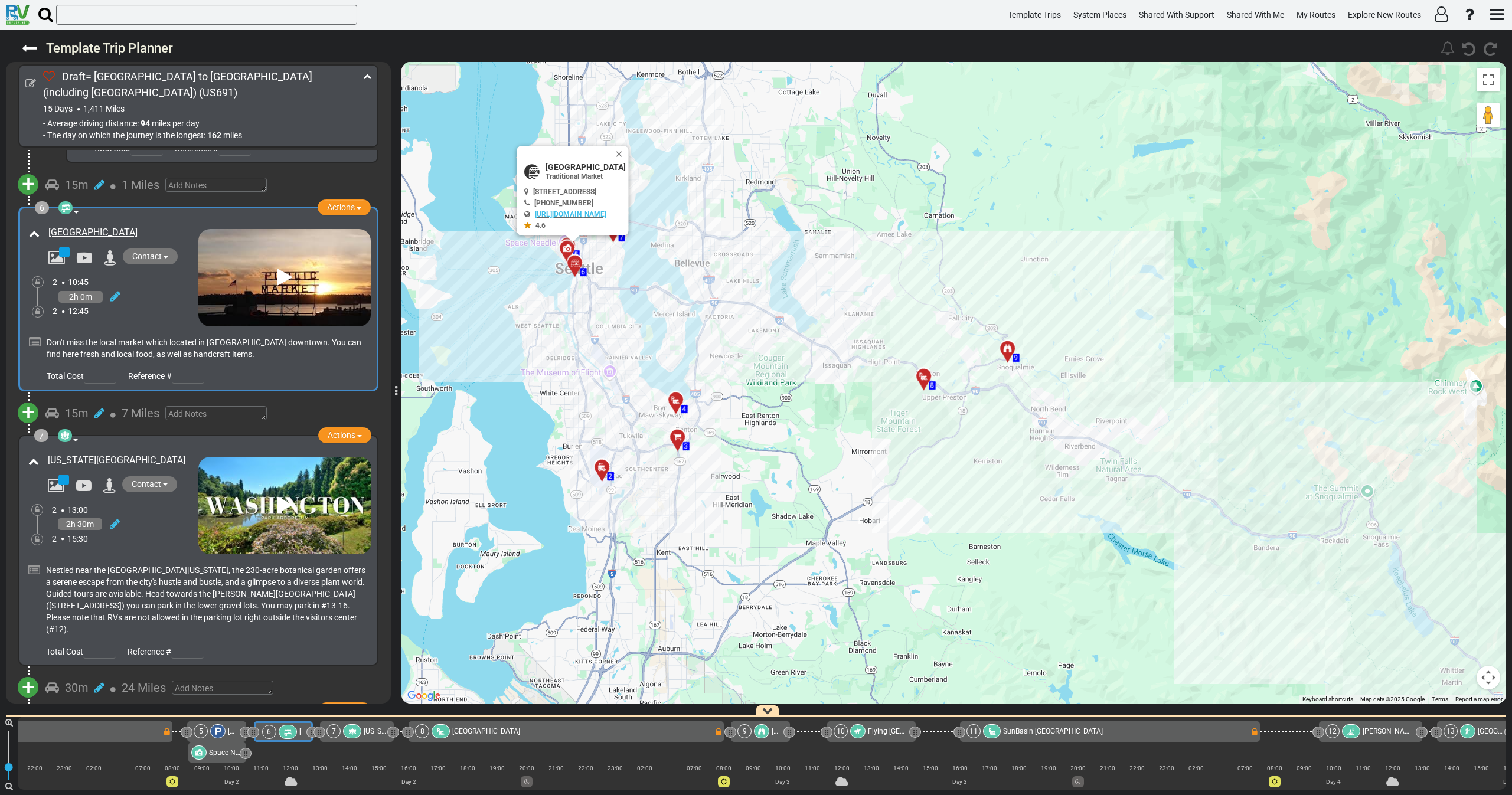
click at [149, 305] on div "2 12:45" at bounding box center [125, 310] width 146 height 12
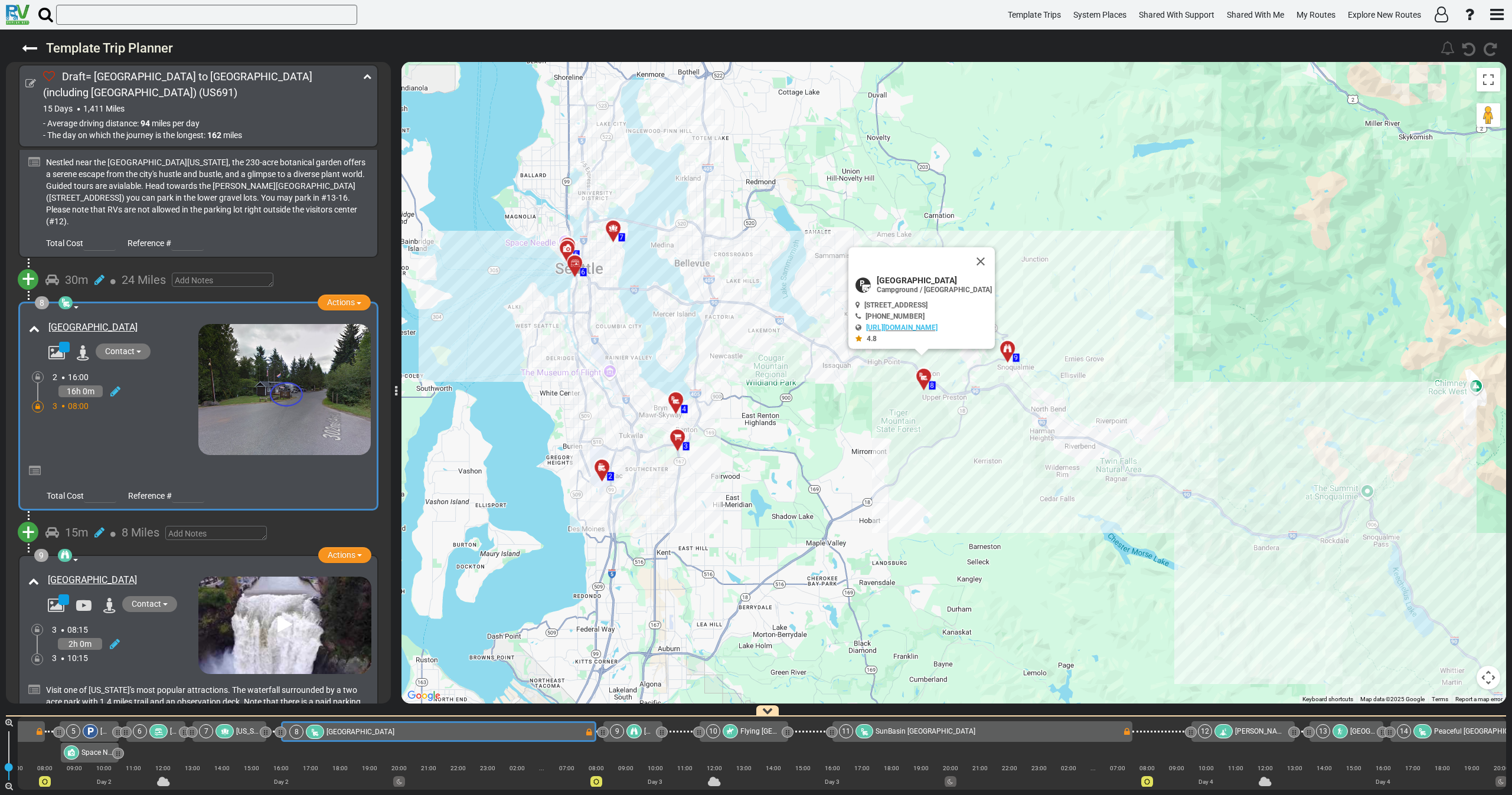
scroll to position [0, 595]
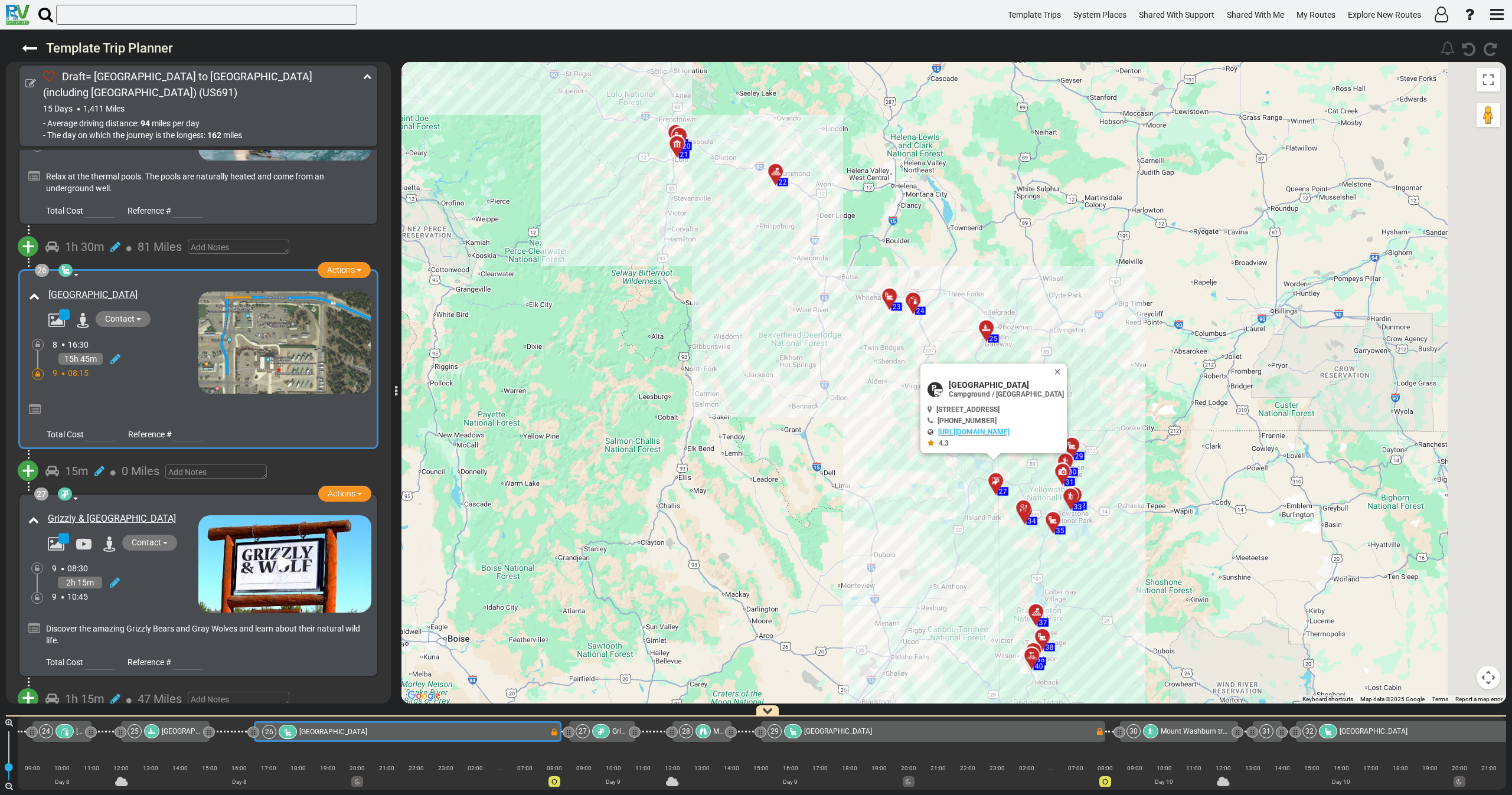
drag, startPoint x: 854, startPoint y: 473, endPoint x: 558, endPoint y: 343, distance: 323.3
click at [560, 341] on div "To activate drag with keyboard, press Alt + Enter. Once in keyboard drag state,…" at bounding box center [954, 382] width 1104 height 641
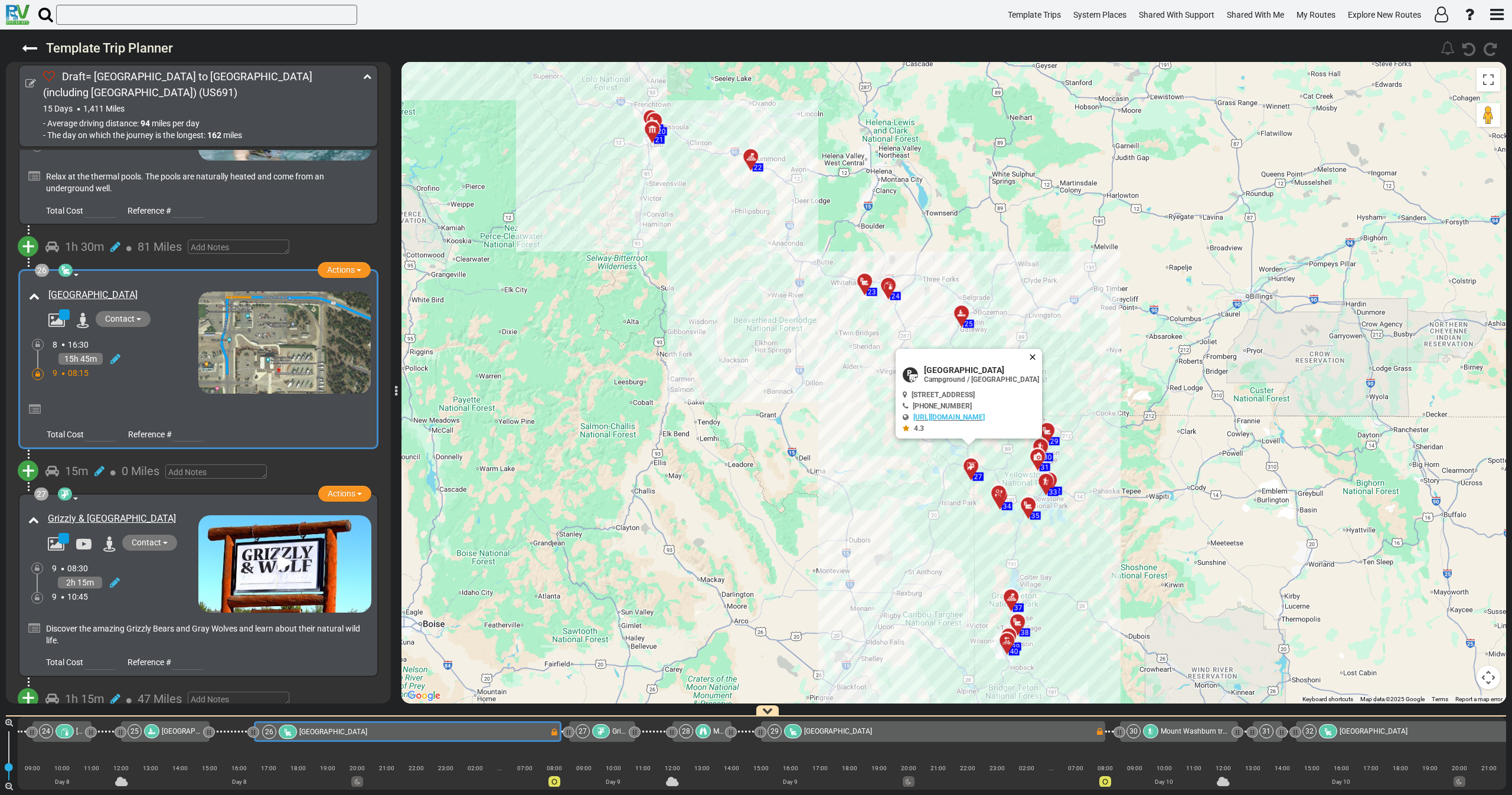
click at [1042, 355] on button "Close" at bounding box center [1035, 356] width 14 height 16
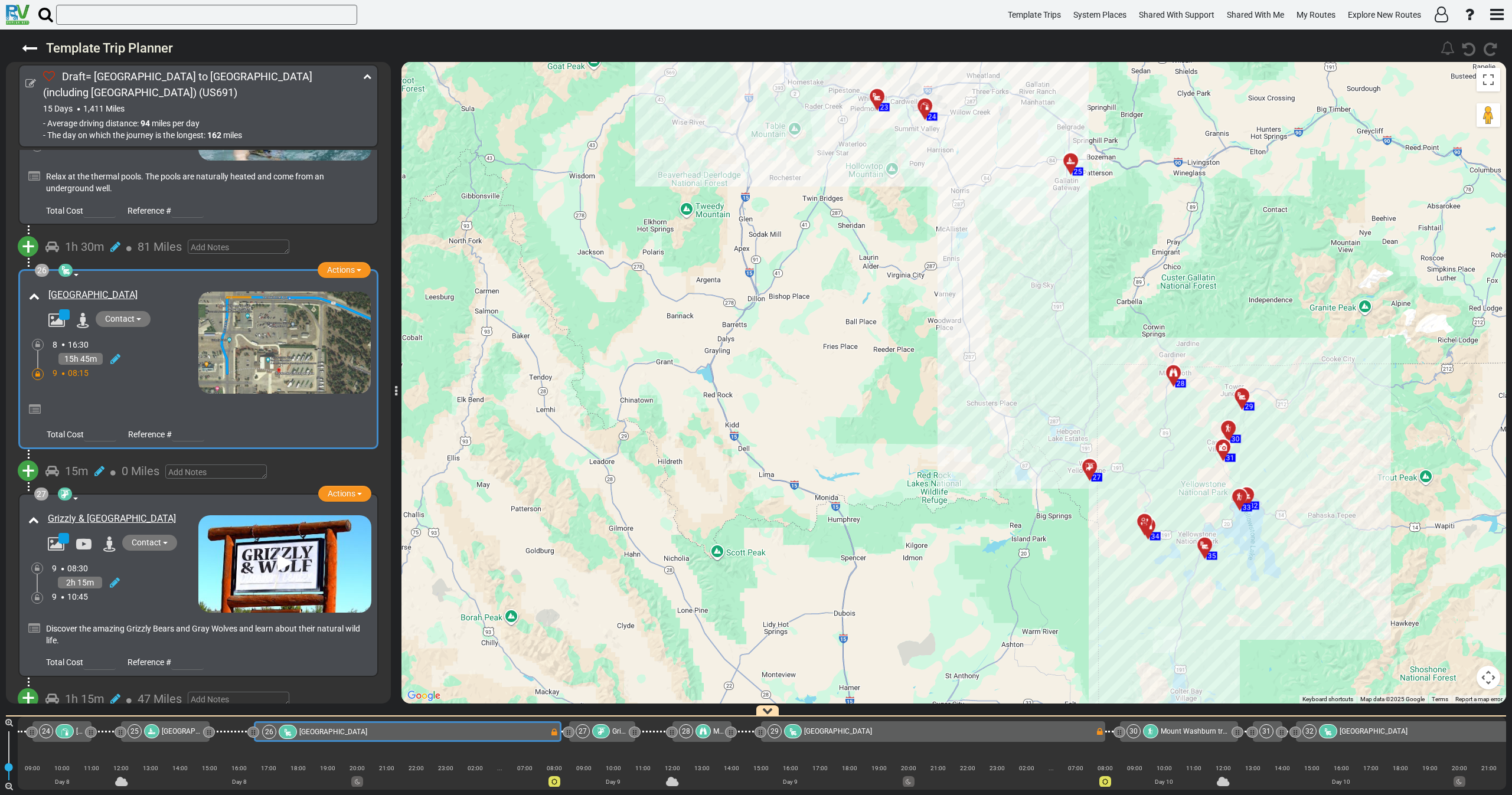
click at [152, 313] on div "Buffalo Crossing RV Park" at bounding box center [112, 339] width 172 height 108
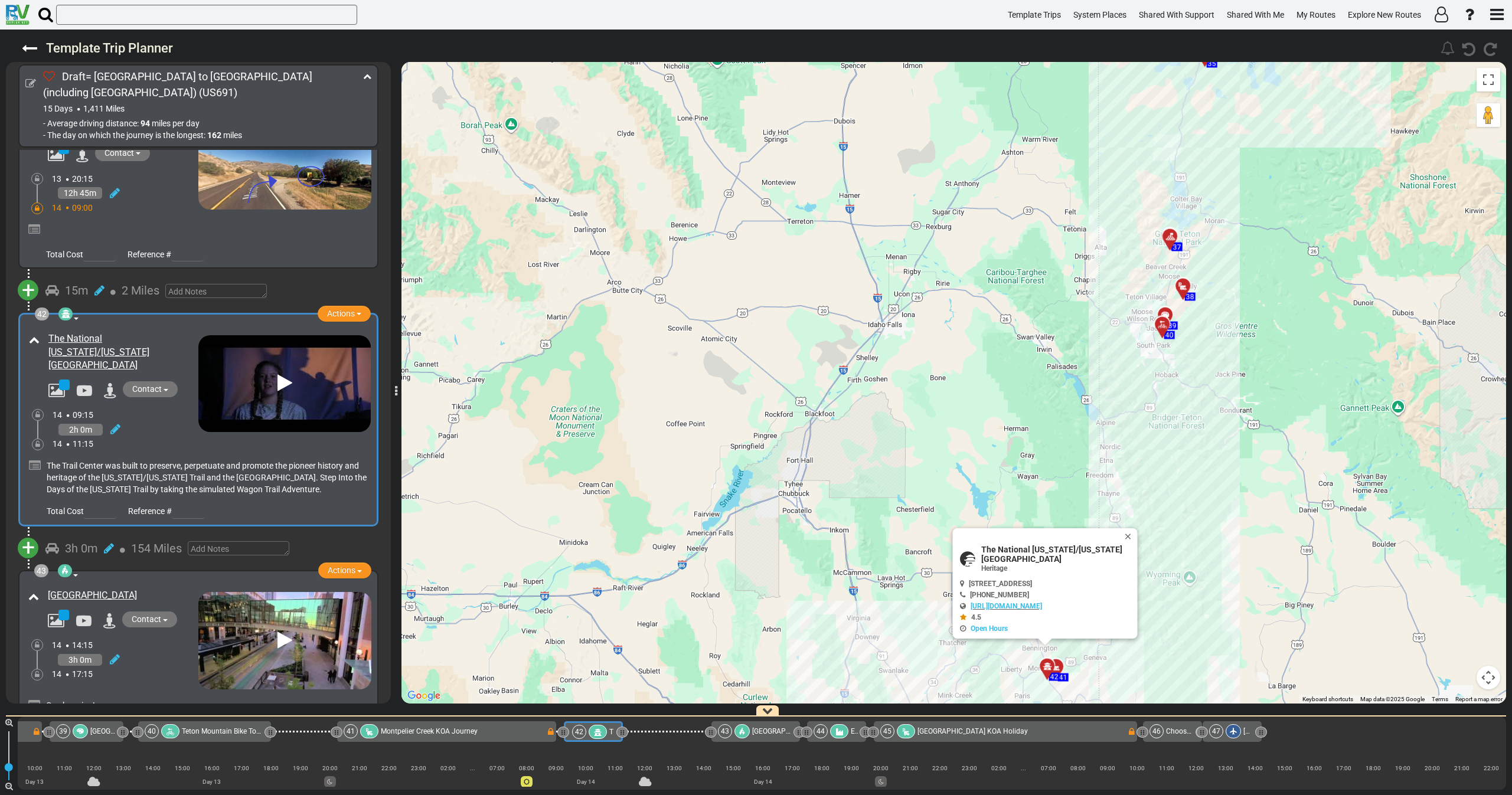
click at [167, 438] on div "14 11:15" at bounding box center [125, 443] width 146 height 12
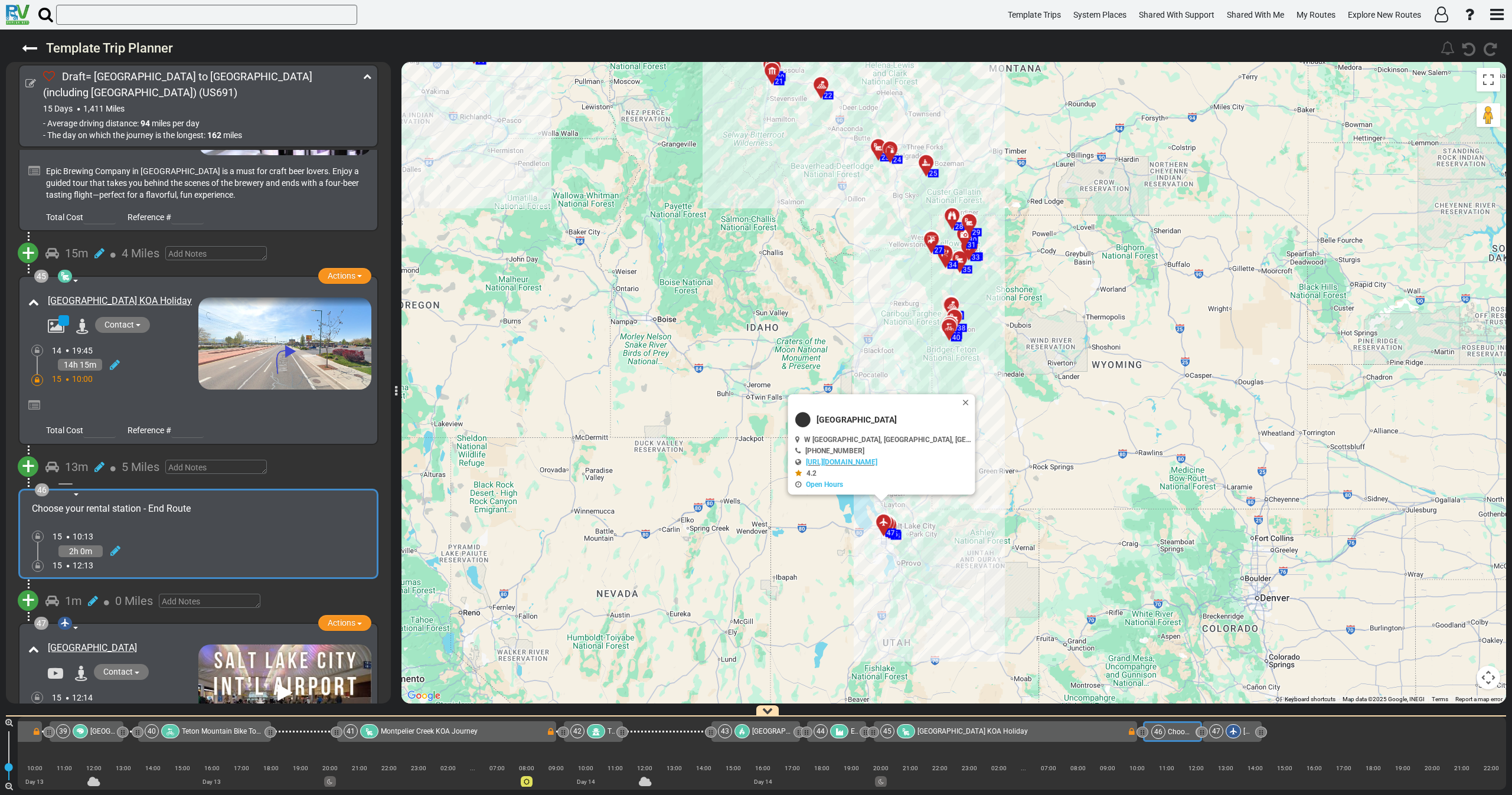
drag, startPoint x: 710, startPoint y: 410, endPoint x: 724, endPoint y: 433, distance: 26.9
click at [723, 433] on div "To activate drag with keyboard, press Alt + Enter. Once in keyboard drag state,…" at bounding box center [954, 382] width 1104 height 641
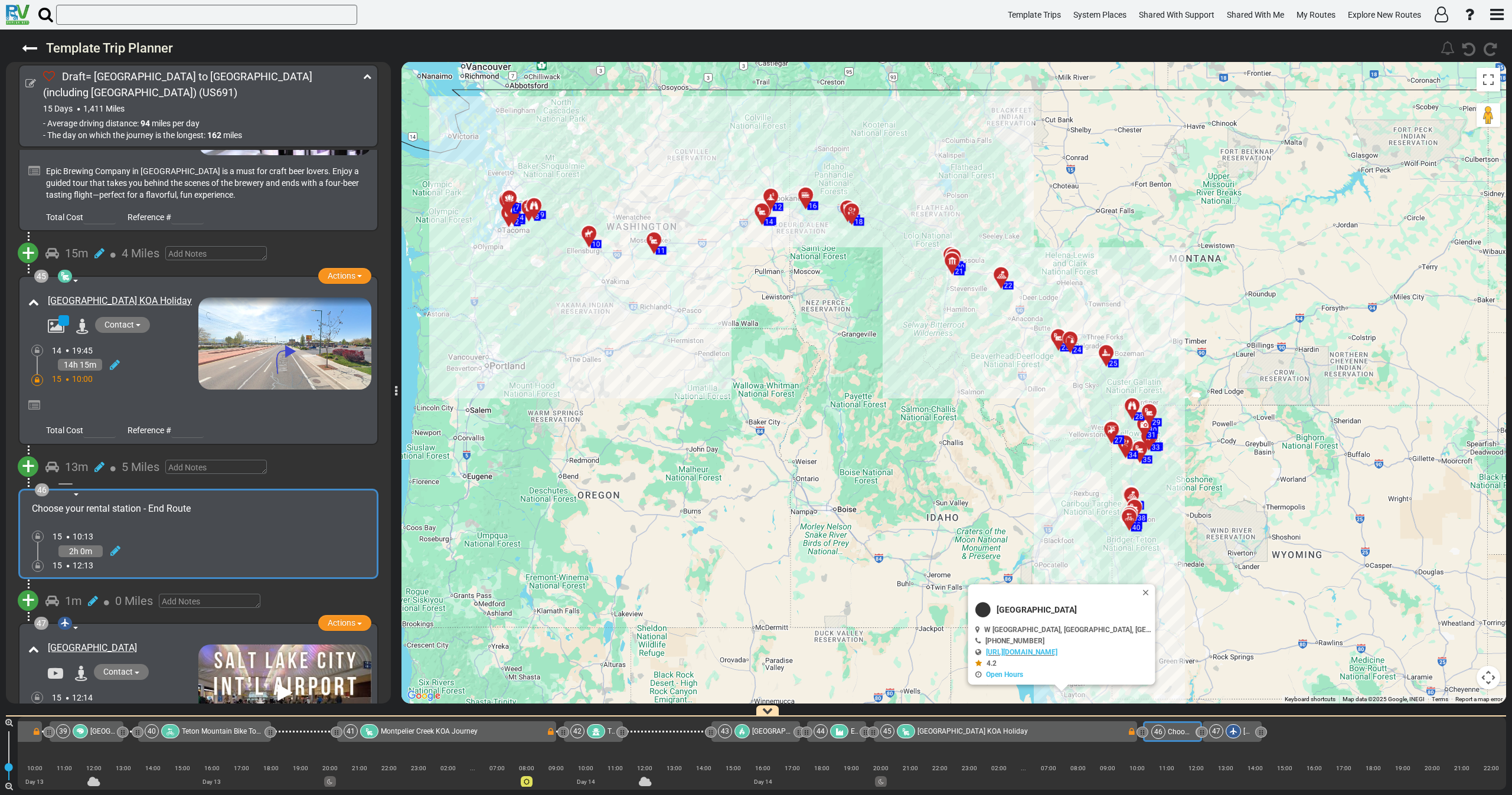
drag, startPoint x: 747, startPoint y: 413, endPoint x: 803, endPoint y: 419, distance: 56.3
click at [803, 419] on div "To activate drag with keyboard, press Alt + Enter. Once in keyboard drag state,…" at bounding box center [954, 382] width 1104 height 641
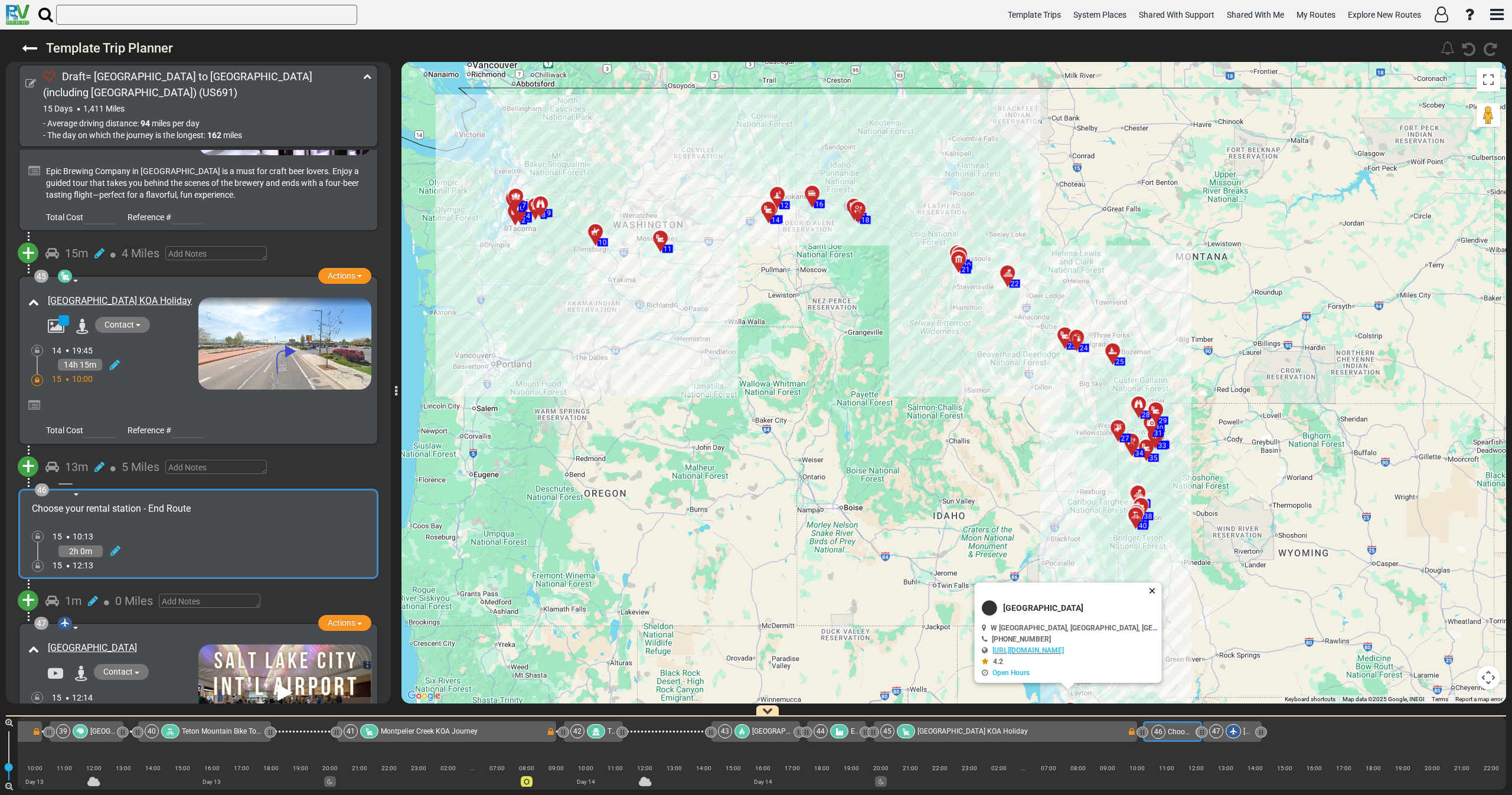
click at [1147, 592] on button "Close" at bounding box center [1154, 590] width 14 height 16
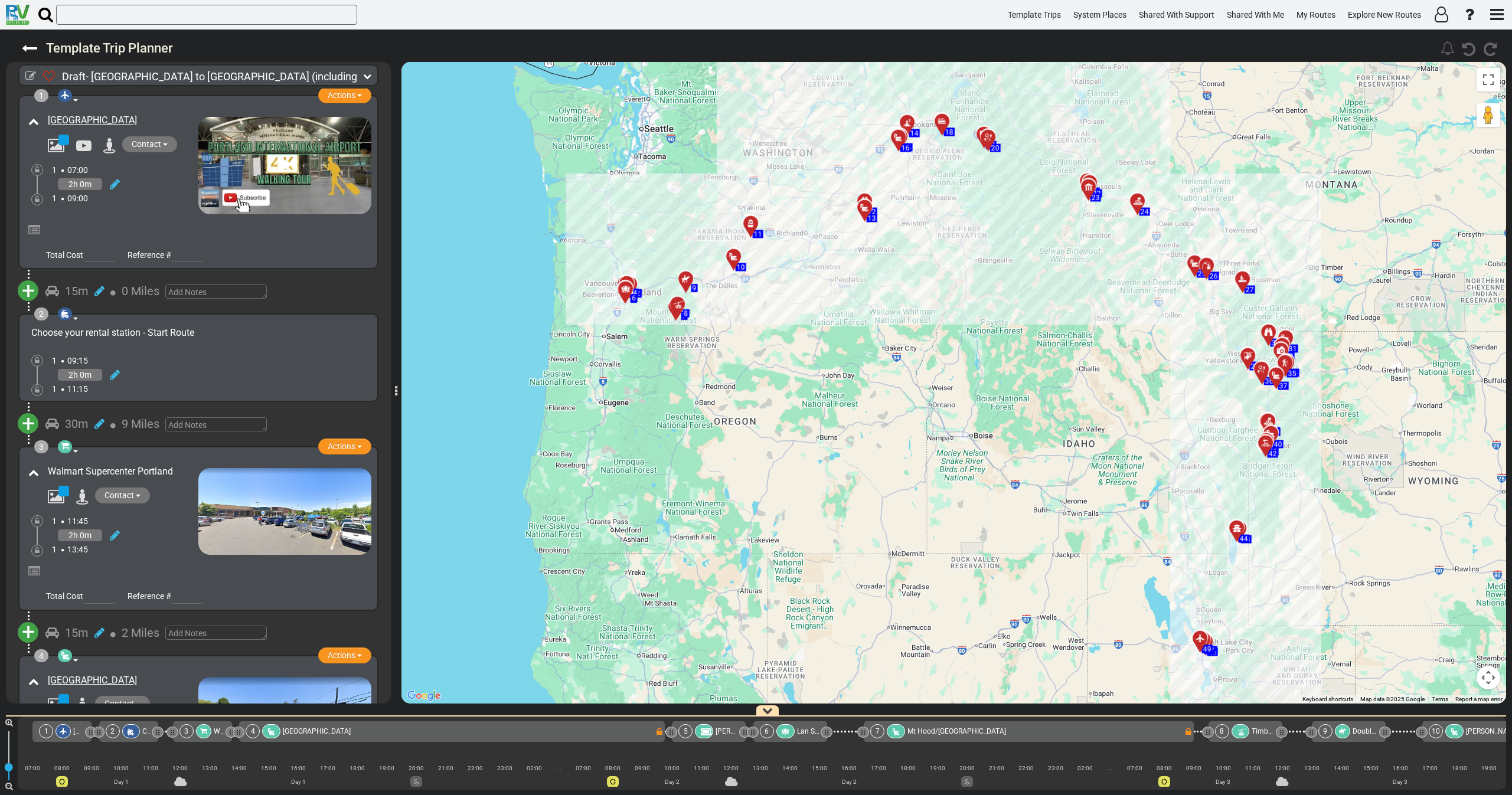
click at [370, 75] on icon at bounding box center [367, 76] width 9 height 9
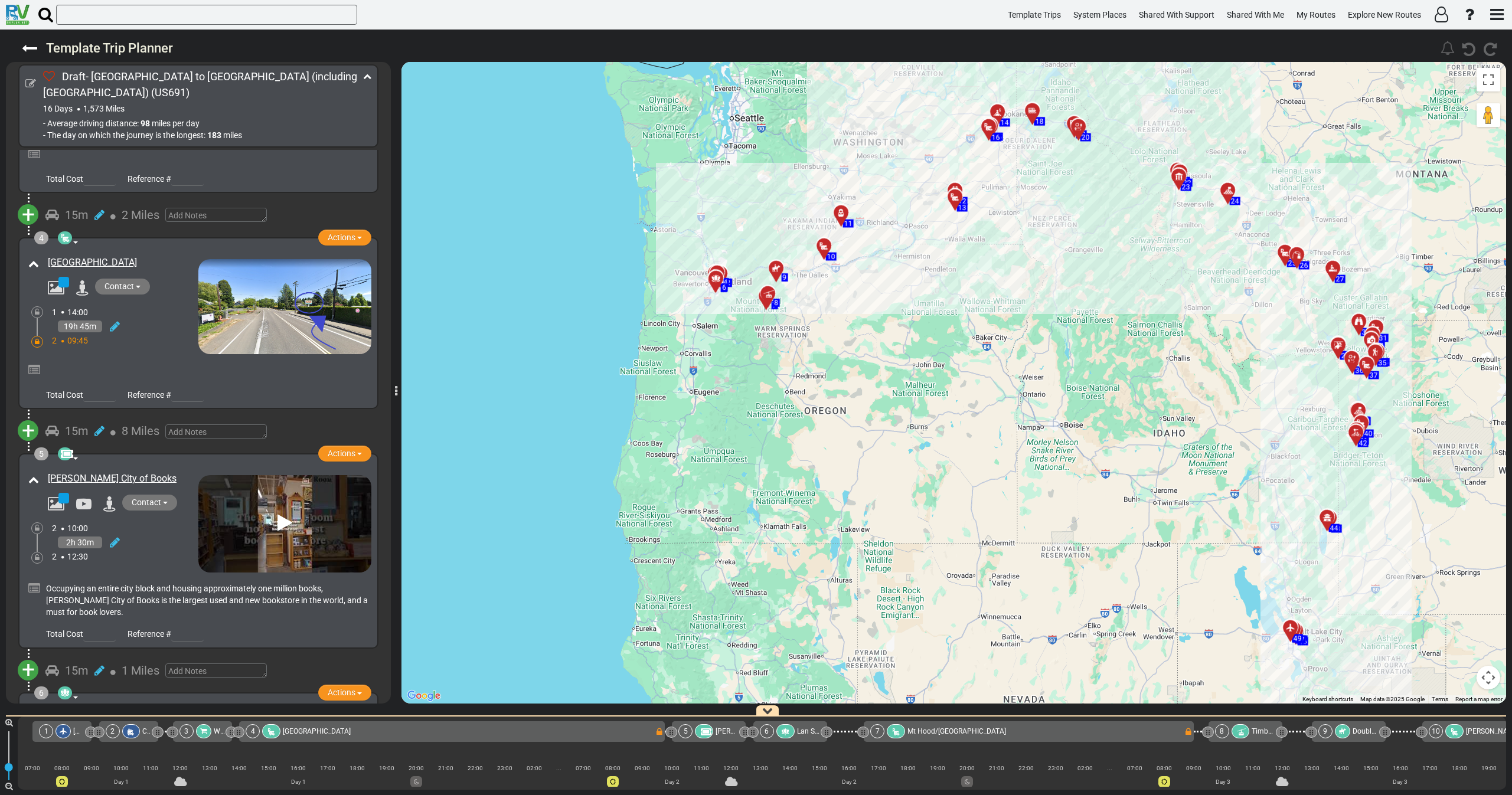
scroll to position [443, 0]
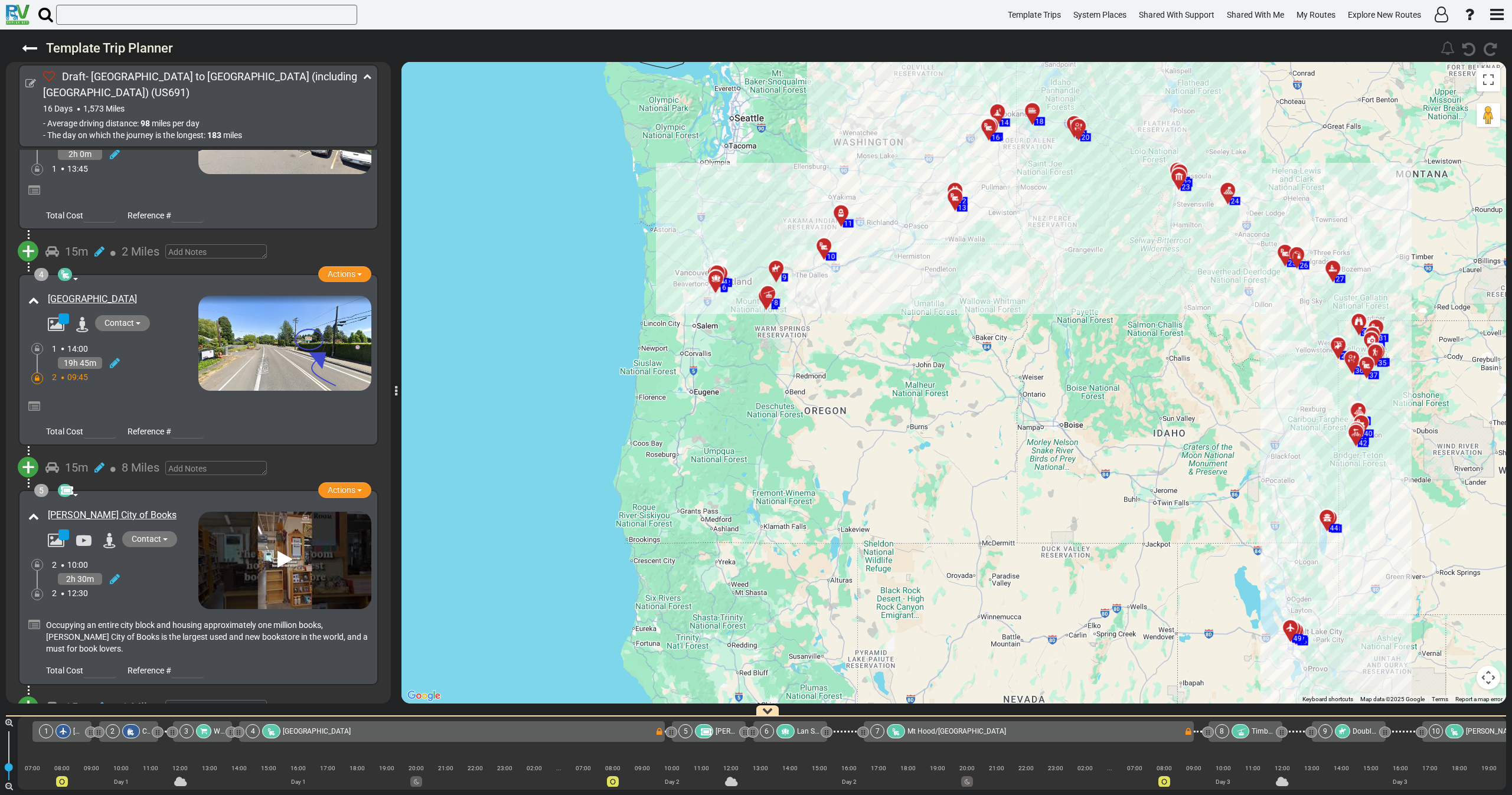
click at [172, 366] on div "19h 45m" at bounding box center [126, 363] width 147 height 17
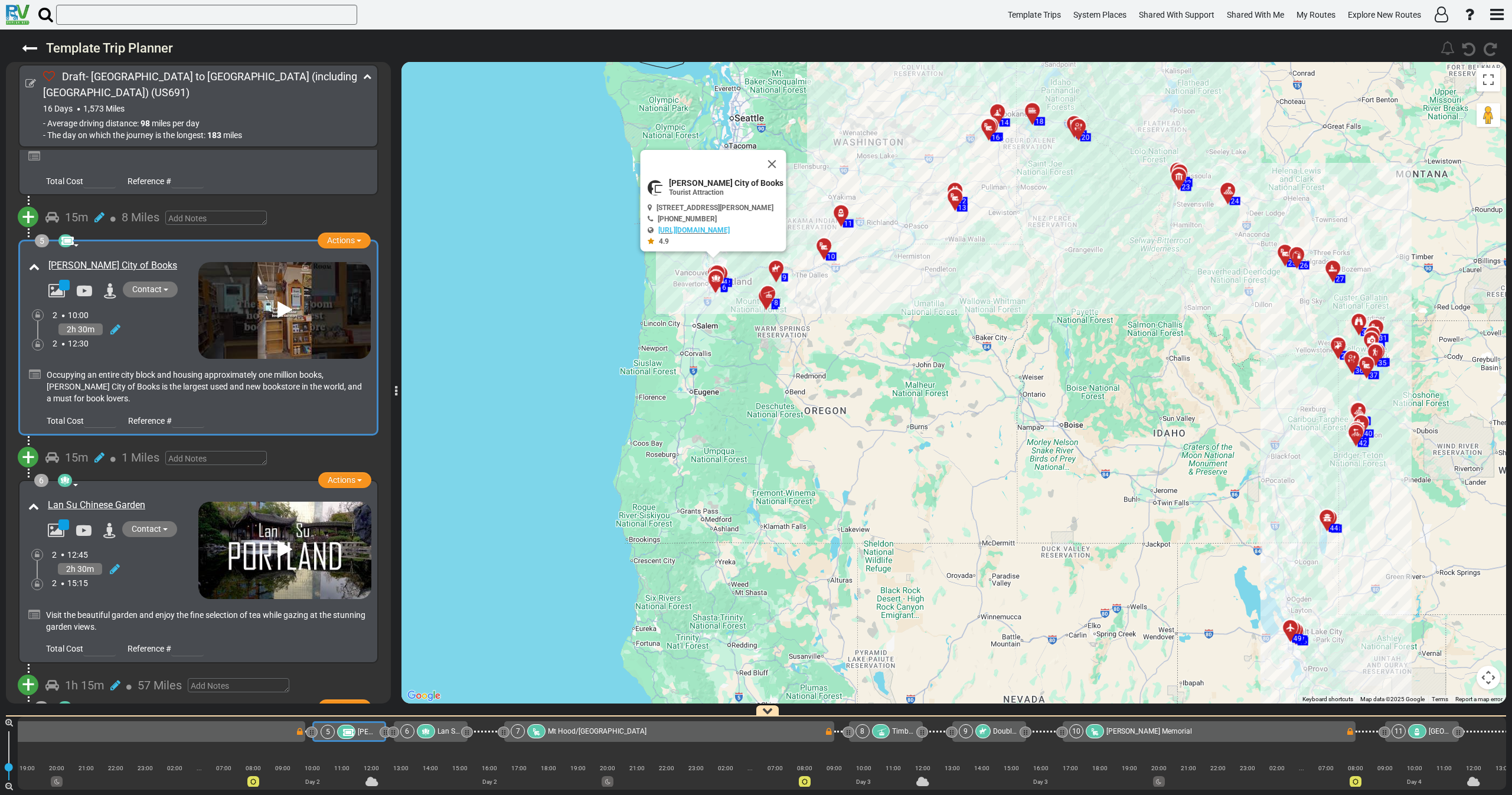
scroll to position [0, 423]
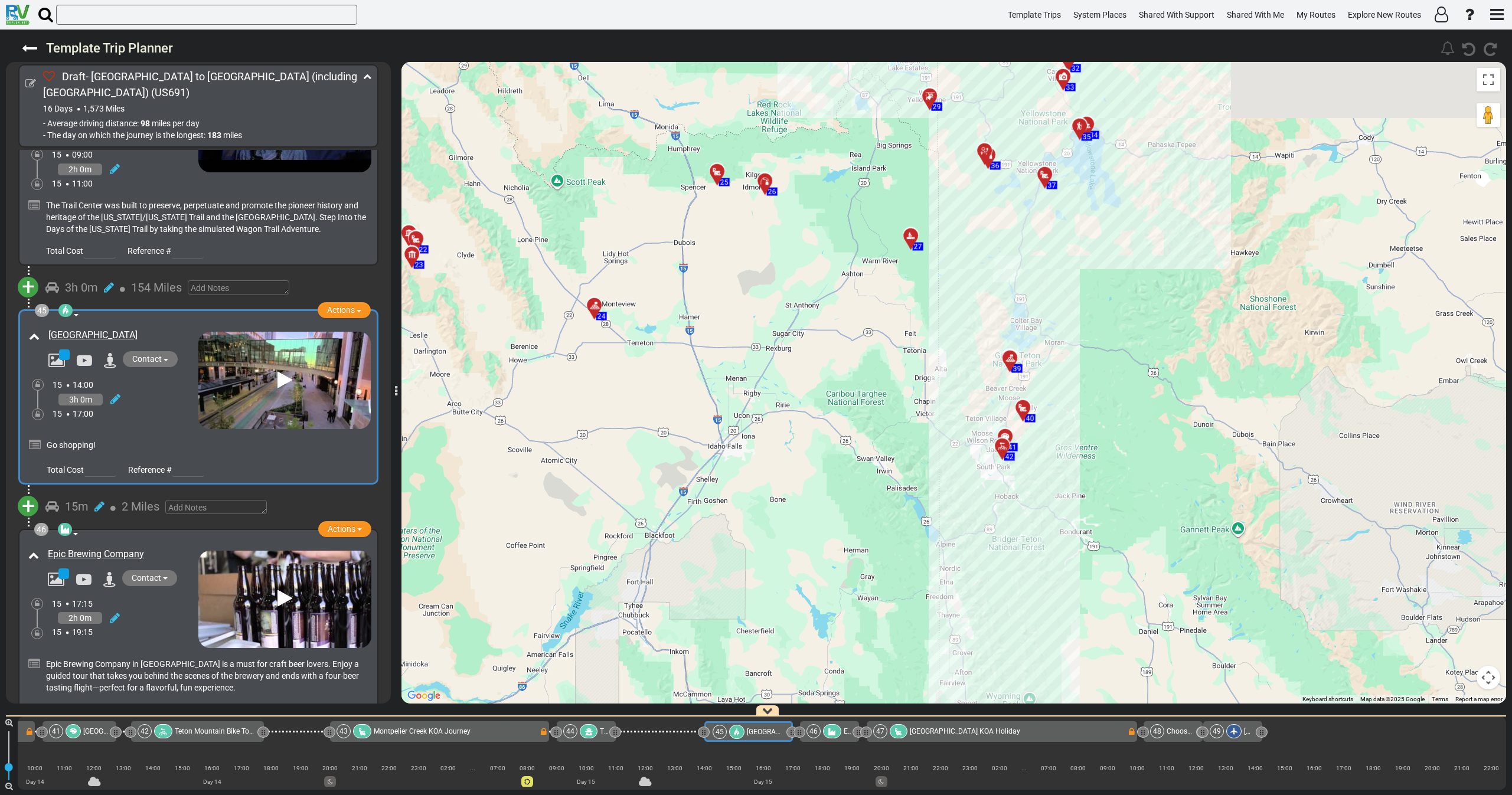
drag, startPoint x: 1206, startPoint y: 150, endPoint x: 849, endPoint y: 758, distance: 705.1
click at [869, 763] on div "Template Trip Planner 98" at bounding box center [756, 412] width 1512 height 765
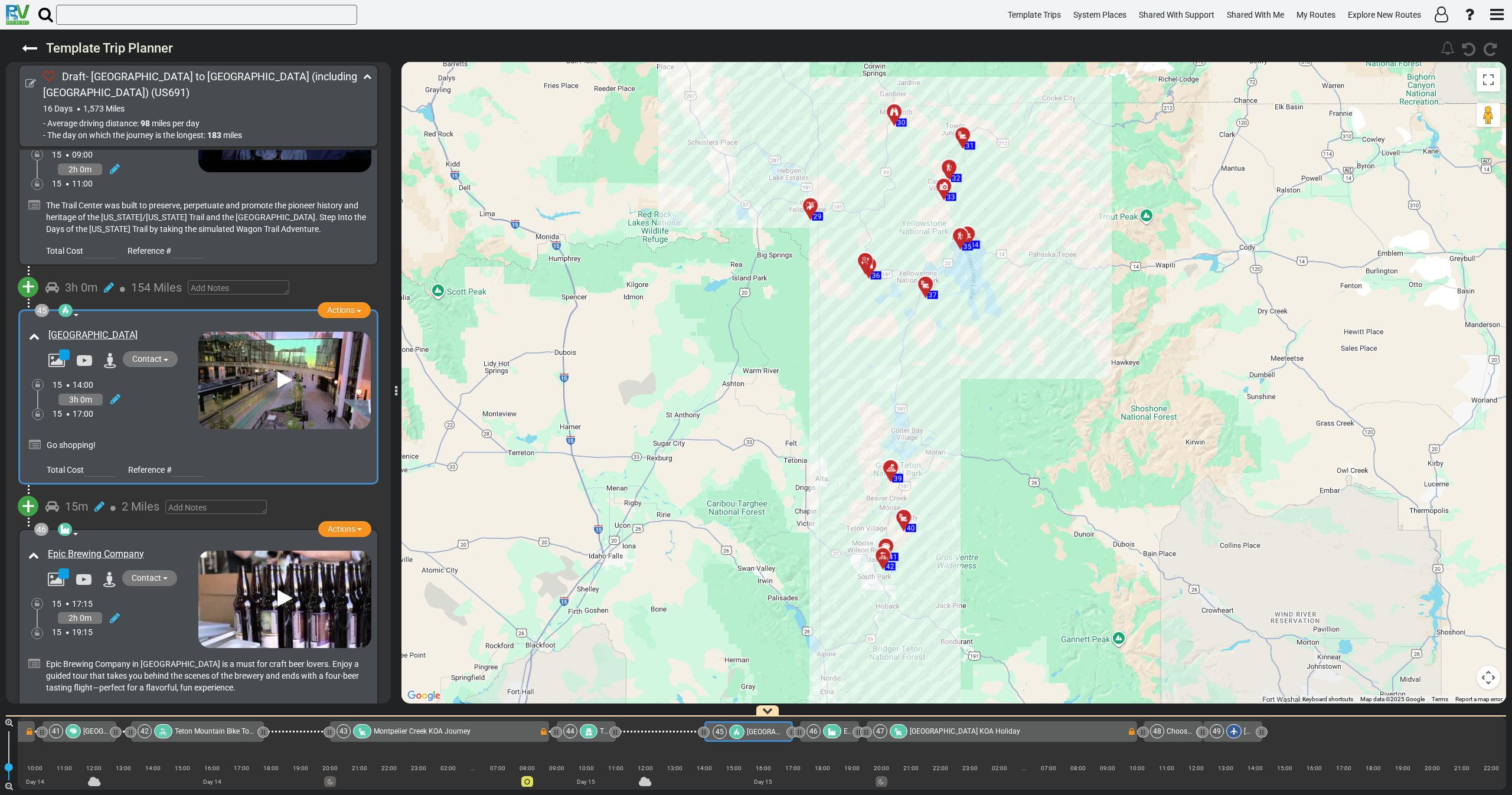
drag, startPoint x: 804, startPoint y: 496, endPoint x: 806, endPoint y: 473, distance: 23.1
click at [814, 461] on div "To activate drag with keyboard, press Alt + Enter. Once in keyboard drag state,…" at bounding box center [954, 382] width 1104 height 641
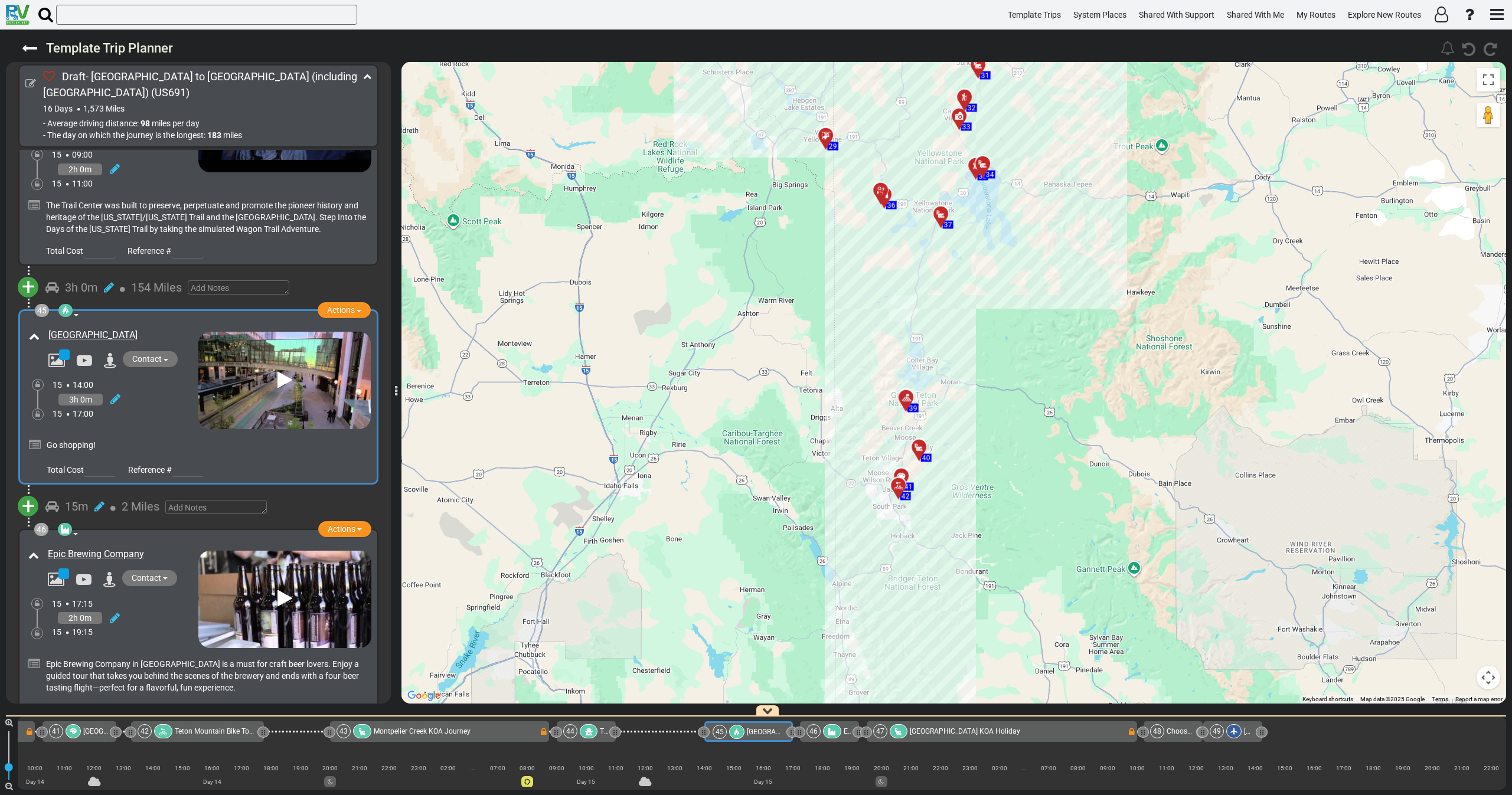
click at [167, 326] on div "City Creek Center" at bounding box center [112, 377] width 172 height 103
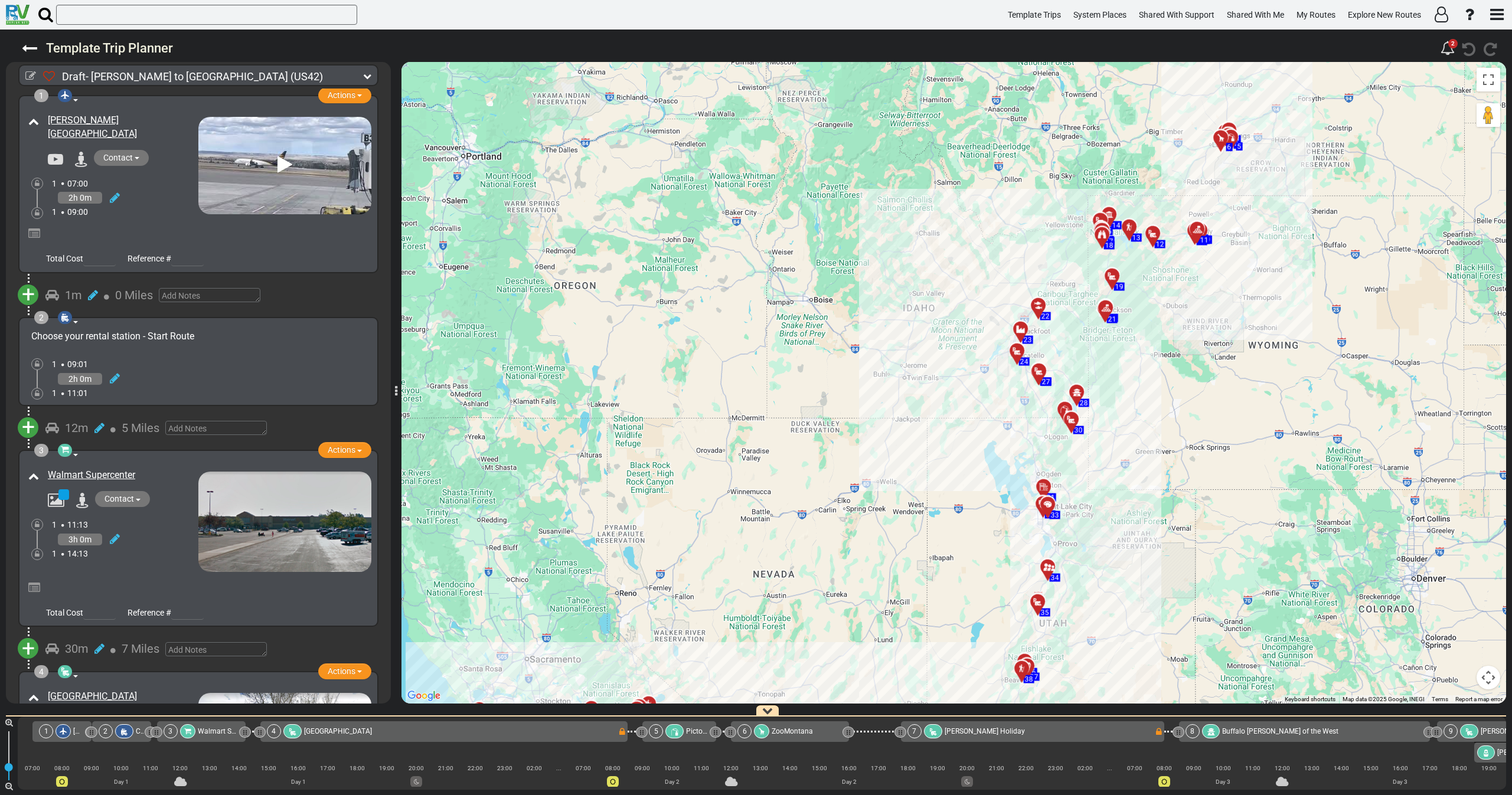
drag, startPoint x: 789, startPoint y: 431, endPoint x: 774, endPoint y: 521, distance: 91.2
click at [774, 521] on div "To activate drag with keyboard, press Alt + Enter. Once in keyboard drag state,…" at bounding box center [954, 382] width 1104 height 641
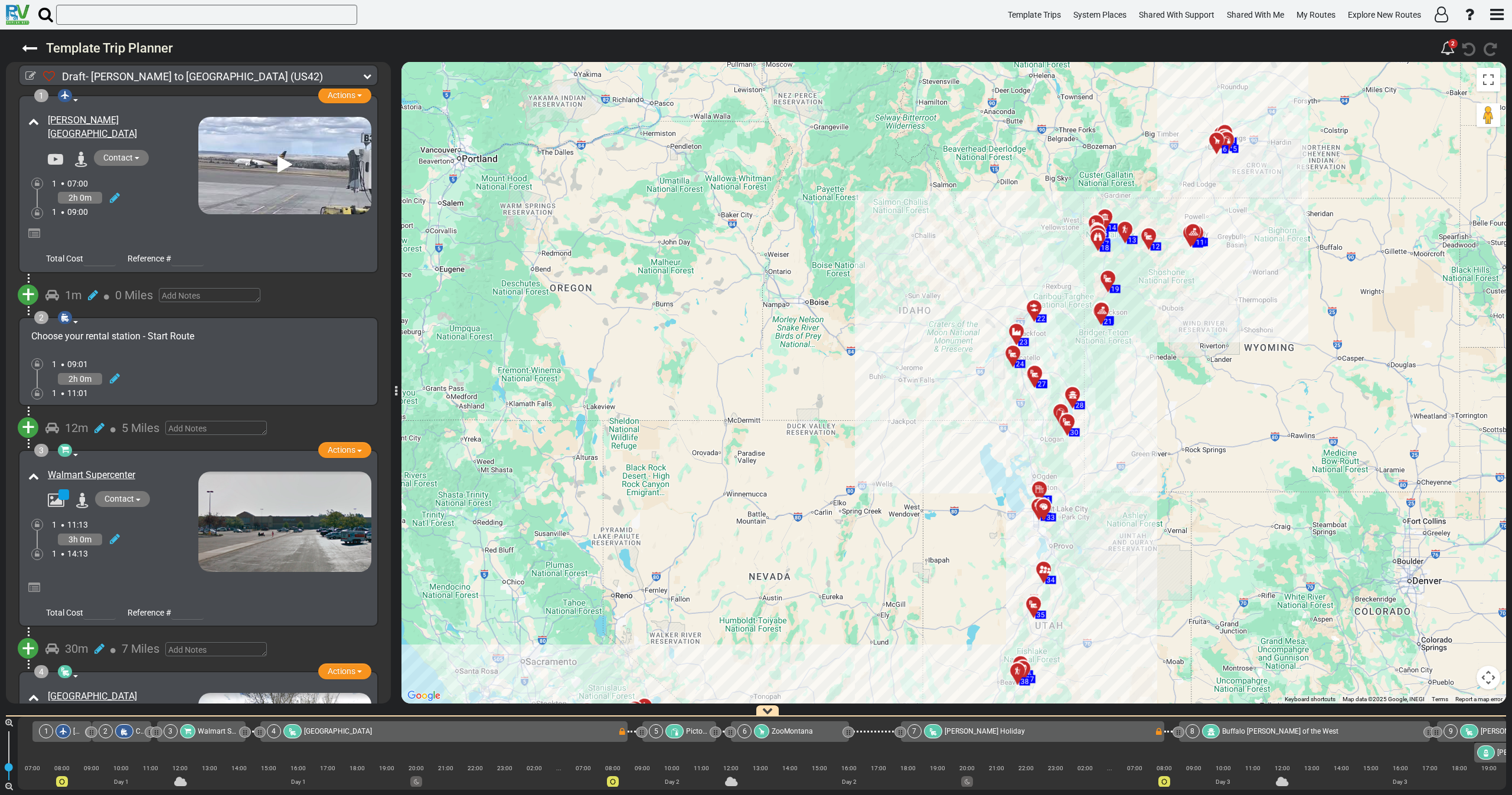
click at [364, 76] on icon at bounding box center [367, 76] width 9 height 9
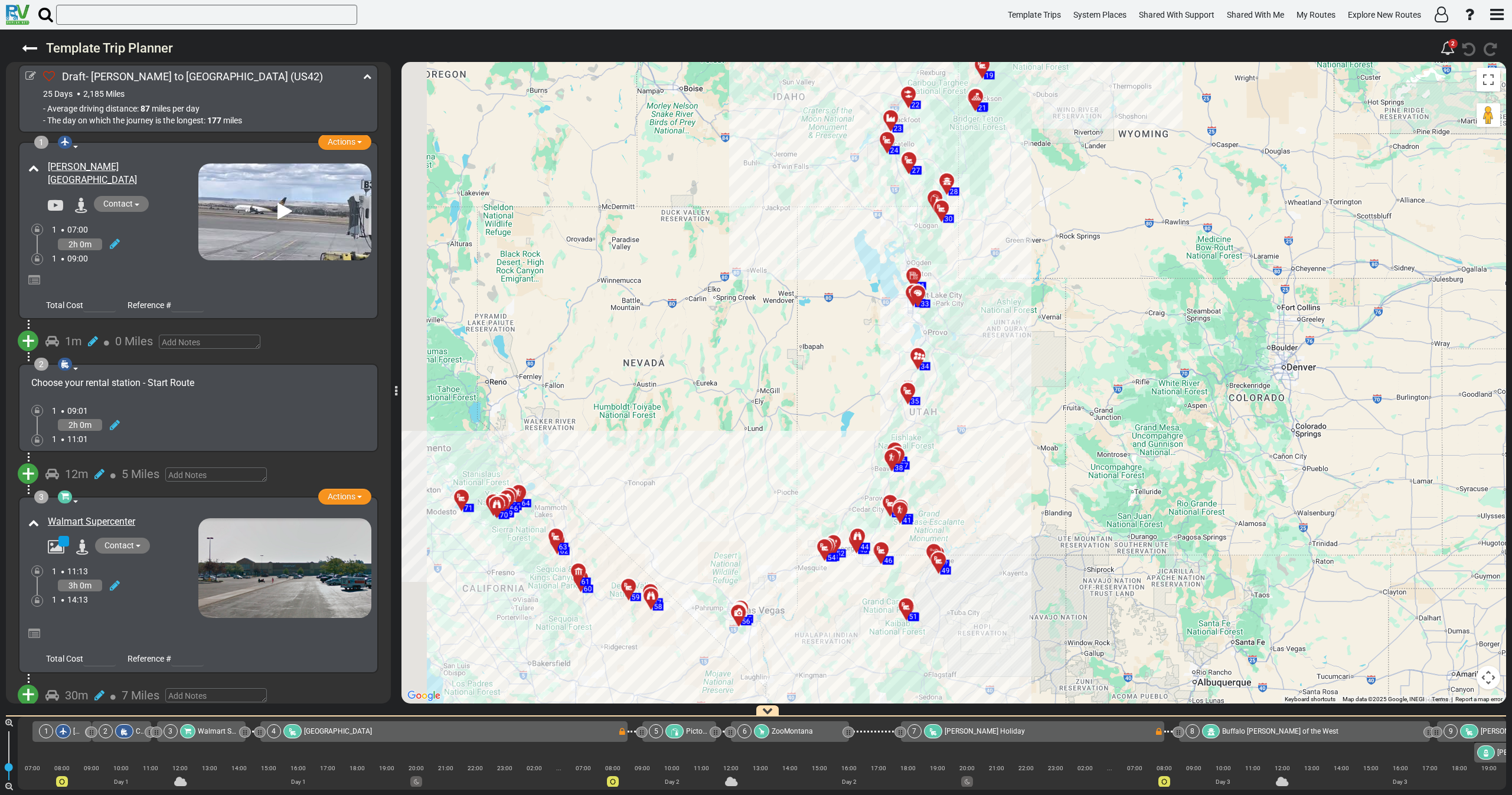
drag, startPoint x: 649, startPoint y: 356, endPoint x: 710, endPoint y: 518, distance: 173.1
click at [710, 518] on div "To activate drag with keyboard, press Alt + Enter. Once in keyboard drag state,…" at bounding box center [954, 382] width 1104 height 641
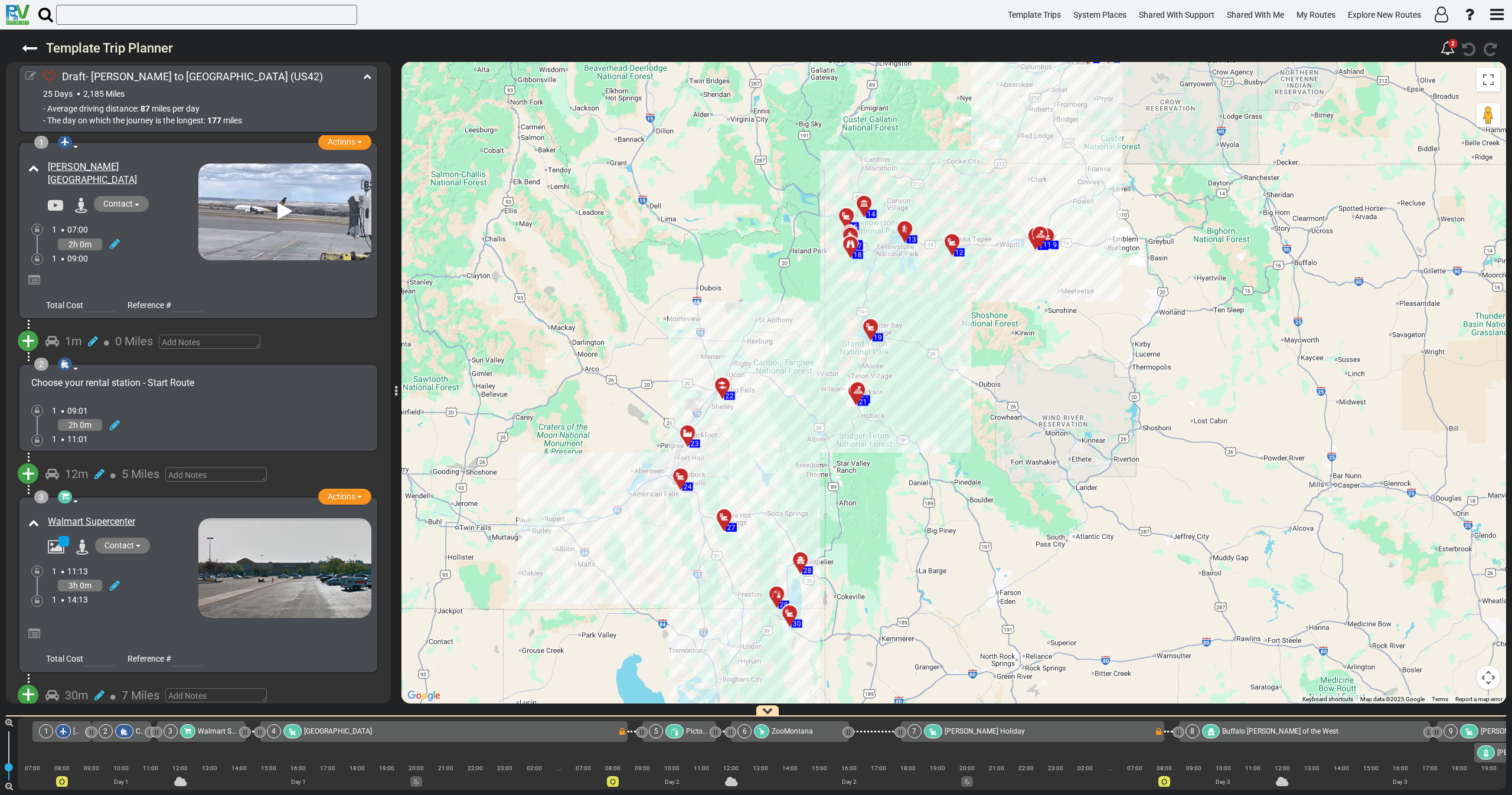
click at [30, 76] on icon at bounding box center [31, 76] width 11 height 11
select select "number:605"
select select "number:26"
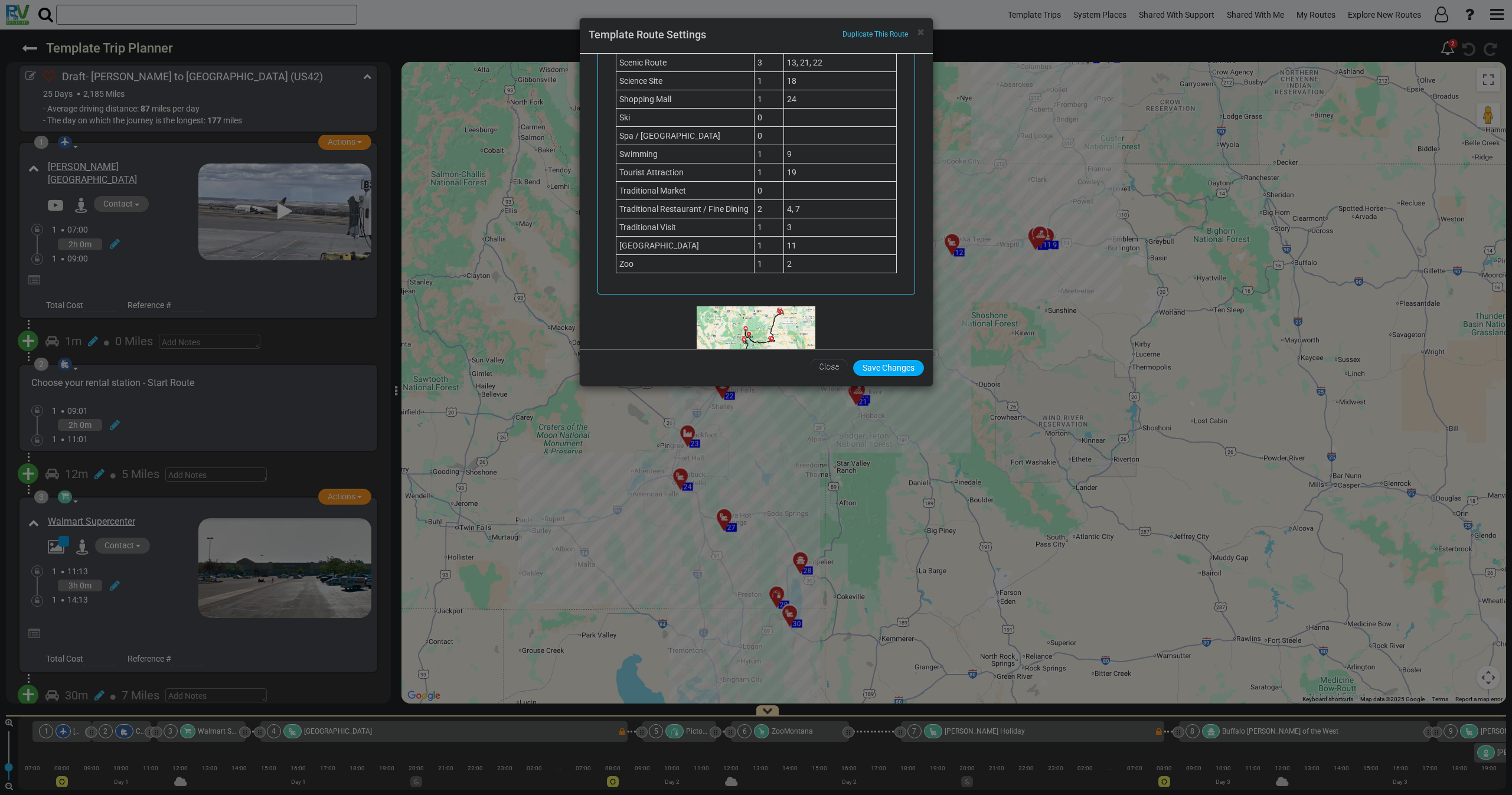
scroll to position [957, 0]
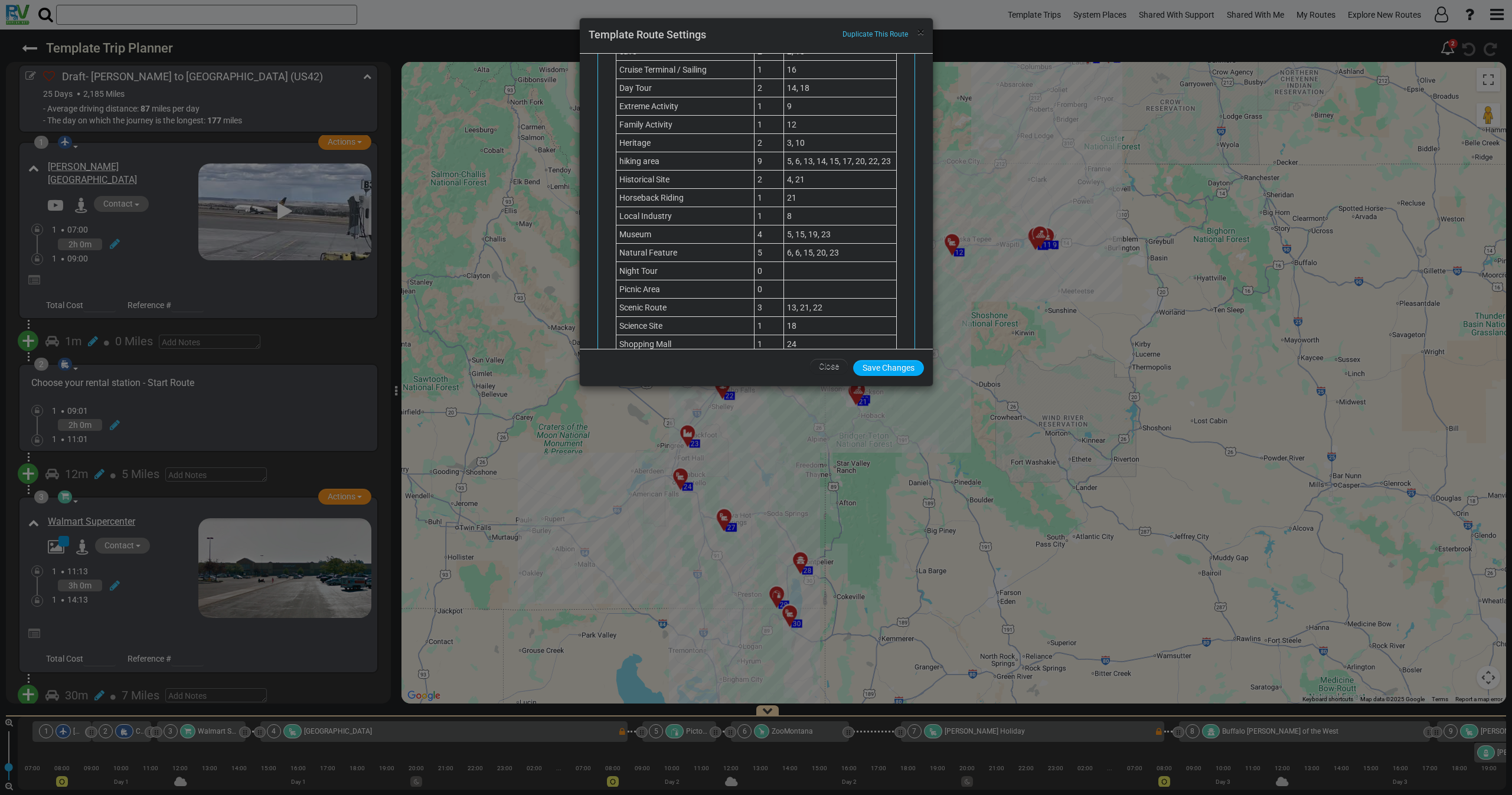
click at [922, 32] on span "×" at bounding box center [920, 32] width 6 height 14
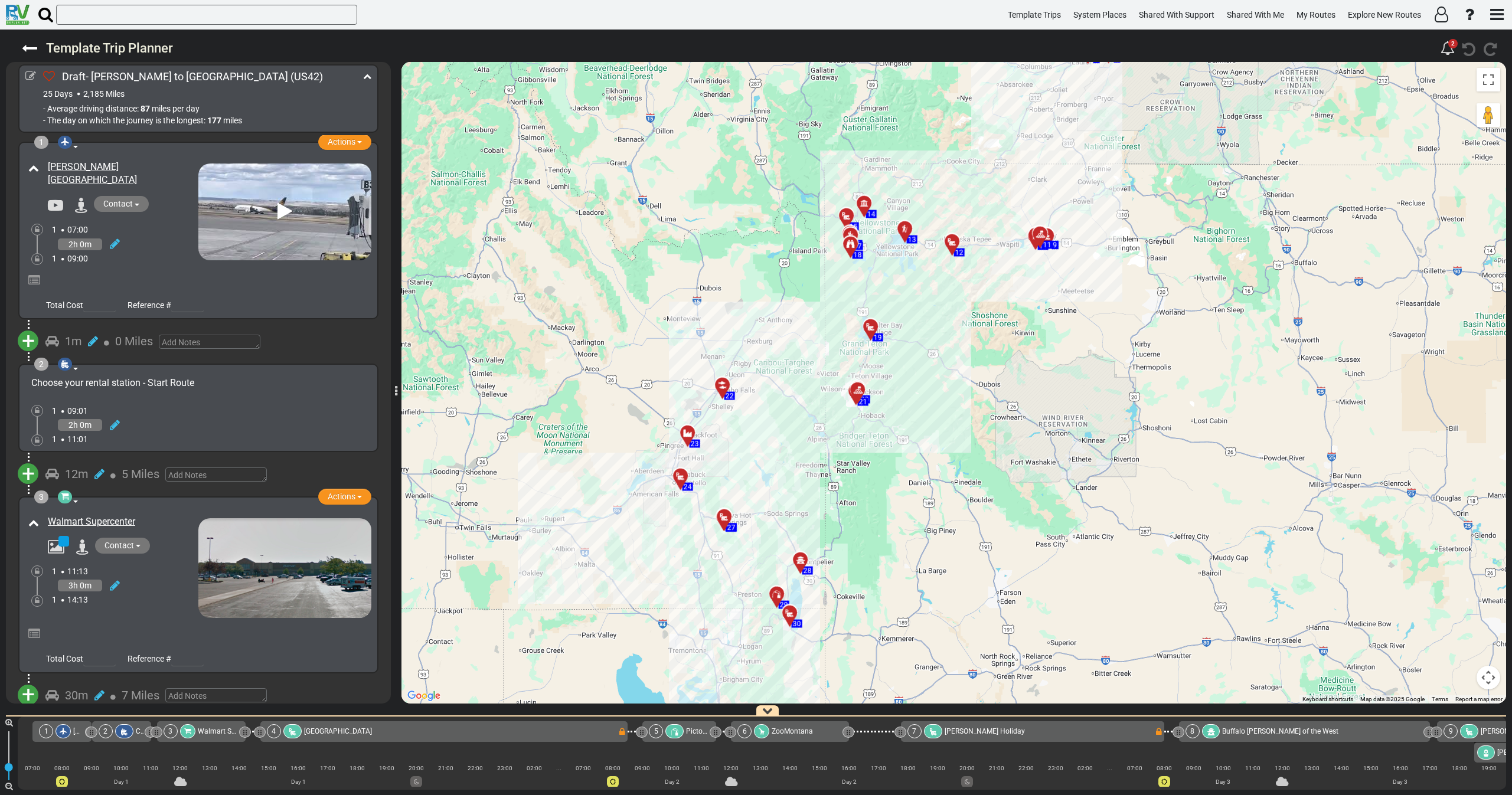
click at [133, 246] on div "2h 0m" at bounding box center [126, 244] width 147 height 17
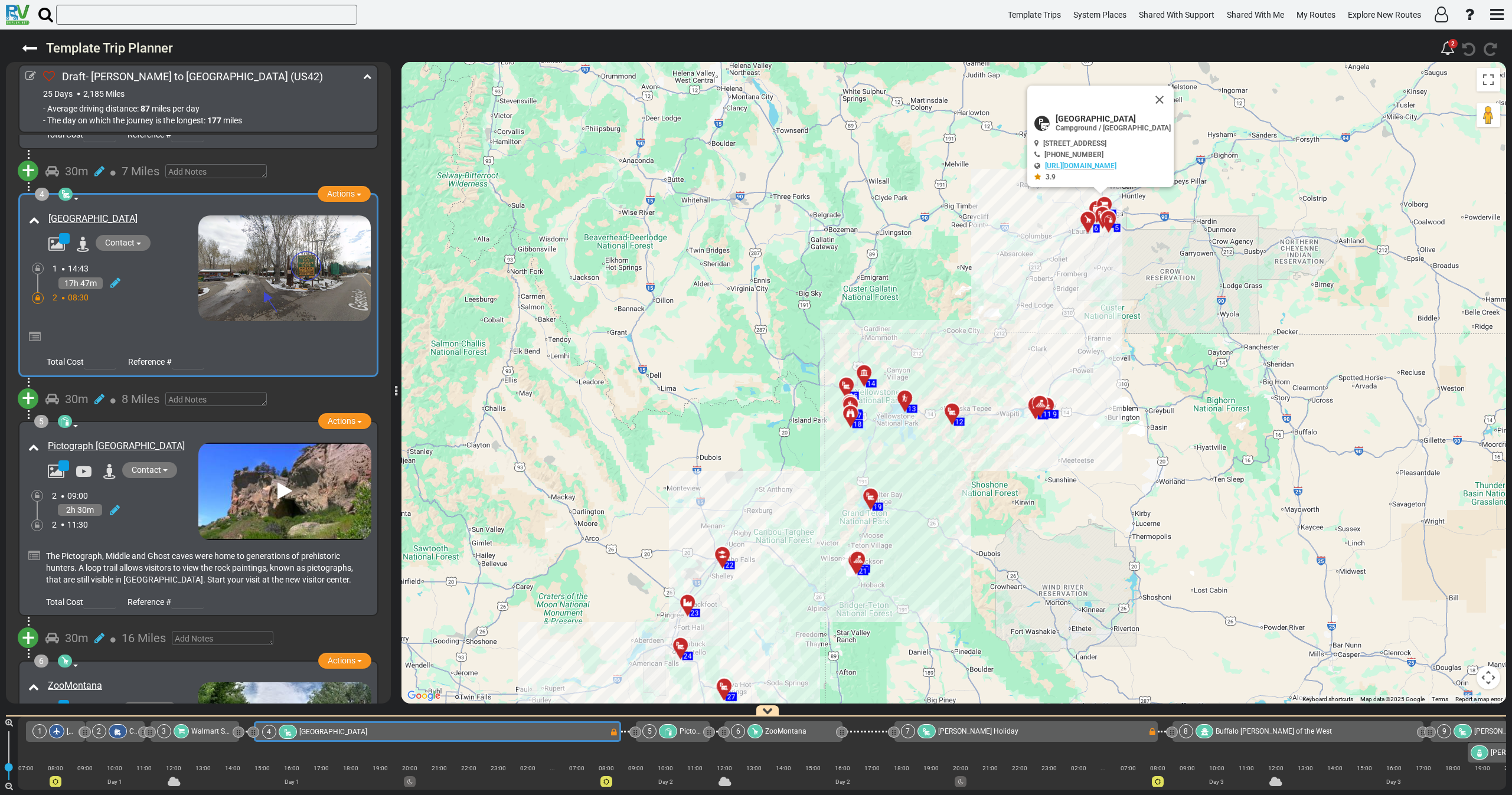
scroll to position [535, 0]
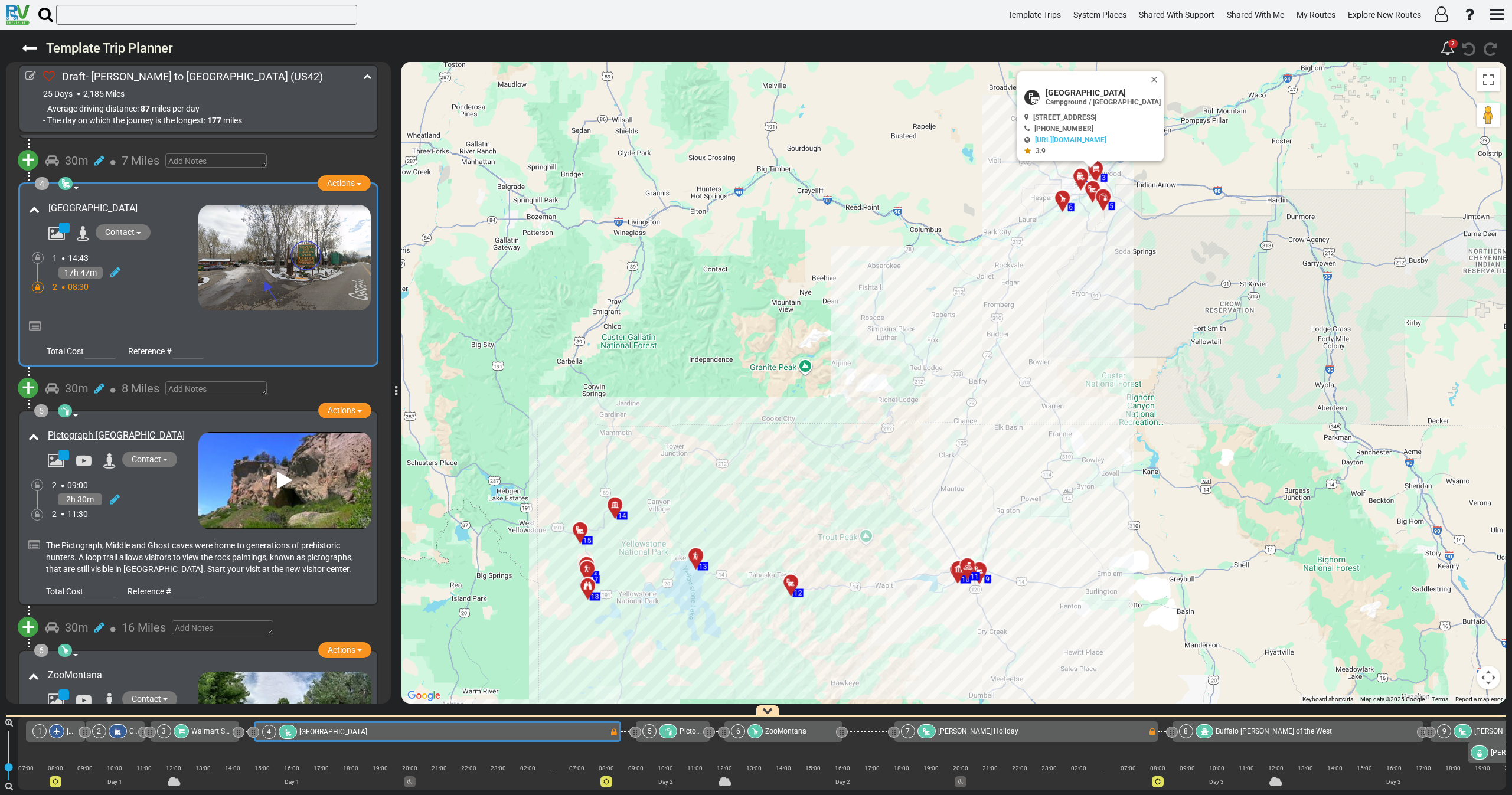
click at [130, 277] on div "17h 47m" at bounding box center [125, 272] width 146 height 17
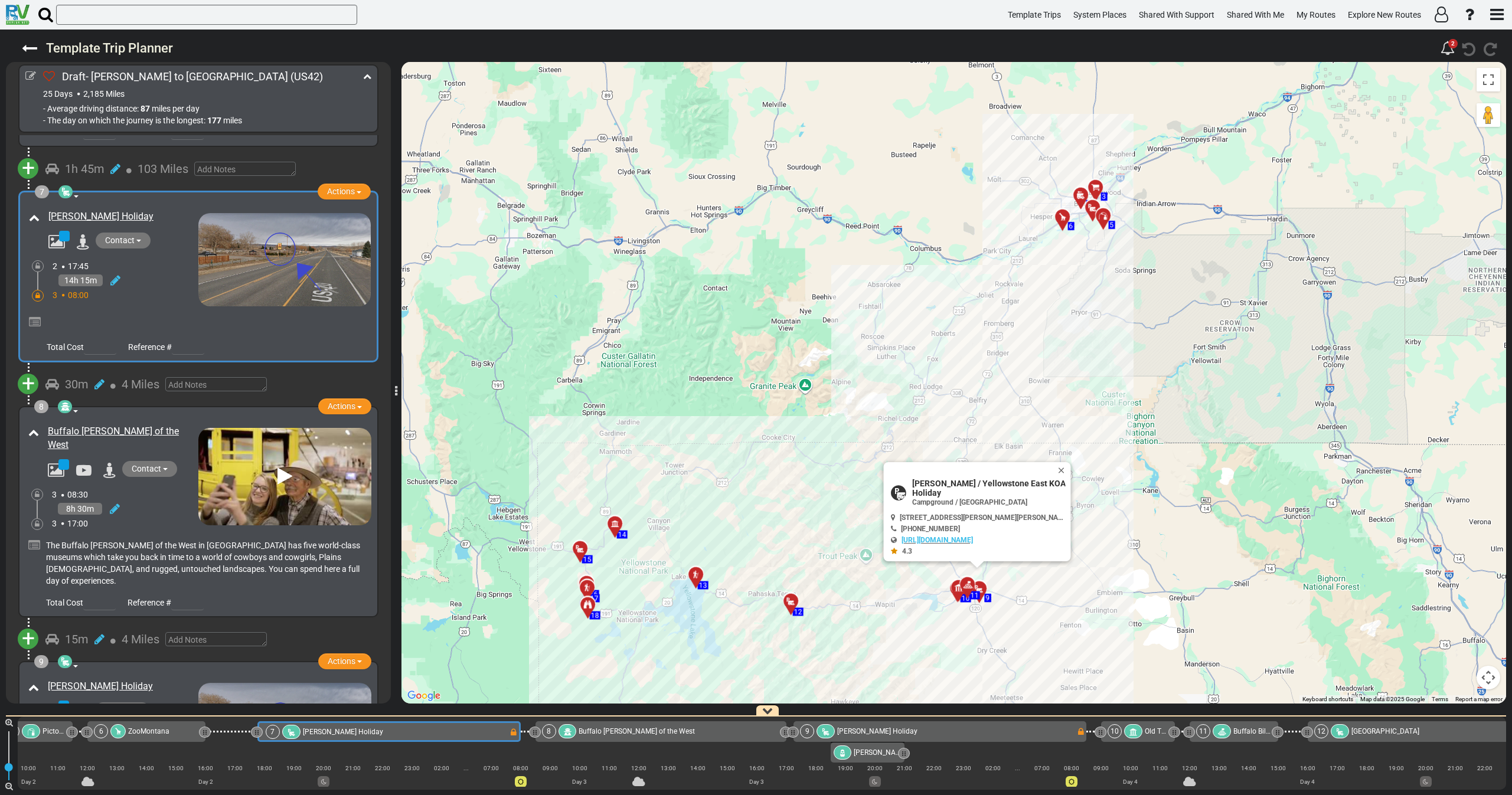
scroll to position [0, 647]
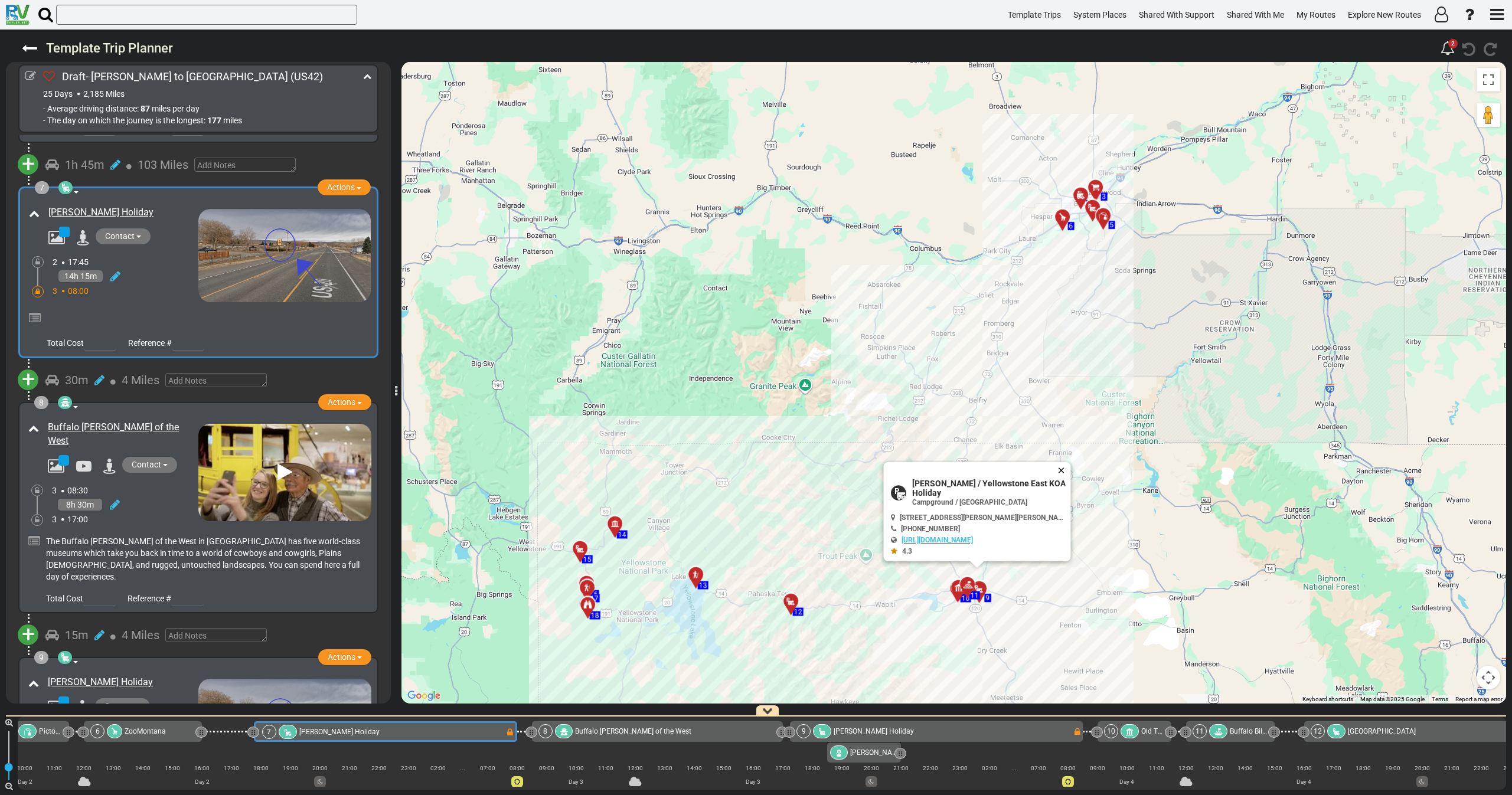
click at [1056, 479] on button "Close" at bounding box center [1063, 470] width 14 height 16
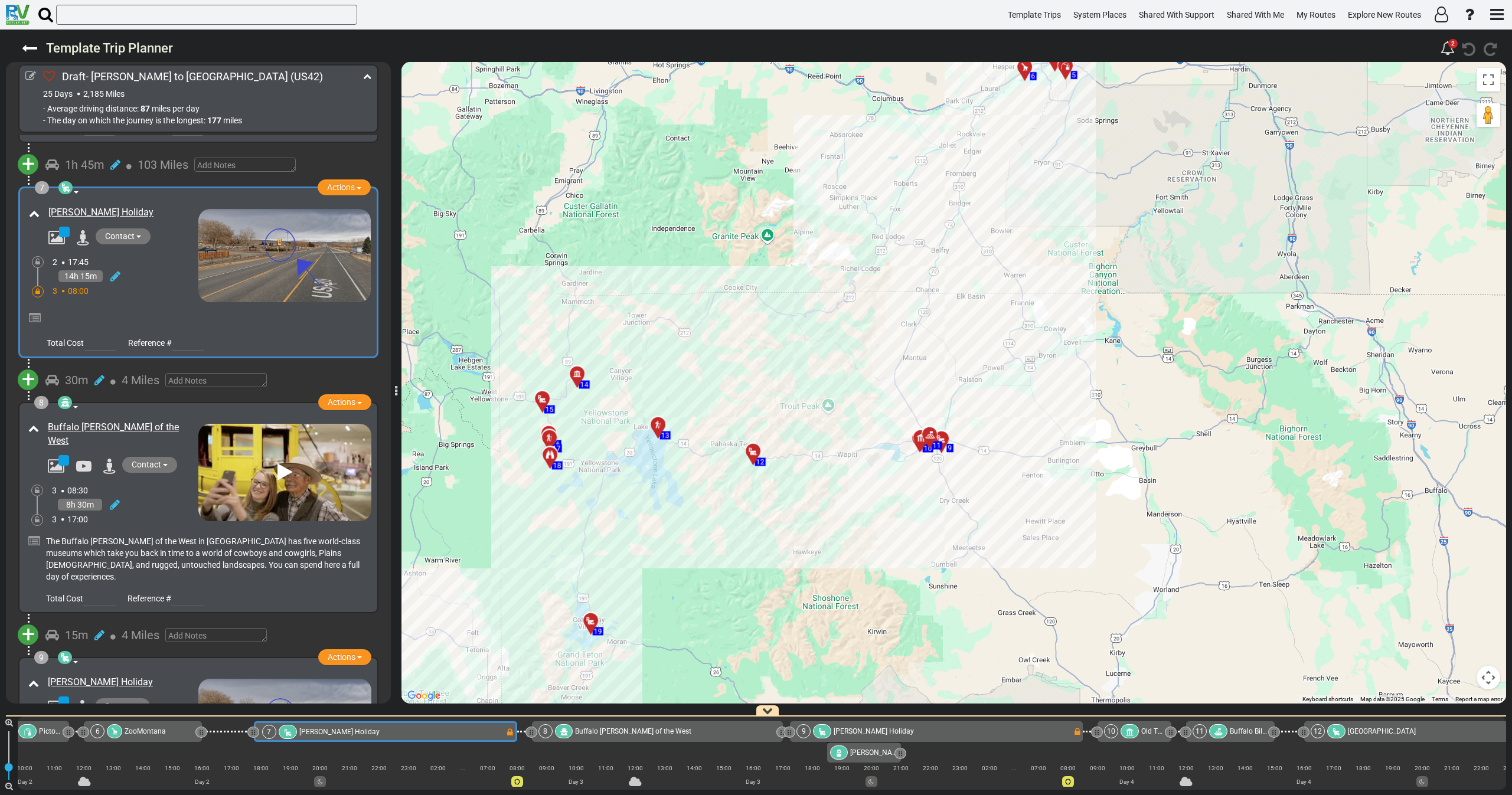
drag, startPoint x: 808, startPoint y: 254, endPoint x: 782, endPoint y: 232, distance: 34.1
click at [782, 232] on div "To activate drag with keyboard, press Alt + Enter. Once in keyboard drag state,…" at bounding box center [954, 382] width 1104 height 641
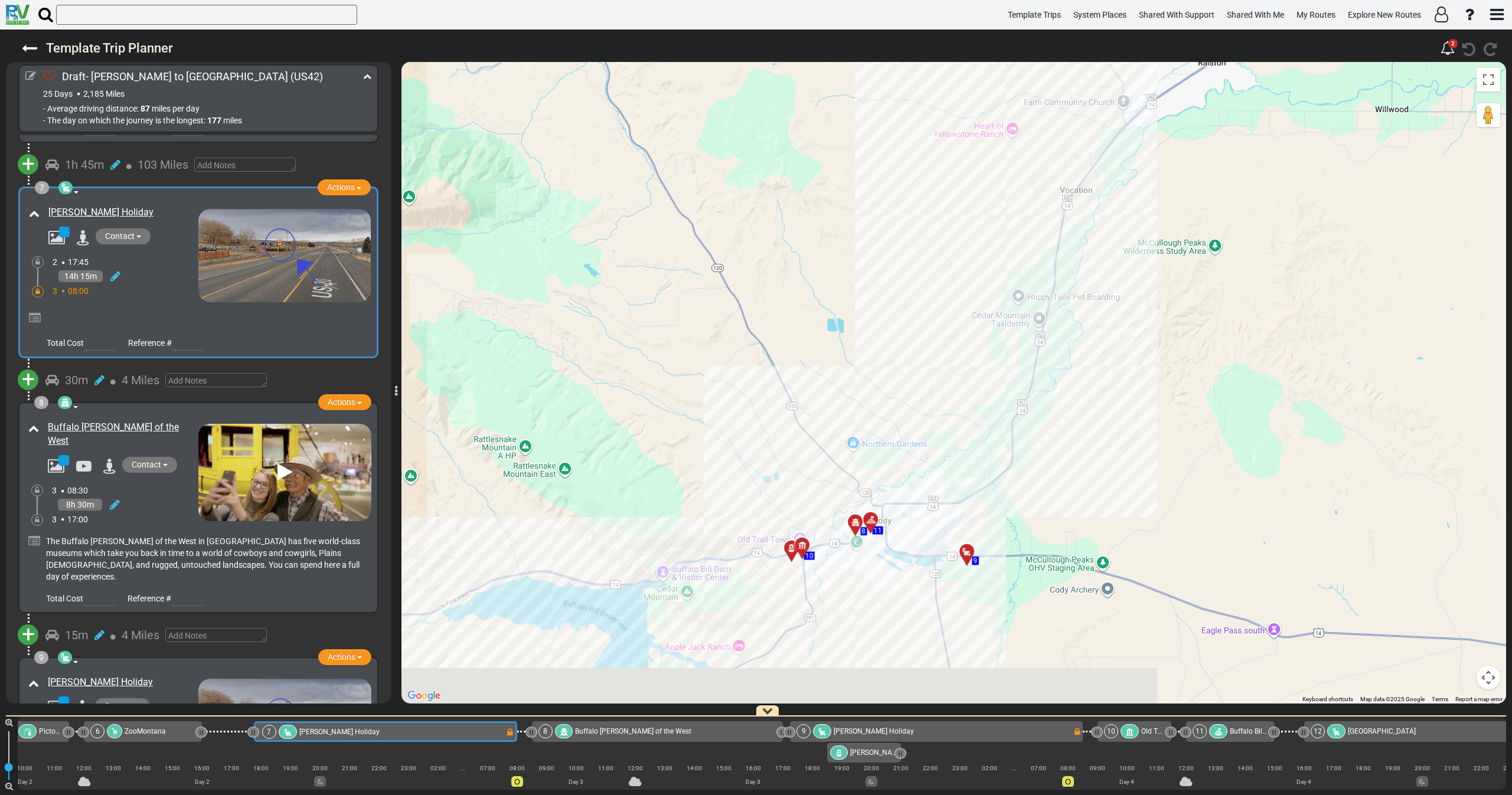
drag, startPoint x: 799, startPoint y: 459, endPoint x: 798, endPoint y: 428, distance: 31.0
click at [798, 428] on div "To activate drag with keyboard, press Alt + Enter. Once in keyboard drag state,…" at bounding box center [954, 382] width 1104 height 641
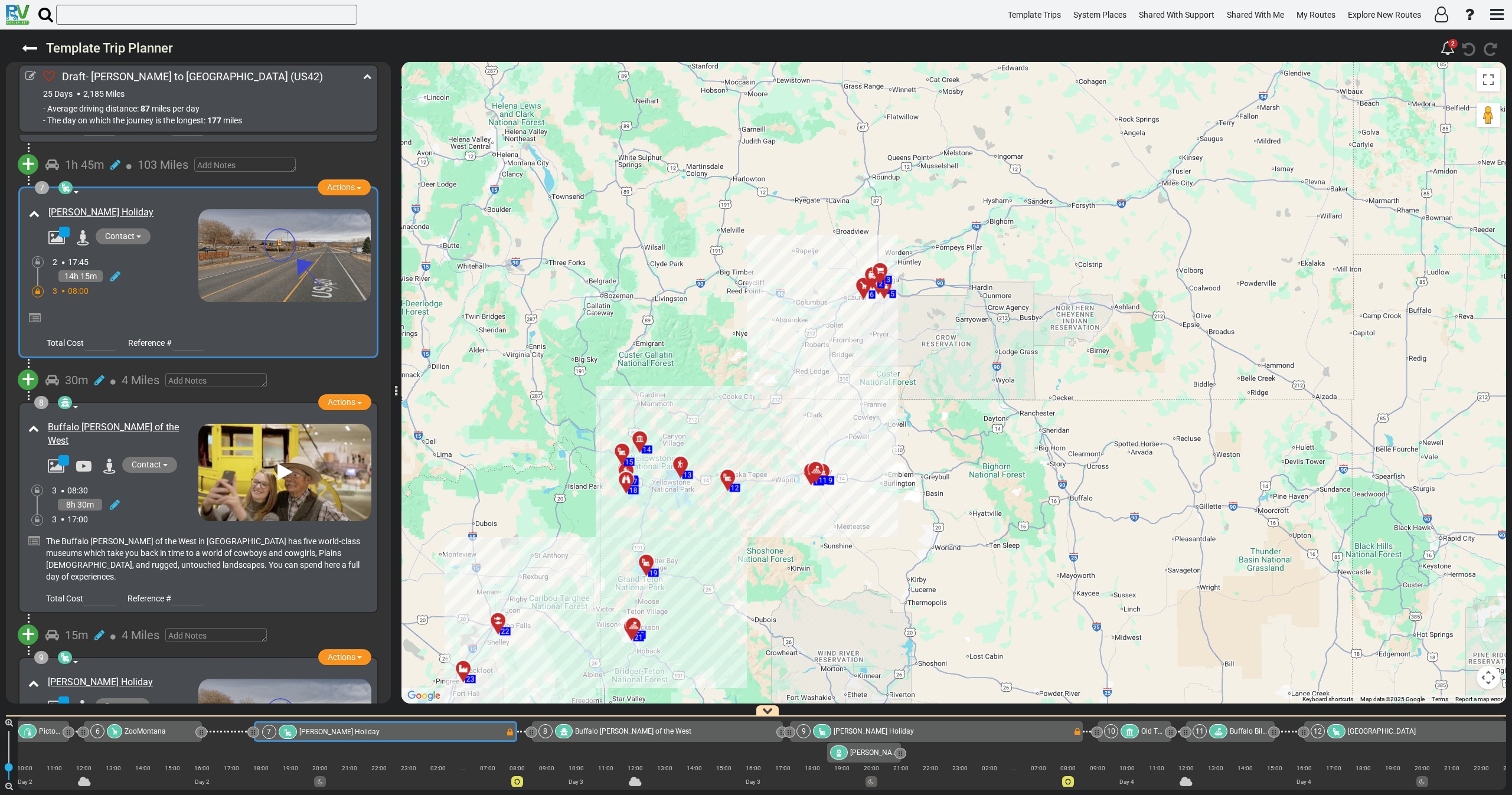
drag, startPoint x: 753, startPoint y: 553, endPoint x: 762, endPoint y: 557, distance: 9.8
click at [762, 557] on div "To activate drag with keyboard, press Alt + Enter. Once in keyboard drag state,…" at bounding box center [954, 382] width 1104 height 641
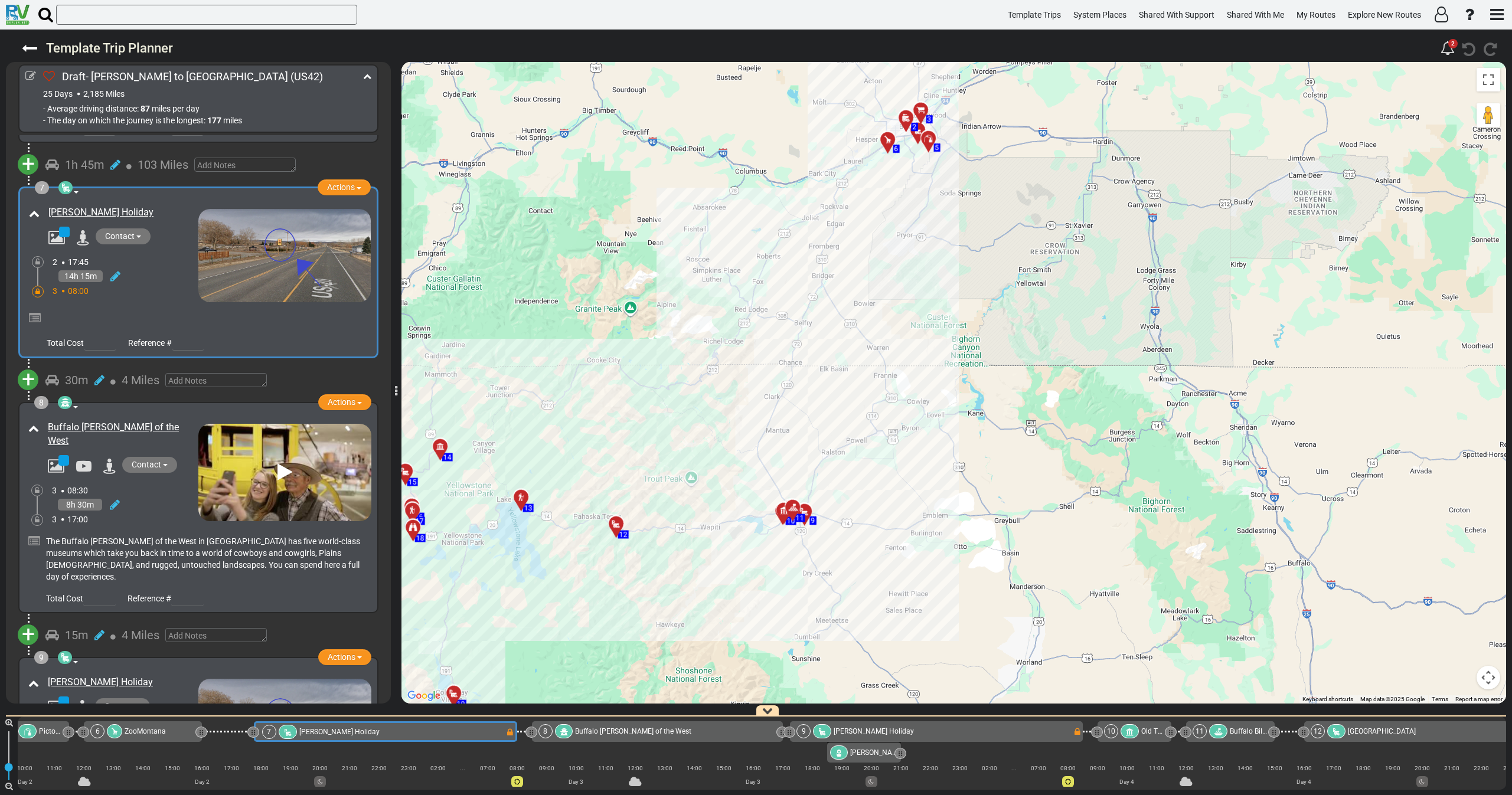
click at [164, 496] on div "8h 30m" at bounding box center [126, 505] width 147 height 17
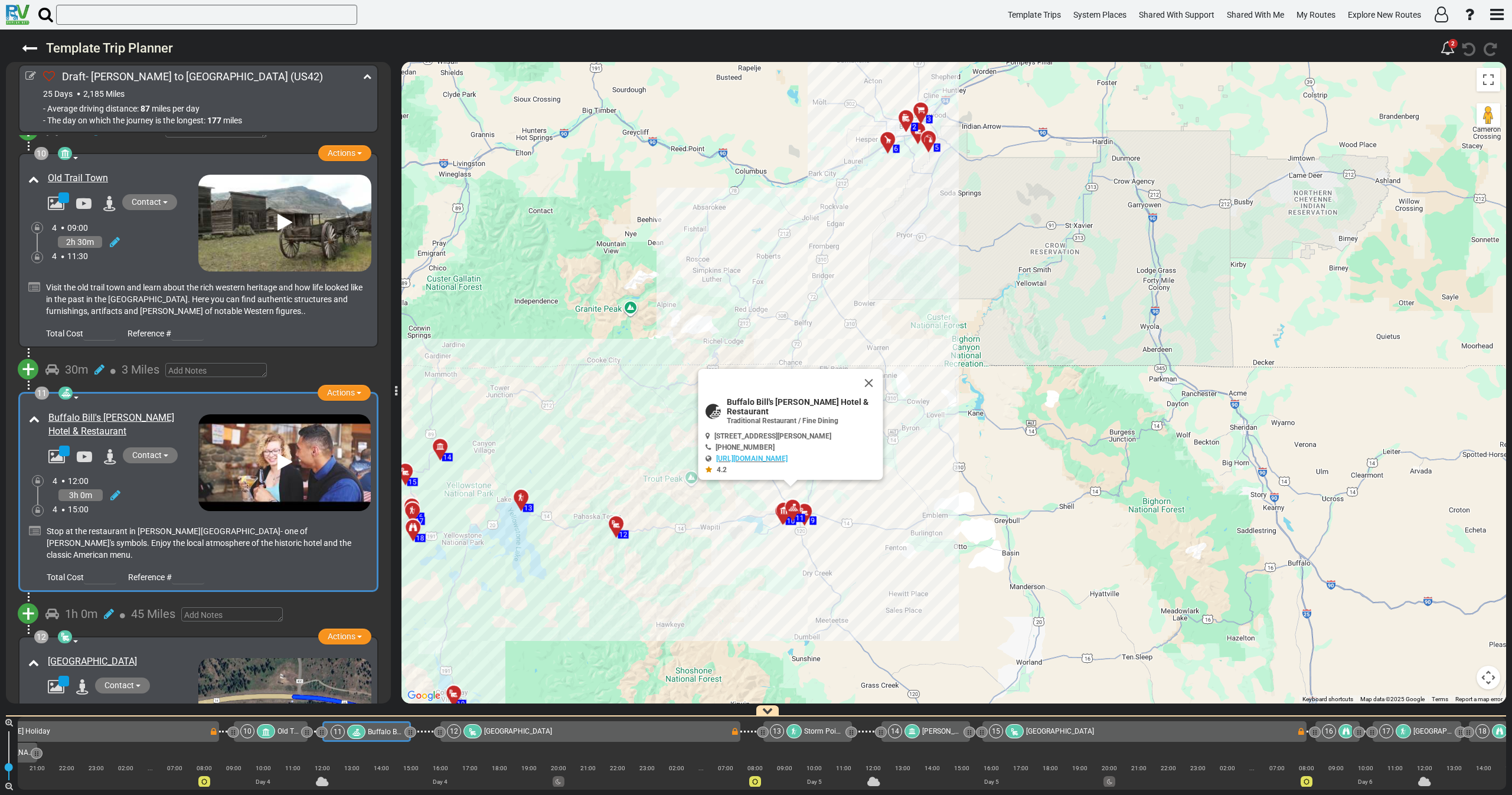
scroll to position [0, 1567]
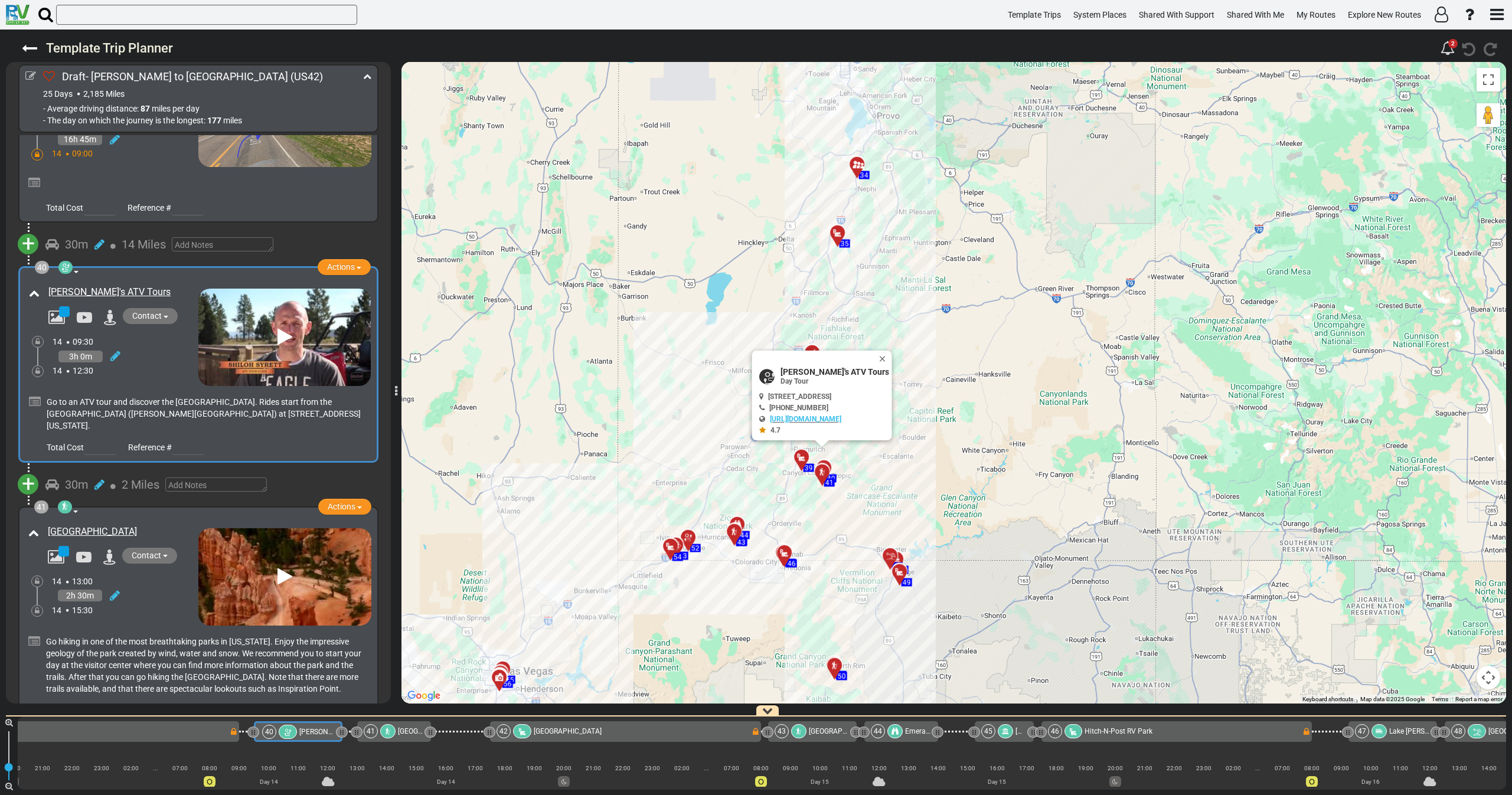
drag, startPoint x: 509, startPoint y: 533, endPoint x: 652, endPoint y: 408, distance: 189.9
click at [652, 405] on div "To activate drag with keyboard, press Alt + Enter. Once in keyboard drag state,…" at bounding box center [954, 382] width 1104 height 641
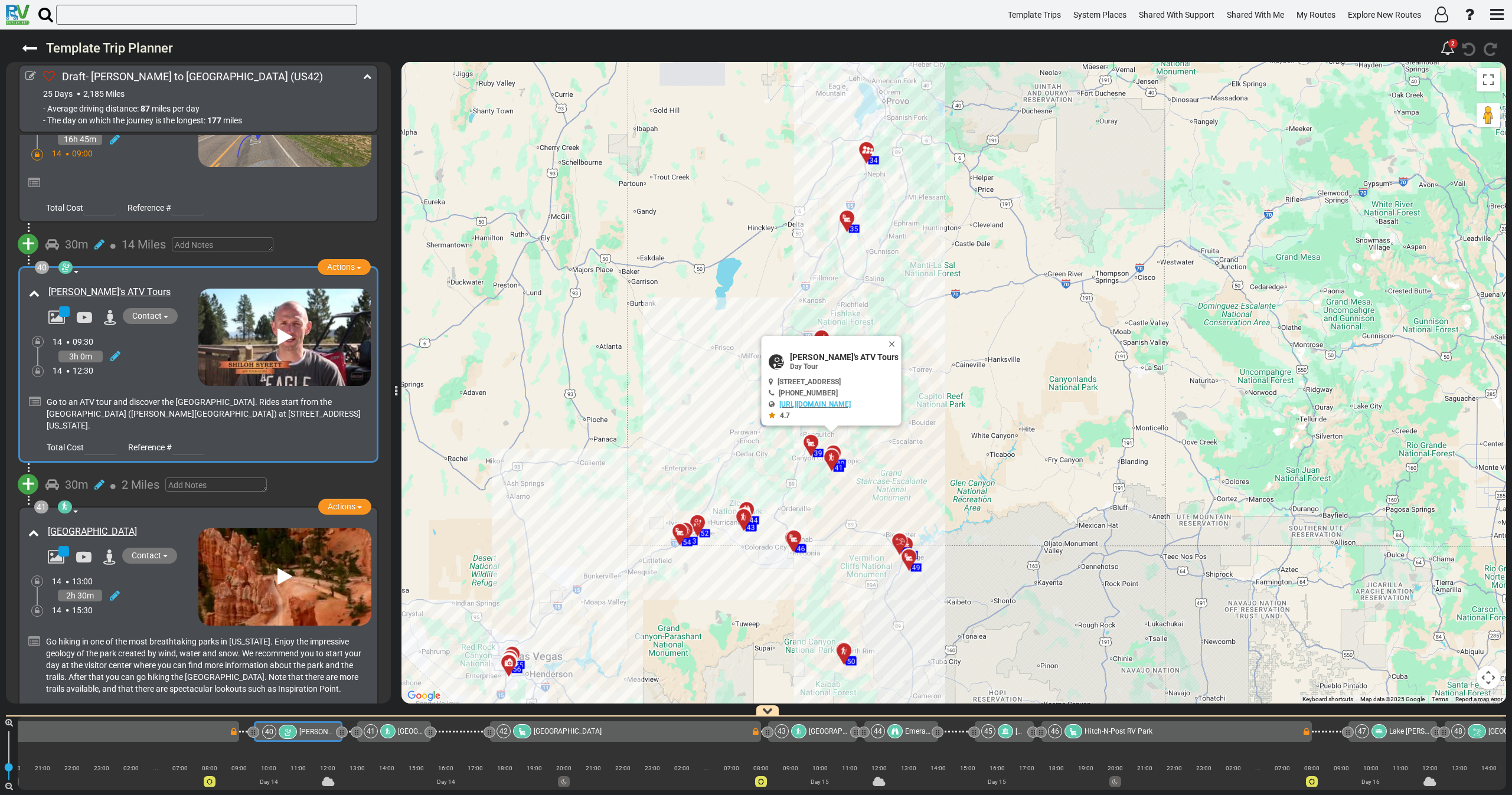
drag, startPoint x: 157, startPoint y: 260, endPoint x: 155, endPoint y: 249, distance: 11.2
click at [155, 336] on div "14 09:30" at bounding box center [125, 341] width 146 height 12
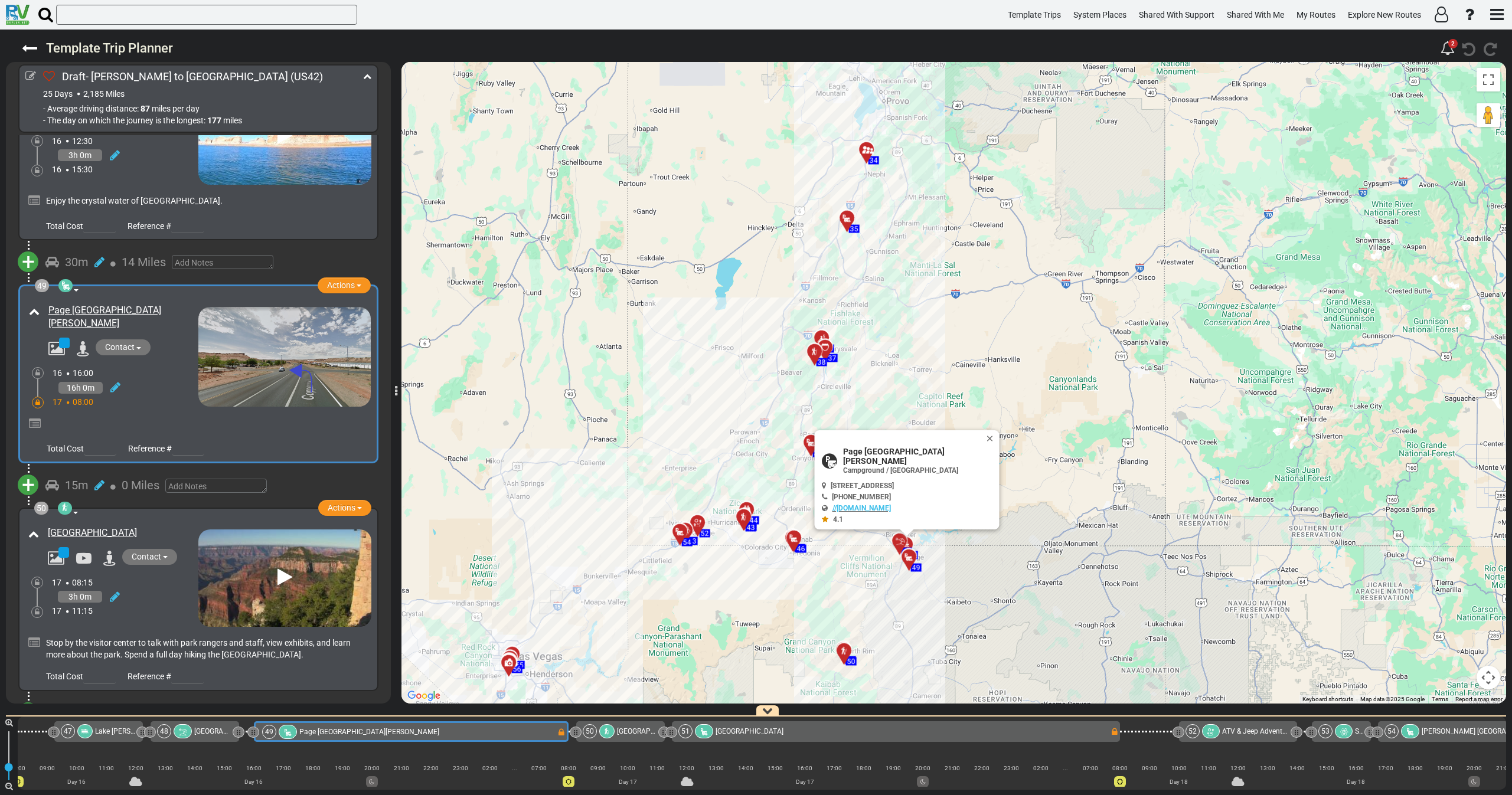
click at [985, 446] on button "Close" at bounding box center [992, 438] width 14 height 16
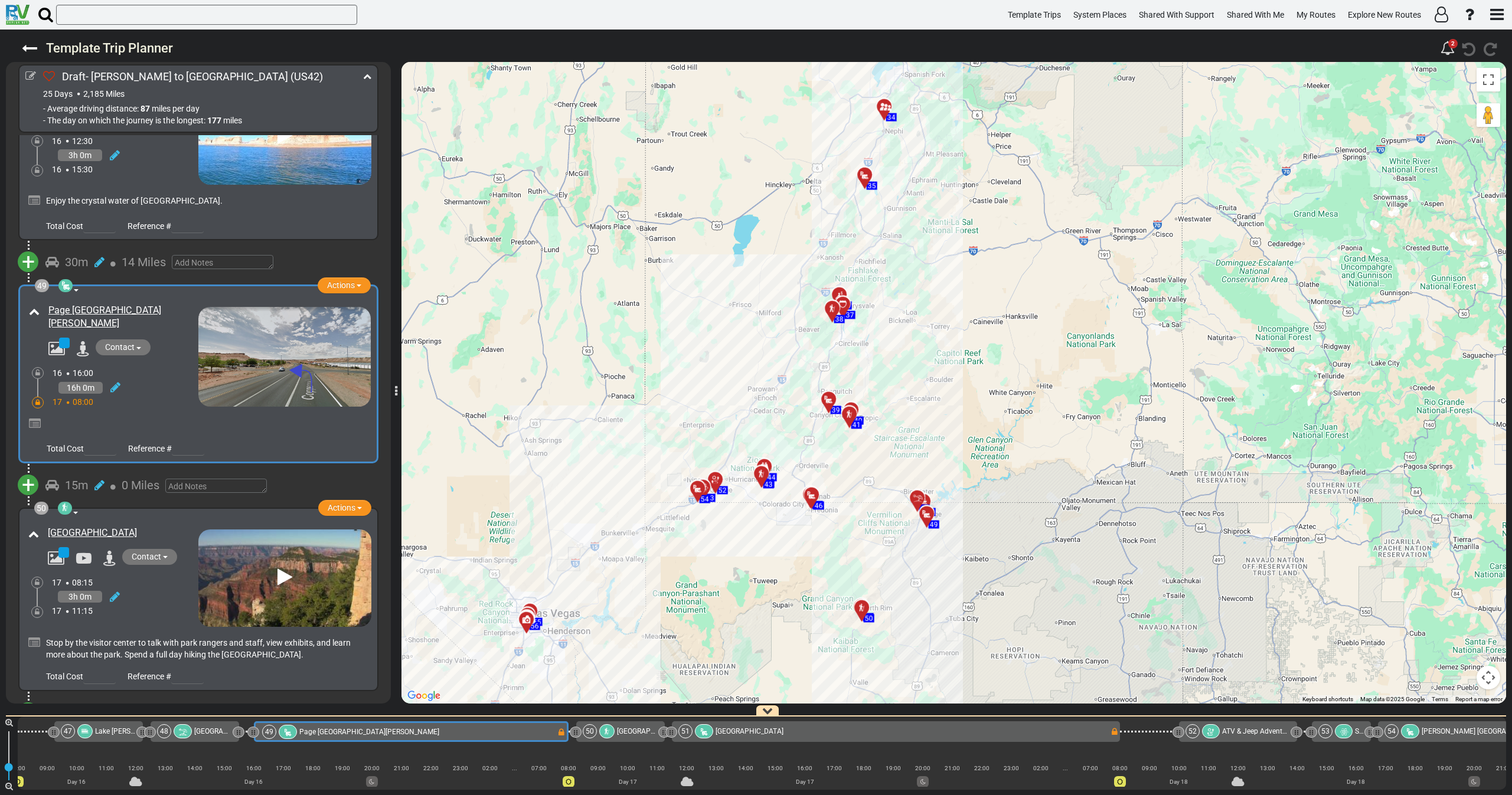
drag, startPoint x: 837, startPoint y: 460, endPoint x: 837, endPoint y: 468, distance: 8.0
click at [837, 463] on div "To activate drag with keyboard, press Alt + Enter. Once in keyboard drag state,…" at bounding box center [954, 382] width 1104 height 641
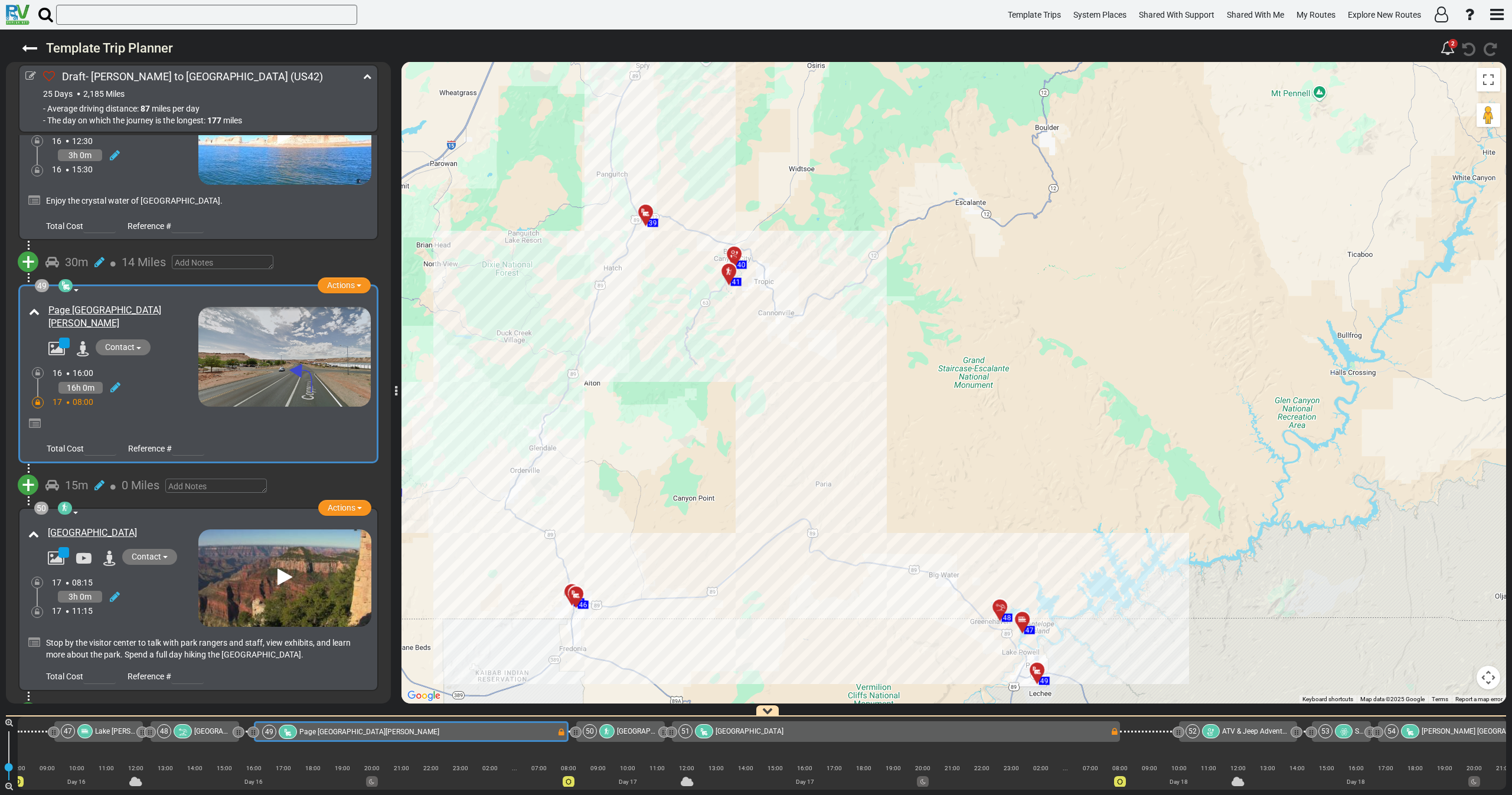
drag, startPoint x: 781, startPoint y: 401, endPoint x: 798, endPoint y: 378, distance: 28.6
click at [798, 378] on div "To activate drag with keyboard, press Alt + Enter. Once in keyboard drag state,…" at bounding box center [954, 382] width 1104 height 641
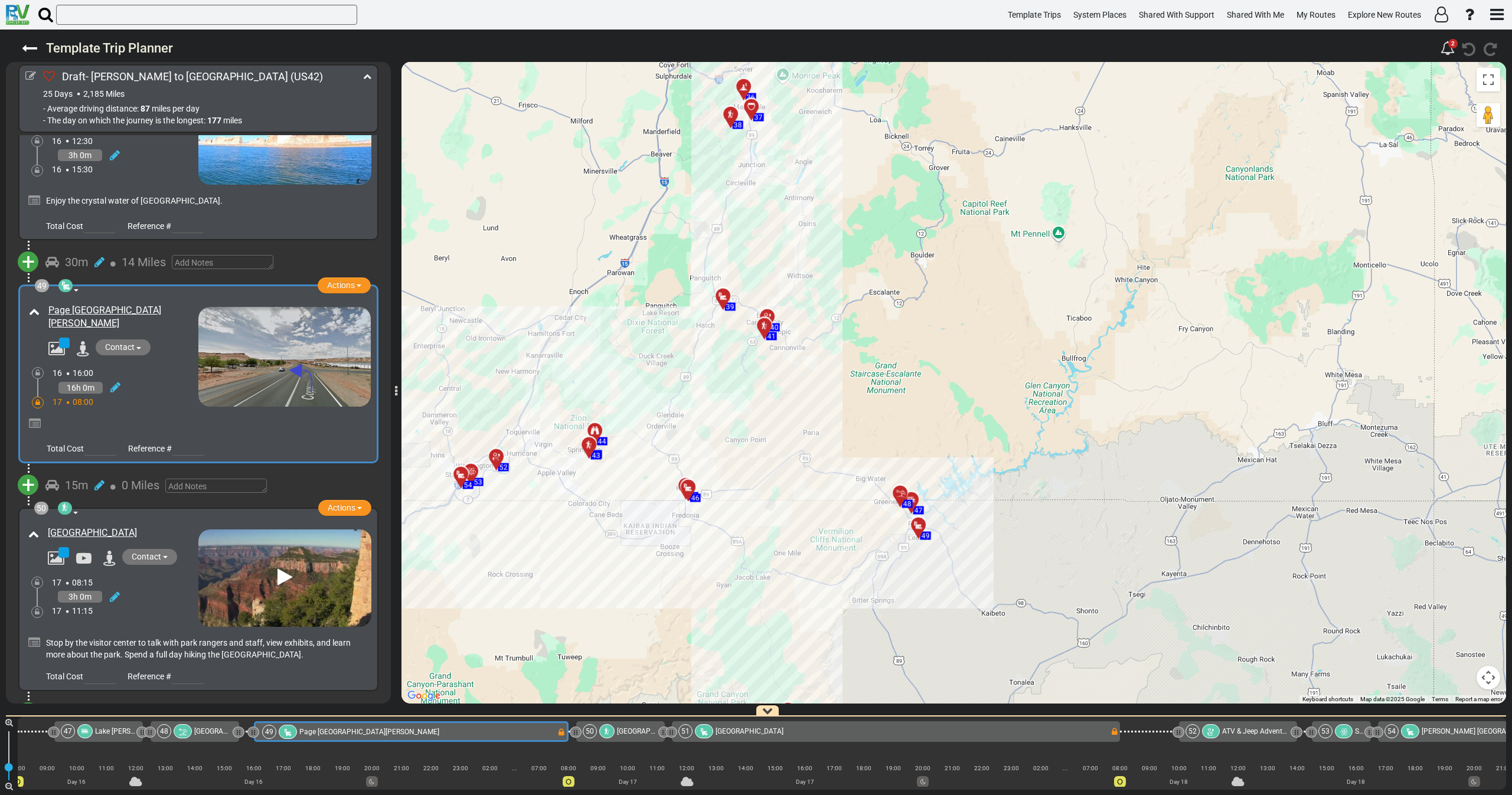
click at [767, 327] on div at bounding box center [767, 330] width 19 height 18
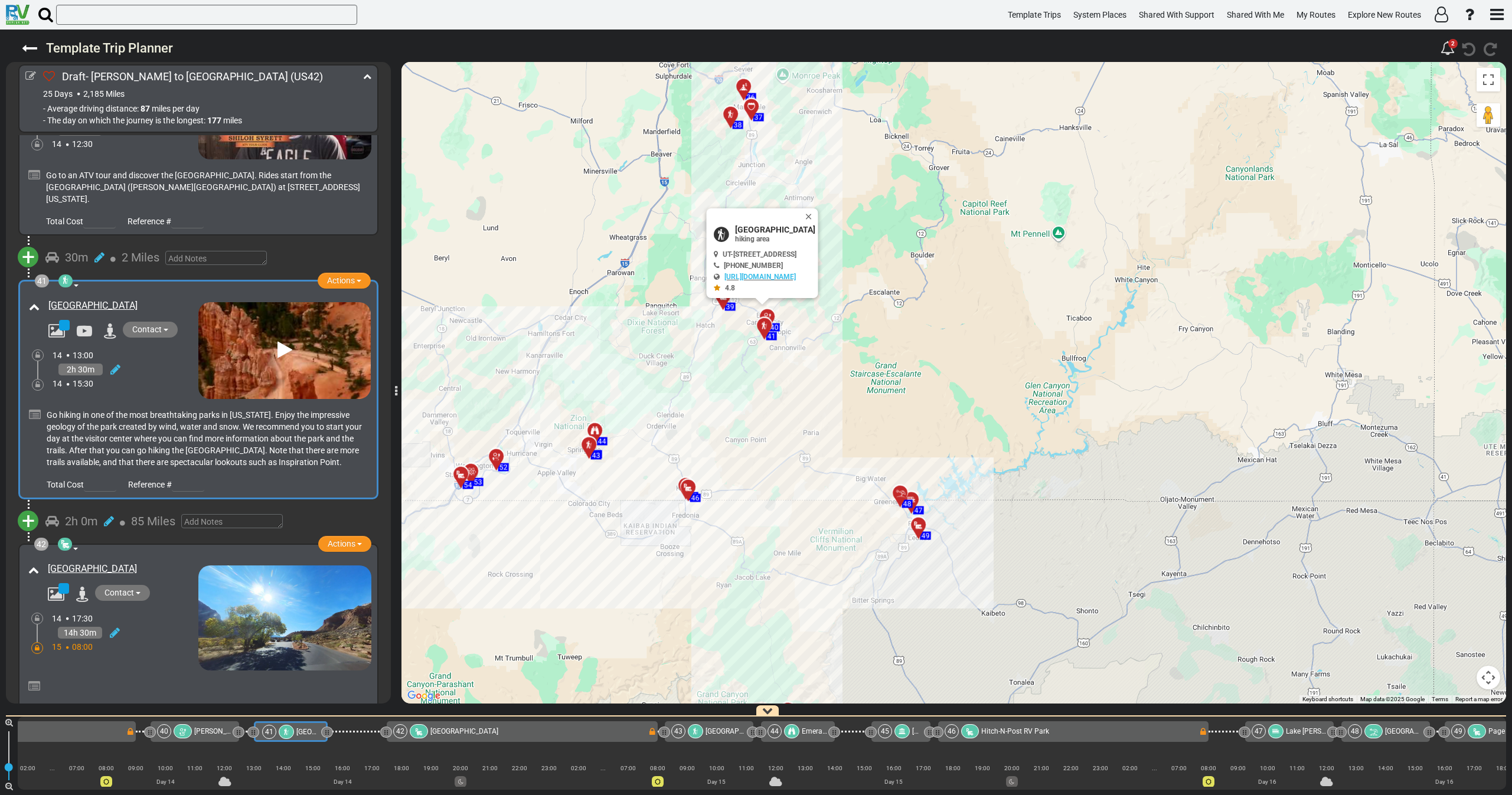
click at [163, 624] on div "14h 30m" at bounding box center [126, 633] width 147 height 17
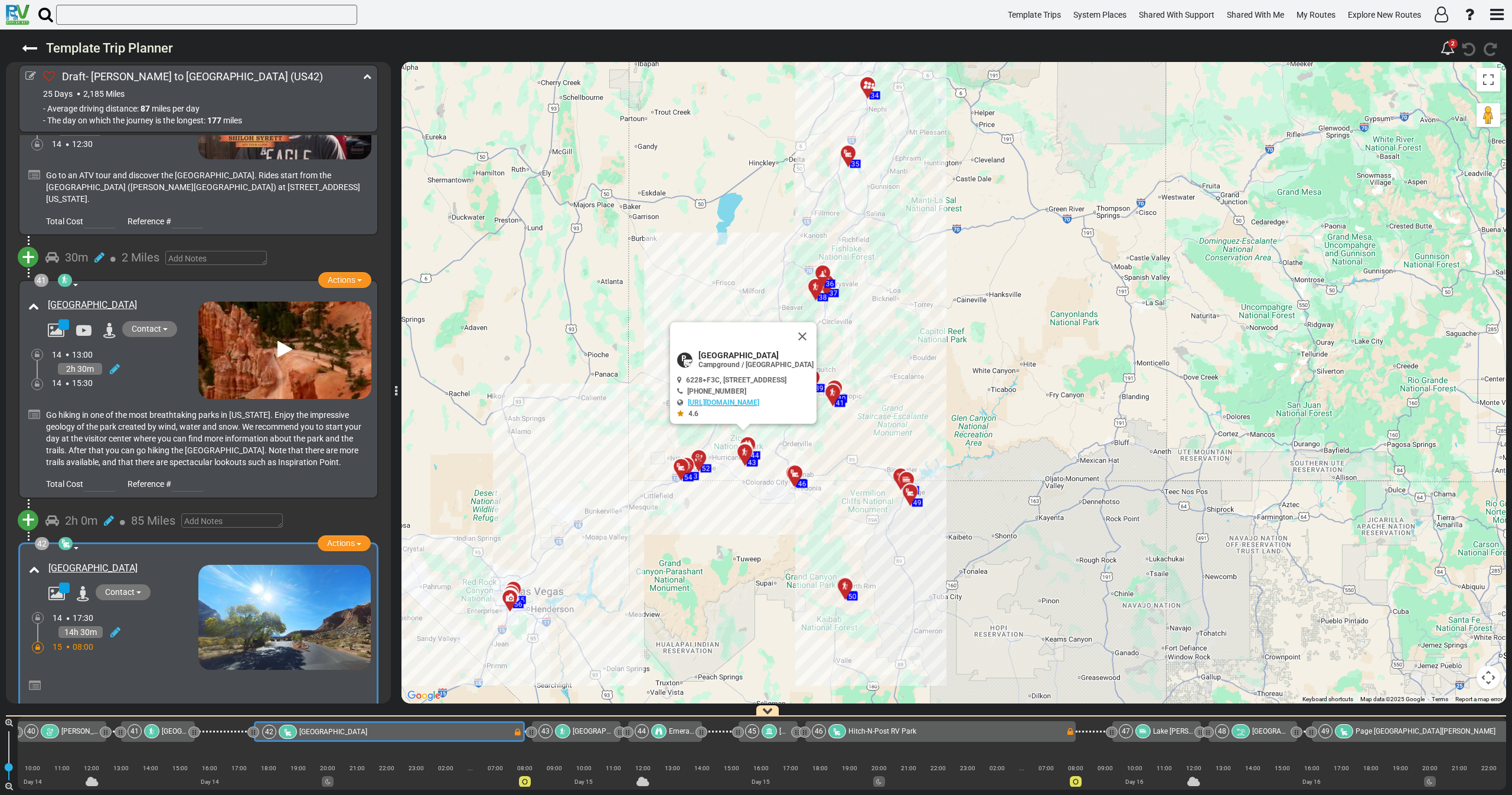
drag, startPoint x: 730, startPoint y: 509, endPoint x: 678, endPoint y: 496, distance: 53.6
click at [678, 496] on div "To activate drag with keyboard, press Alt + Enter. Once in keyboard drag state,…" at bounding box center [954, 382] width 1104 height 641
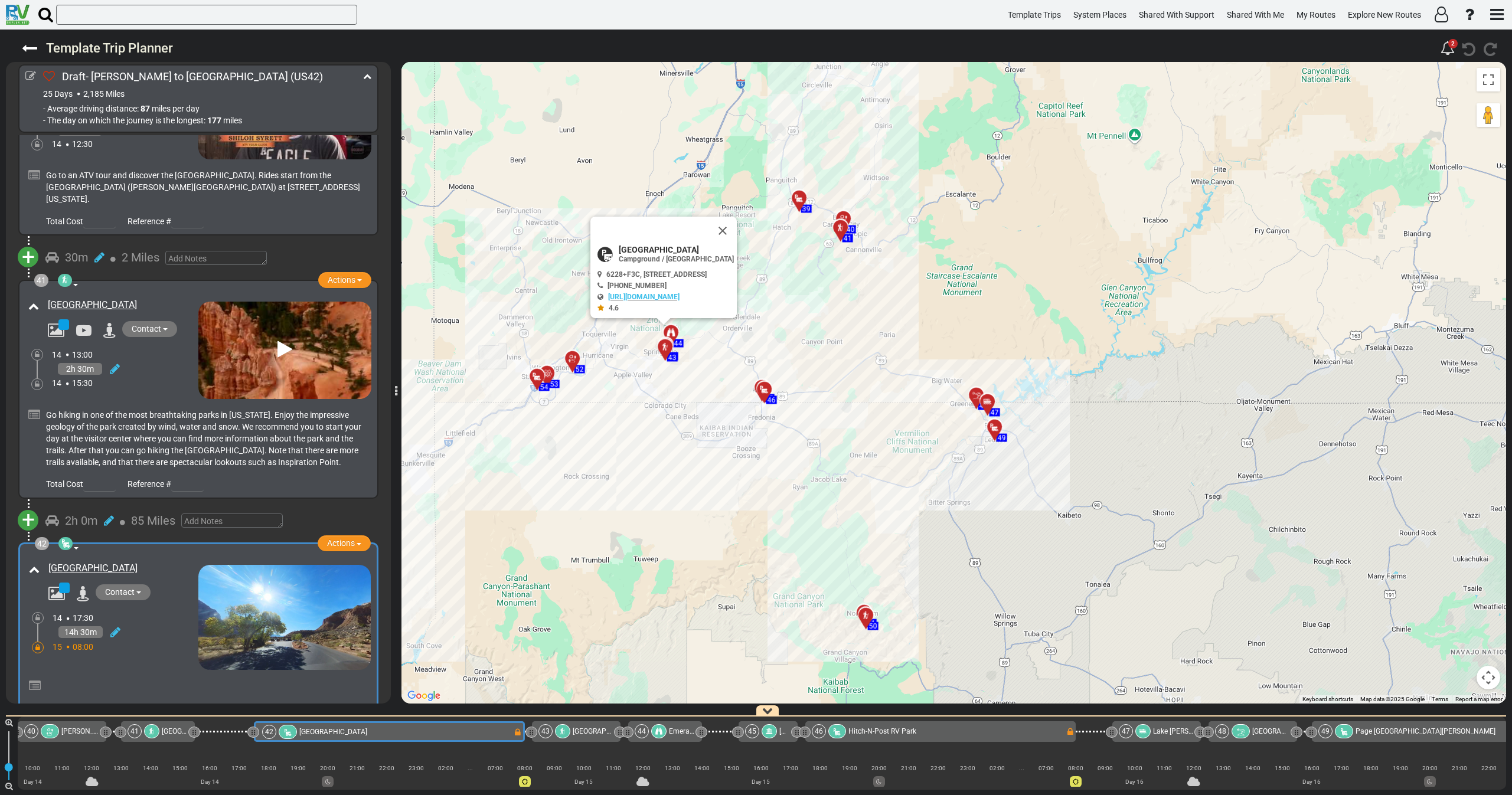
click at [170, 612] on div "14 17:30" at bounding box center [125, 617] width 146 height 12
click at [129, 641] on div "15 08:00" at bounding box center [125, 646] width 146 height 12
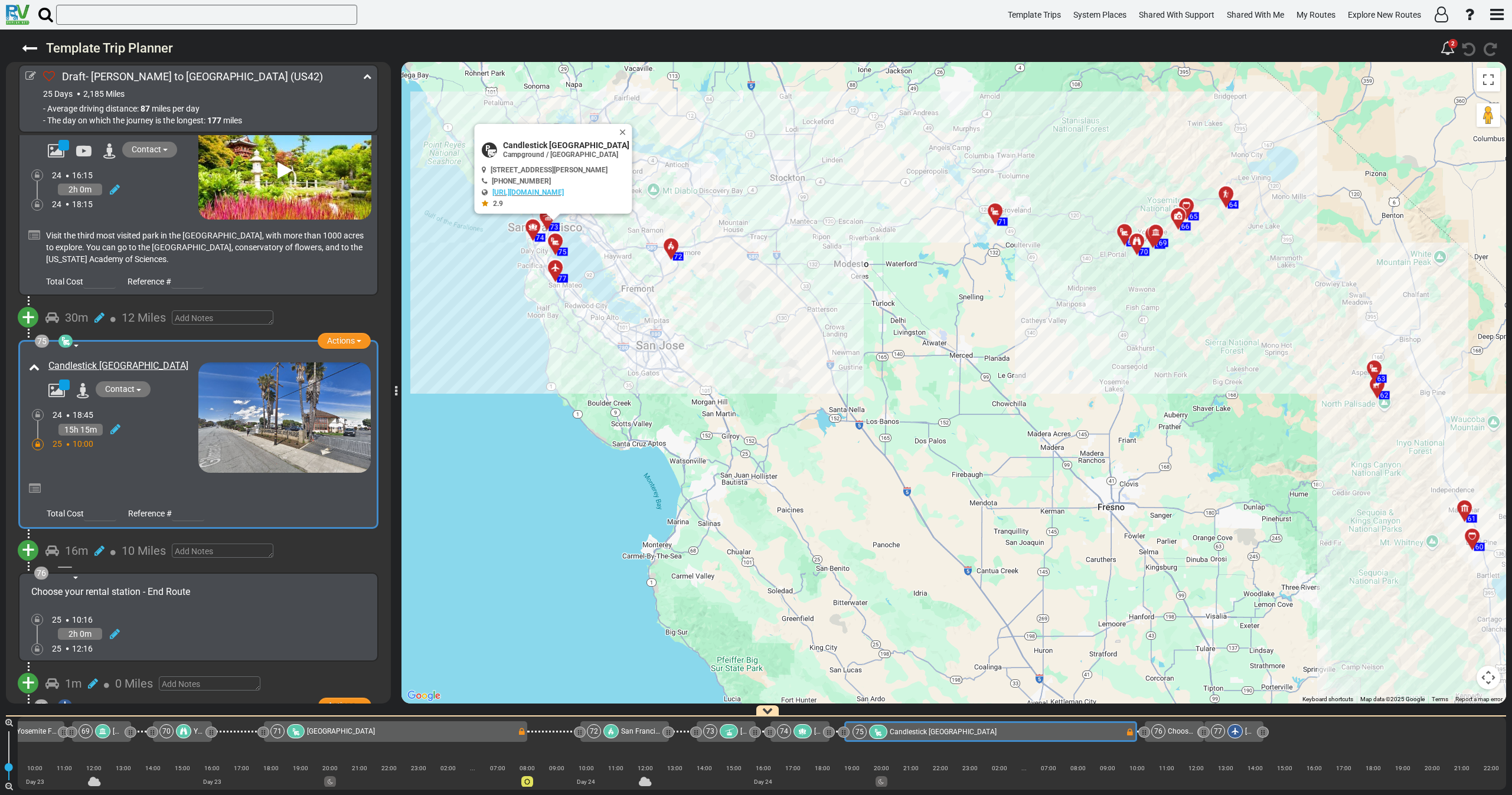
scroll to position [17768, 0]
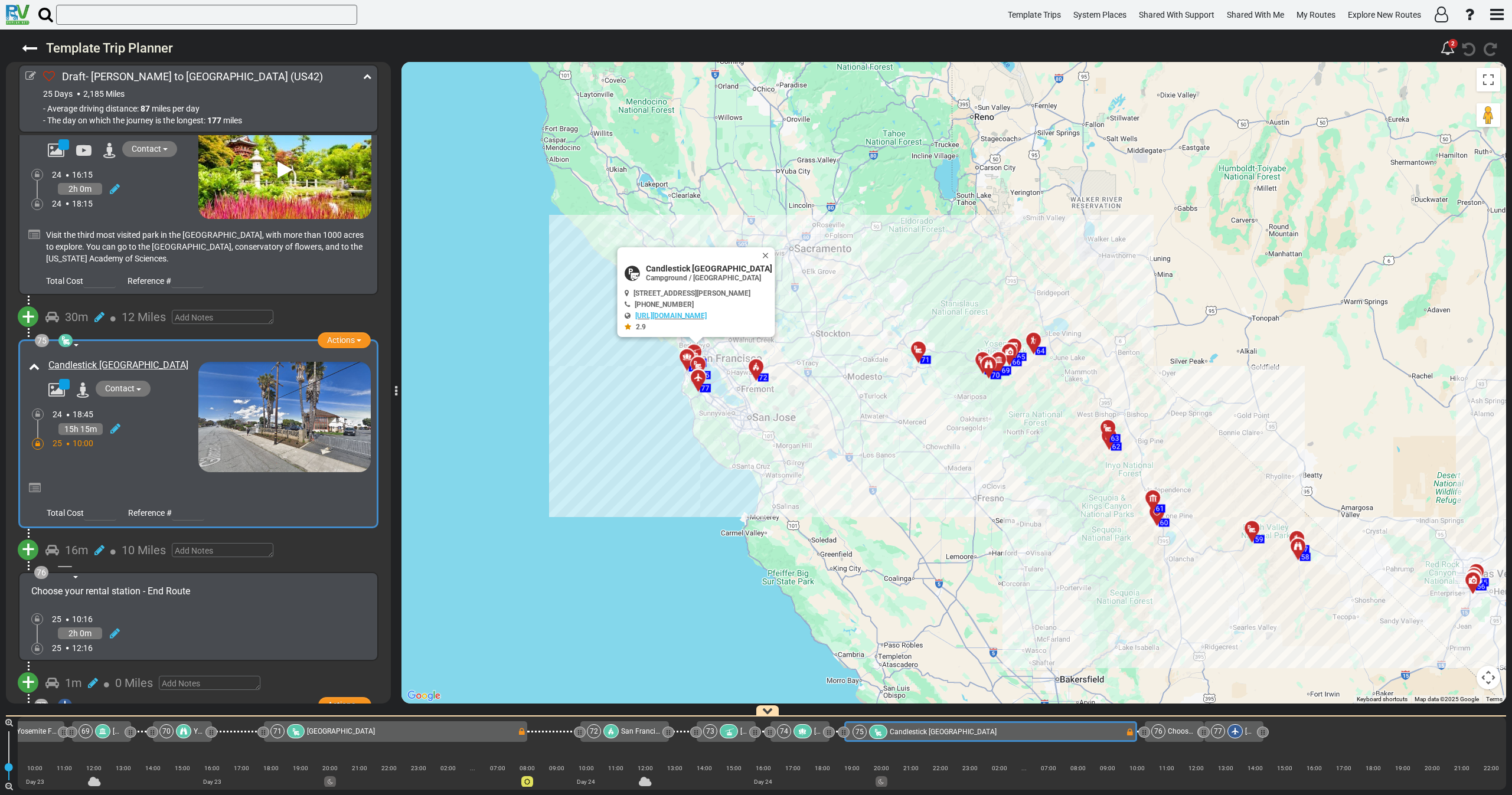
drag, startPoint x: 614, startPoint y: 422, endPoint x: 569, endPoint y: 412, distance: 46.1
click at [572, 412] on div "To activate drag with keyboard, press Alt + Enter. Once in keyboard drag state,…" at bounding box center [954, 382] width 1104 height 641
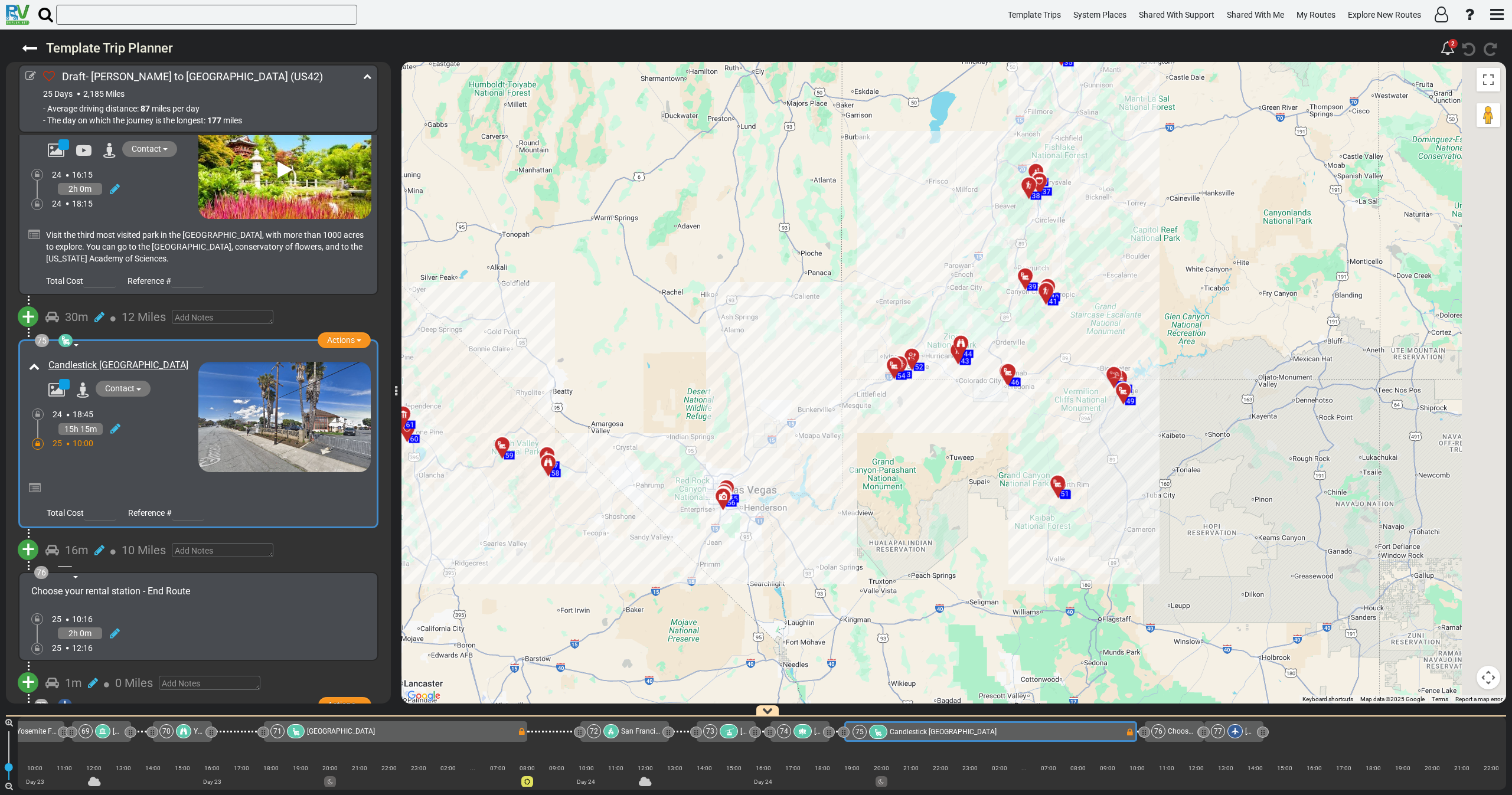
drag, startPoint x: 882, startPoint y: 485, endPoint x: 854, endPoint y: 486, distance: 28.0
click at [854, 486] on div "To activate drag with keyboard, press Alt + Enter. Once in keyboard drag state,…" at bounding box center [954, 382] width 1104 height 641
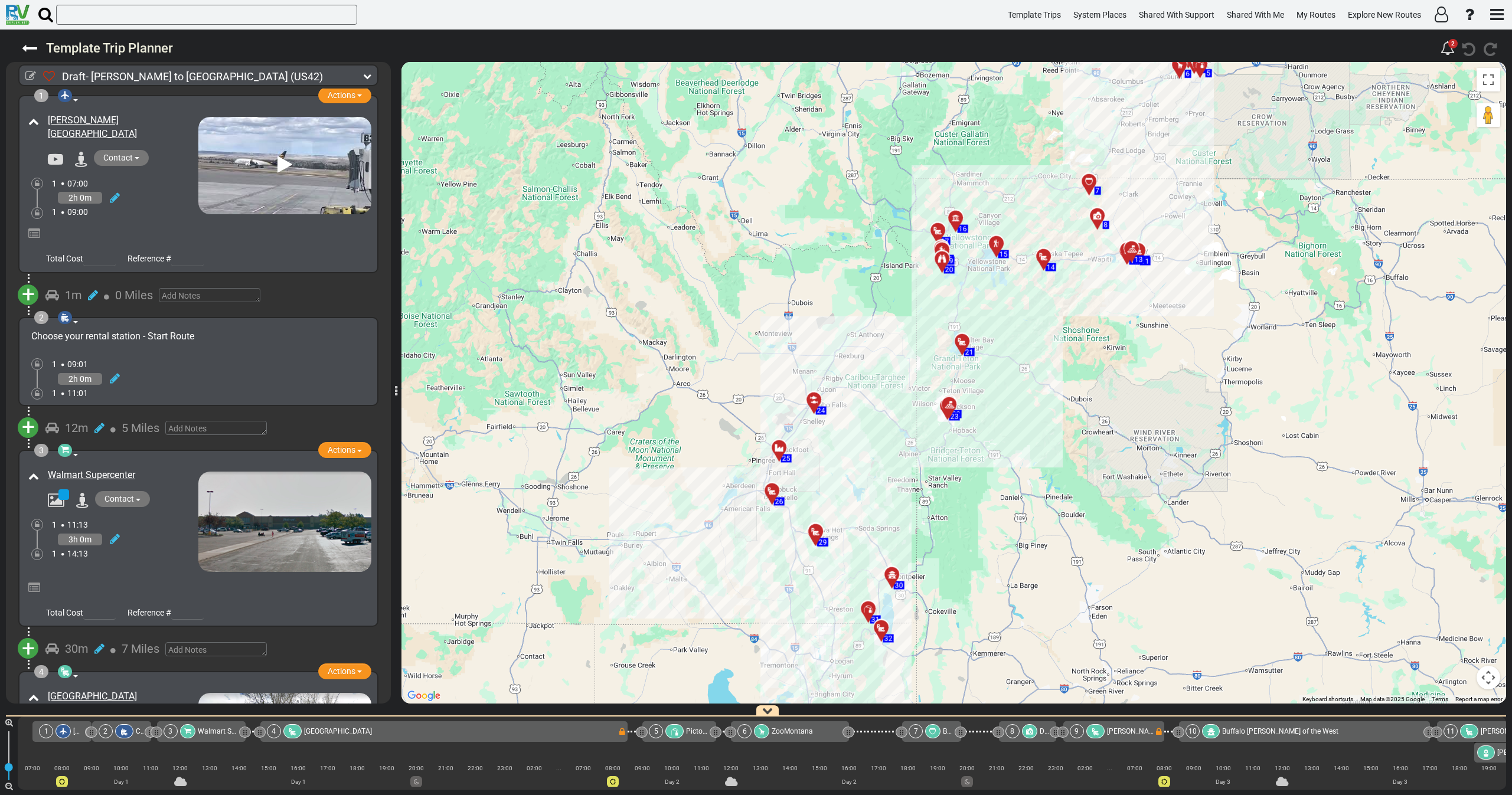
drag, startPoint x: 956, startPoint y: 196, endPoint x: 870, endPoint y: 327, distance: 156.7
click at [870, 325] on div "To activate drag with keyboard, press Alt + Enter. Once in keyboard drag state,…" at bounding box center [954, 382] width 1104 height 641
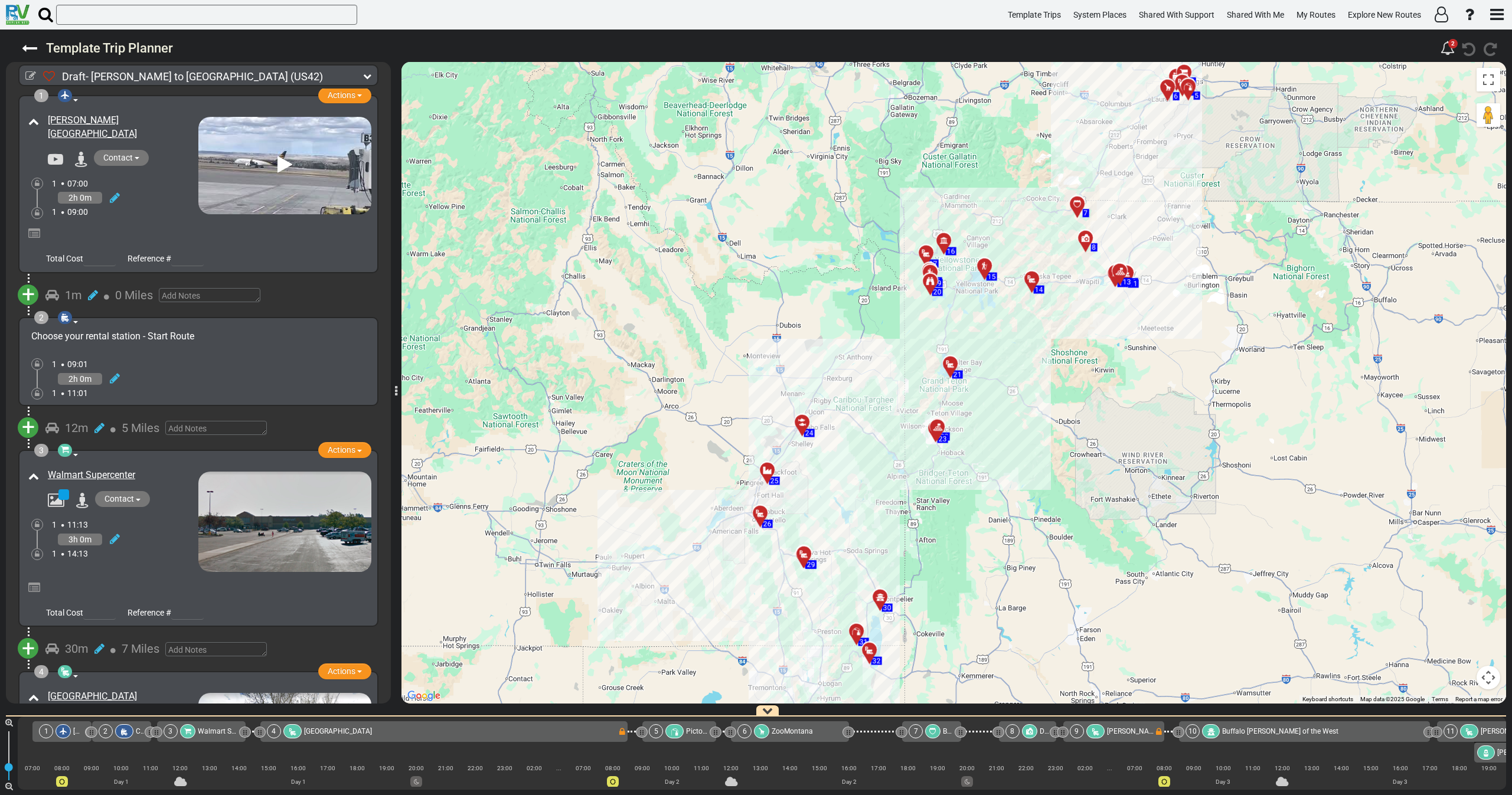
click at [1078, 204] on div at bounding box center [1080, 208] width 19 height 18
click at [1079, 203] on div at bounding box center [1080, 208] width 19 height 18
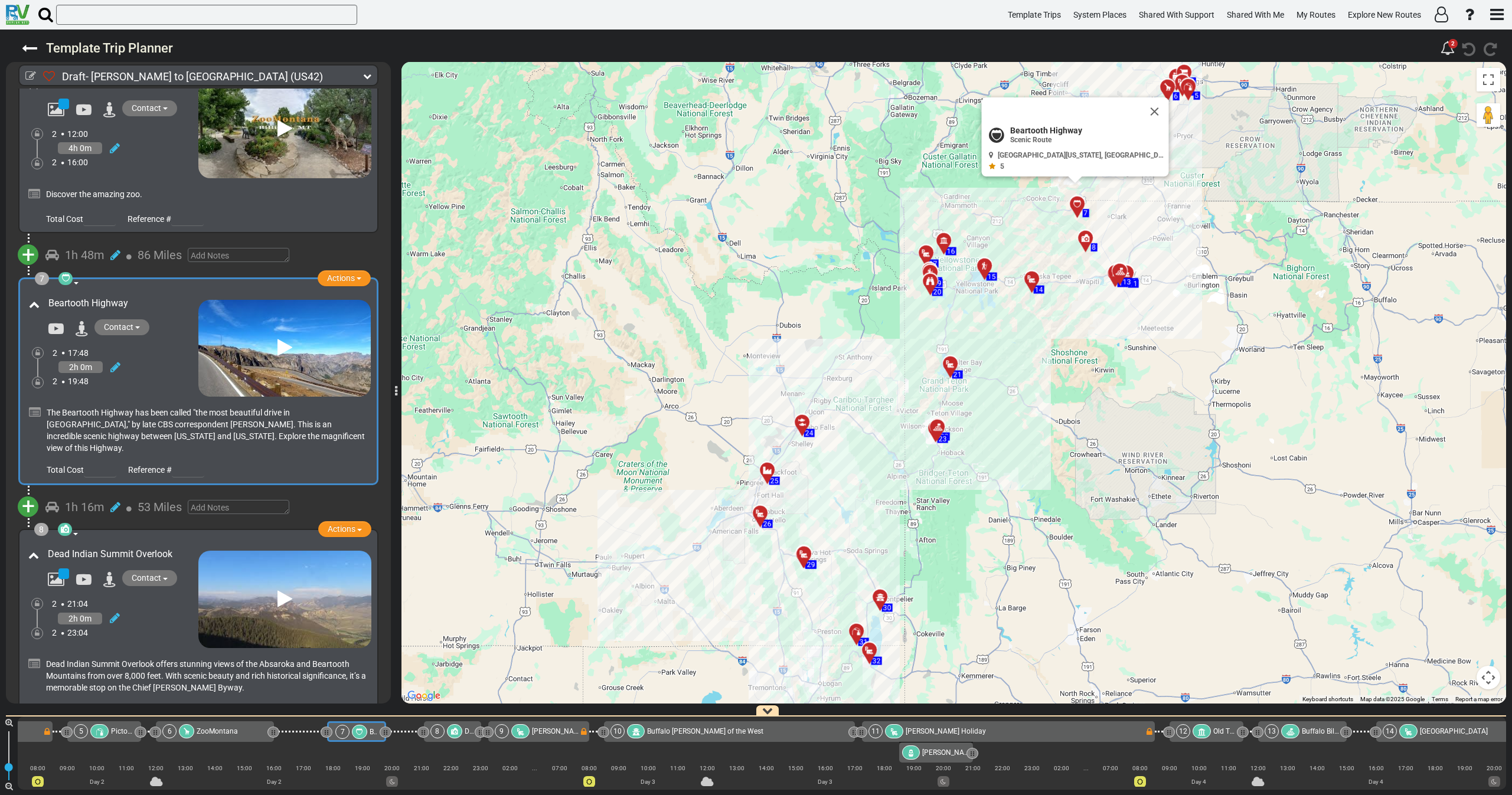
scroll to position [0, 648]
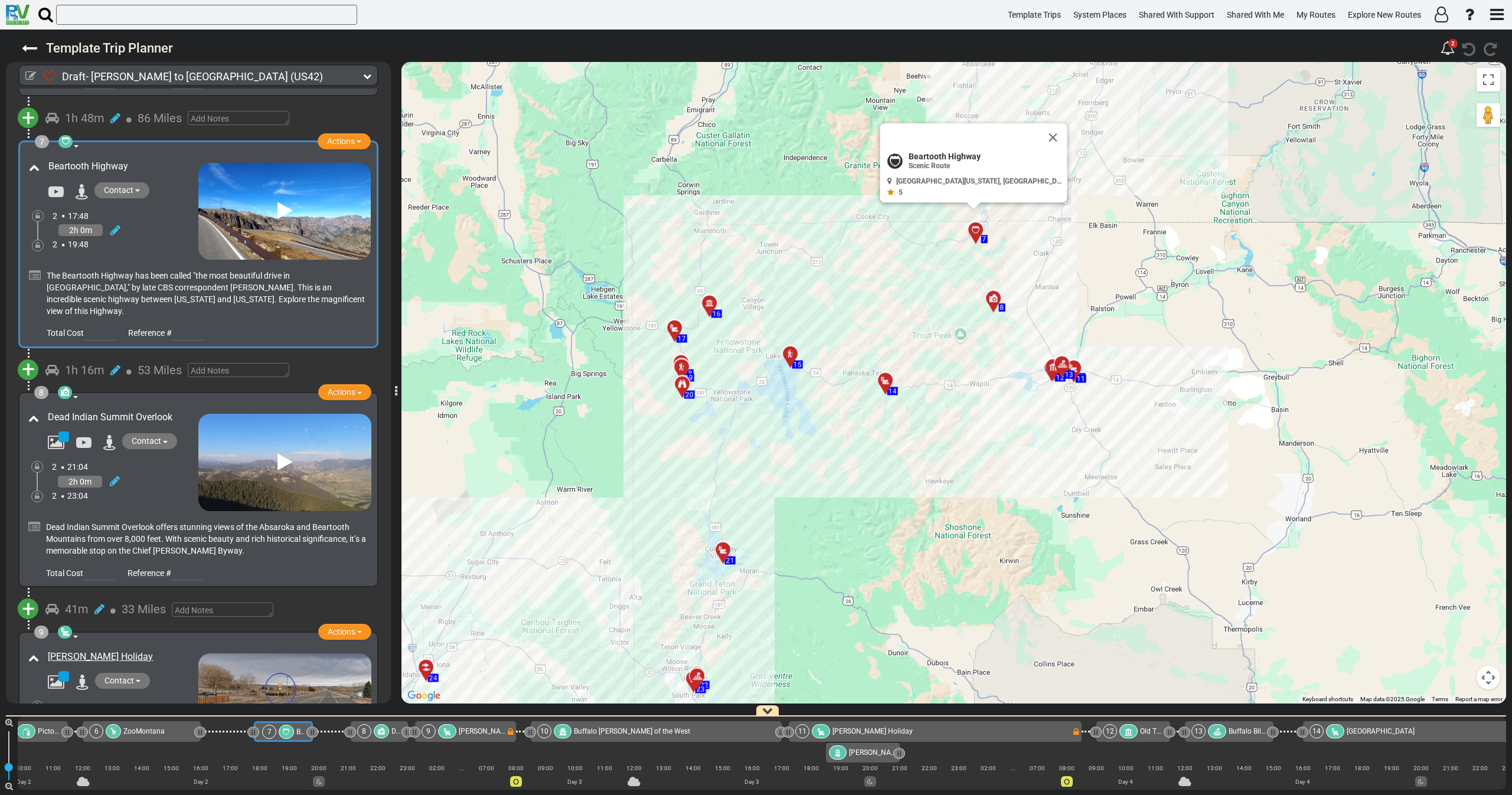
click at [145, 249] on div "Beartooth Highway" at bounding box center [112, 208] width 172 height 103
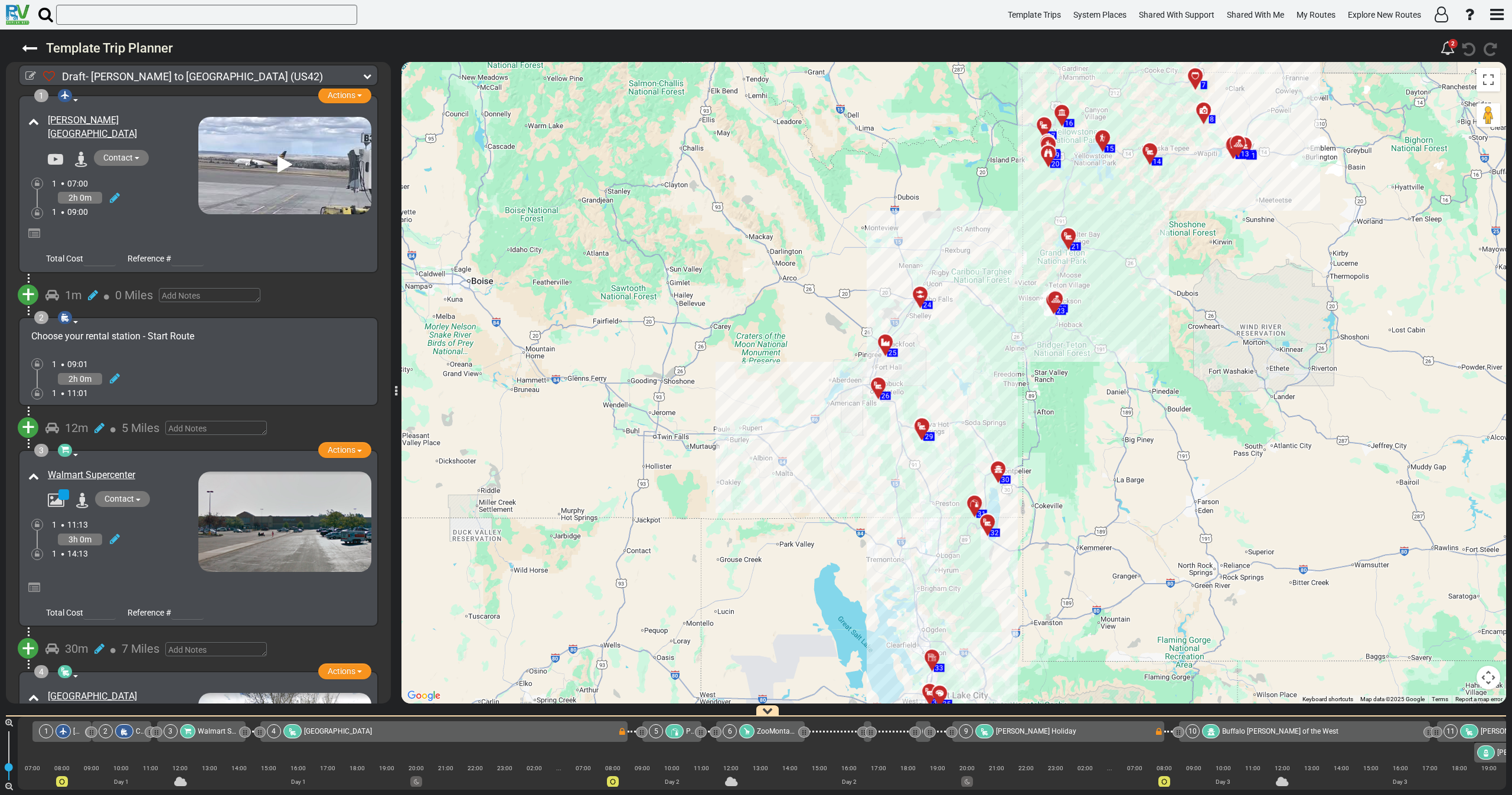
drag, startPoint x: 956, startPoint y: 246, endPoint x: 905, endPoint y: 323, distance: 92.4
click at [905, 321] on div "To activate drag with keyboard, press Alt + Enter. Once in keyboard drag state,…" at bounding box center [954, 382] width 1104 height 641
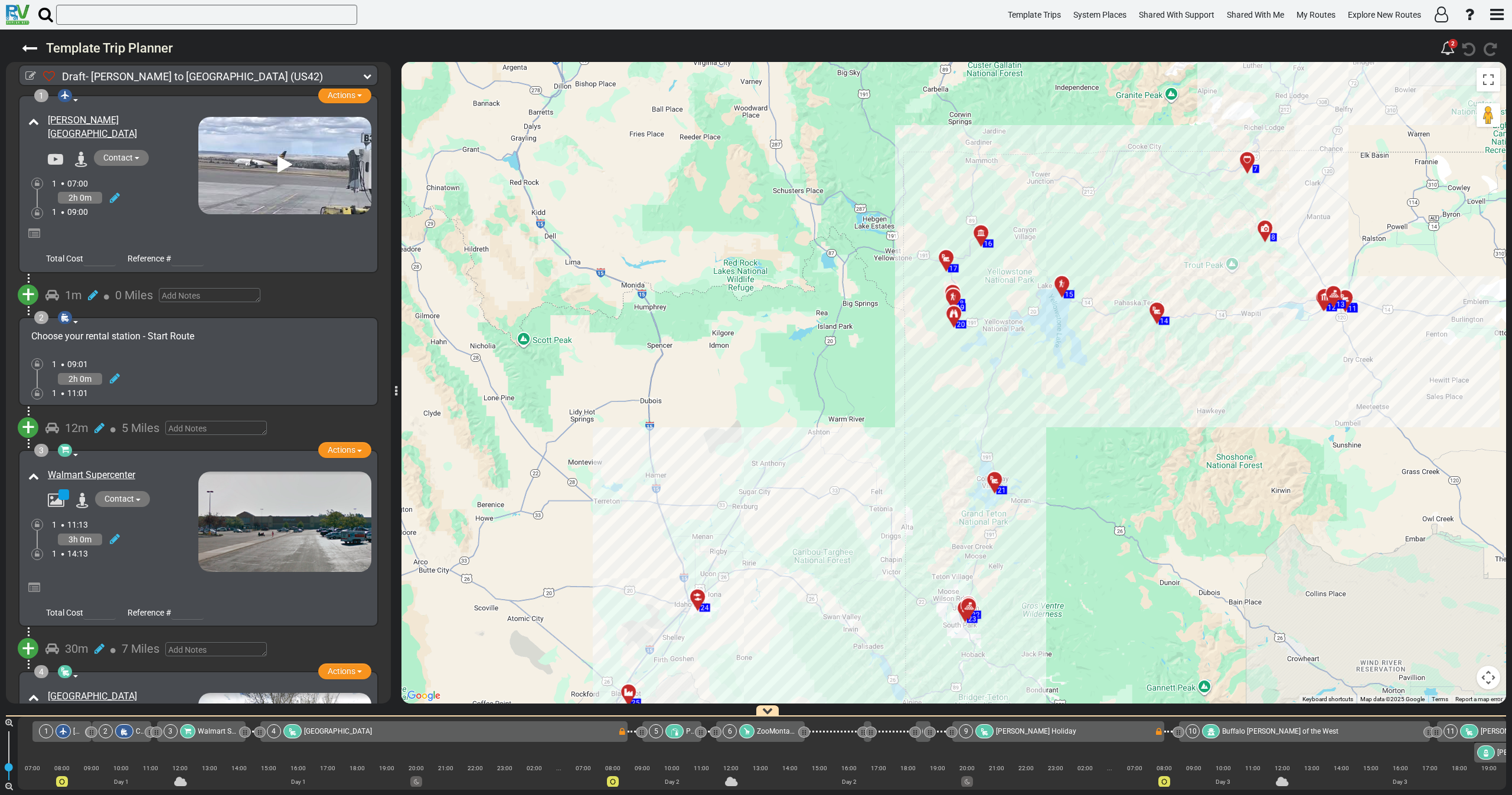
click at [1245, 159] on div "7" at bounding box center [1246, 159] width 20 height 20
click at [1245, 159] on icon at bounding box center [1247, 158] width 9 height 9
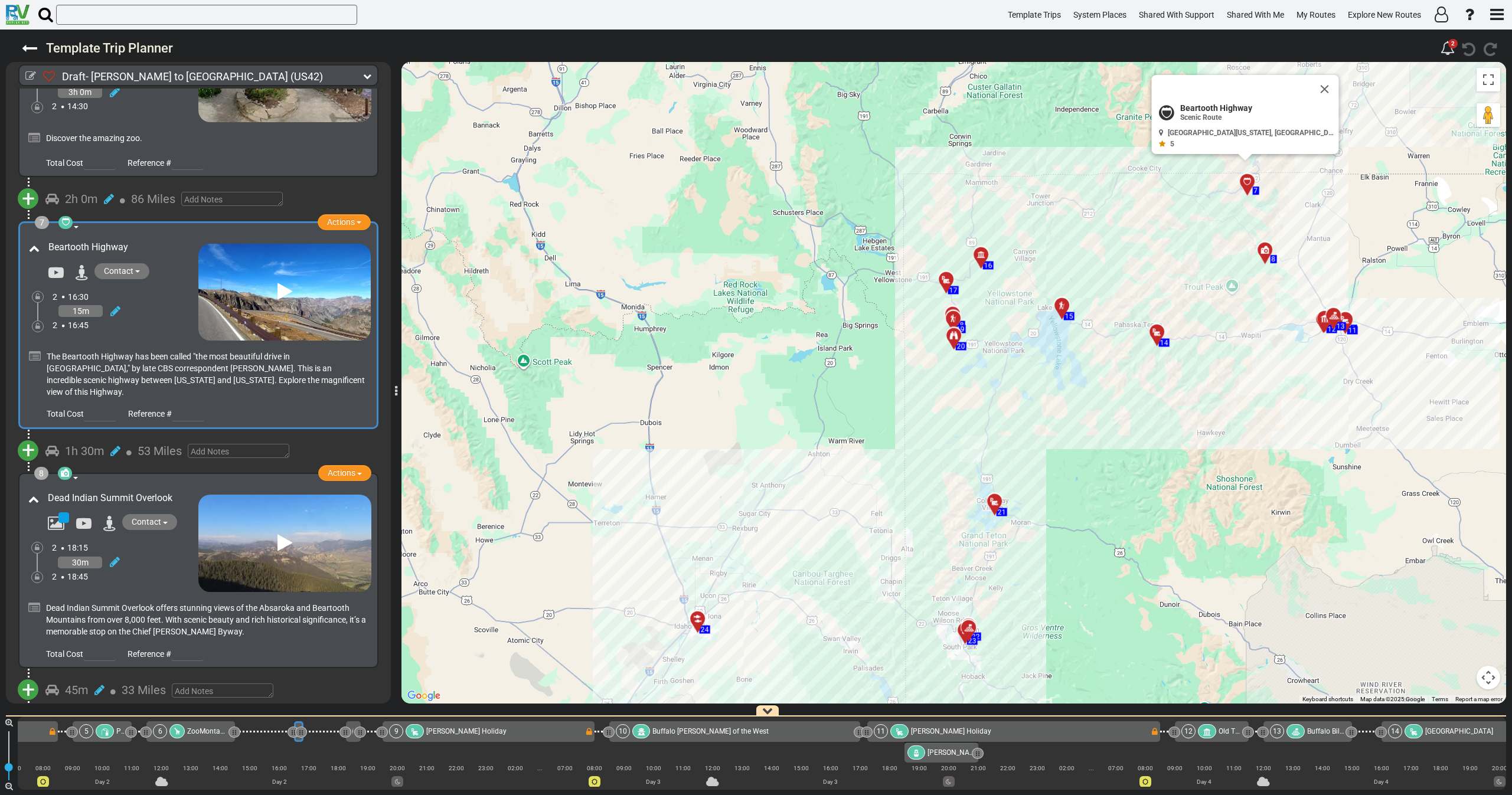
scroll to position [0, 610]
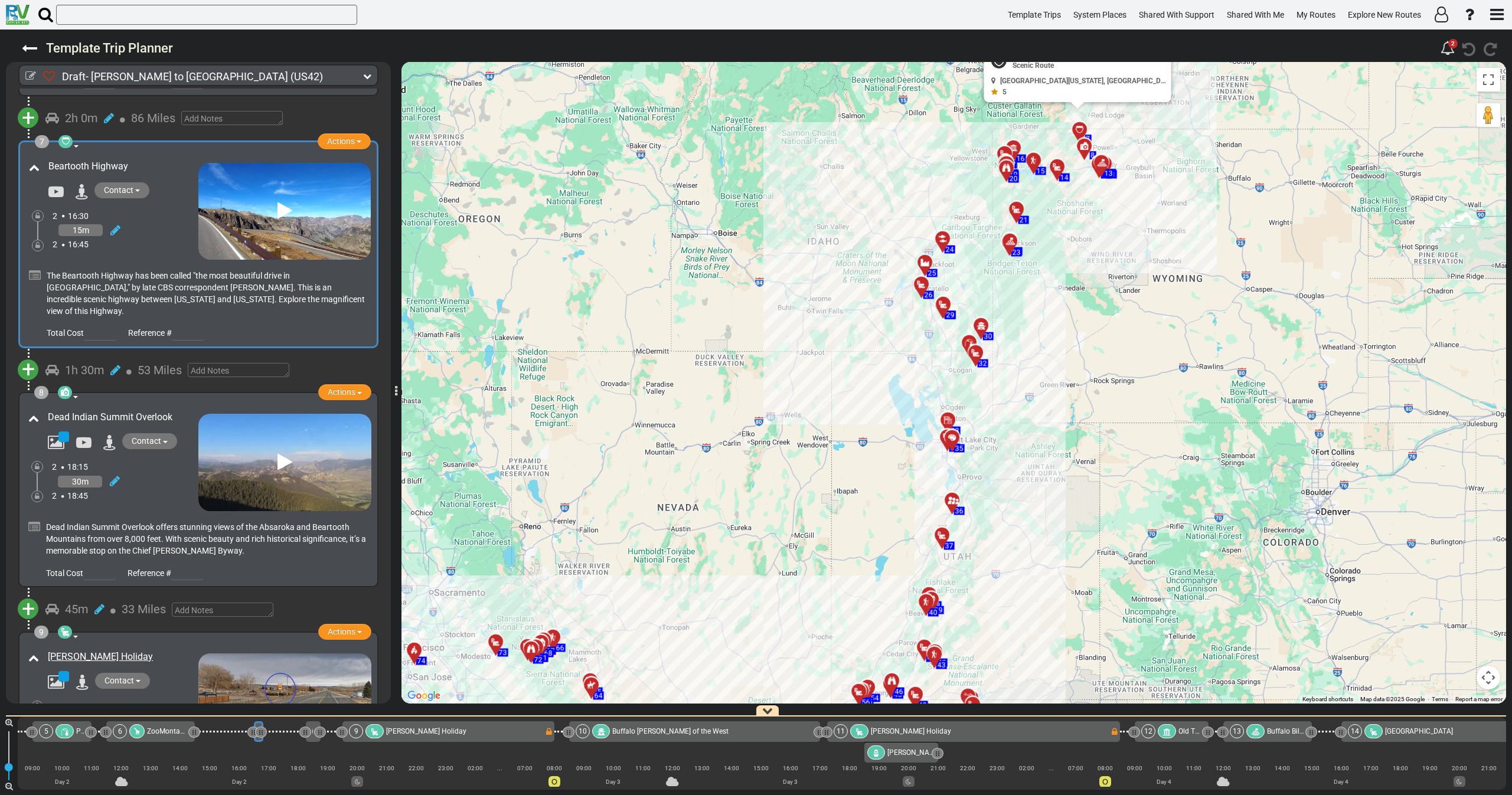
drag, startPoint x: 1016, startPoint y: 430, endPoint x: 1033, endPoint y: 339, distance: 92.6
click at [1034, 341] on div "To activate drag with keyboard, press Alt + Enter. Once in keyboard drag state,…" at bounding box center [954, 382] width 1104 height 641
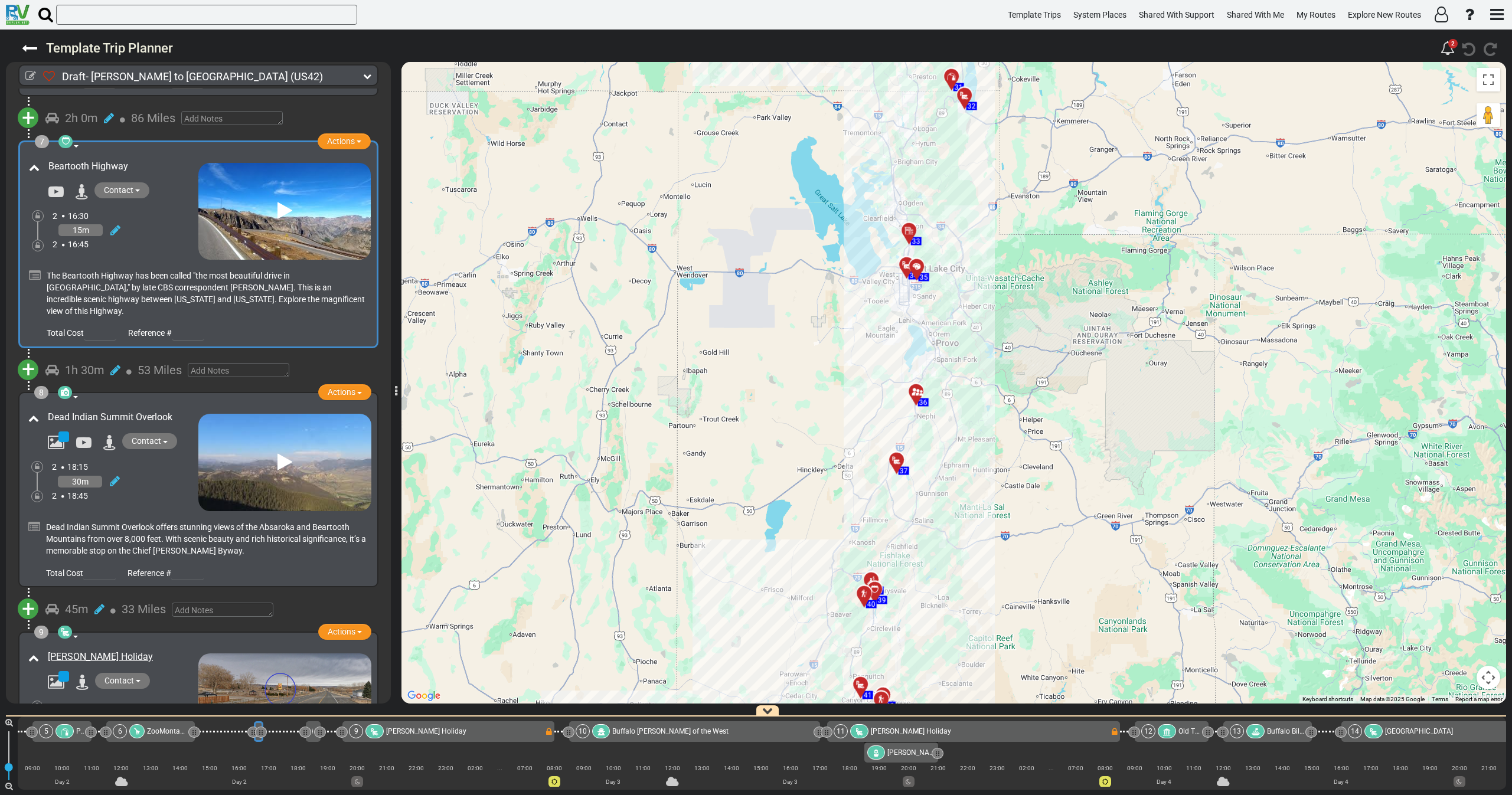
drag, startPoint x: 954, startPoint y: 531, endPoint x: 949, endPoint y: 244, distance: 287.0
click at [947, 246] on div "To activate drag with keyboard, press Alt + Enter. Once in keyboard drag state,…" at bounding box center [954, 382] width 1104 height 641
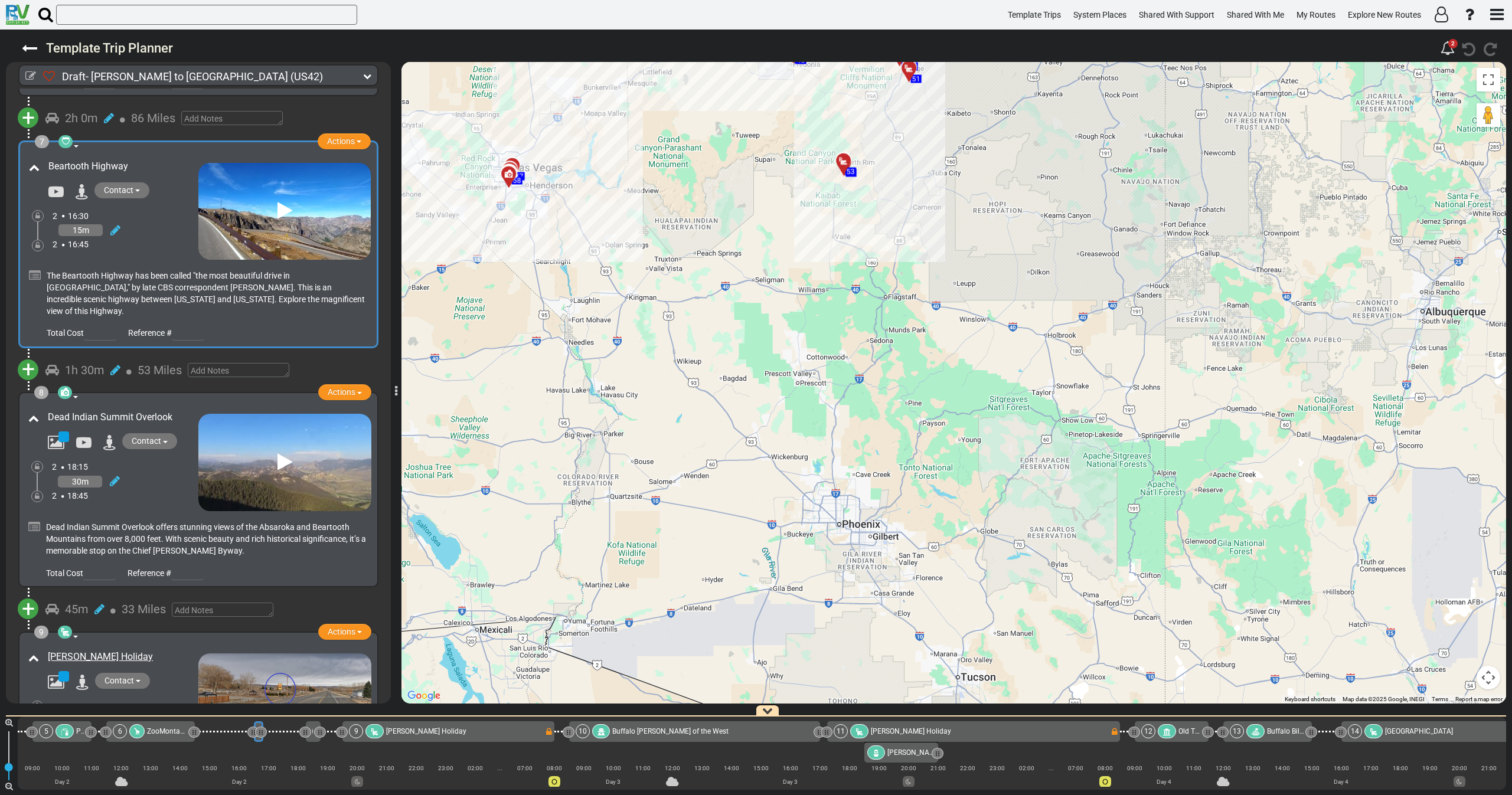
drag, startPoint x: 829, startPoint y: 307, endPoint x: 852, endPoint y: 465, distance: 159.7
click at [845, 460] on div "To activate drag with keyboard, press Alt + Enter. Once in keyboard drag state,…" at bounding box center [954, 382] width 1104 height 641
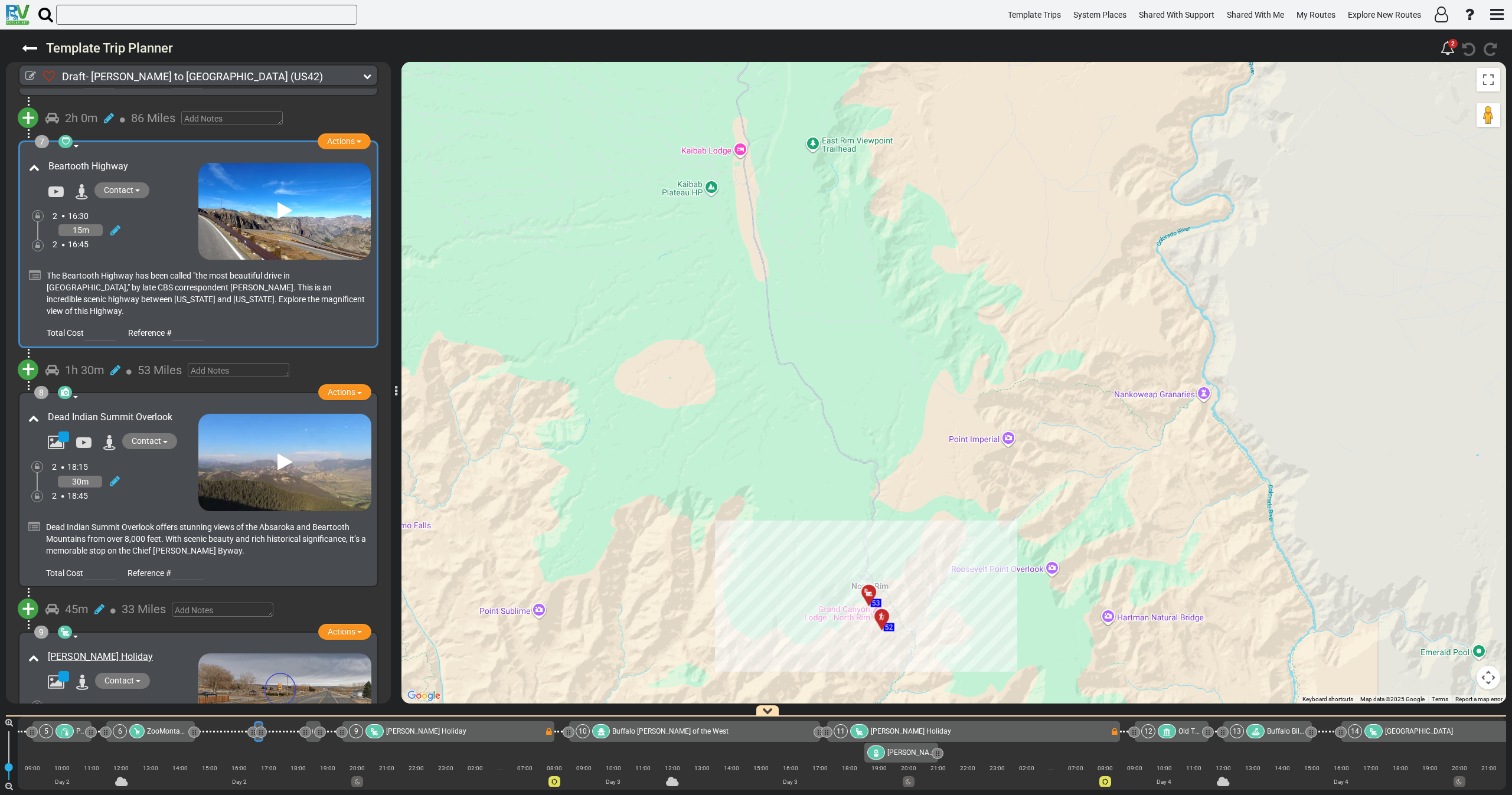
click at [871, 589] on icon at bounding box center [868, 592] width 12 height 9
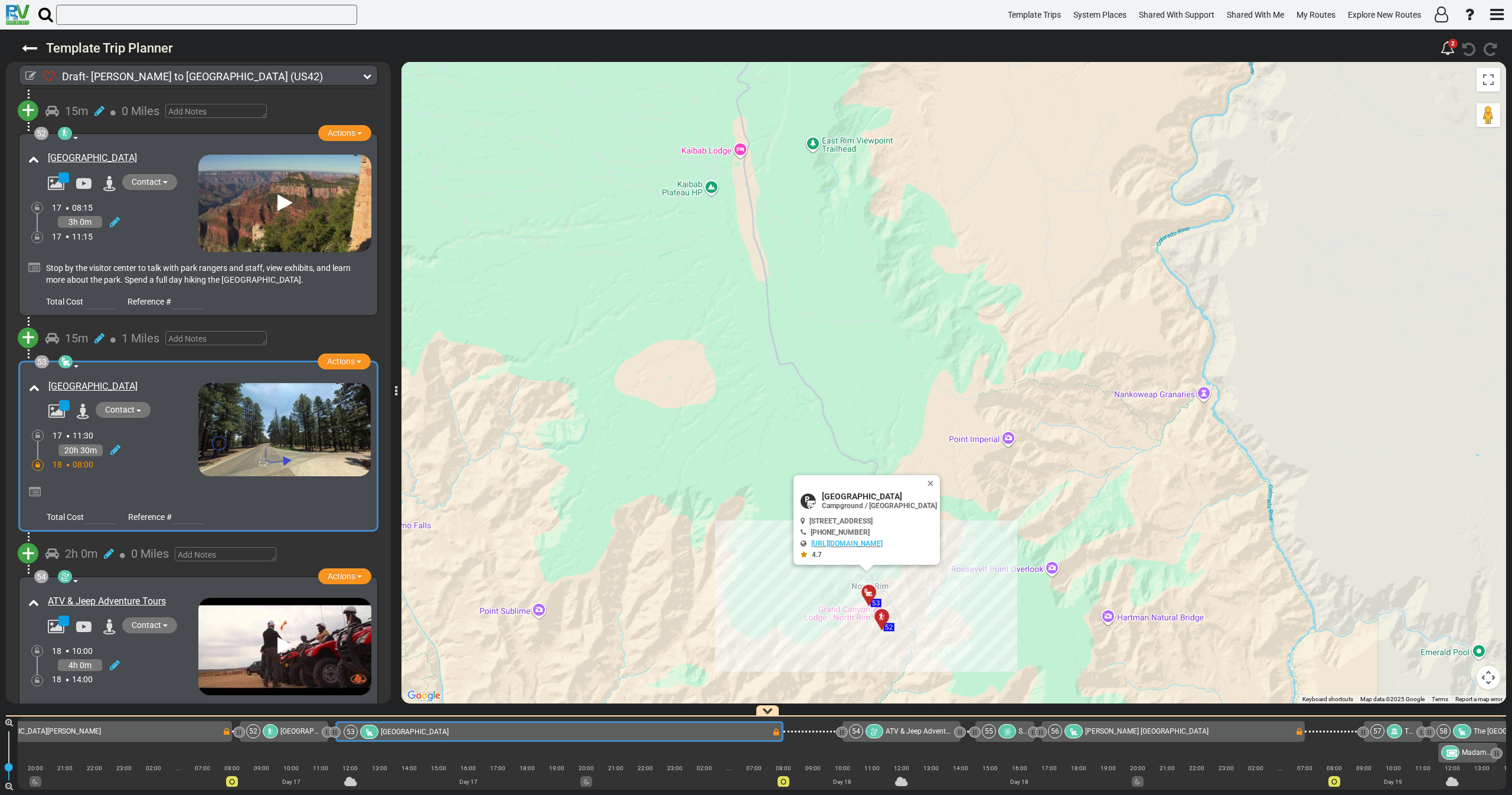
scroll to position [0, 8727]
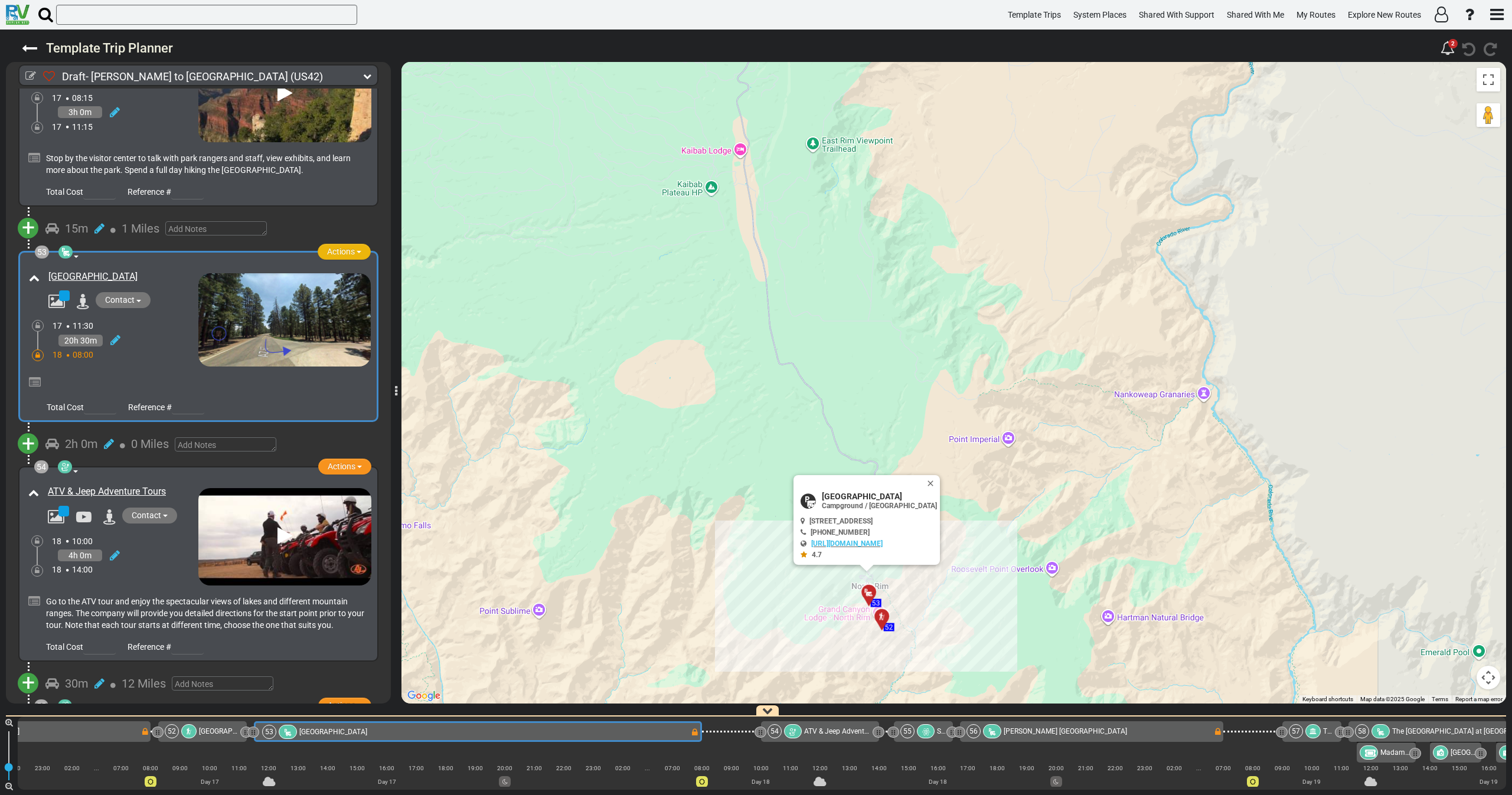
click at [329, 244] on button "Actions" at bounding box center [344, 252] width 53 height 16
click at [318, 284] on span "Replace" at bounding box center [310, 288] width 29 height 9
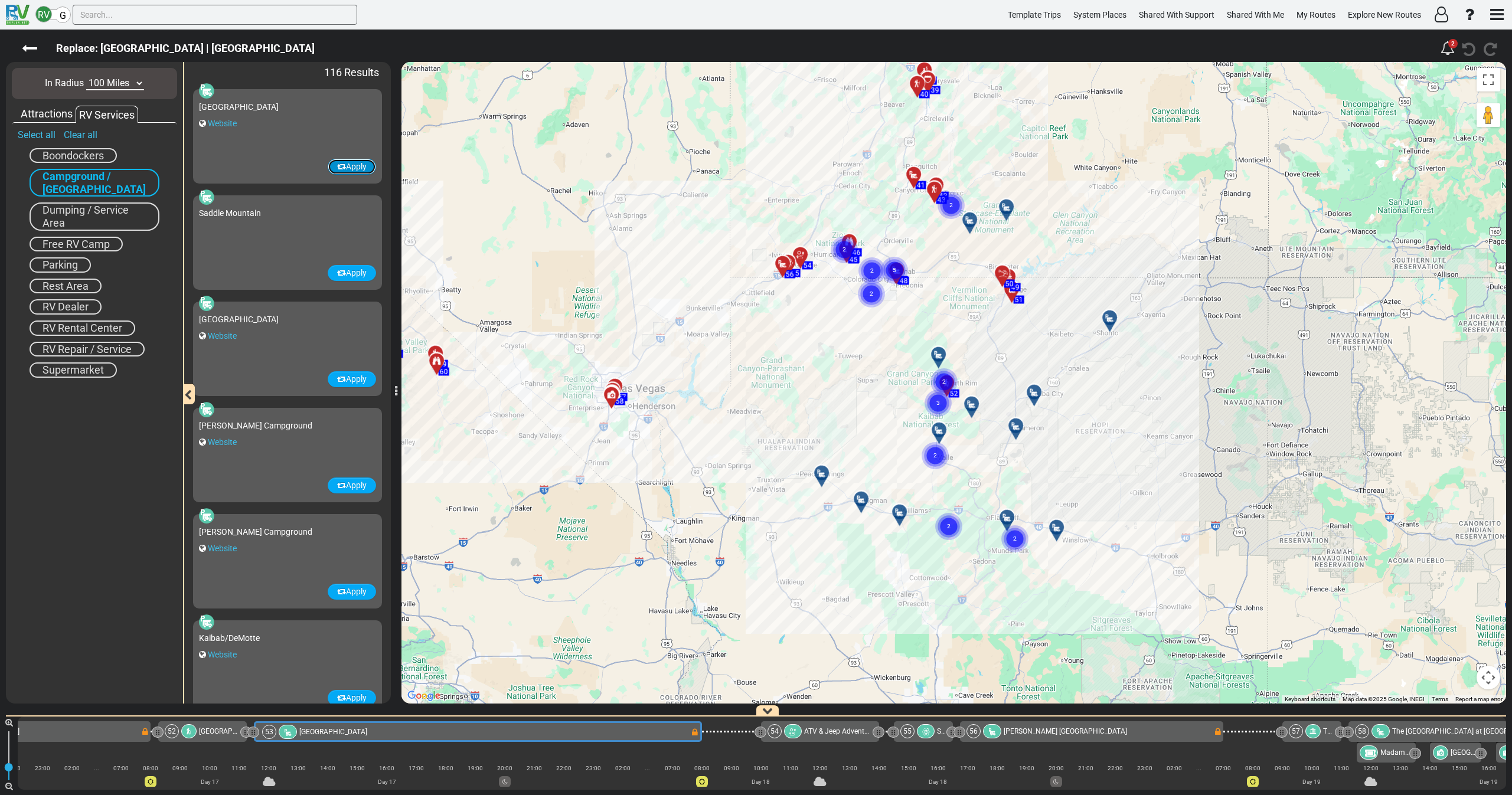
click at [339, 161] on button "Apply" at bounding box center [352, 167] width 48 height 16
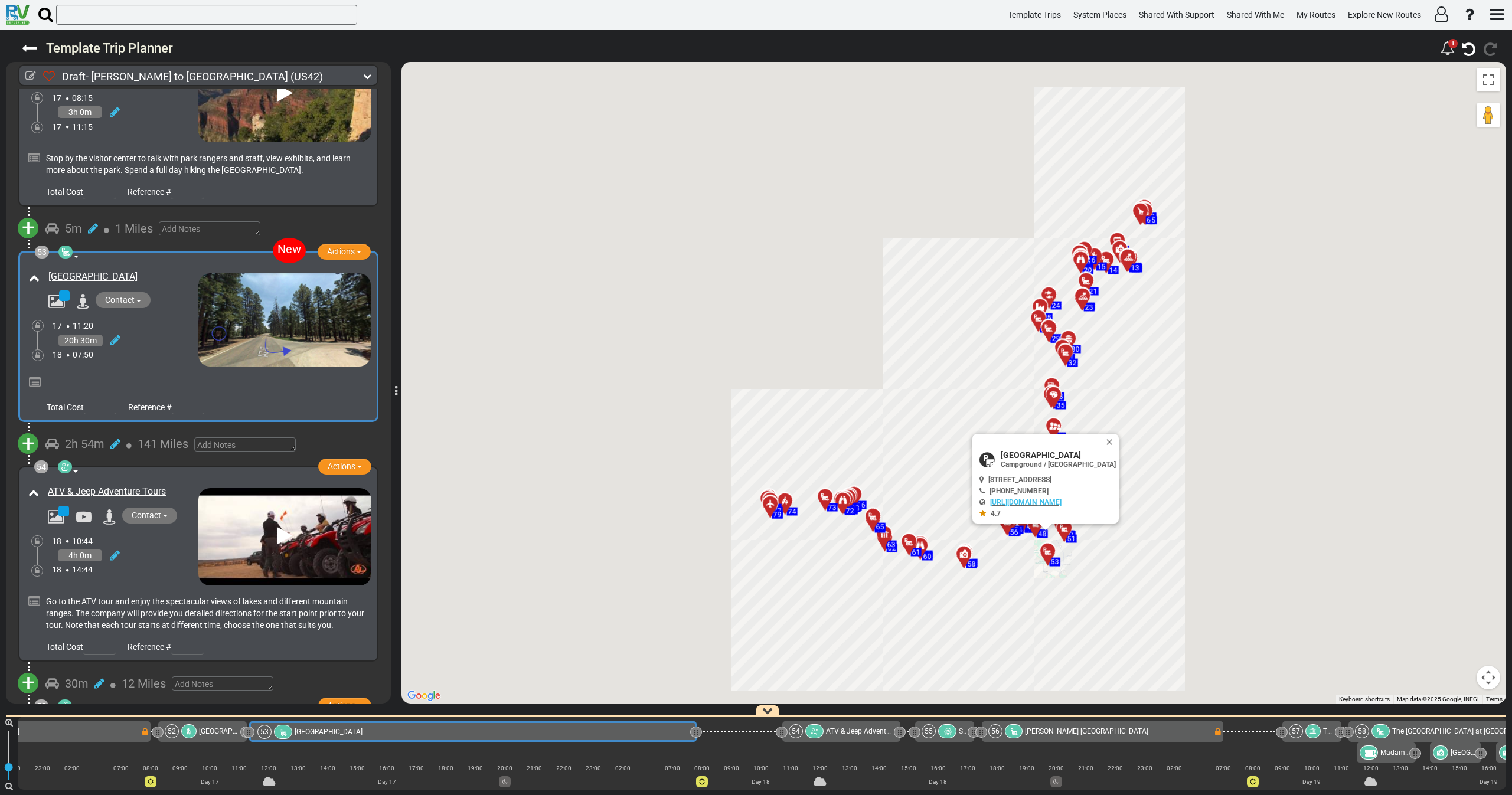
scroll to position [0, 8722]
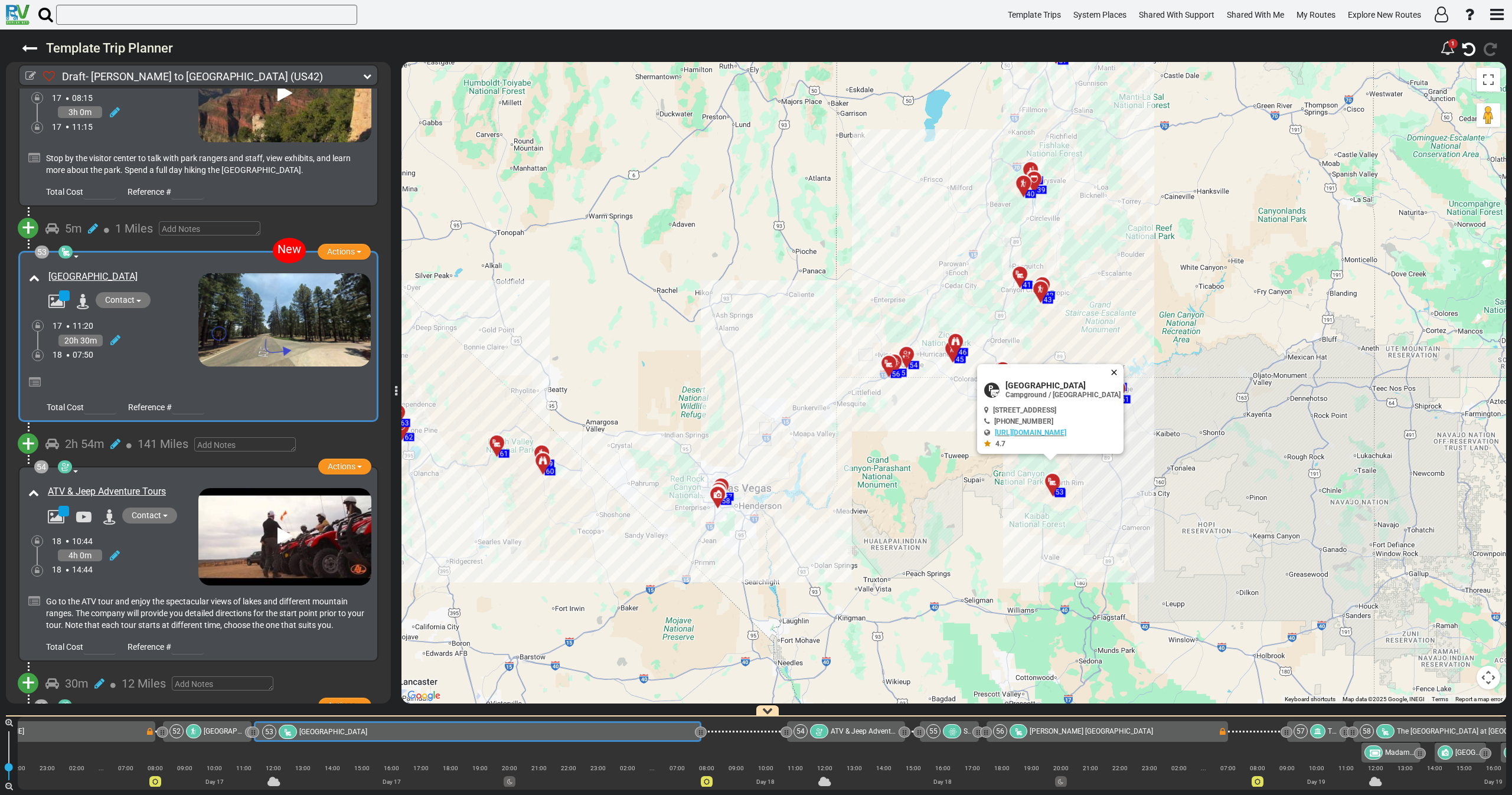
click at [1124, 372] on button "Close" at bounding box center [1116, 372] width 14 height 16
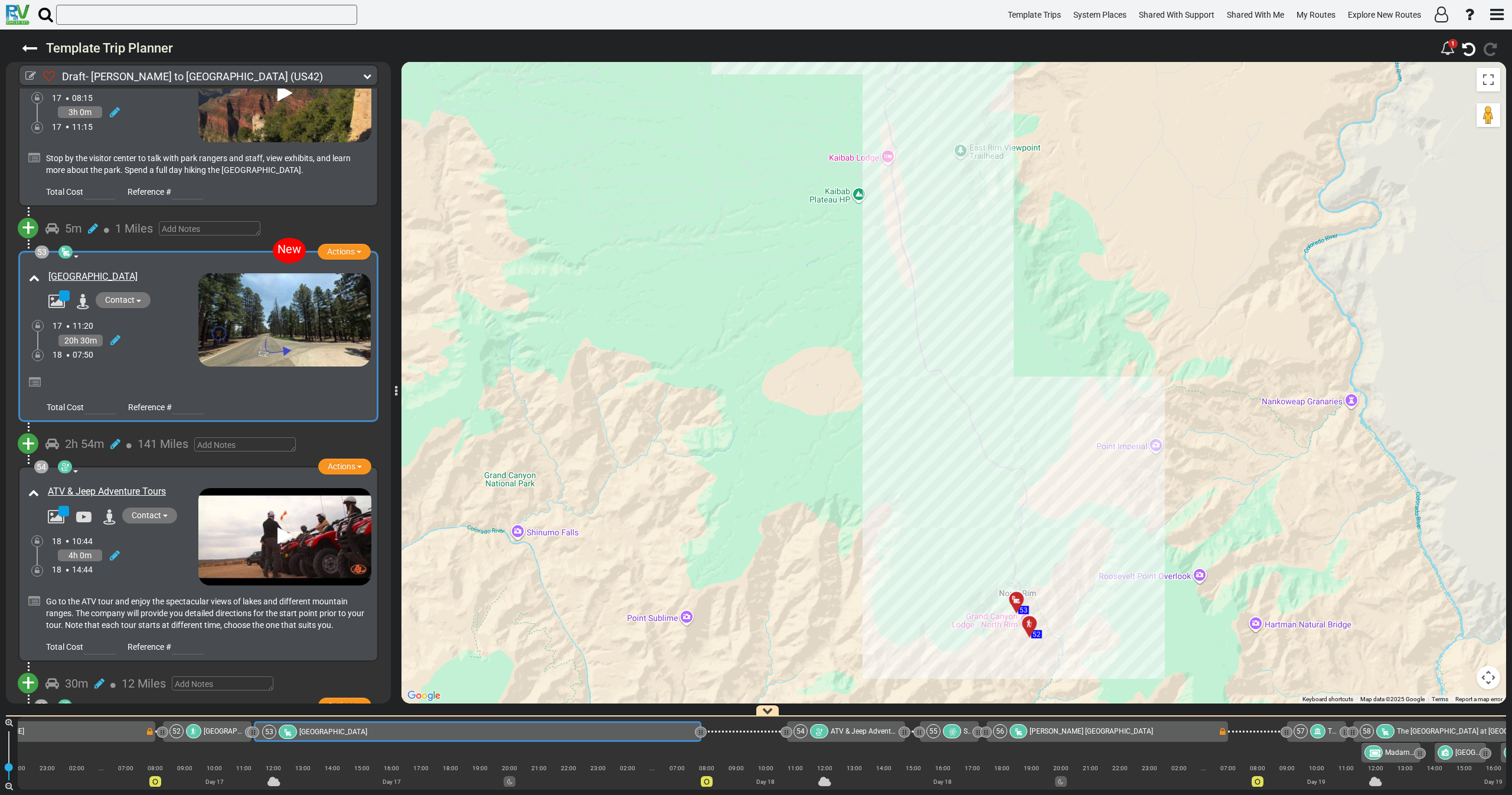
click at [1030, 631] on div at bounding box center [1032, 627] width 19 height 18
click at [1031, 624] on div at bounding box center [1033, 628] width 19 height 18
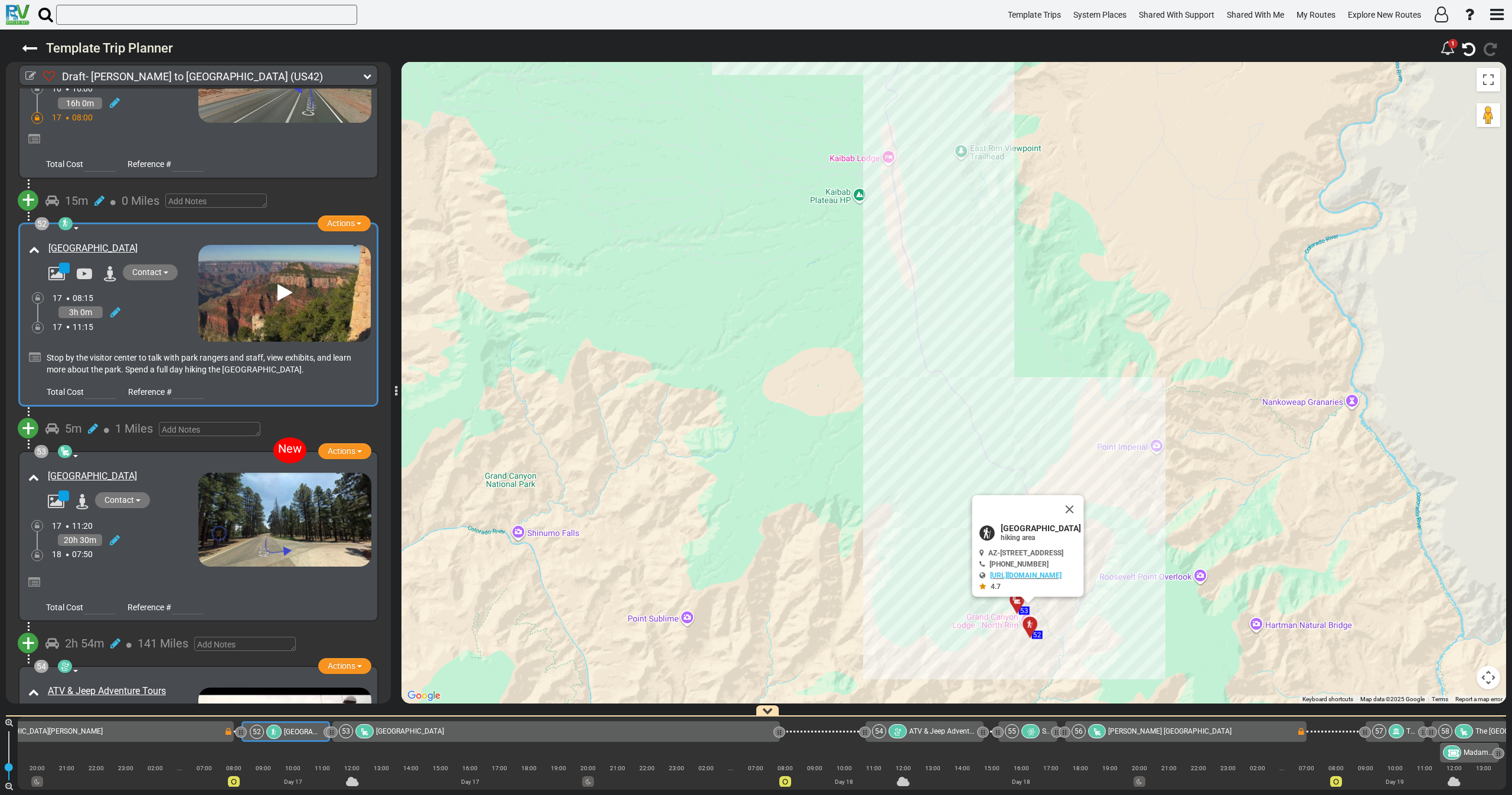
scroll to position [0, 8631]
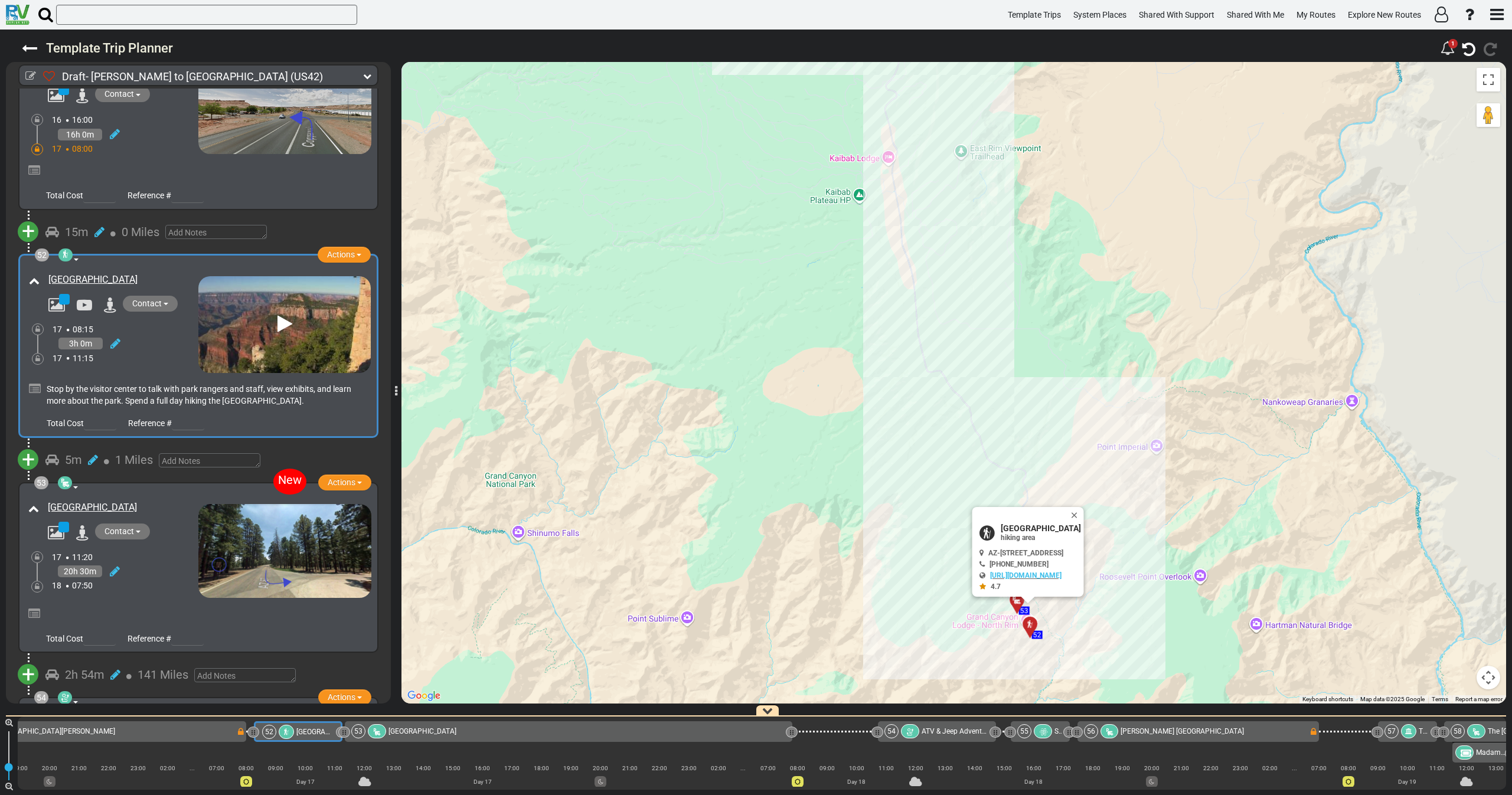
click at [127, 498] on div "North Rim Campground" at bounding box center [112, 548] width 173 height 100
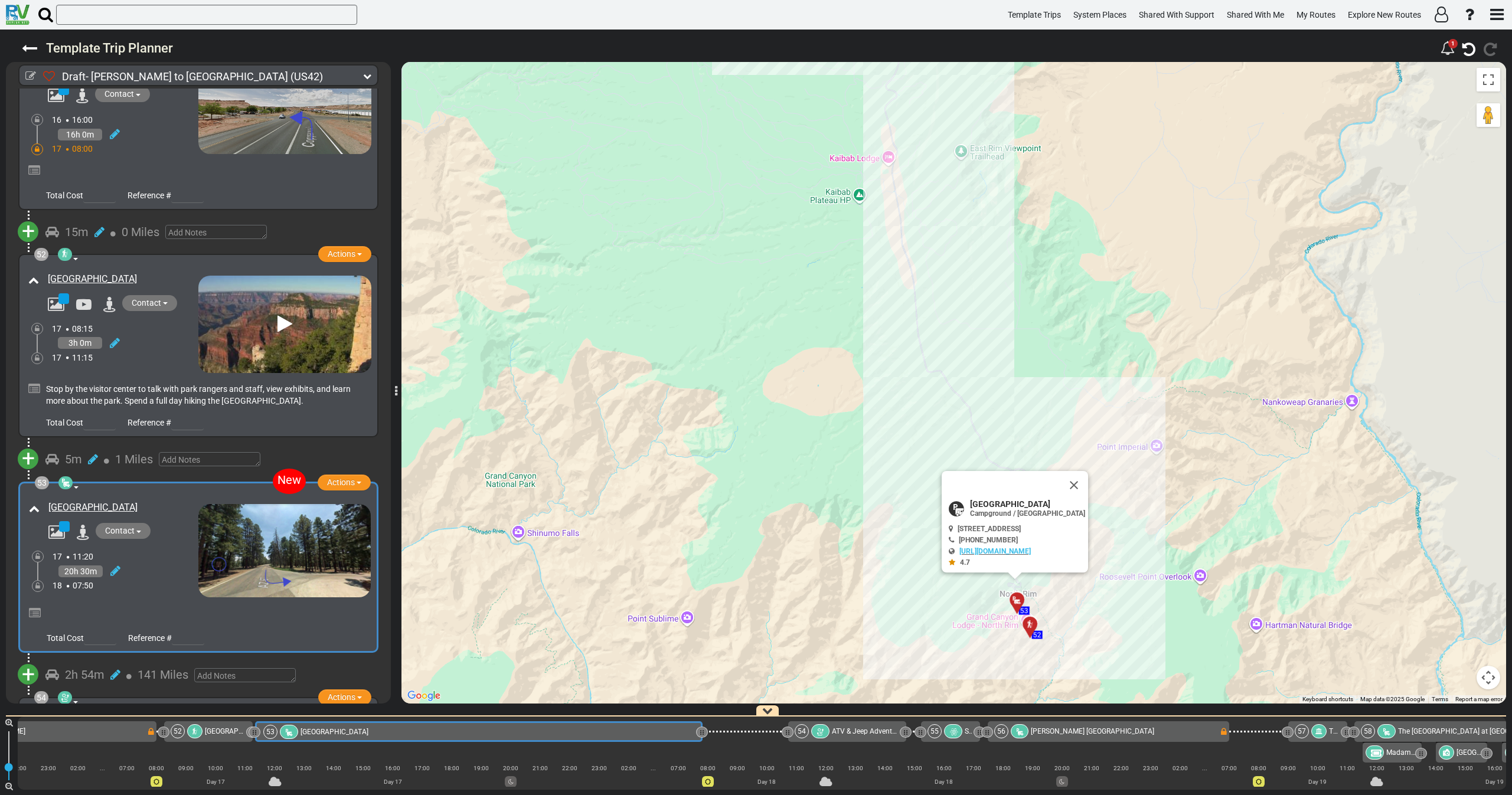
scroll to position [0, 8722]
click at [334, 477] on span "Actions" at bounding box center [341, 482] width 28 height 9
click at [327, 511] on li "Replace" at bounding box center [327, 519] width 94 height 16
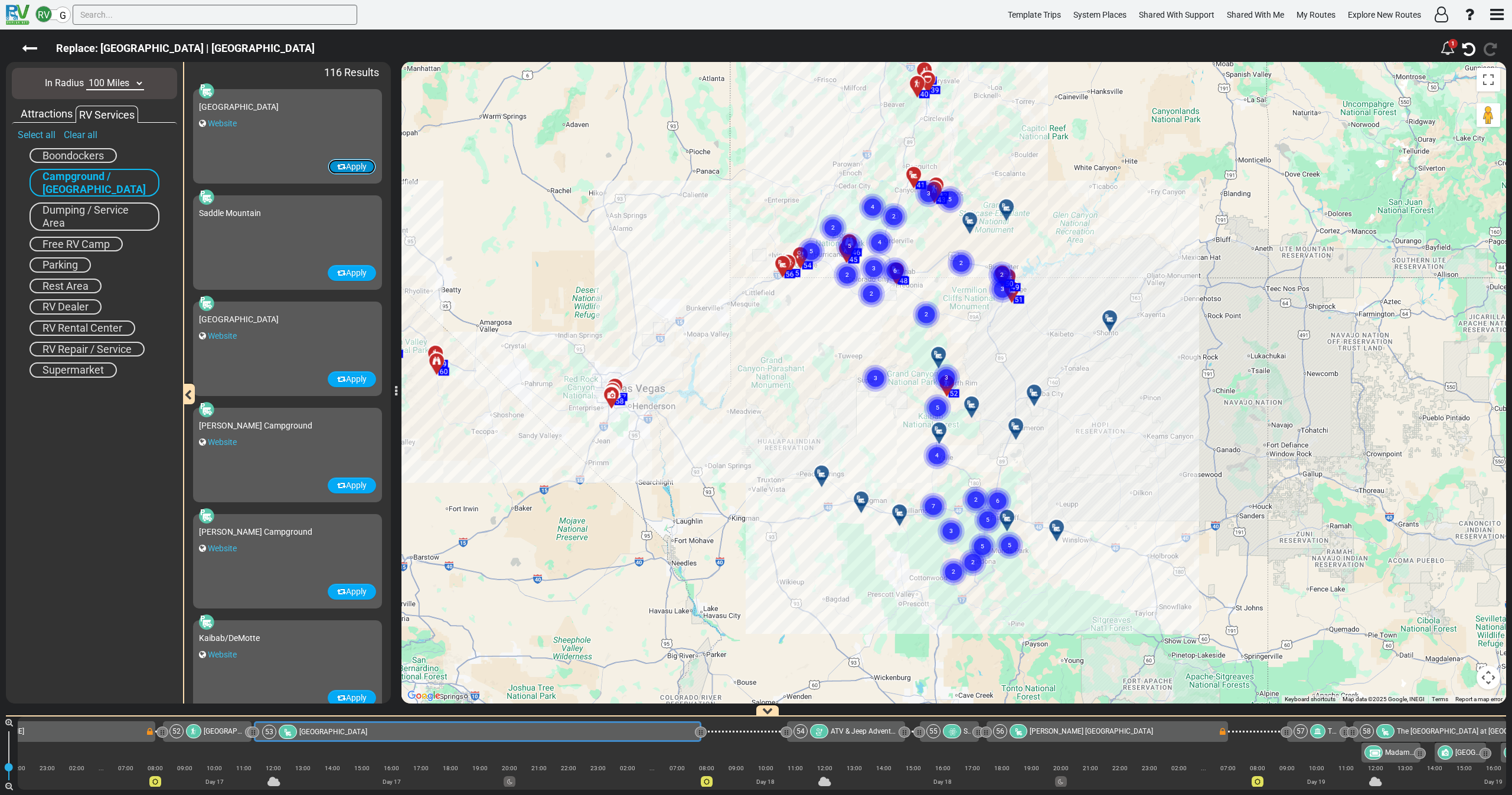
click at [351, 166] on button "Apply" at bounding box center [352, 167] width 48 height 16
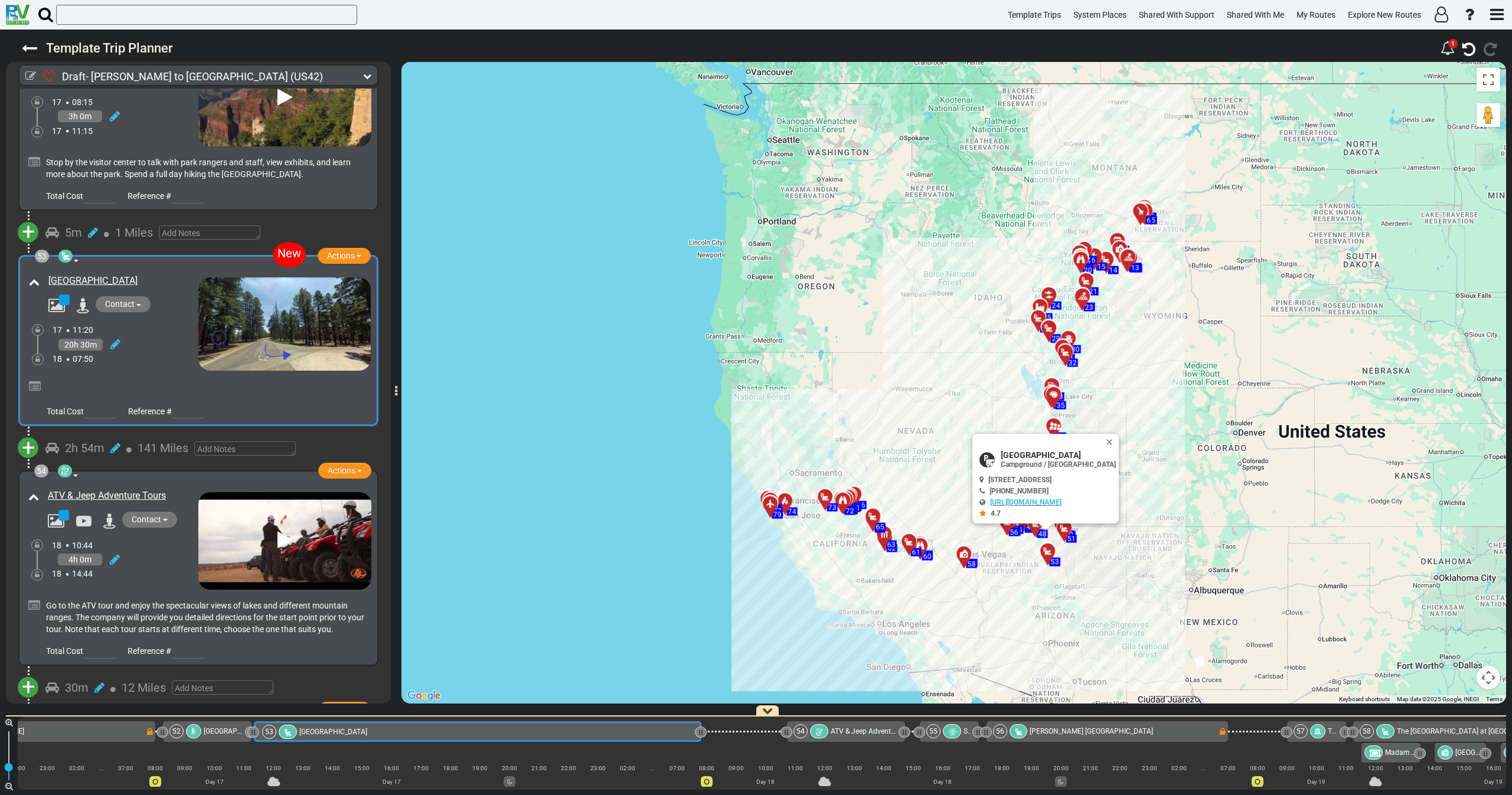
scroll to position [12137, 0]
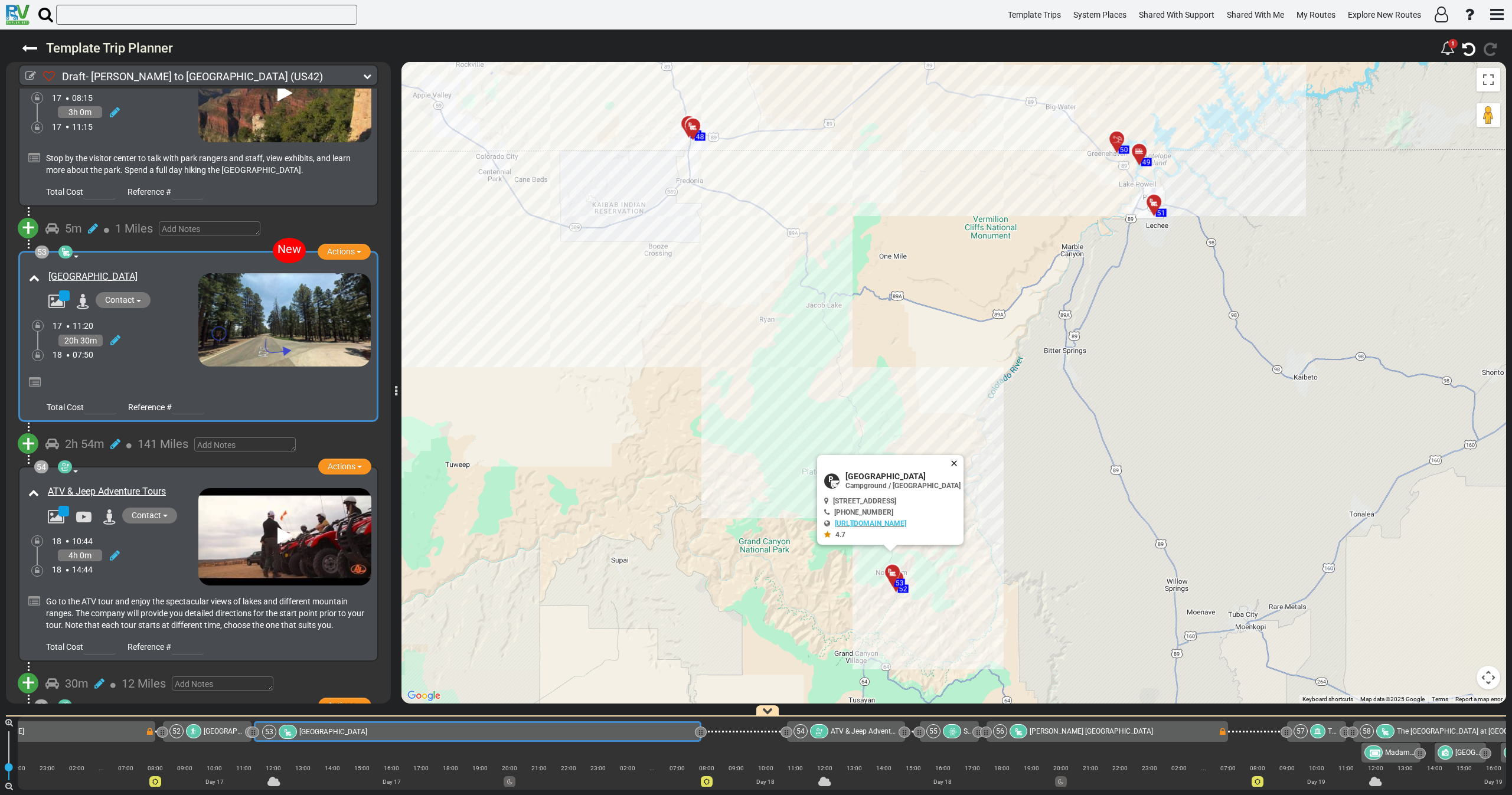
click at [963, 465] on button "Close" at bounding box center [956, 463] width 14 height 16
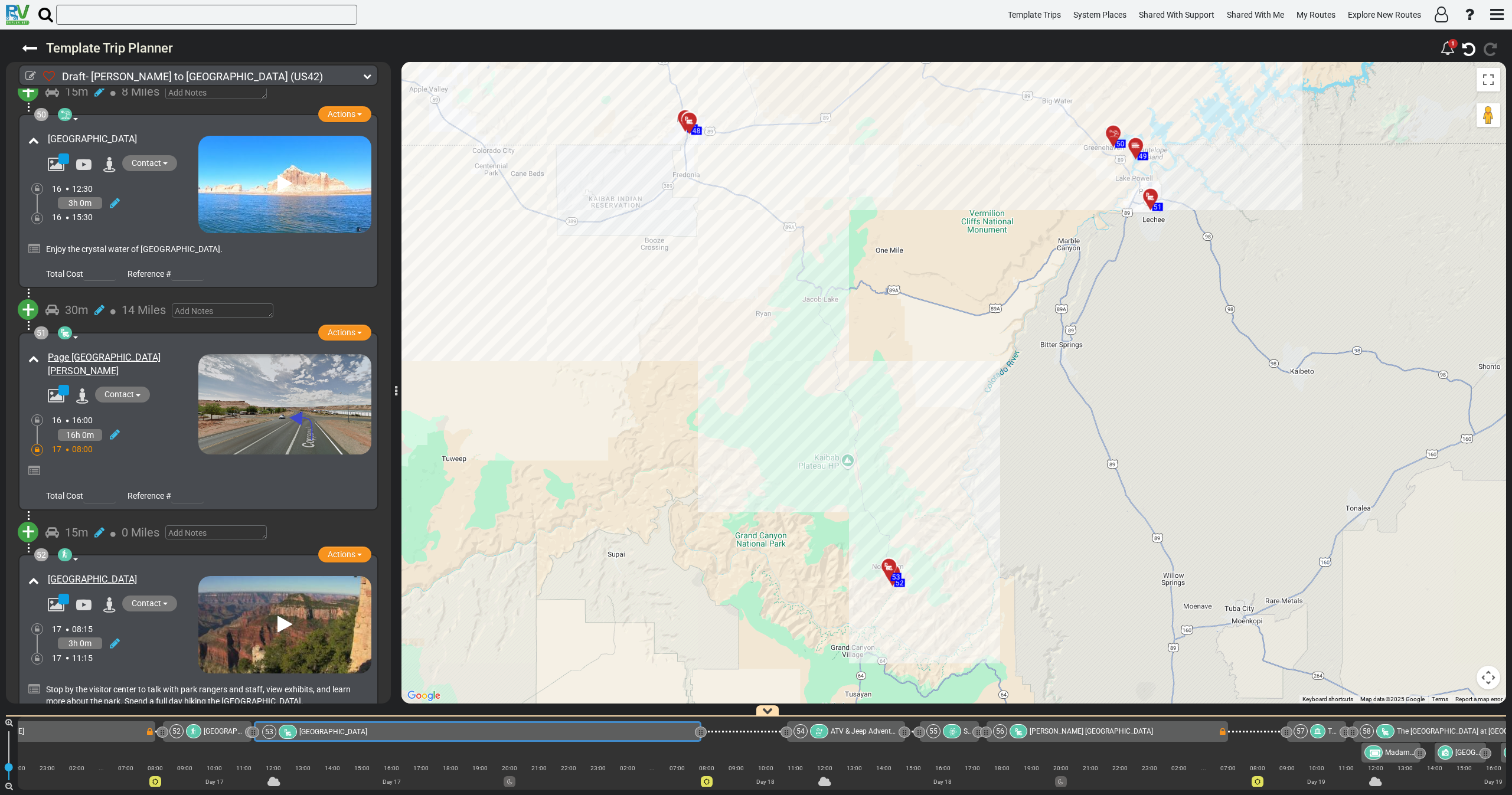
scroll to position [11340, 0]
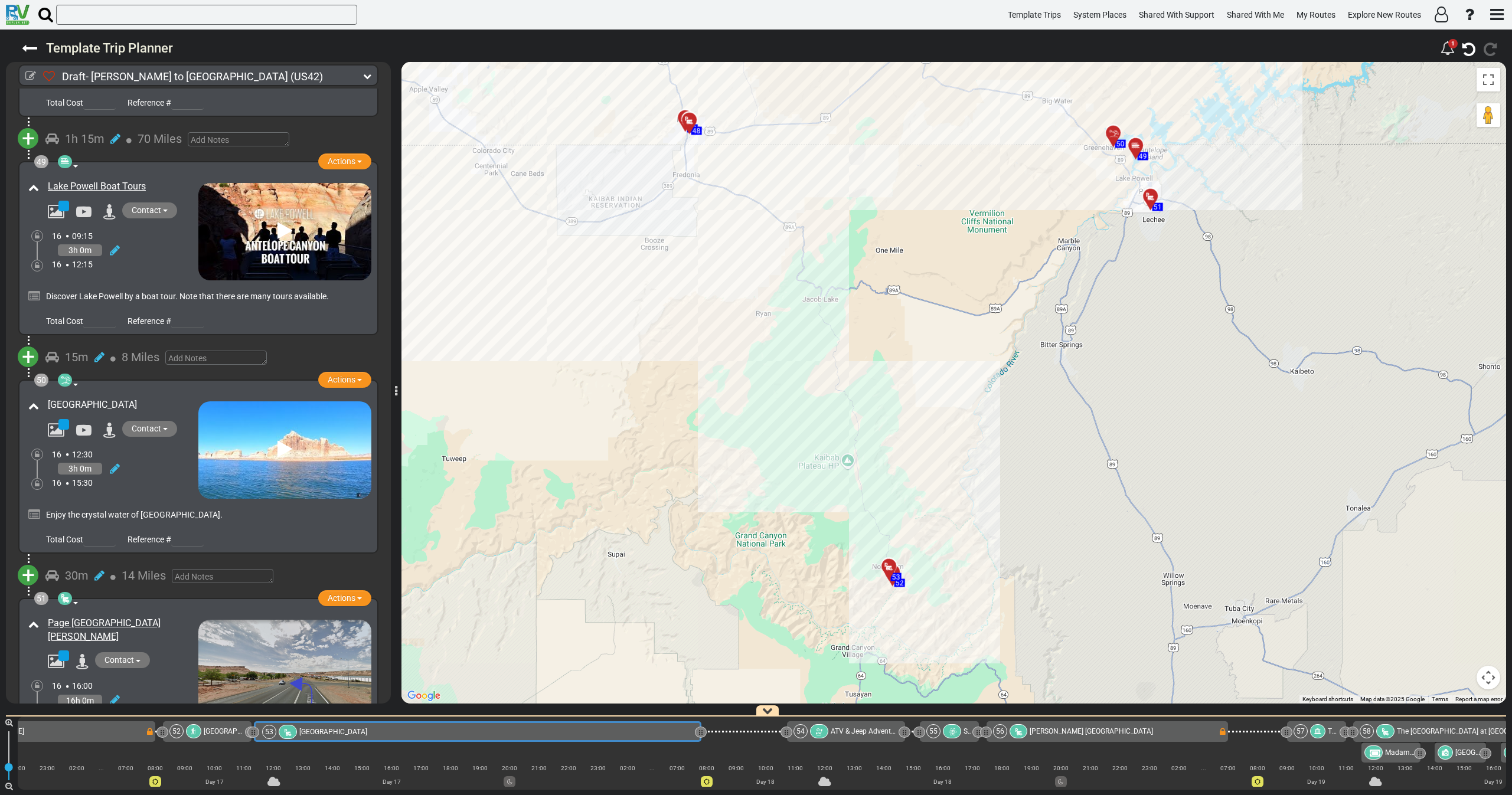
click at [133, 477] on div "16 15:30" at bounding box center [126, 482] width 147 height 12
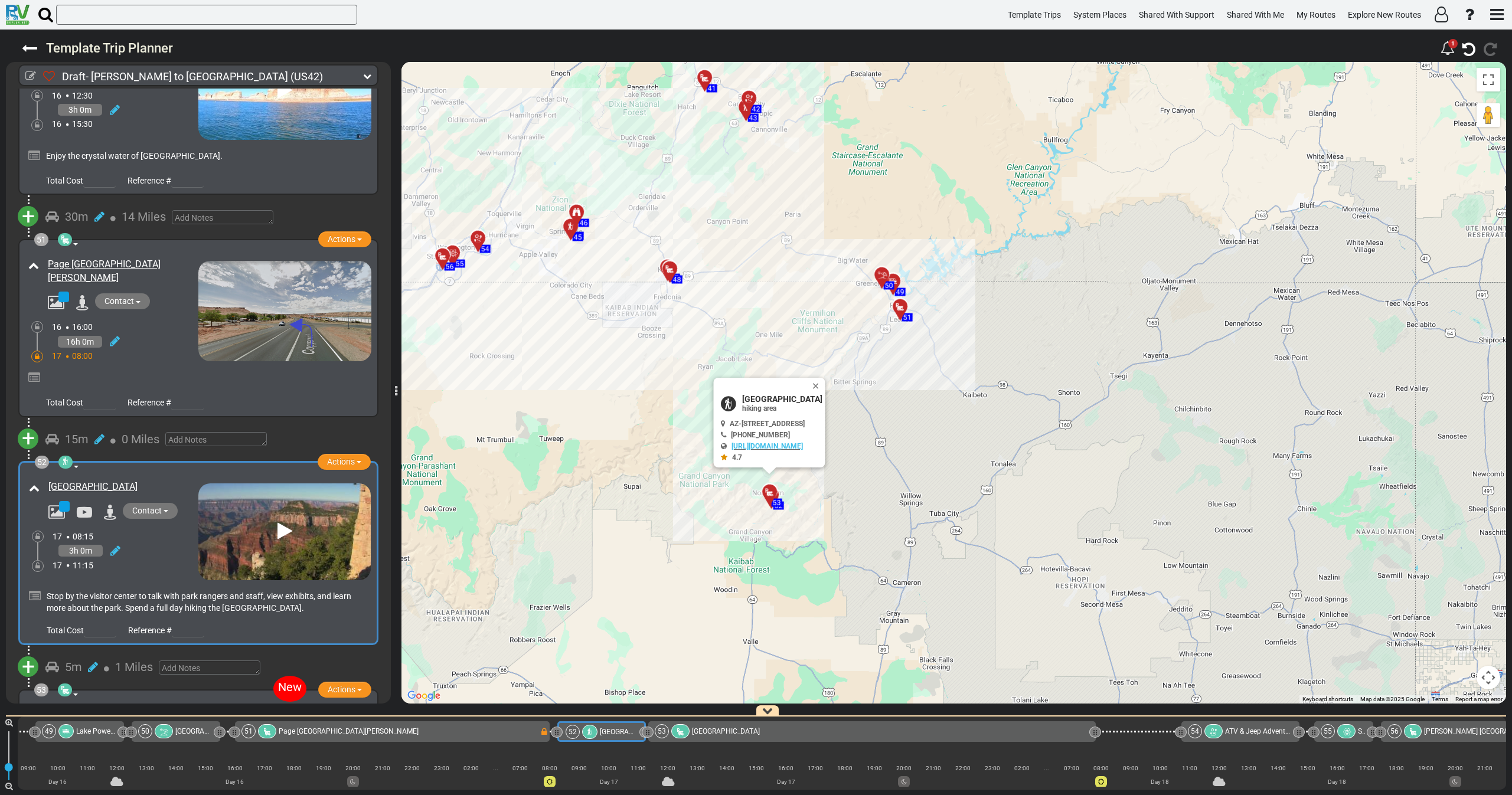
scroll to position [0, 0]
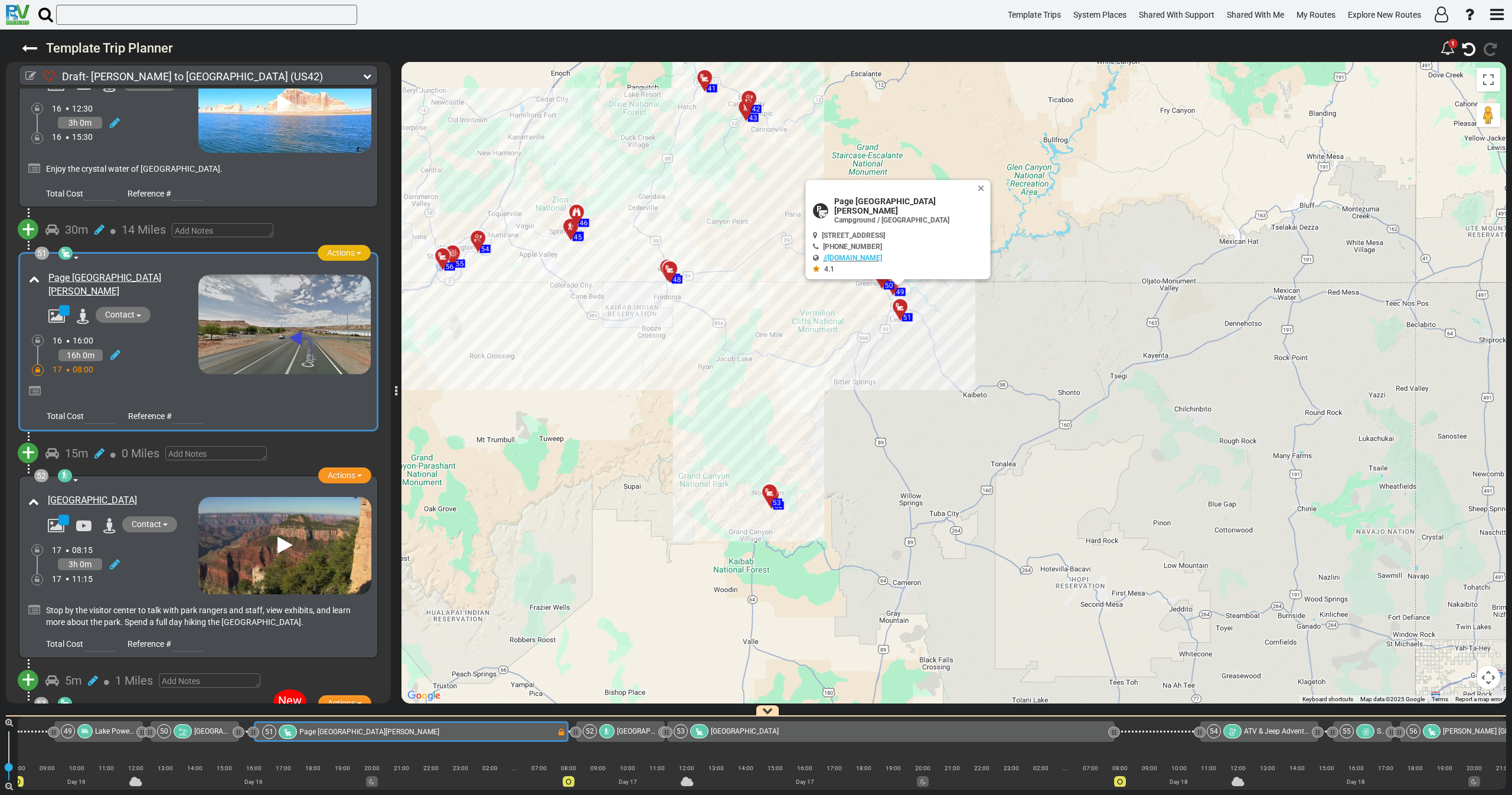
click at [338, 248] on span "Actions" at bounding box center [341, 253] width 28 height 9
click at [327, 282] on li "Replace" at bounding box center [327, 290] width 94 height 16
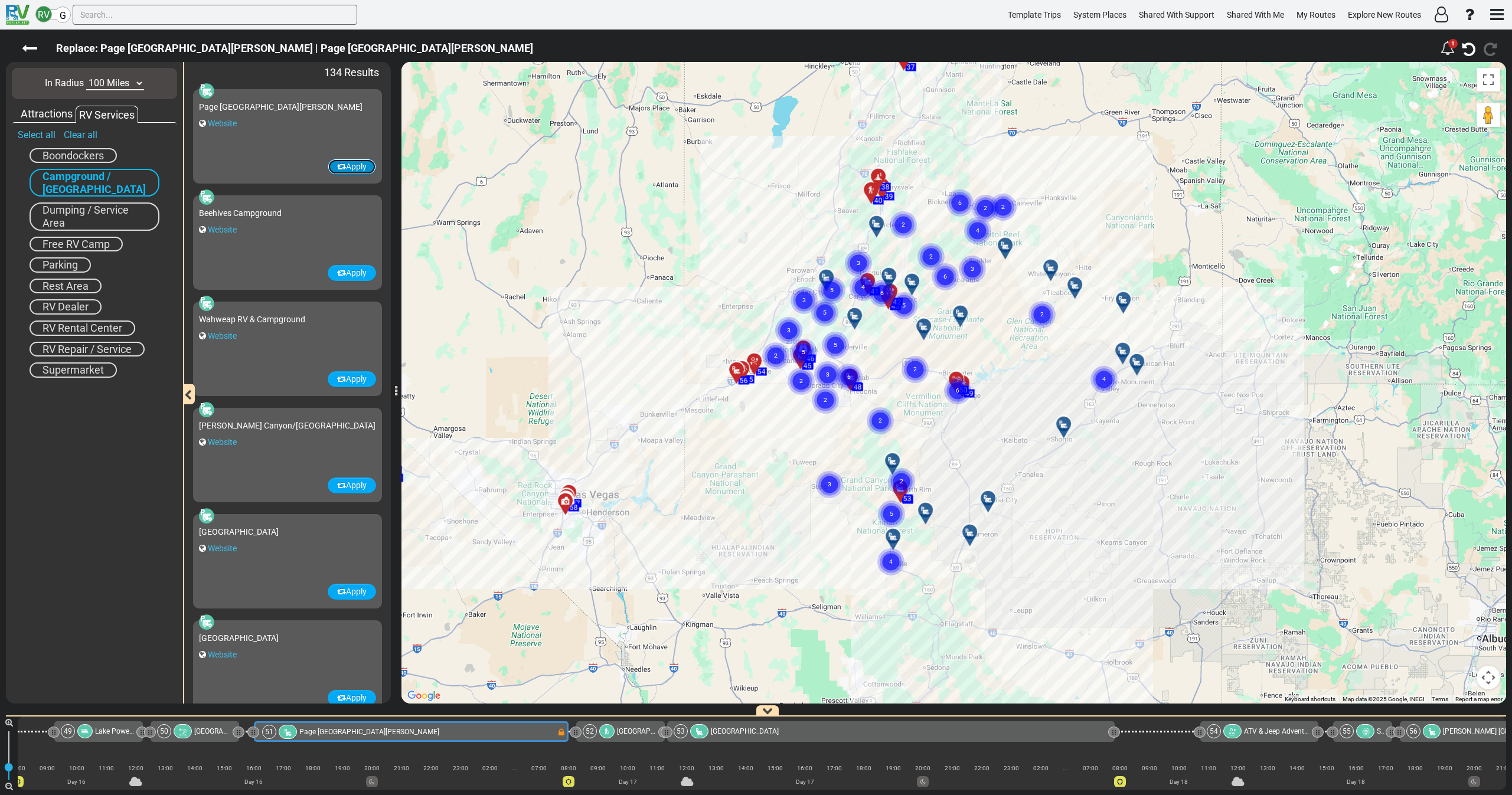
click at [345, 166] on button "Apply" at bounding box center [352, 167] width 48 height 16
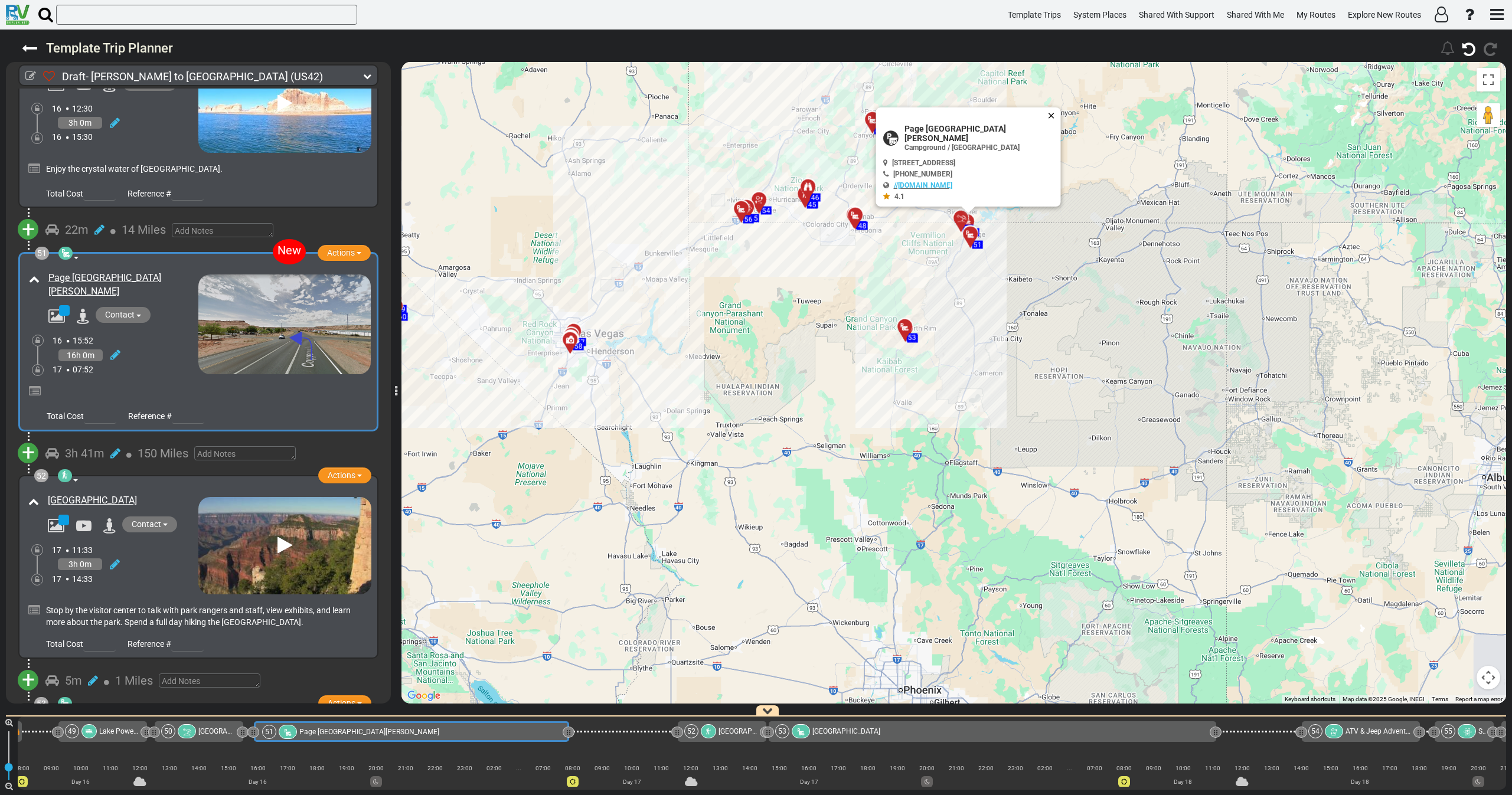
click at [1046, 124] on button "Close" at bounding box center [1053, 115] width 14 height 16
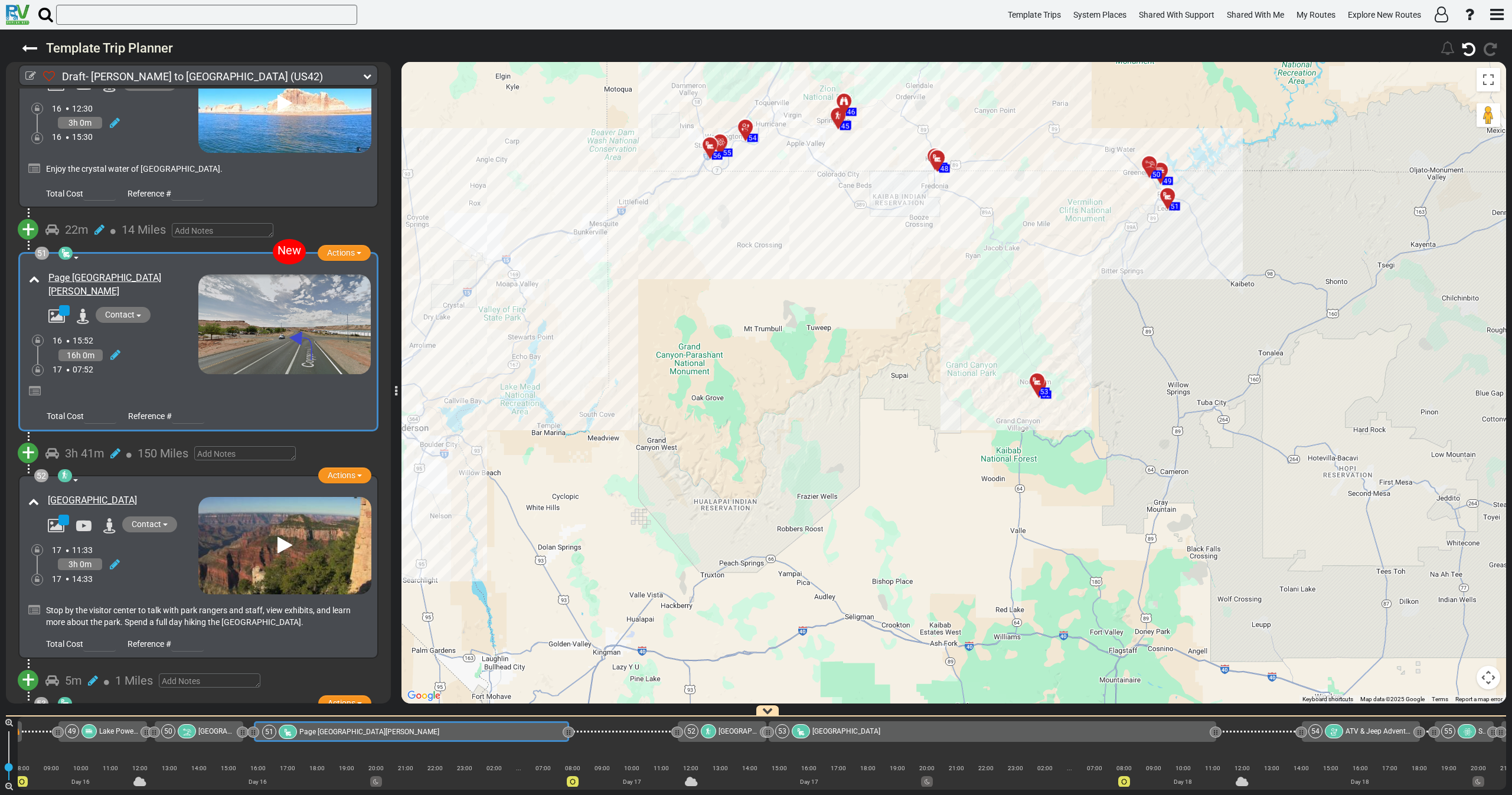
drag, startPoint x: 788, startPoint y: 336, endPoint x: 803, endPoint y: 396, distance: 61.8
click at [791, 398] on div "To activate drag with keyboard, press Alt + Enter. Once in keyboard drag state,…" at bounding box center [954, 382] width 1104 height 641
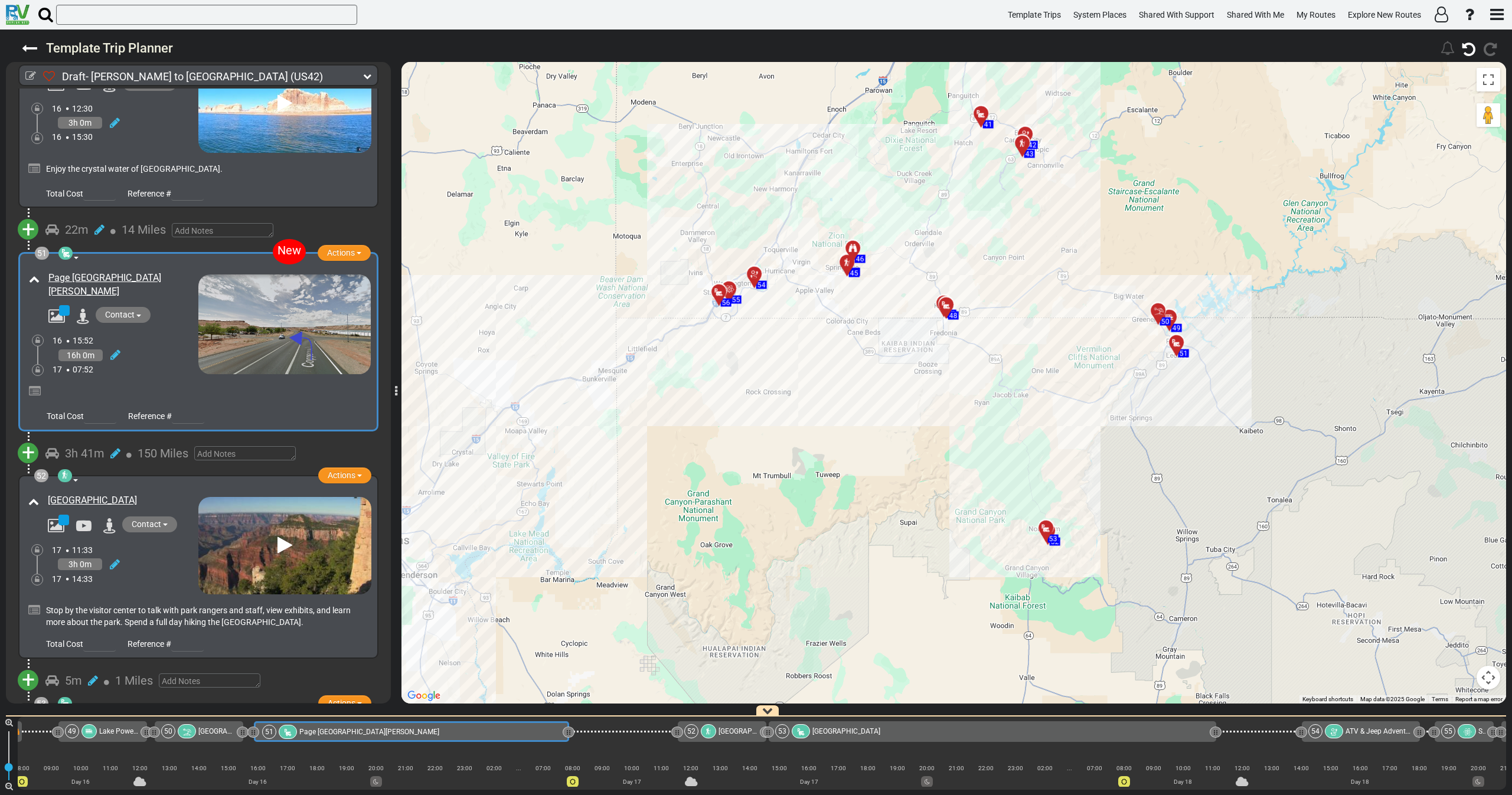
drag, startPoint x: 847, startPoint y: 396, endPoint x: 854, endPoint y: 500, distance: 104.2
click at [848, 499] on div "To activate drag with keyboard, press Alt + Enter. Once in keyboard drag state,…" at bounding box center [954, 382] width 1104 height 641
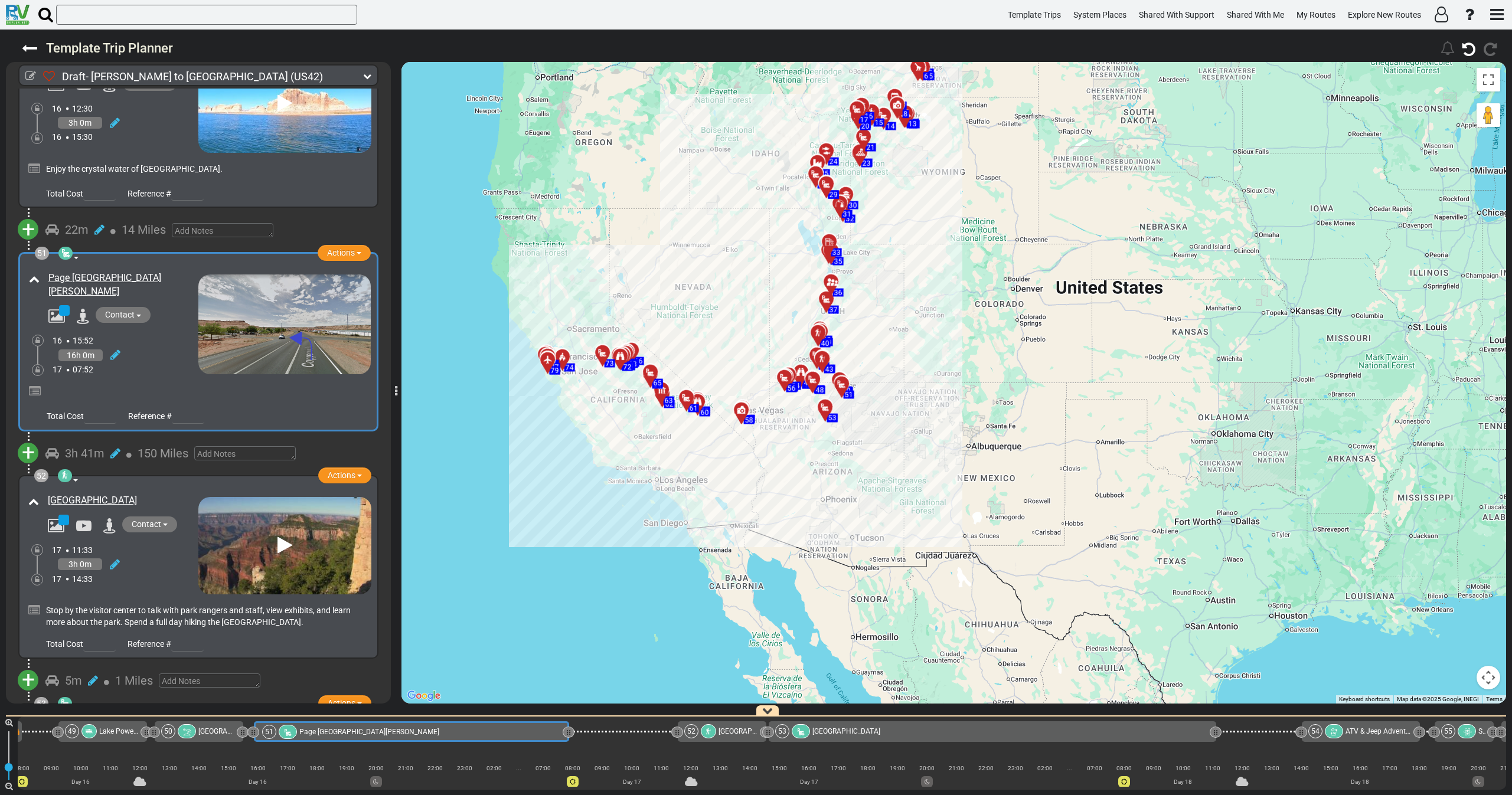
click at [618, 419] on div "To activate drag with keyboard, press Alt + Enter. Once in keyboard drag state,…" at bounding box center [954, 382] width 1104 height 641
